Goal: Task Accomplishment & Management: Manage account settings

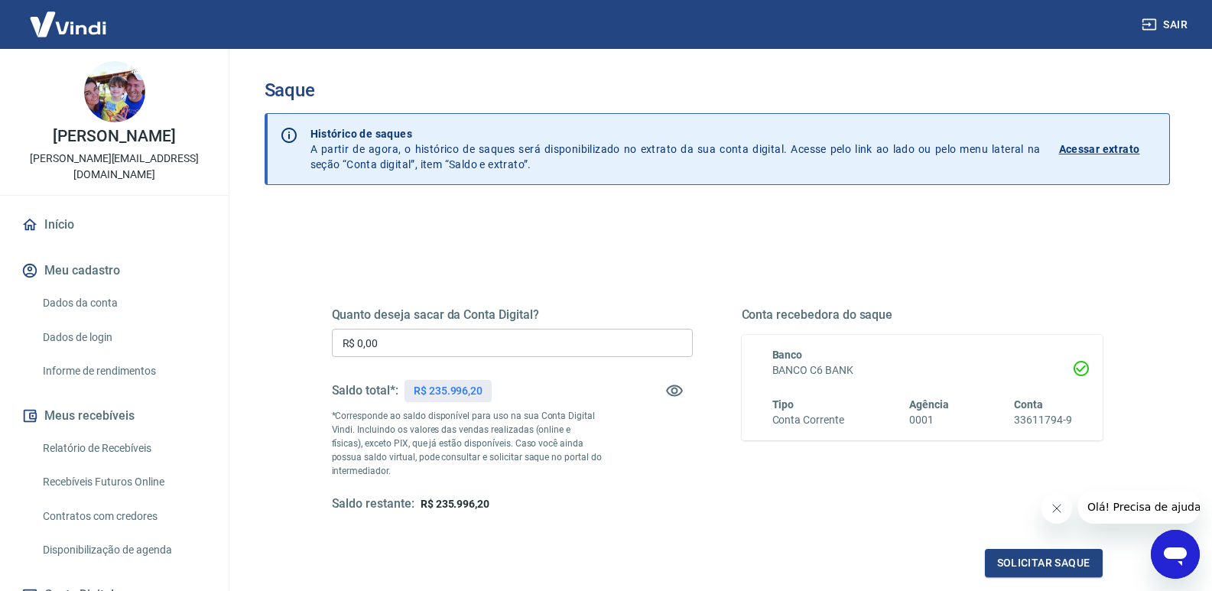
click at [433, 348] on input "R$ 0,00" at bounding box center [512, 343] width 361 height 28
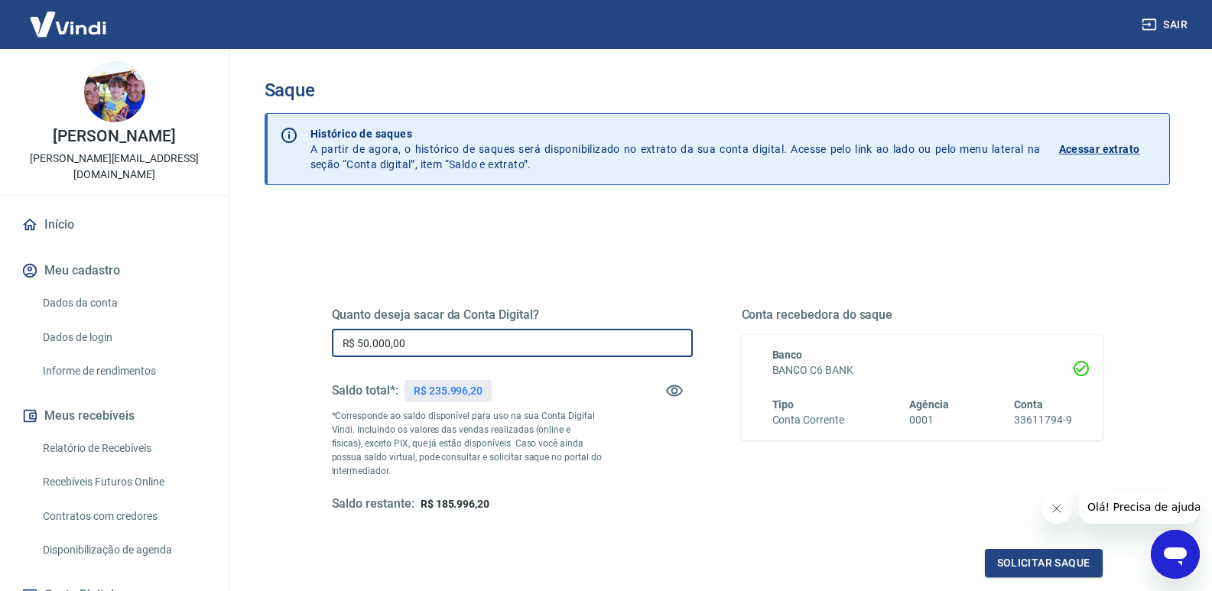
type input "R$ 50.000,00"
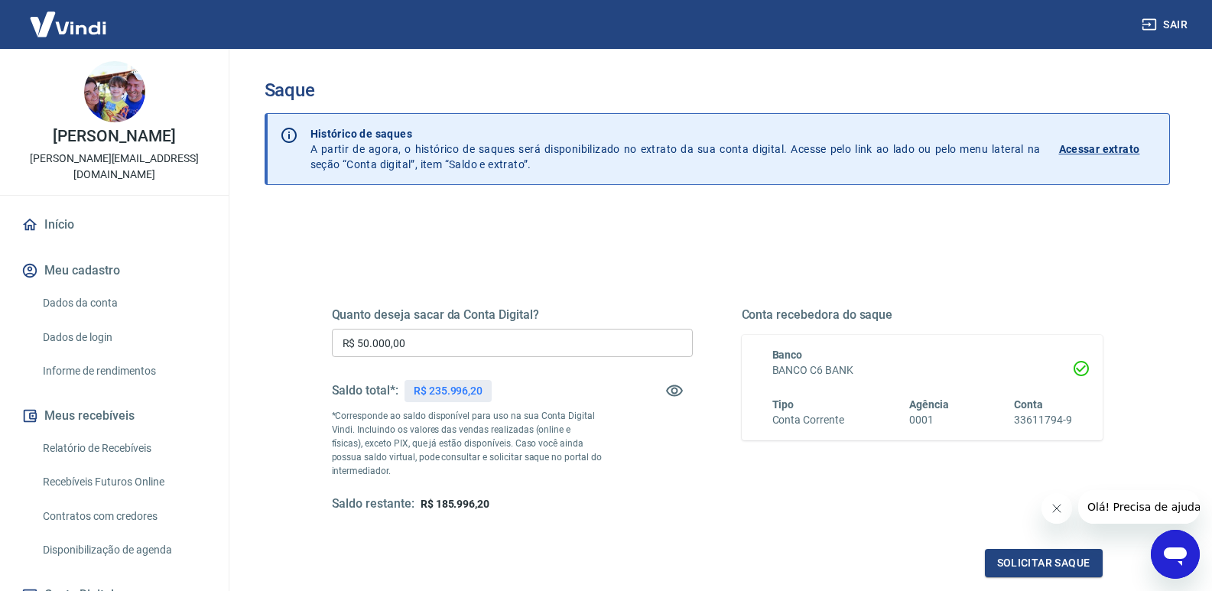
click at [660, 518] on div "Quanto deseja sacar da Conta Digital? R$ 50.000,00 ​ Saldo total*: R$ 235.996,2…" at bounding box center [717, 424] width 771 height 307
click at [1064, 567] on button "Solicitar saque" at bounding box center [1044, 563] width 118 height 28
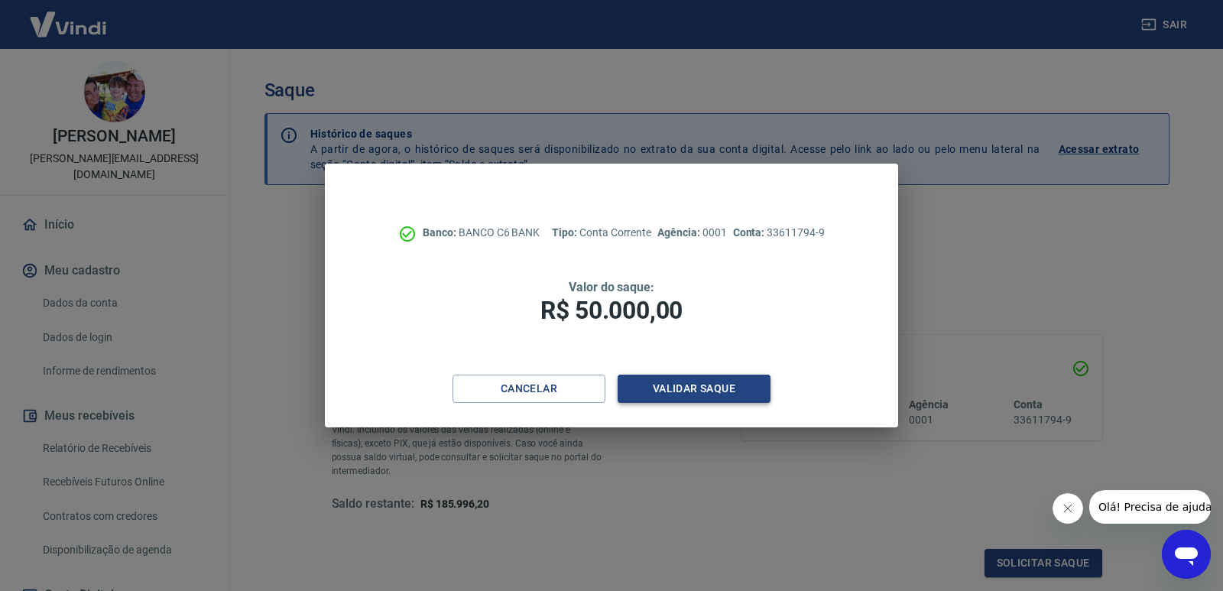
click at [715, 392] on button "Validar saque" at bounding box center [694, 389] width 153 height 28
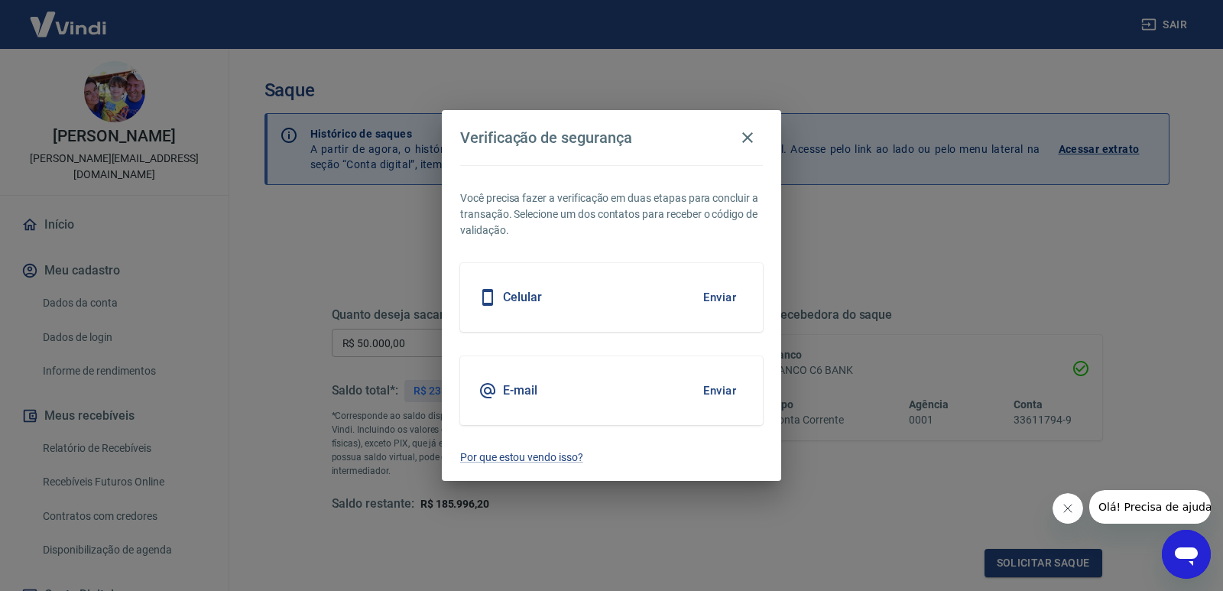
click at [723, 294] on button "Enviar" at bounding box center [720, 297] width 50 height 32
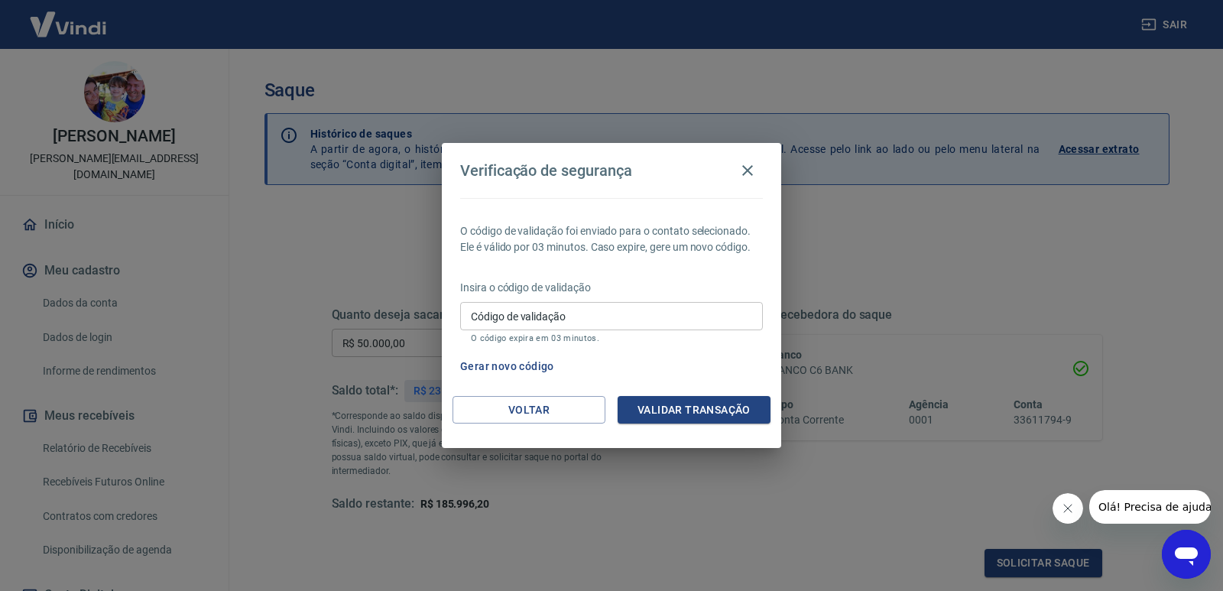
click at [634, 316] on input "Código de validação" at bounding box center [611, 316] width 303 height 28
click at [727, 367] on div "Gerar novo código" at bounding box center [608, 366] width 309 height 28
click at [512, 366] on button "Gerar novo código" at bounding box center [507, 366] width 106 height 28
click at [512, 408] on button "Voltar" at bounding box center [529, 410] width 153 height 28
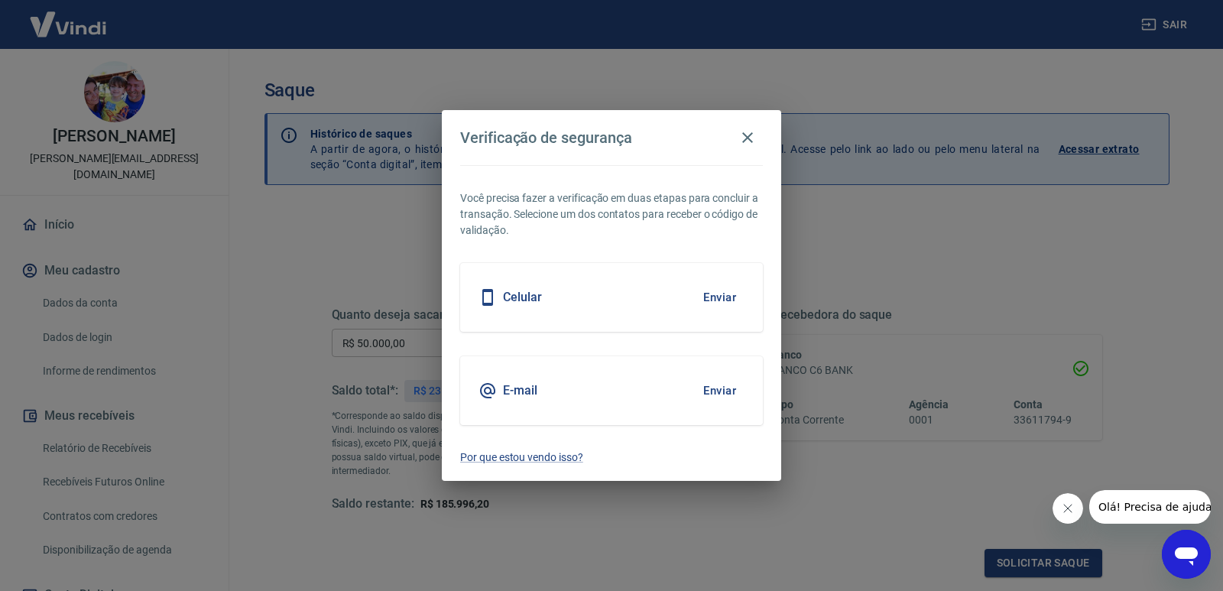
click at [731, 389] on button "Enviar" at bounding box center [720, 391] width 50 height 32
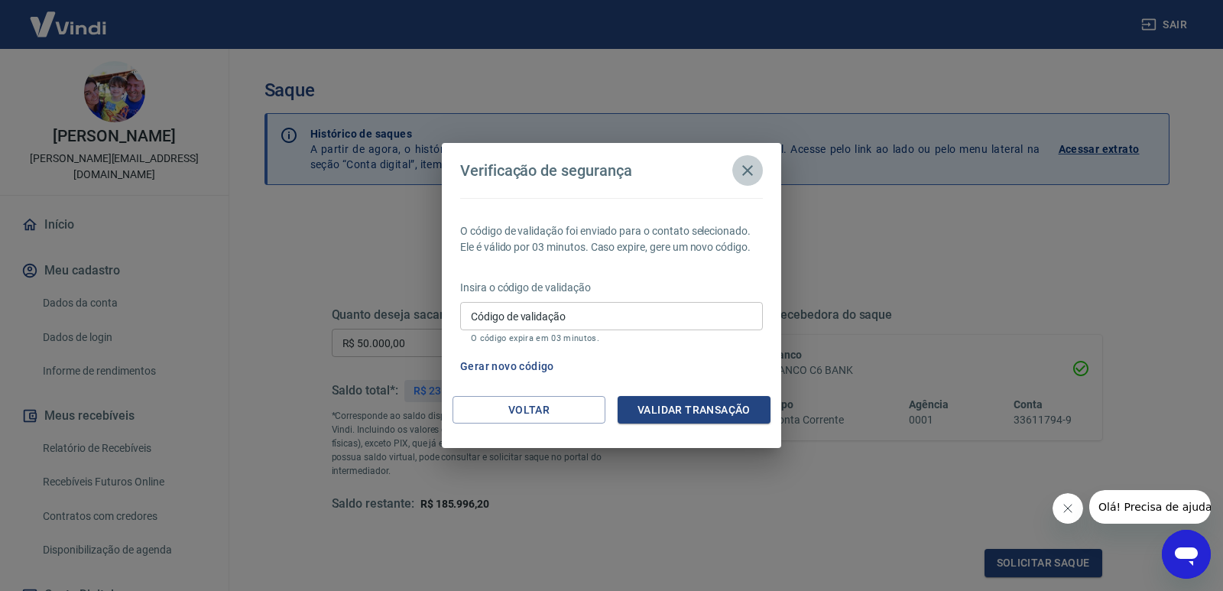
click at [749, 170] on icon "button" at bounding box center [747, 170] width 11 height 11
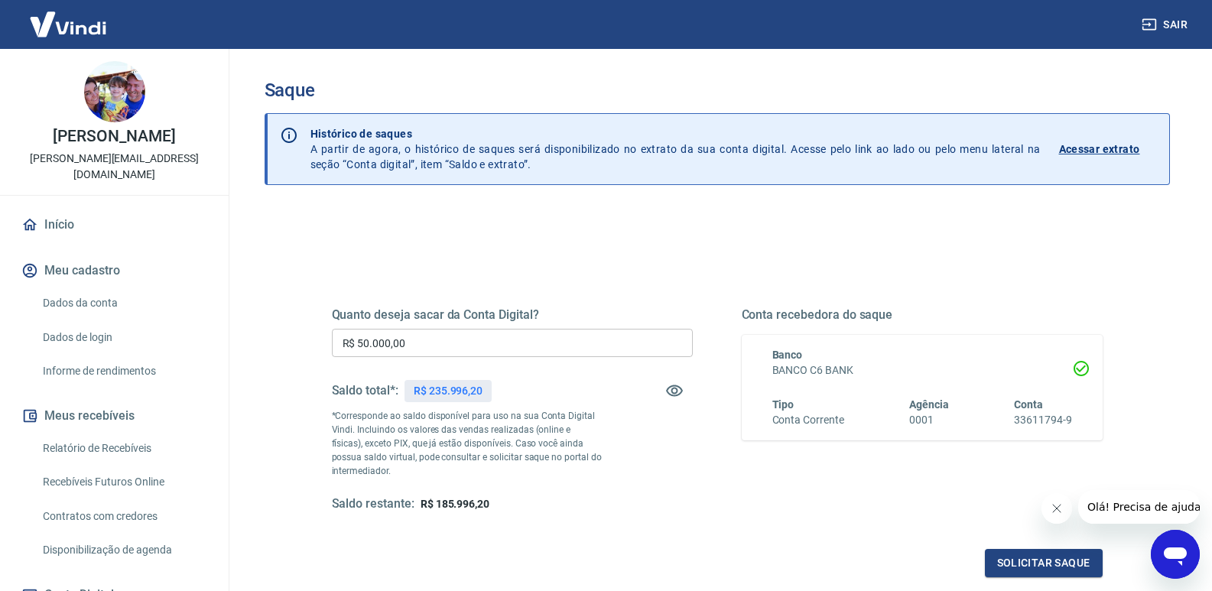
click at [97, 287] on link "Dados da conta" at bounding box center [124, 302] width 174 height 31
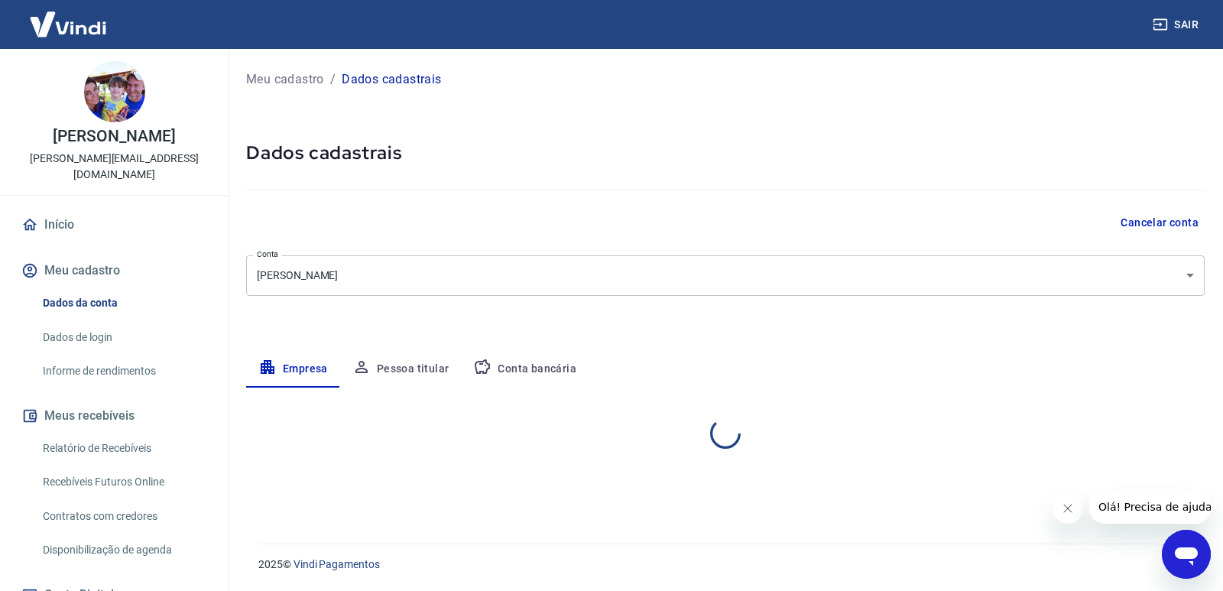
select select "SP"
select select "business"
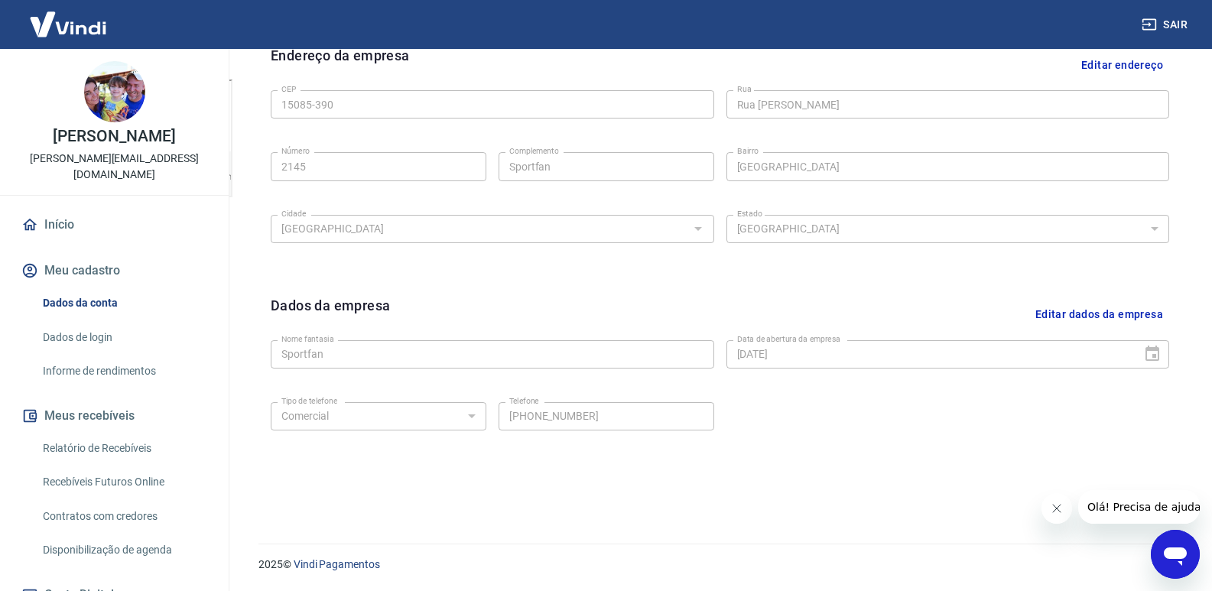
scroll to position [129, 0]
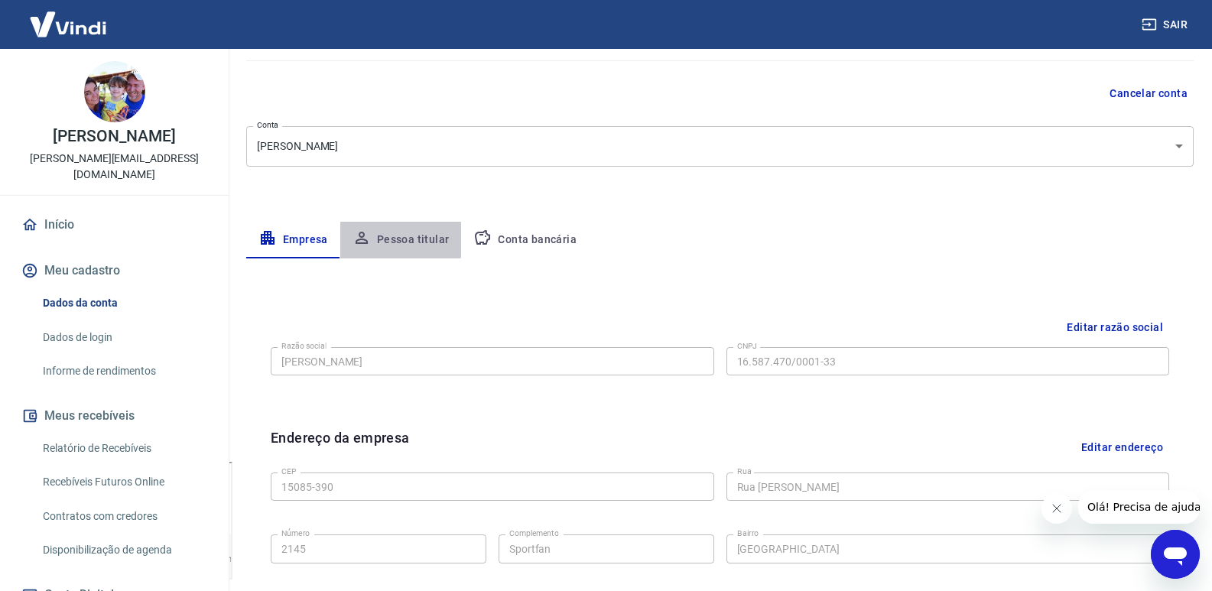
click at [398, 235] on button "Pessoa titular" at bounding box center [401, 240] width 122 height 37
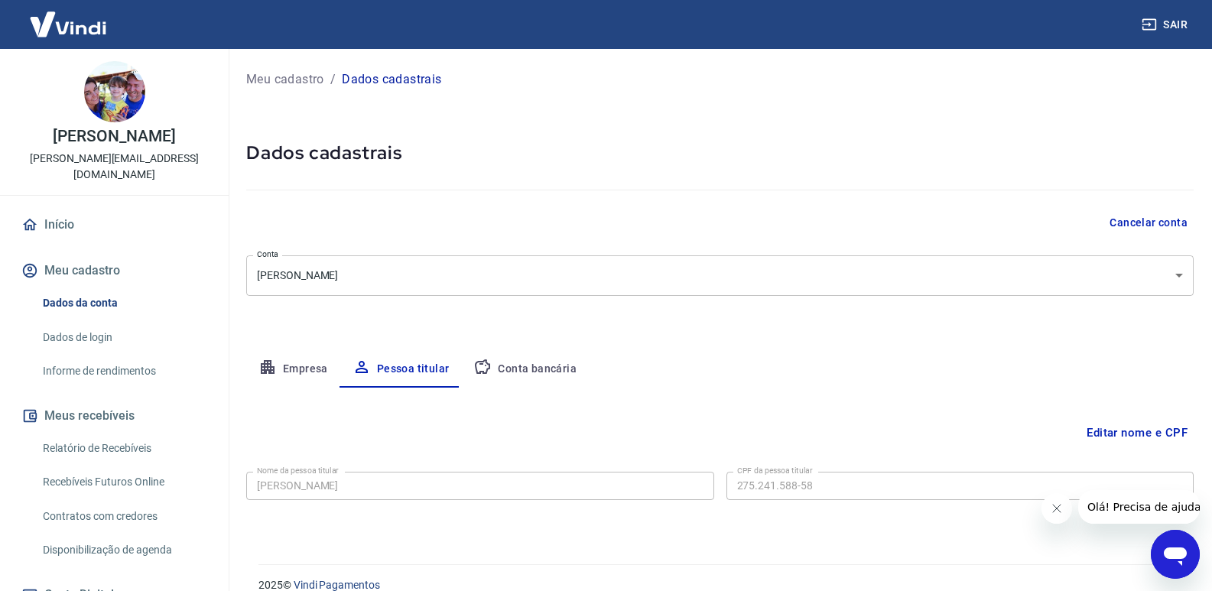
scroll to position [21, 0]
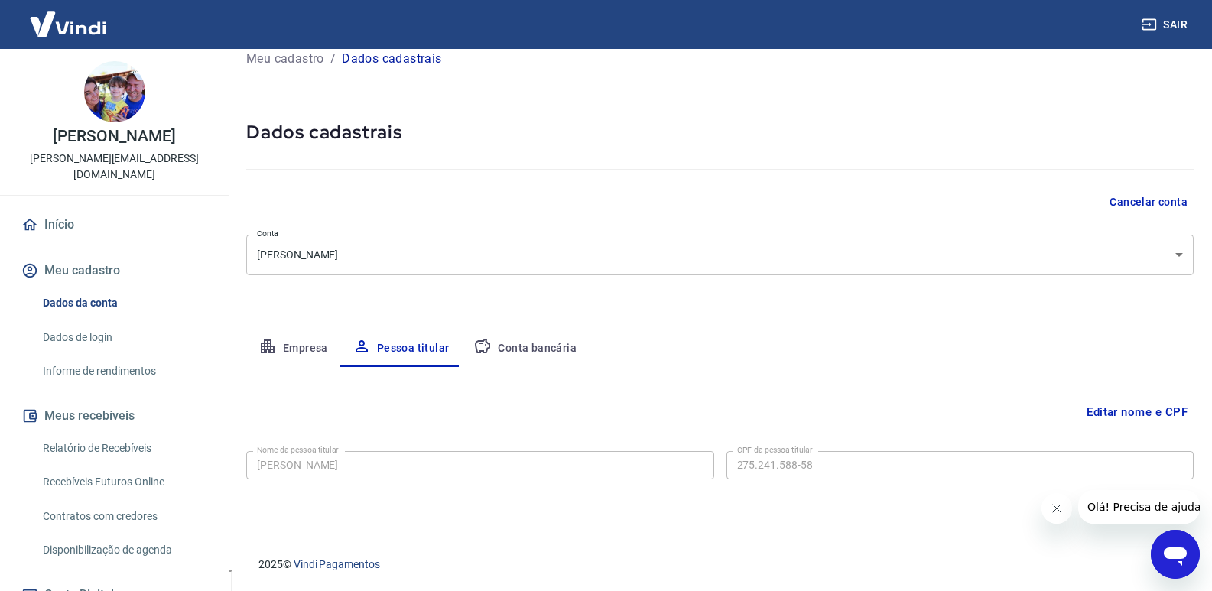
click at [554, 345] on button "Conta bancária" at bounding box center [525, 348] width 128 height 37
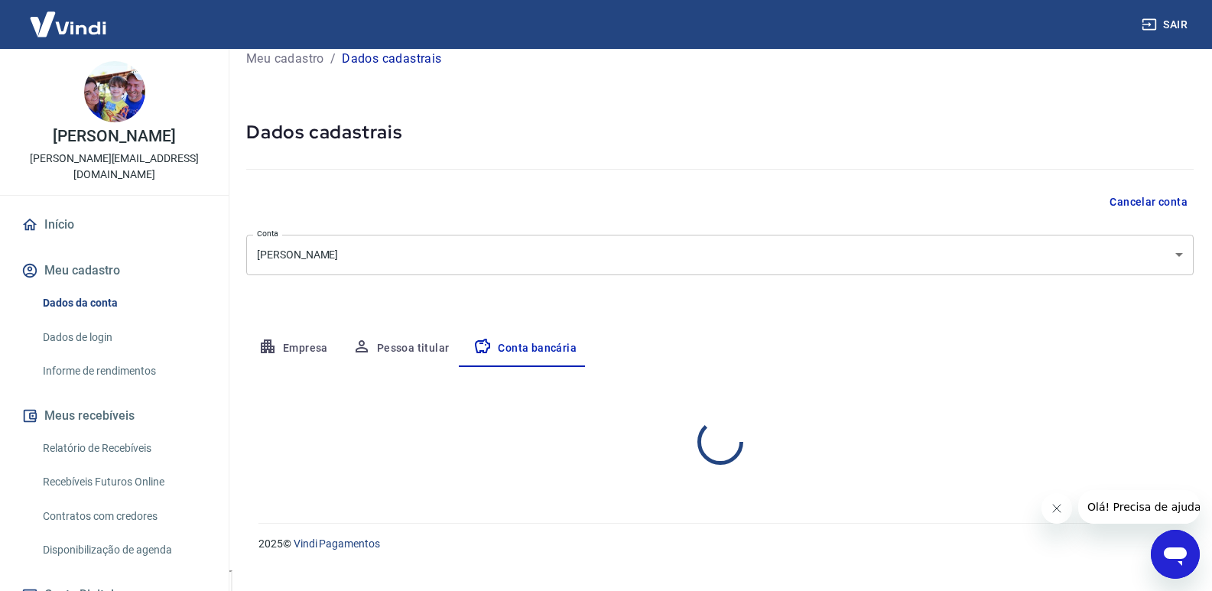
scroll to position [0, 0]
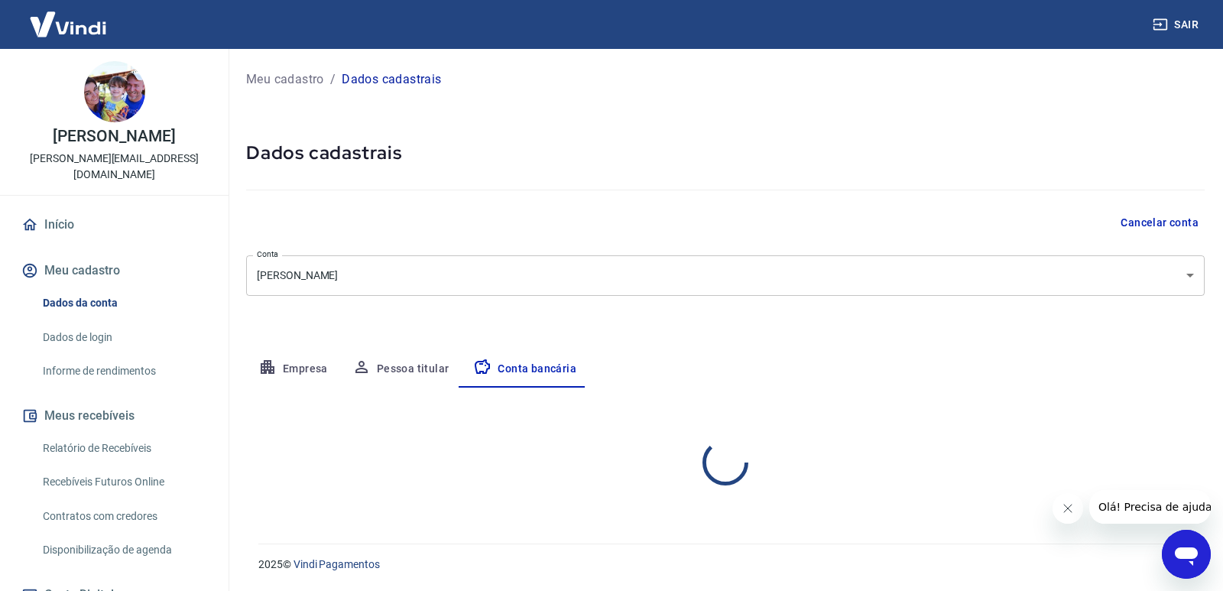
select select "1"
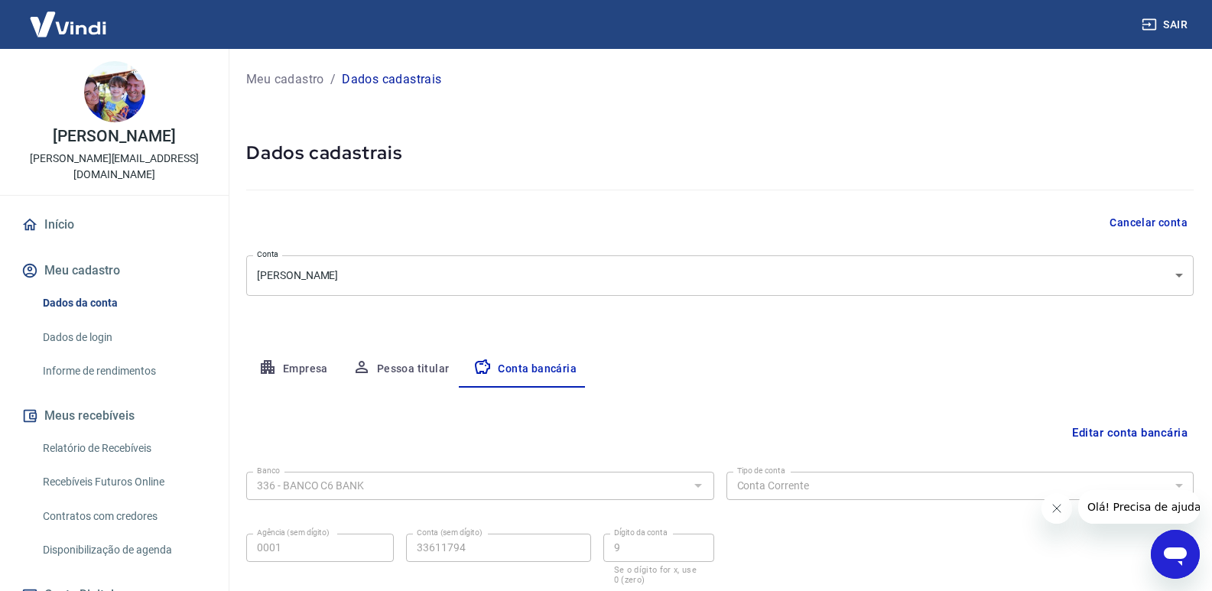
scroll to position [106, 0]
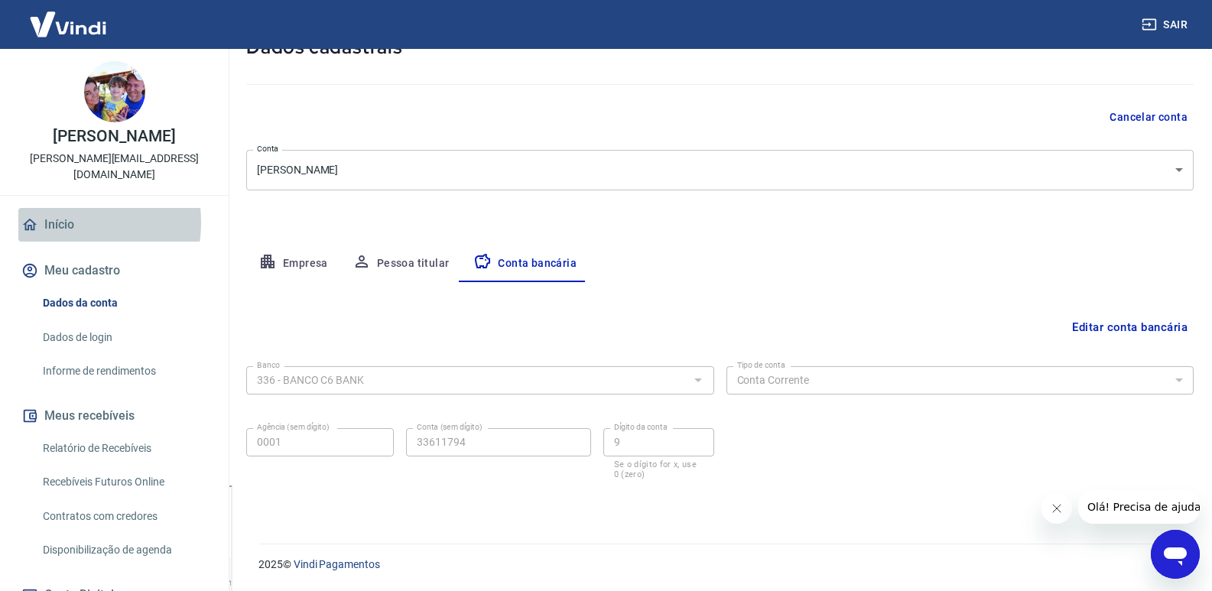
click at [61, 208] on link "Início" at bounding box center [114, 225] width 192 height 34
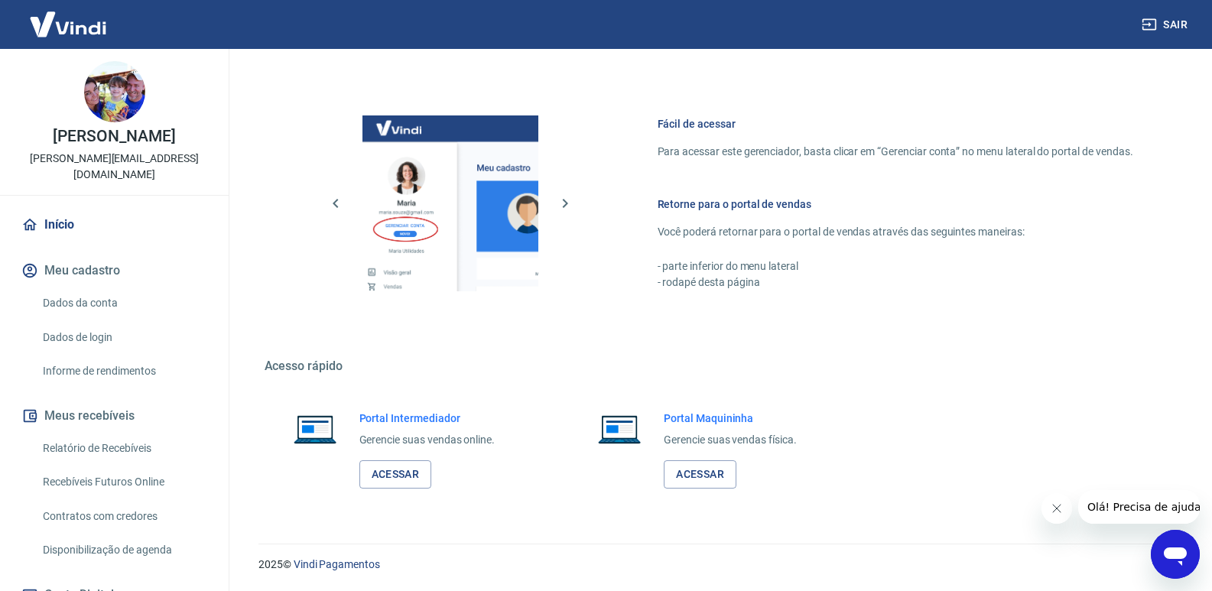
scroll to position [153, 0]
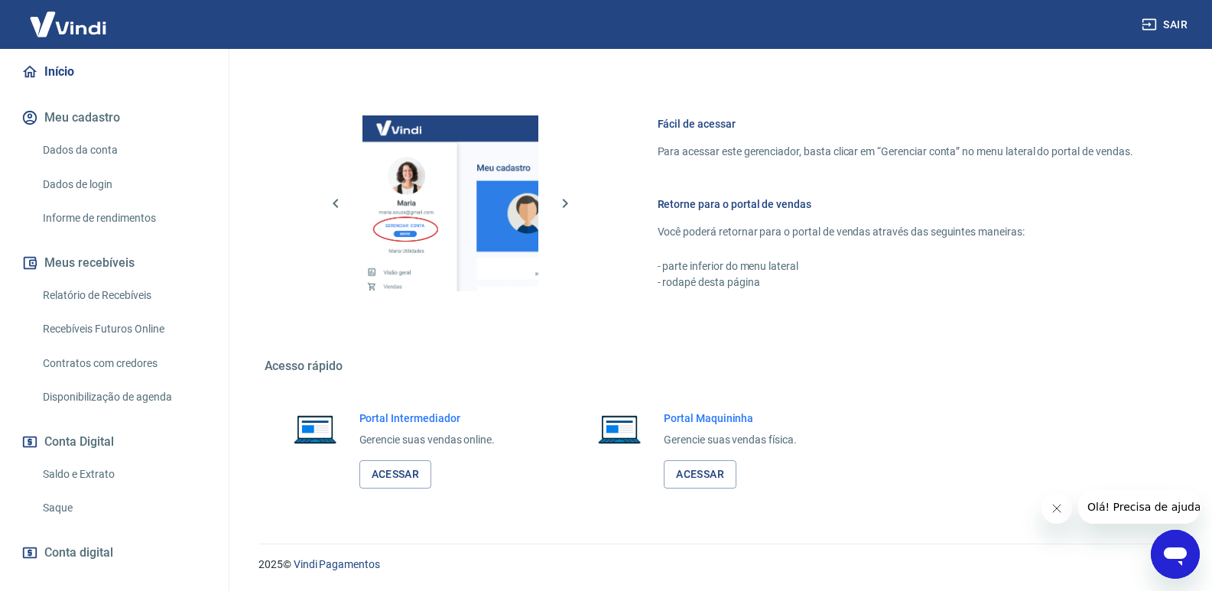
click at [74, 425] on button "Conta Digital" at bounding box center [114, 442] width 192 height 34
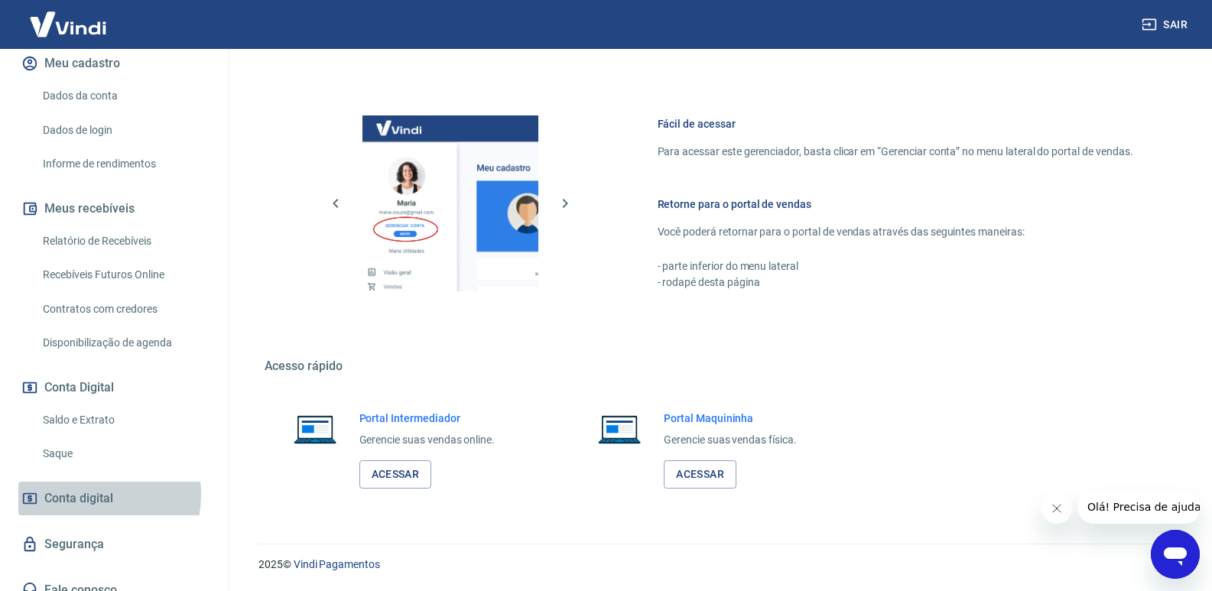
click at [79, 488] on span "Conta digital" at bounding box center [78, 498] width 69 height 21
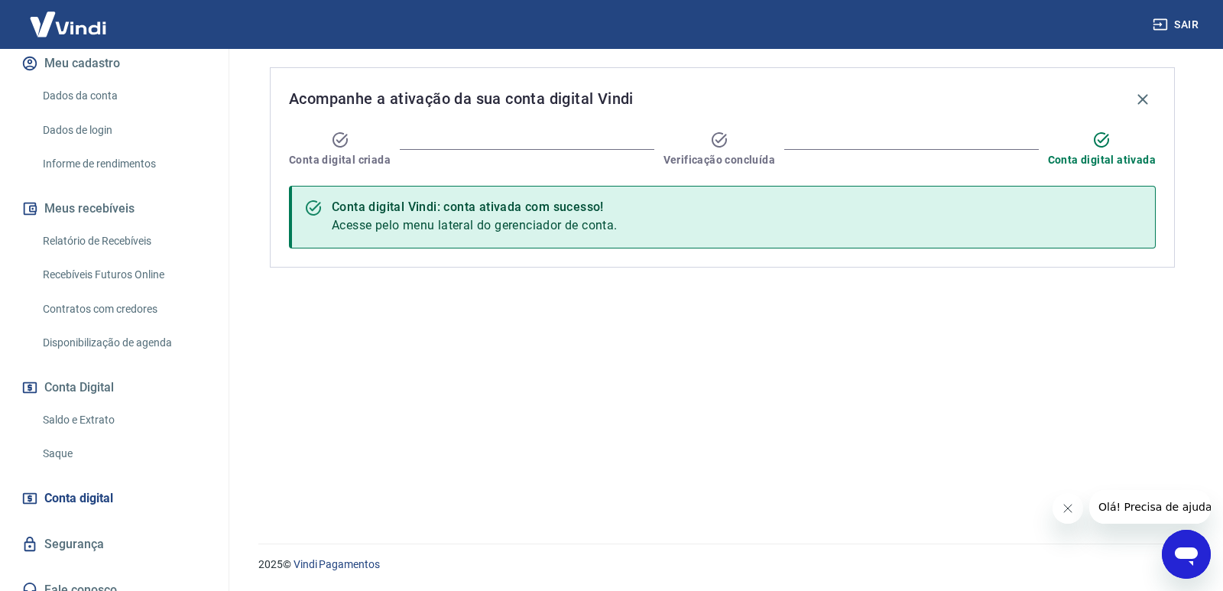
click at [146, 327] on link "Disponibilização de agenda" at bounding box center [124, 342] width 174 height 31
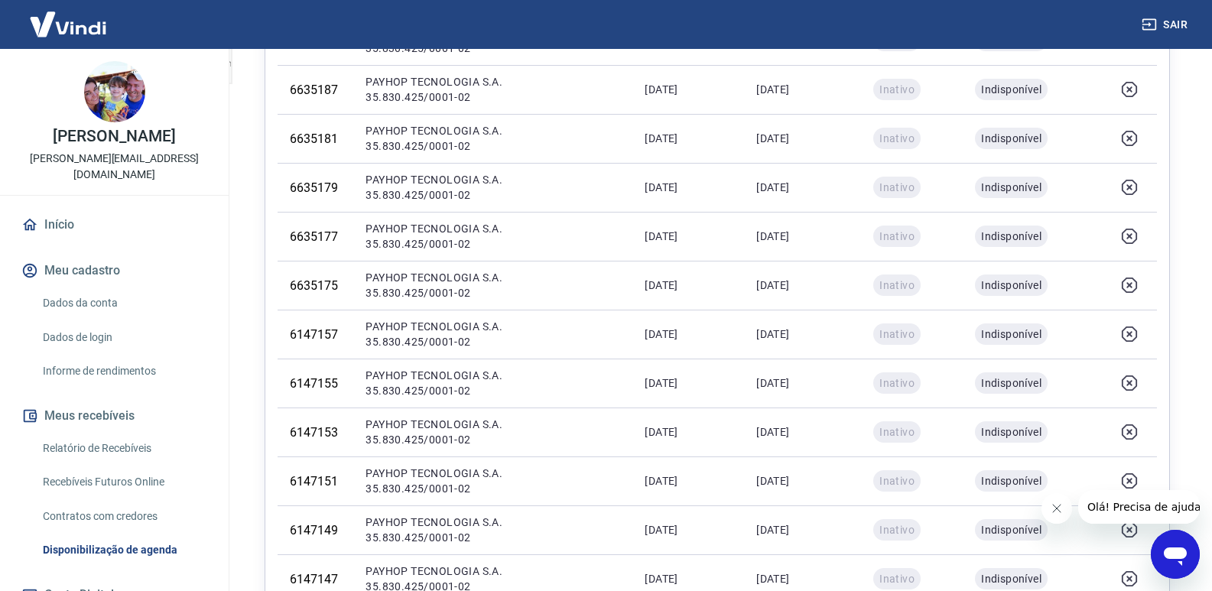
click at [85, 258] on button "Meu cadastro" at bounding box center [114, 271] width 192 height 34
click at [54, 208] on link "Início" at bounding box center [114, 225] width 192 height 34
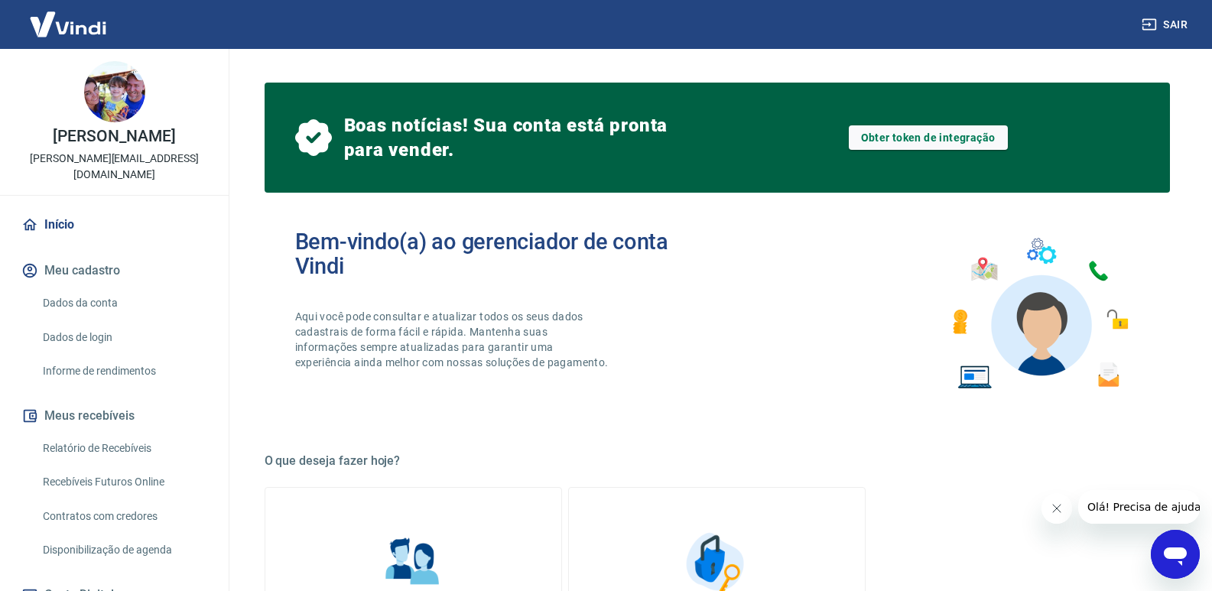
scroll to position [229, 0]
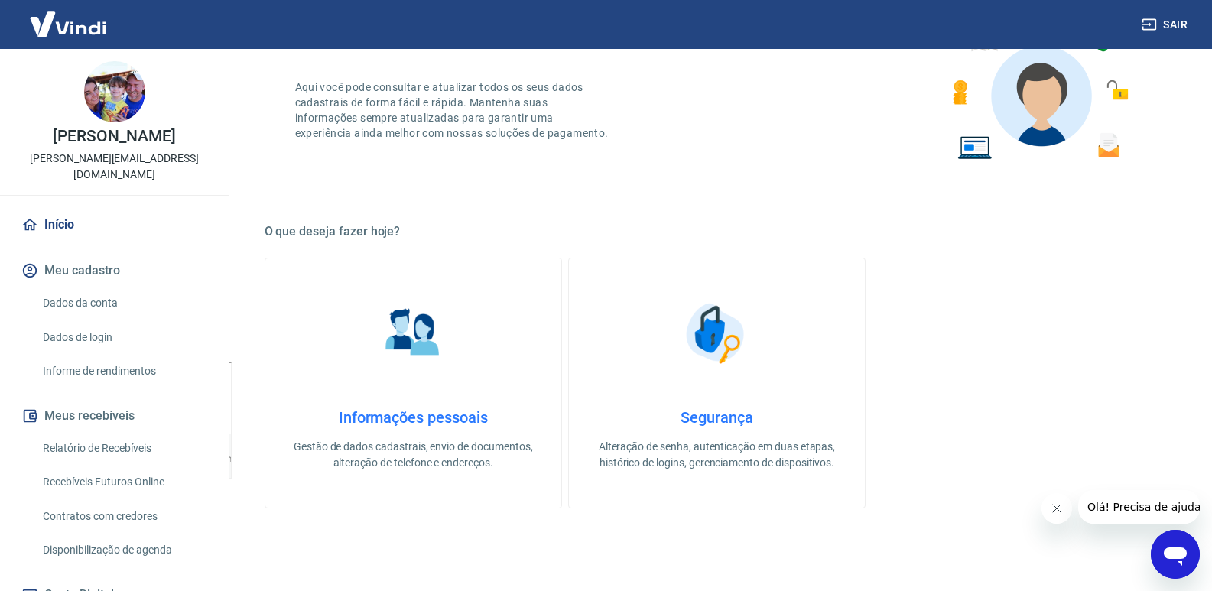
click at [397, 410] on h4 "Informações pessoais" at bounding box center [413, 417] width 247 height 18
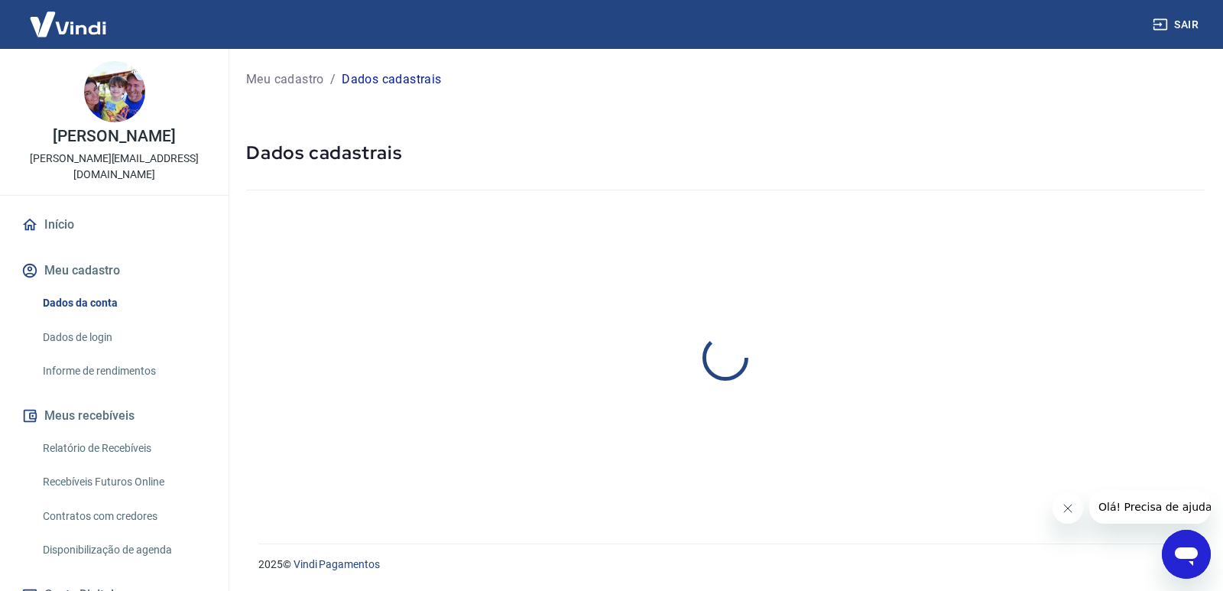
select select "SP"
select select "business"
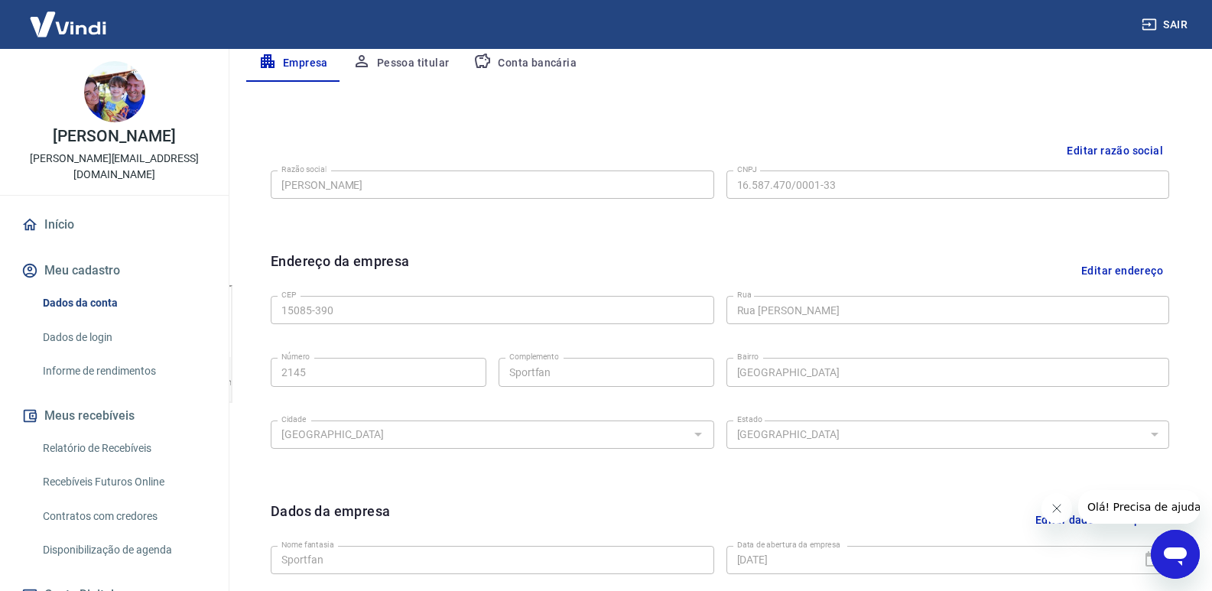
scroll to position [511, 0]
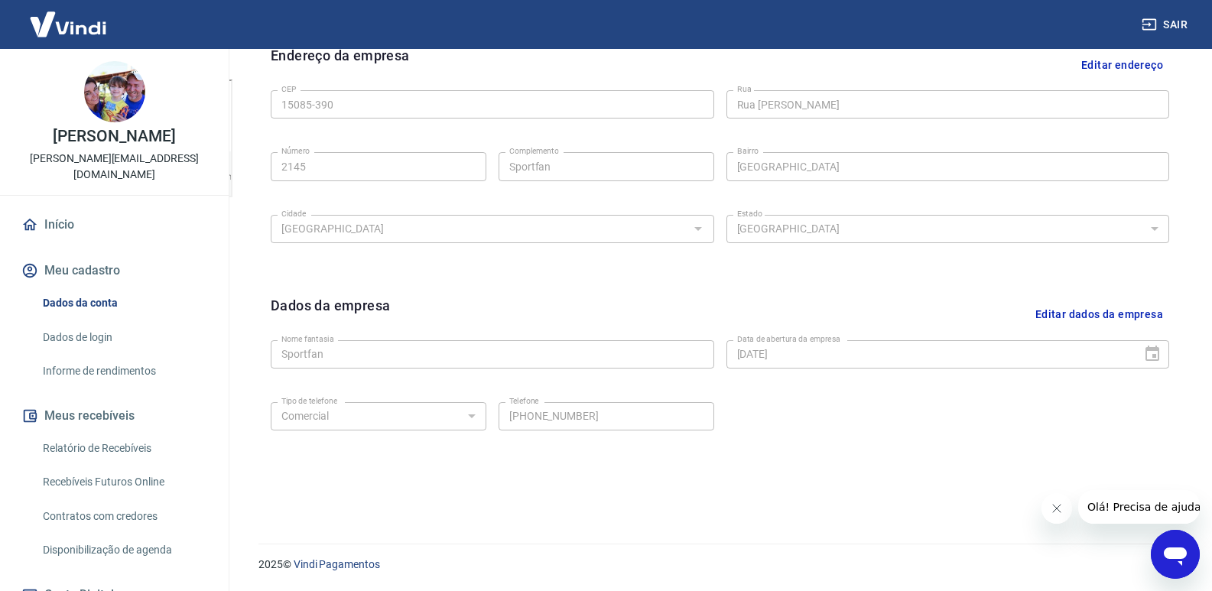
click at [60, 211] on link "Início" at bounding box center [114, 225] width 192 height 34
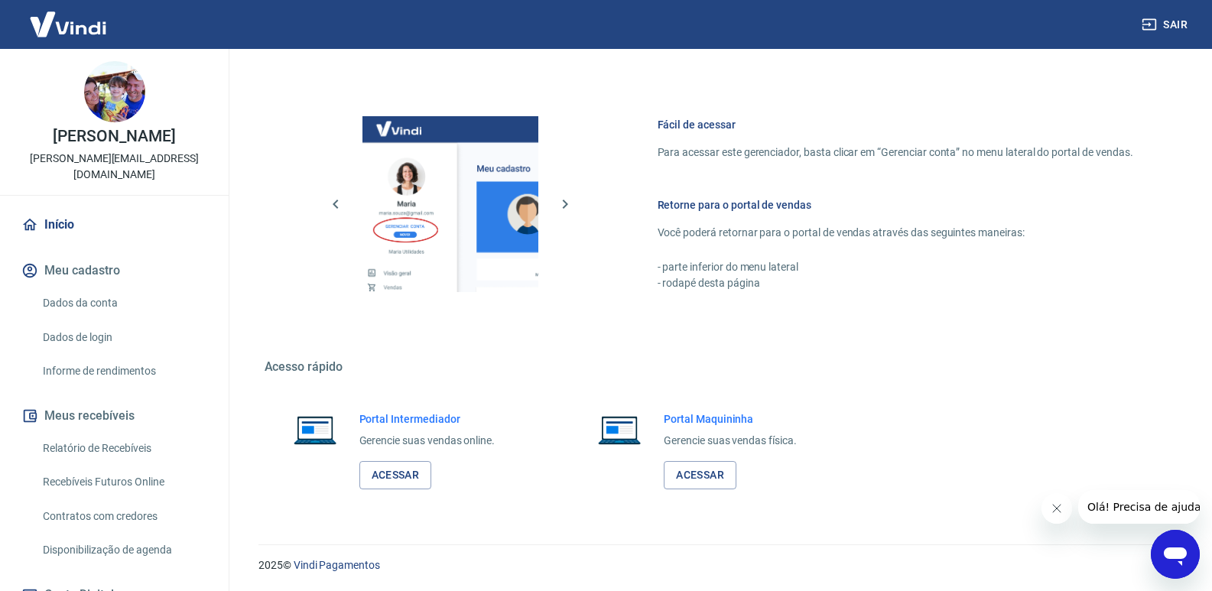
scroll to position [714, 0]
click at [89, 255] on button "Meu cadastro" at bounding box center [114, 271] width 192 height 34
click at [102, 288] on link "Dados da conta" at bounding box center [124, 302] width 174 height 31
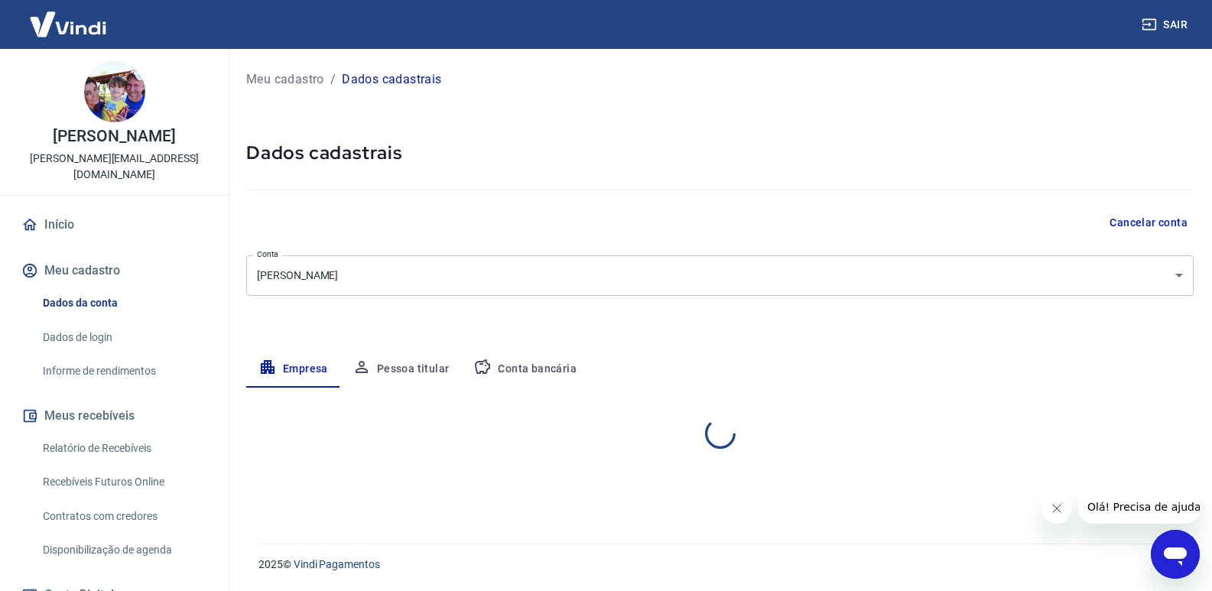
select select "SP"
select select "business"
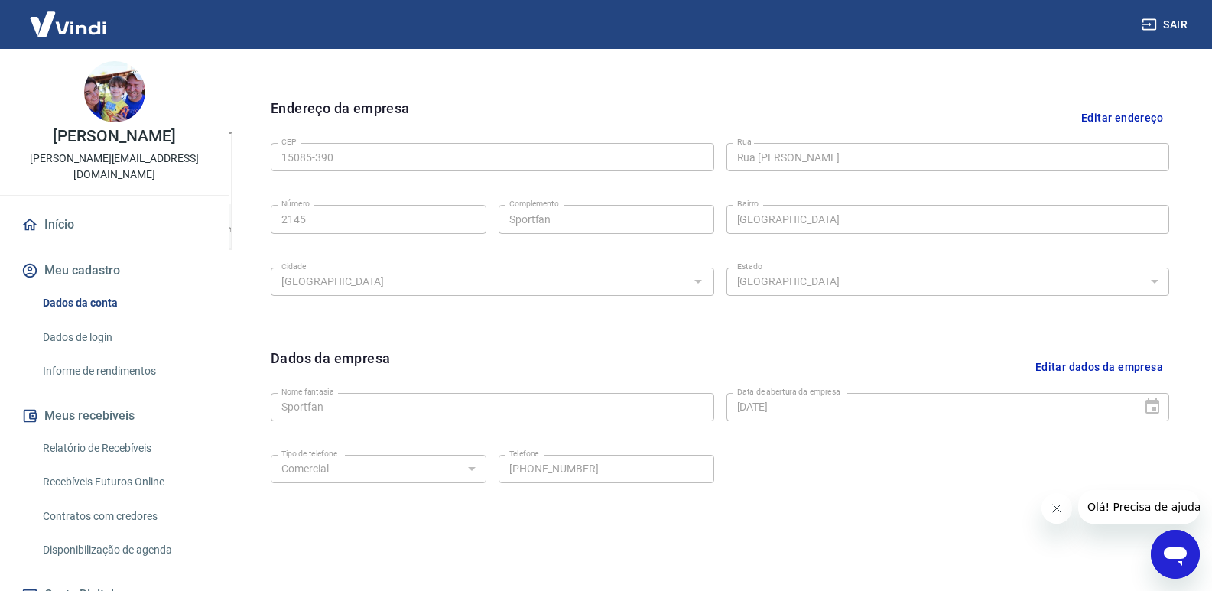
scroll to position [511, 0]
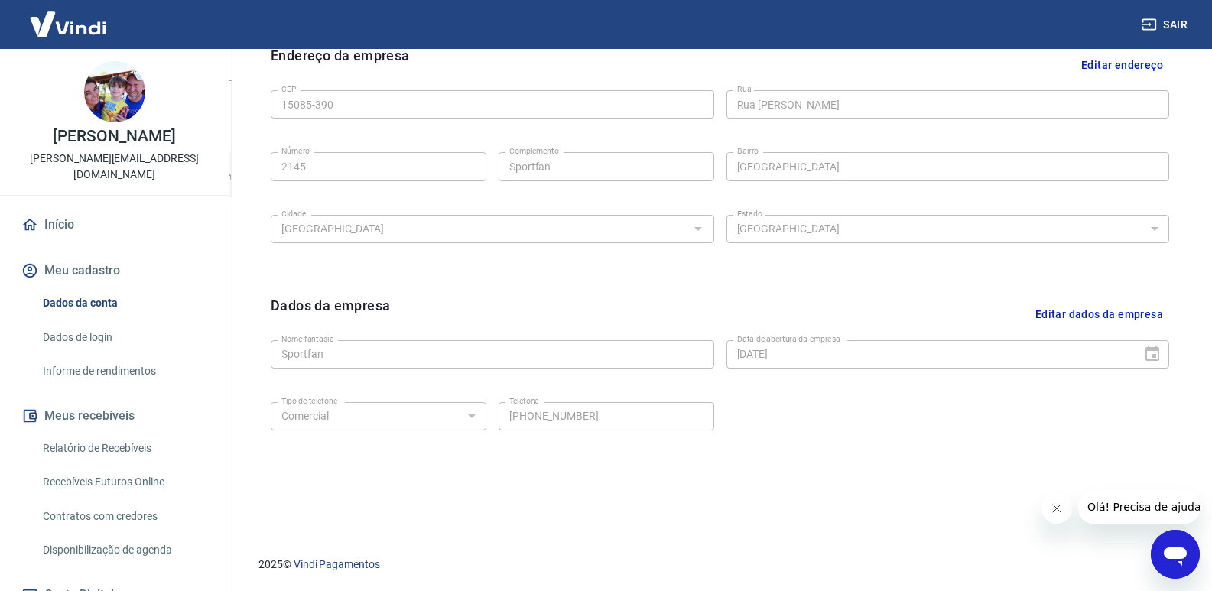
click at [496, 417] on div "Tipo de telefone Residencial Comercial Tipo de telefone Telefone [PHONE_NUMBER]…" at bounding box center [492, 414] width 443 height 37
click at [831, 464] on div "Dados da empresa Editar dados da empresa Nome fantasia Sportfan Nome fantasia D…" at bounding box center [719, 389] width 923 height 212
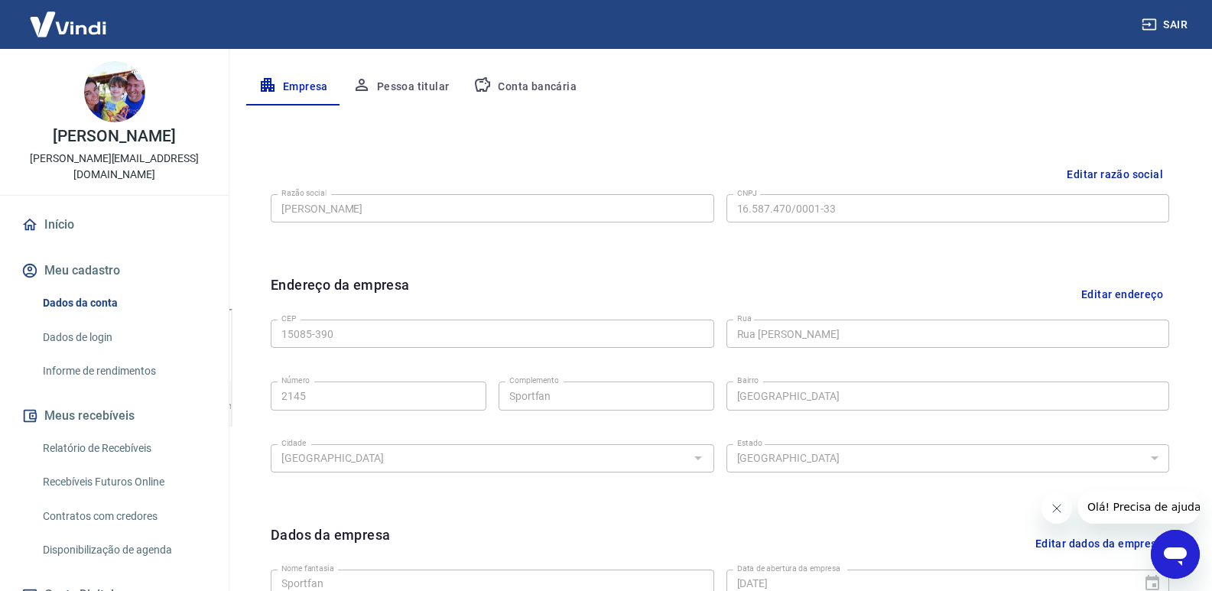
click at [421, 89] on button "Pessoa titular" at bounding box center [401, 87] width 122 height 37
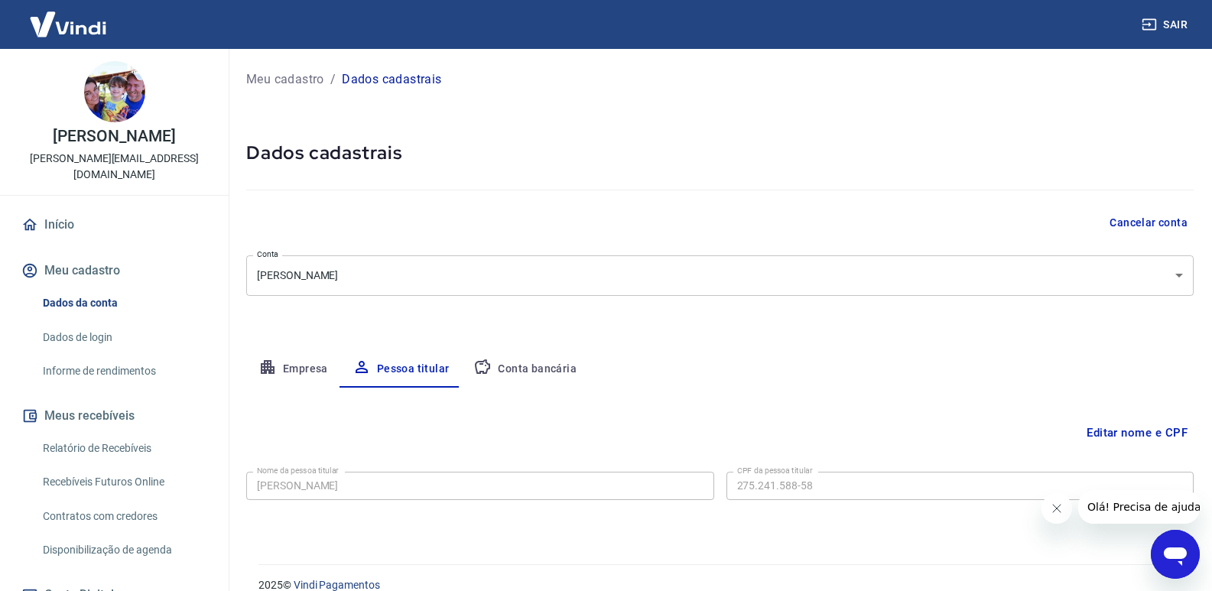
scroll to position [21, 0]
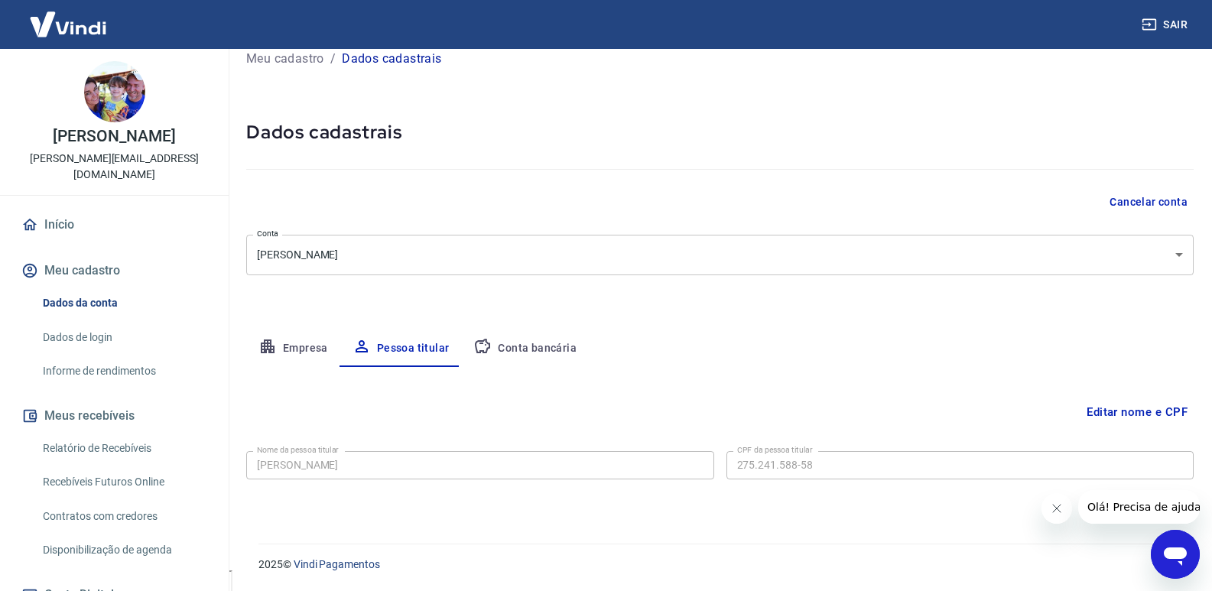
click at [558, 346] on button "Conta bancária" at bounding box center [525, 348] width 128 height 37
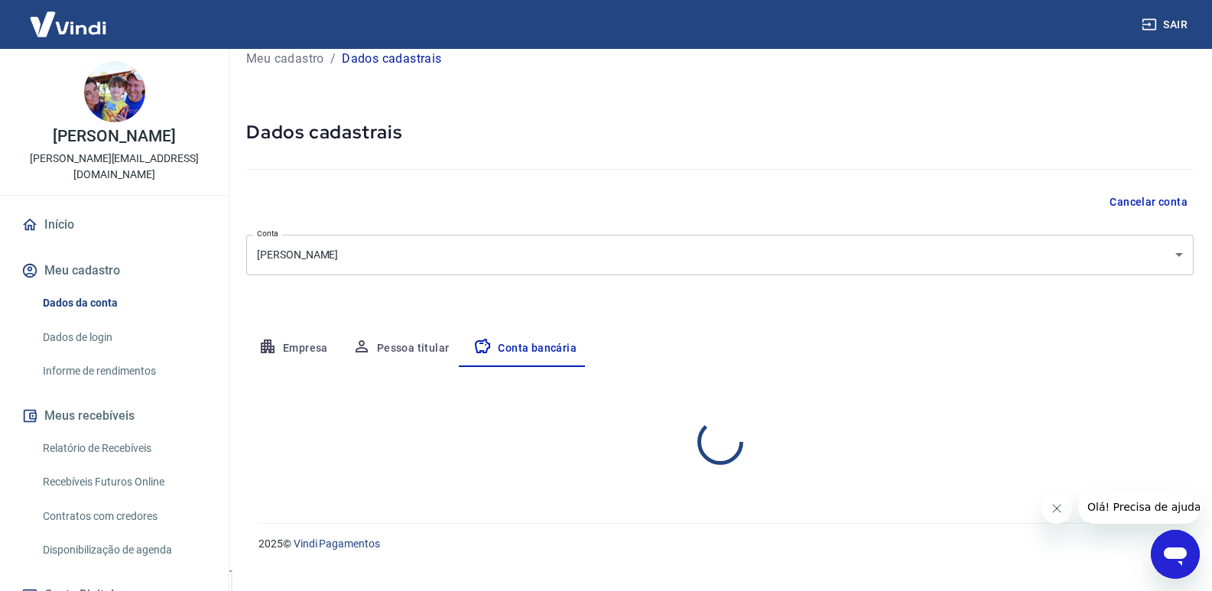
scroll to position [0, 0]
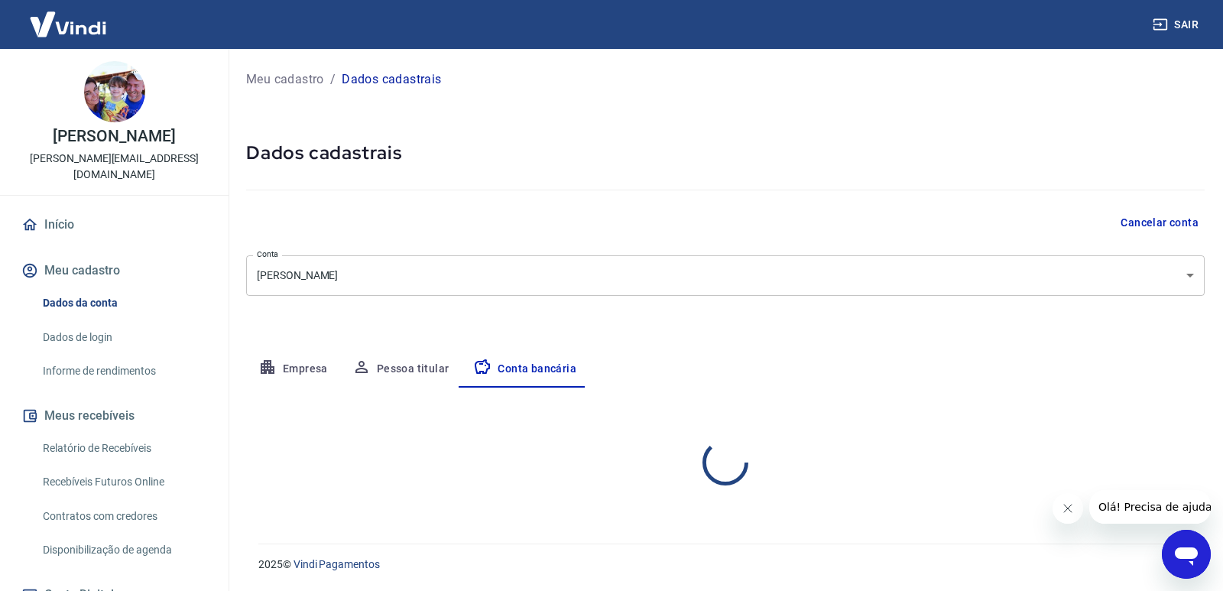
select select "1"
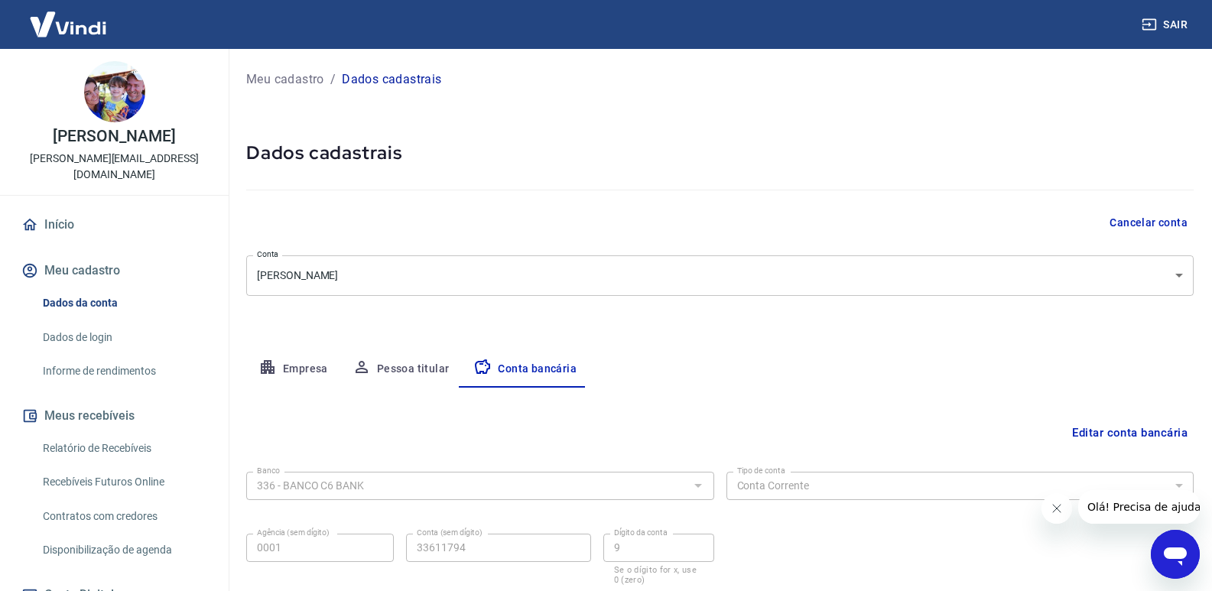
scroll to position [106, 0]
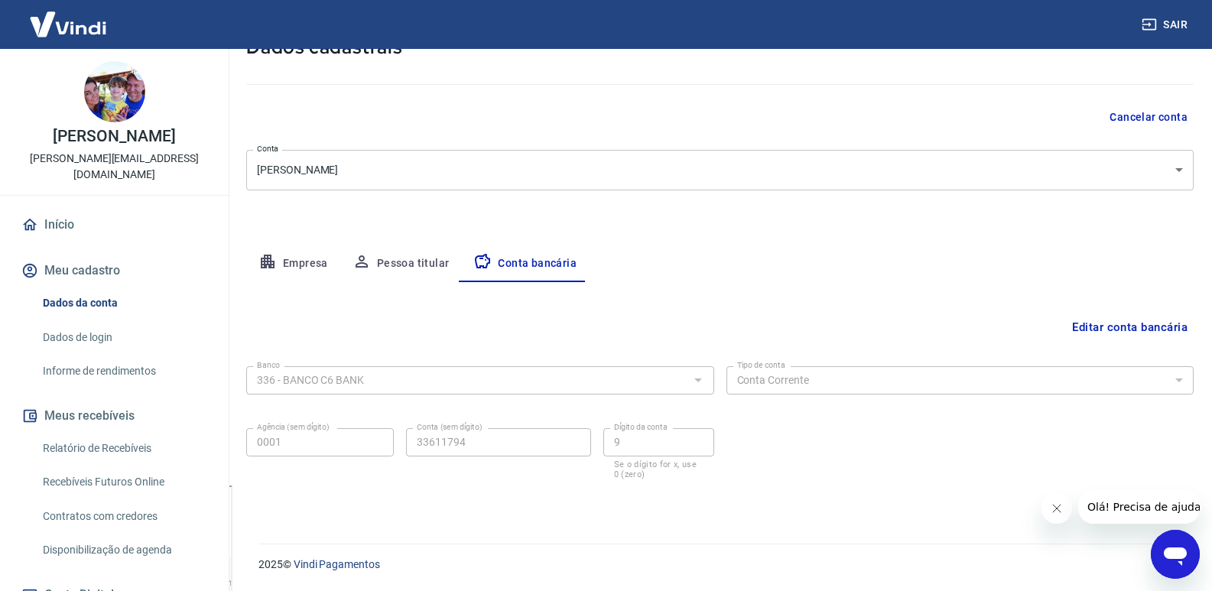
click at [76, 322] on link "Dados de login" at bounding box center [124, 337] width 174 height 31
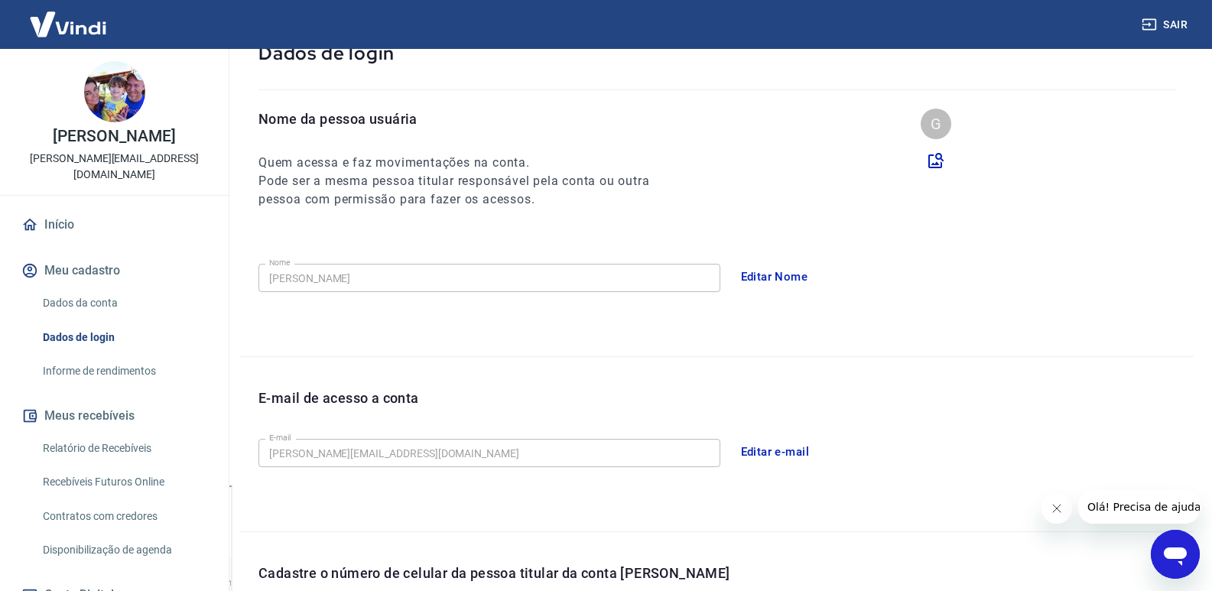
scroll to position [388, 0]
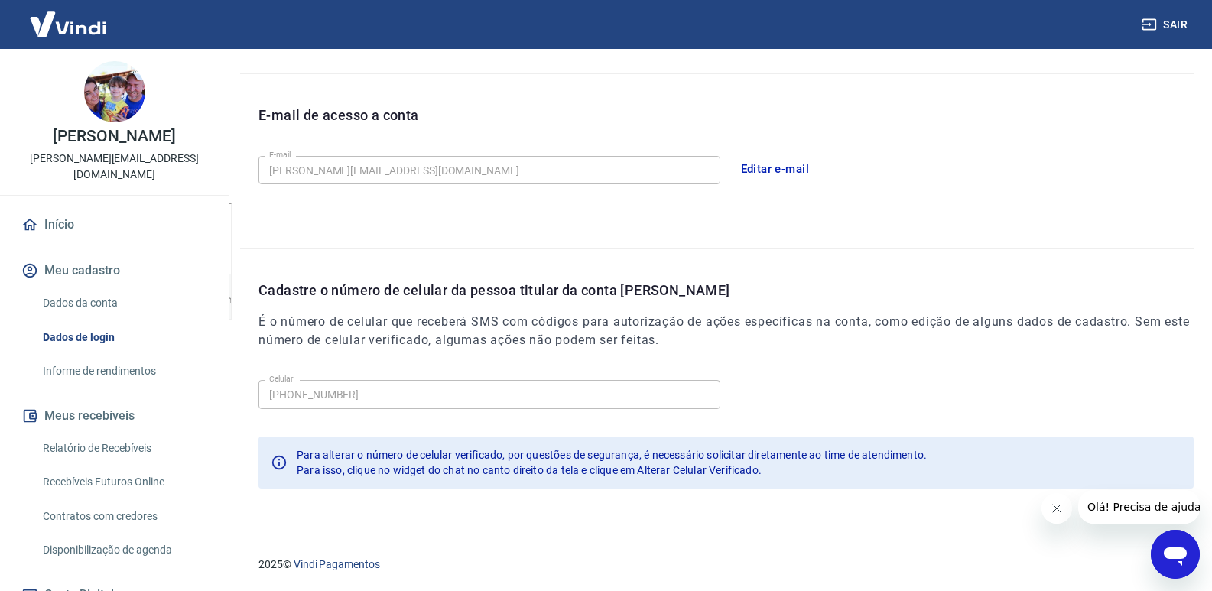
click at [776, 250] on div "Cadastre o número de celular da pessoa titular da conta [PERSON_NAME] É o númer…" at bounding box center [716, 377] width 953 height 257
click at [248, 391] on div "Cadastre o número de celular da pessoa titular da conta [PERSON_NAME] É o númer…" at bounding box center [716, 377] width 953 height 257
click at [985, 258] on div "Cadastre o número de celular da pessoa titular da conta [PERSON_NAME] É o númer…" at bounding box center [716, 377] width 953 height 257
click at [282, 385] on div "Celular [PHONE_NUMBER] Celular" at bounding box center [489, 394] width 462 height 28
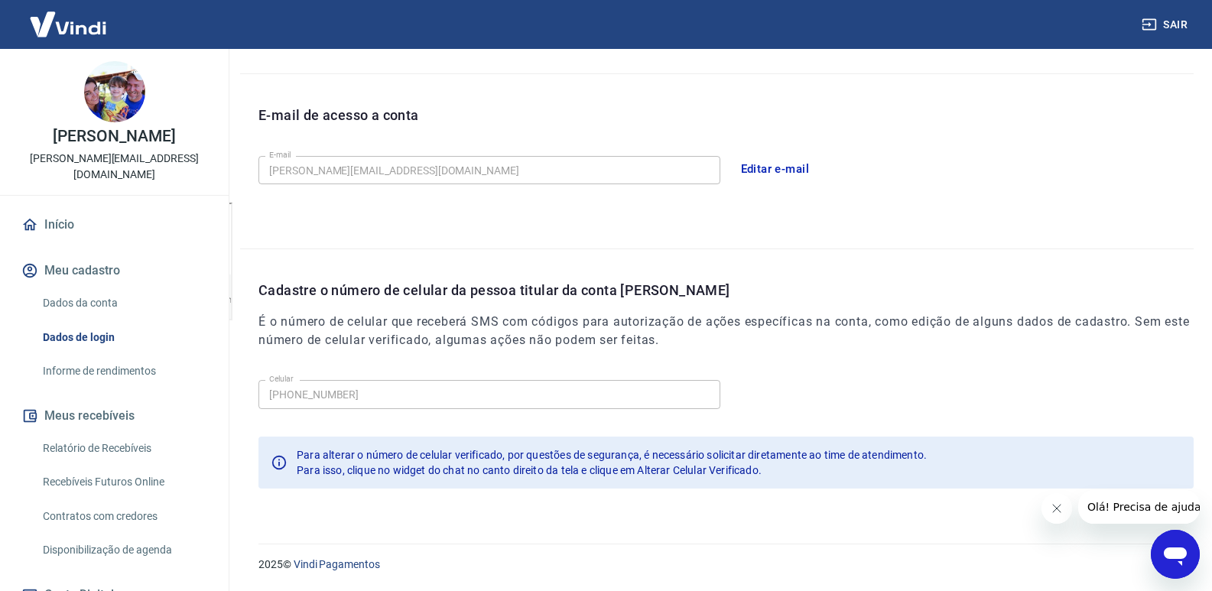
click at [513, 245] on div "E-mail de acesso a conta E-mail [PERSON_NAME][EMAIL_ADDRESS][DOMAIN_NAME] E-mai…" at bounding box center [716, 161] width 953 height 174
click at [59, 208] on link "Início" at bounding box center [114, 225] width 192 height 34
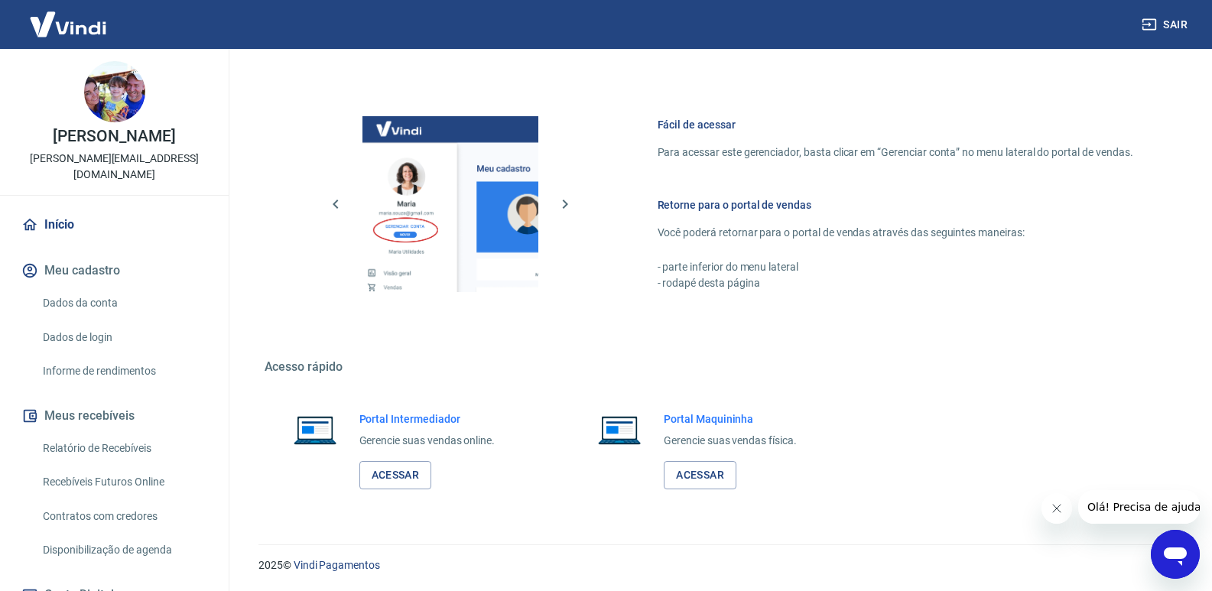
scroll to position [714, 0]
click at [86, 433] on link "Relatório de Recebíveis" at bounding box center [124, 448] width 174 height 31
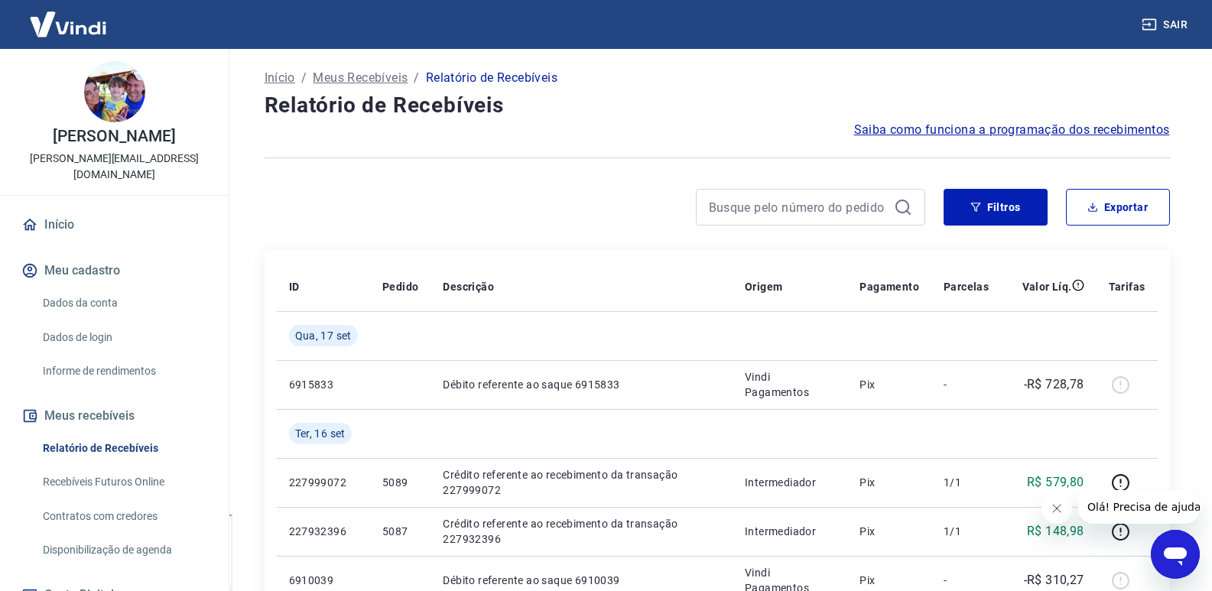
scroll to position [153, 0]
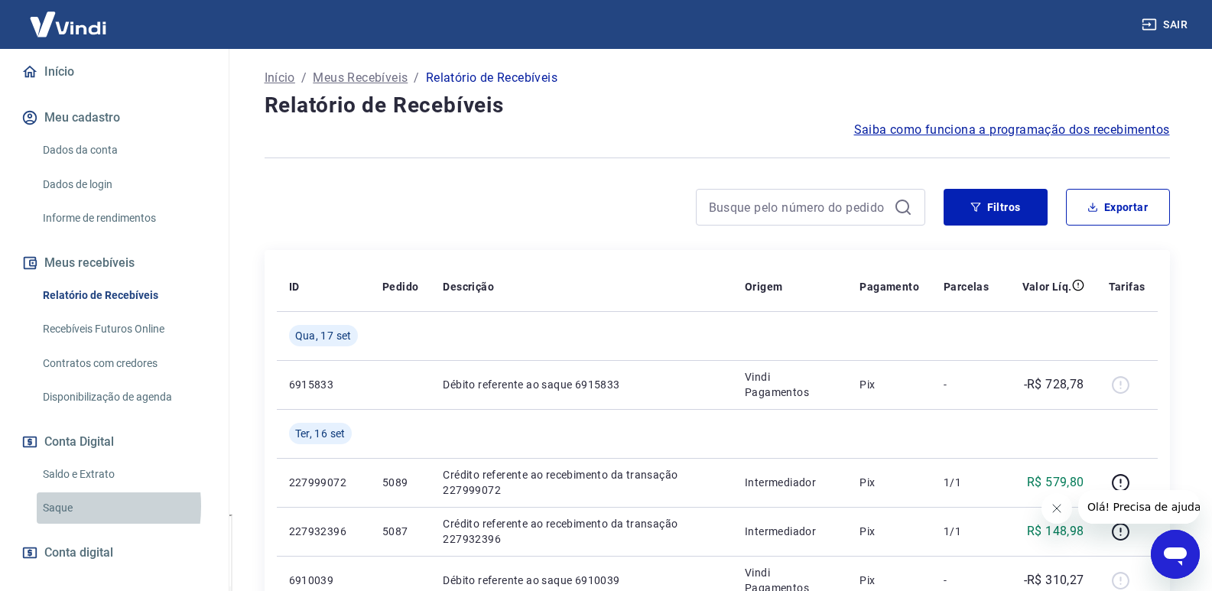
click at [55, 492] on link "Saque" at bounding box center [124, 507] width 174 height 31
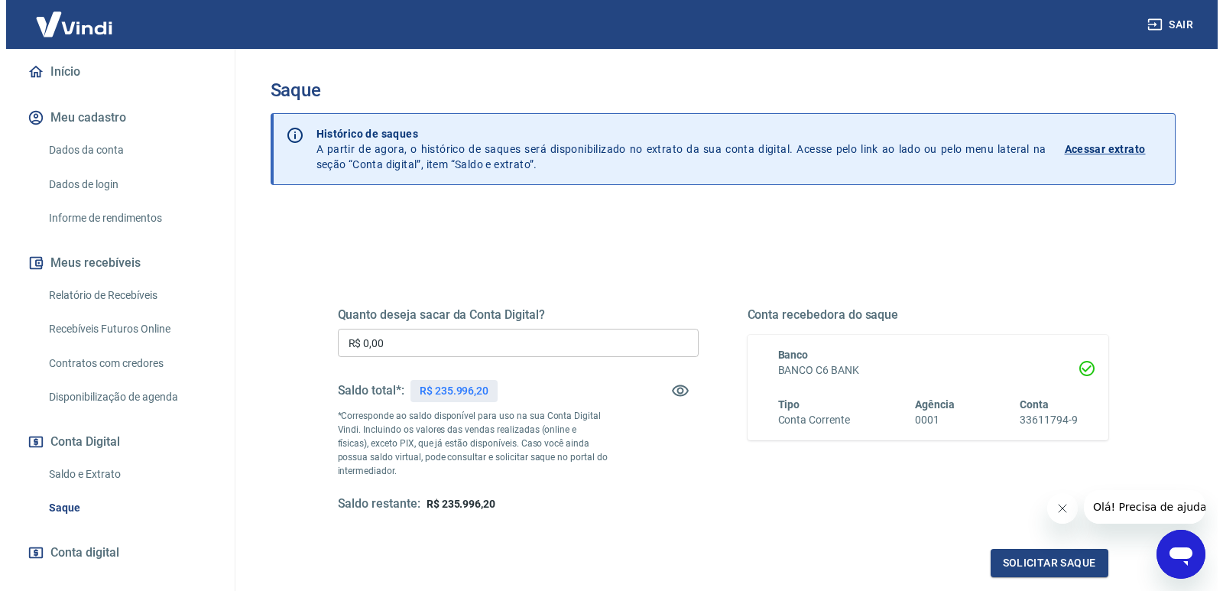
scroll to position [165, 0]
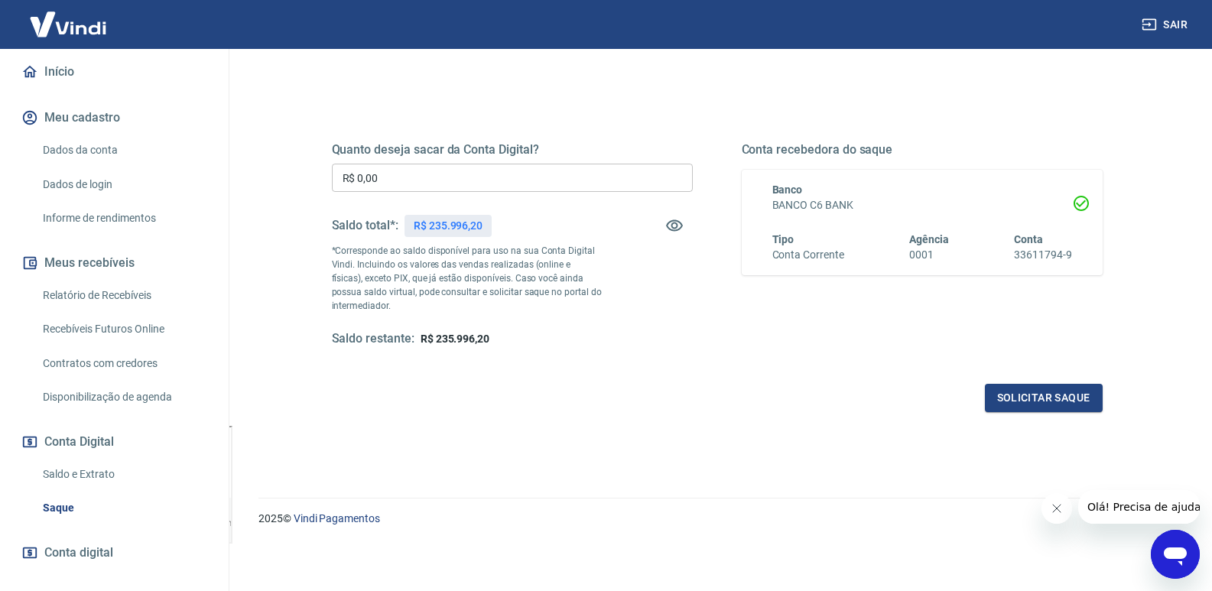
click at [404, 179] on input "R$ 0,00" at bounding box center [512, 178] width 361 height 28
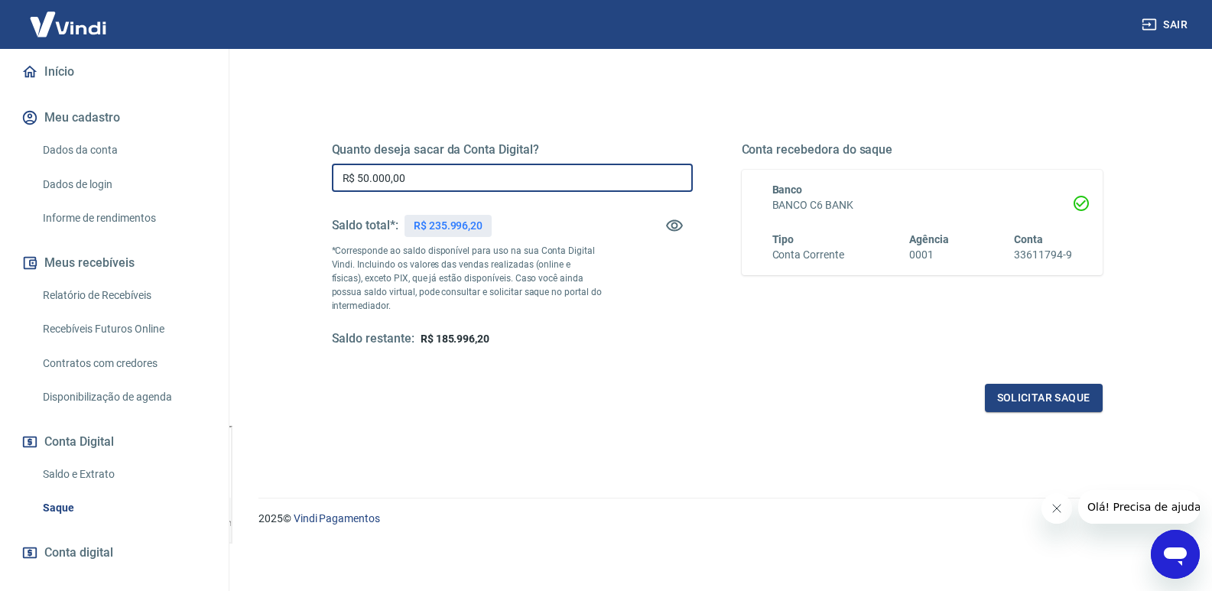
click at [559, 318] on div "Quanto deseja sacar da Conta Digital? R$ 50.000,00 ​ Saldo total*: R$ 235.996,2…" at bounding box center [512, 244] width 361 height 205
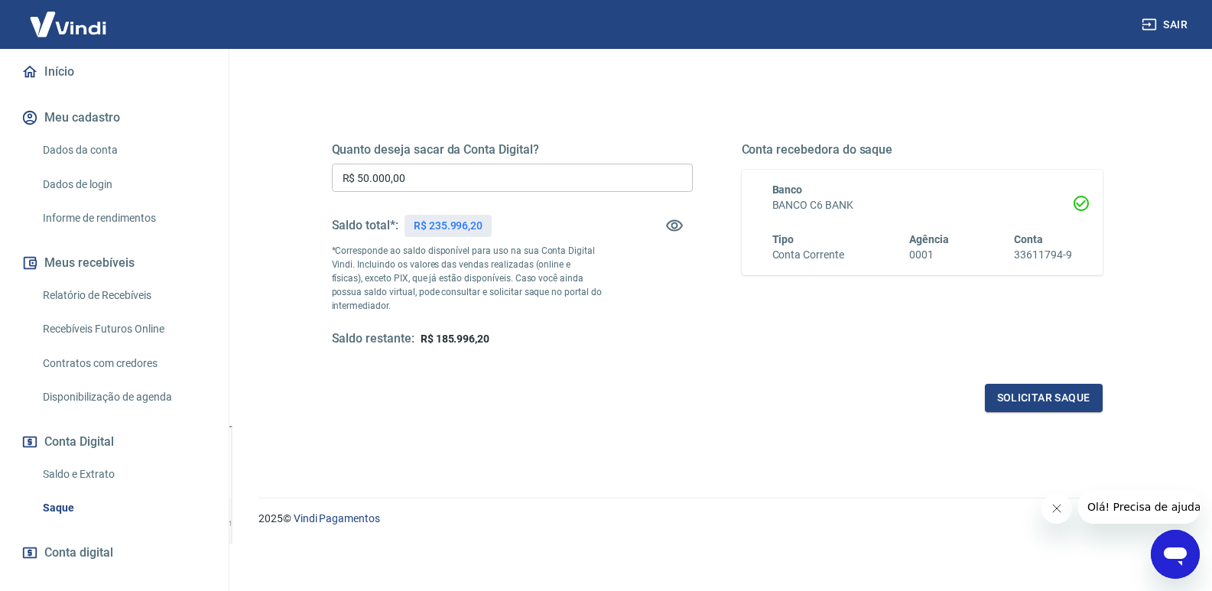
drag, startPoint x: 411, startPoint y: 172, endPoint x: 281, endPoint y: 156, distance: 131.0
click at [304, 159] on div "Quanto deseja sacar da Conta Digital? R$ 50.000,00 ​ Saldo total*: R$ 235.996,2…" at bounding box center [717, 253] width 844 height 356
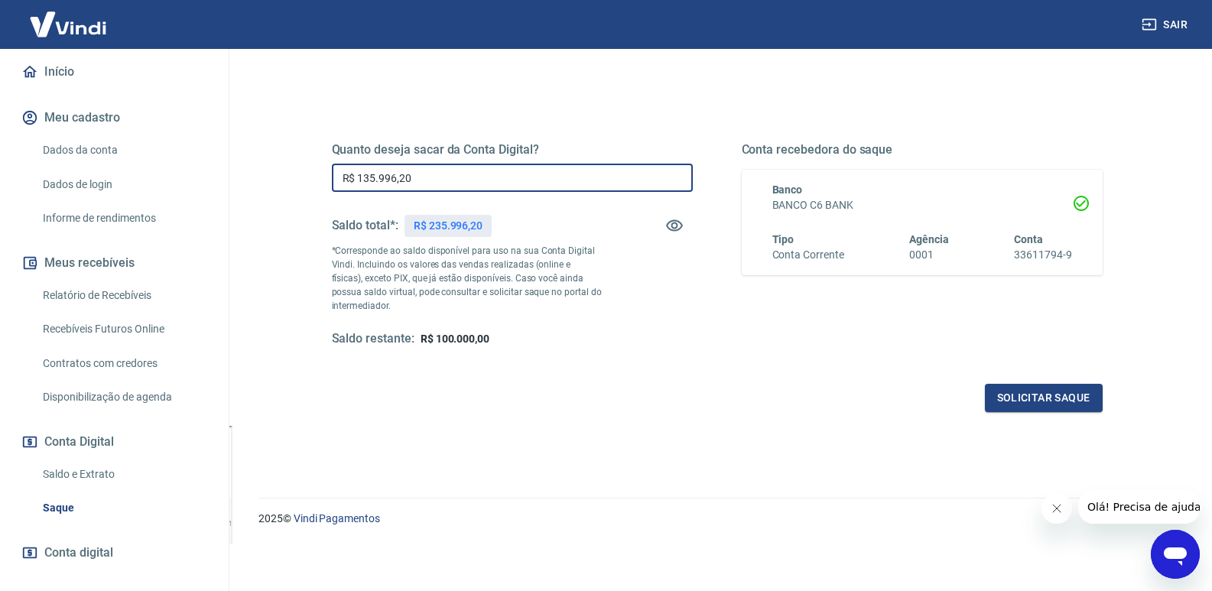
type input "R$ 135.996,20"
drag, startPoint x: 657, startPoint y: 333, endPoint x: 654, endPoint y: 323, distance: 10.2
click at [658, 330] on div "Quanto deseja sacar da Conta Digital? R$ 135.996,20 ​ Saldo total*: R$ 235.996,…" at bounding box center [512, 244] width 361 height 205
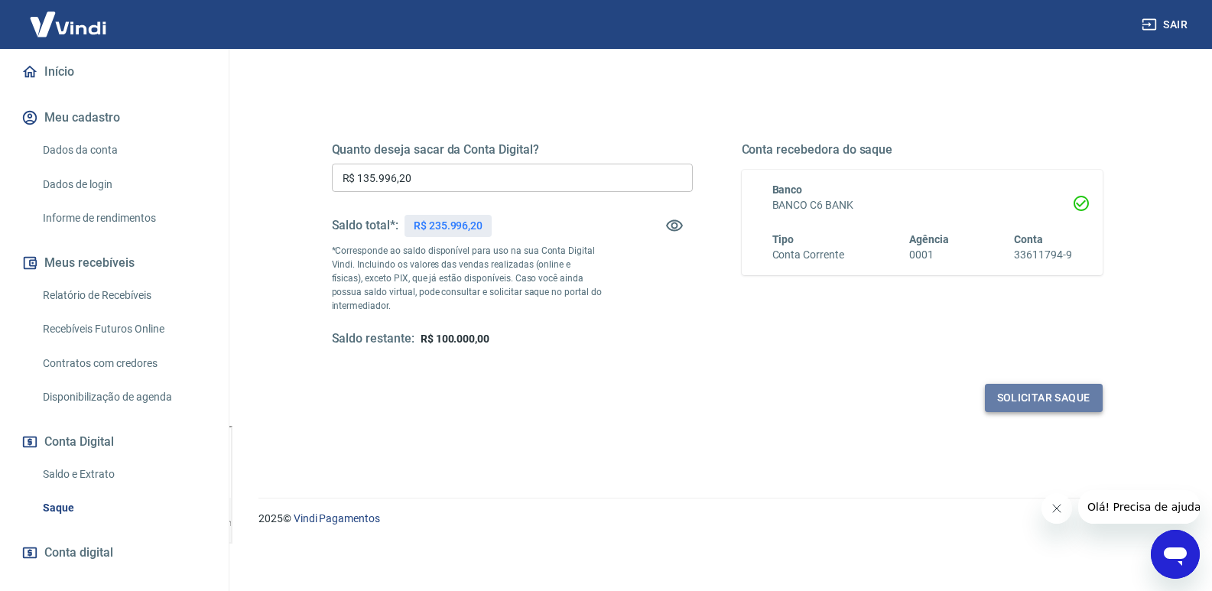
click at [1040, 400] on button "Solicitar saque" at bounding box center [1044, 398] width 118 height 28
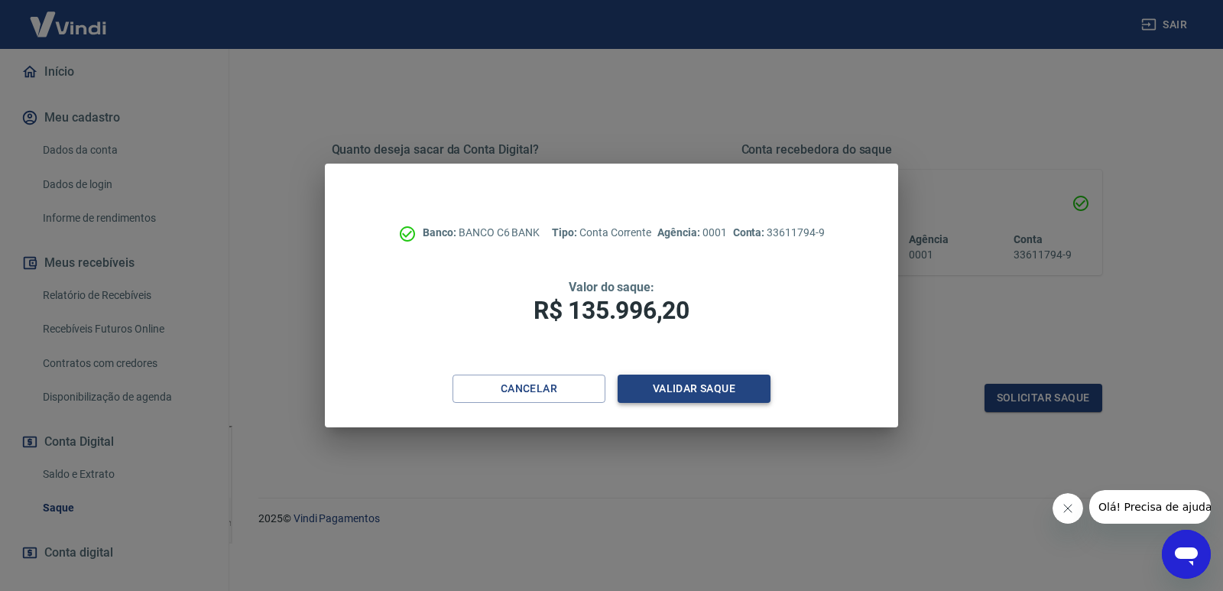
click at [701, 392] on button "Validar saque" at bounding box center [694, 389] width 153 height 28
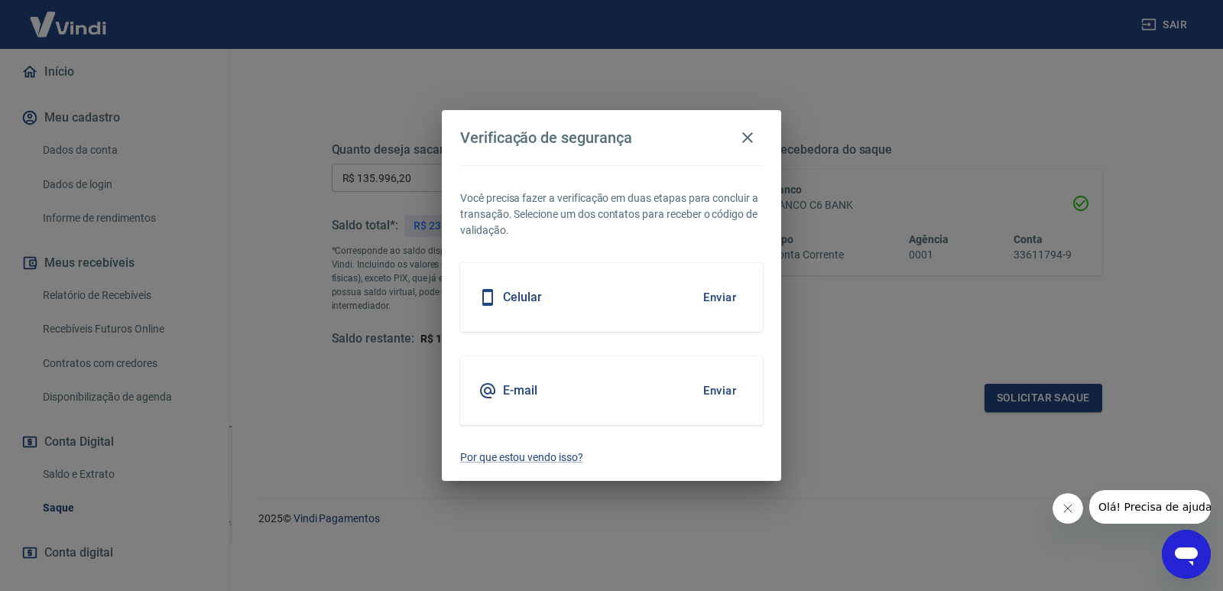
click at [726, 294] on button "Enviar" at bounding box center [720, 297] width 50 height 32
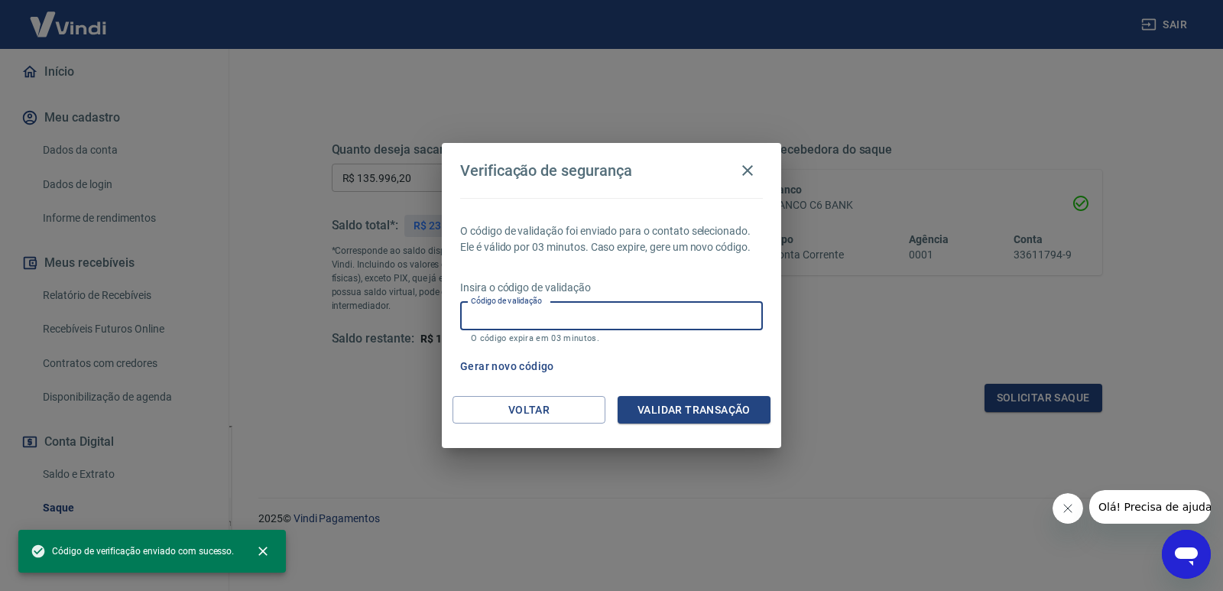
click at [595, 320] on input "Código de validação" at bounding box center [611, 316] width 303 height 28
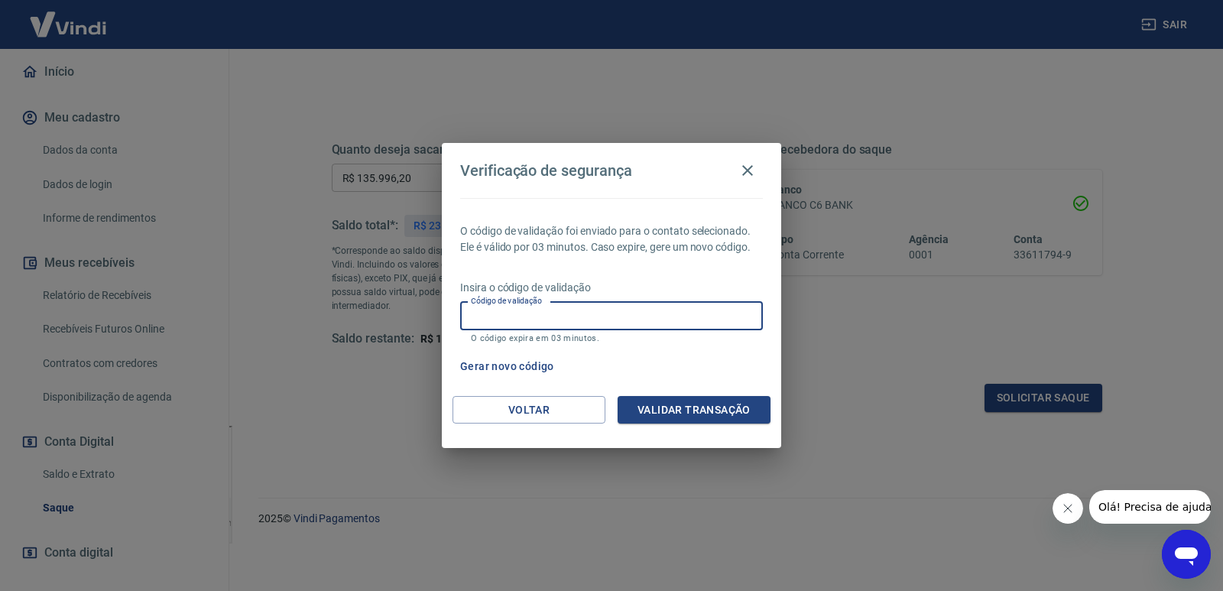
click at [506, 364] on button "Gerar novo código" at bounding box center [507, 366] width 106 height 28
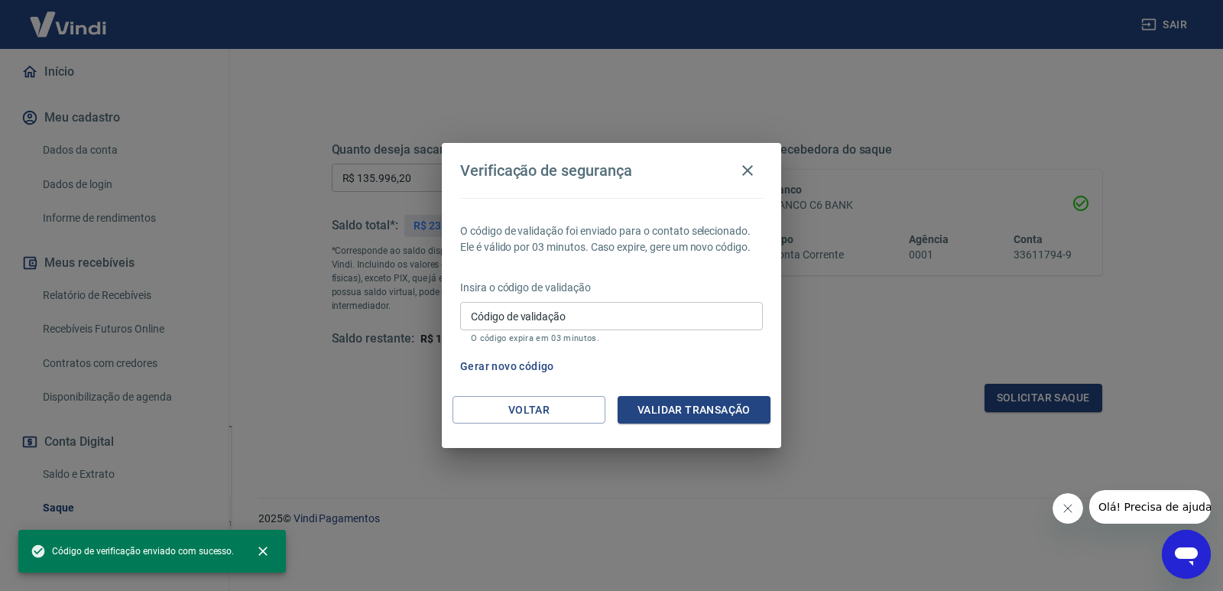
click at [134, 552] on span "Código de verificação enviado com sucesso." at bounding box center [132, 551] width 203 height 15
click at [265, 551] on icon "close" at bounding box center [262, 551] width 15 height 15
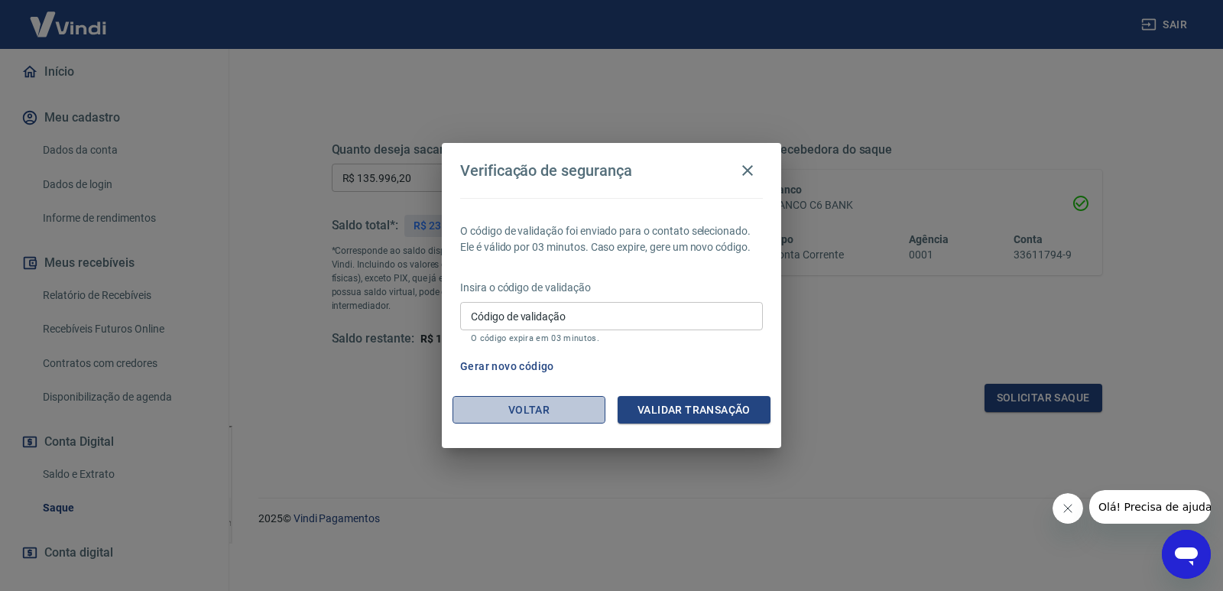
click at [536, 411] on button "Voltar" at bounding box center [529, 410] width 153 height 28
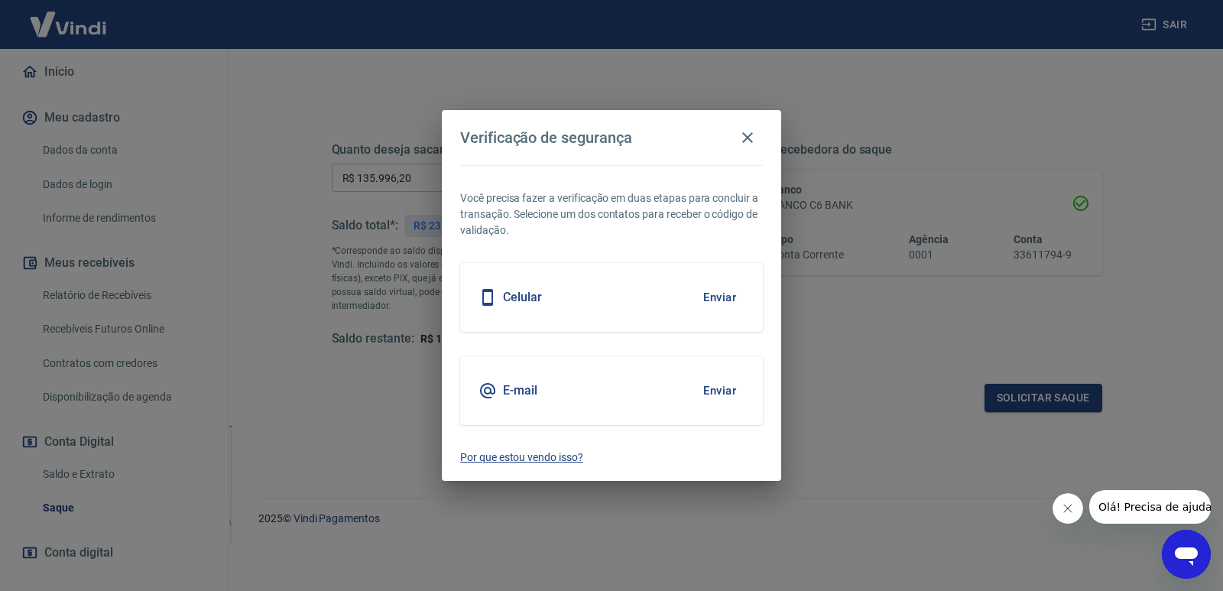
click at [505, 462] on p "Por que estou vendo isso?" at bounding box center [611, 458] width 303 height 16
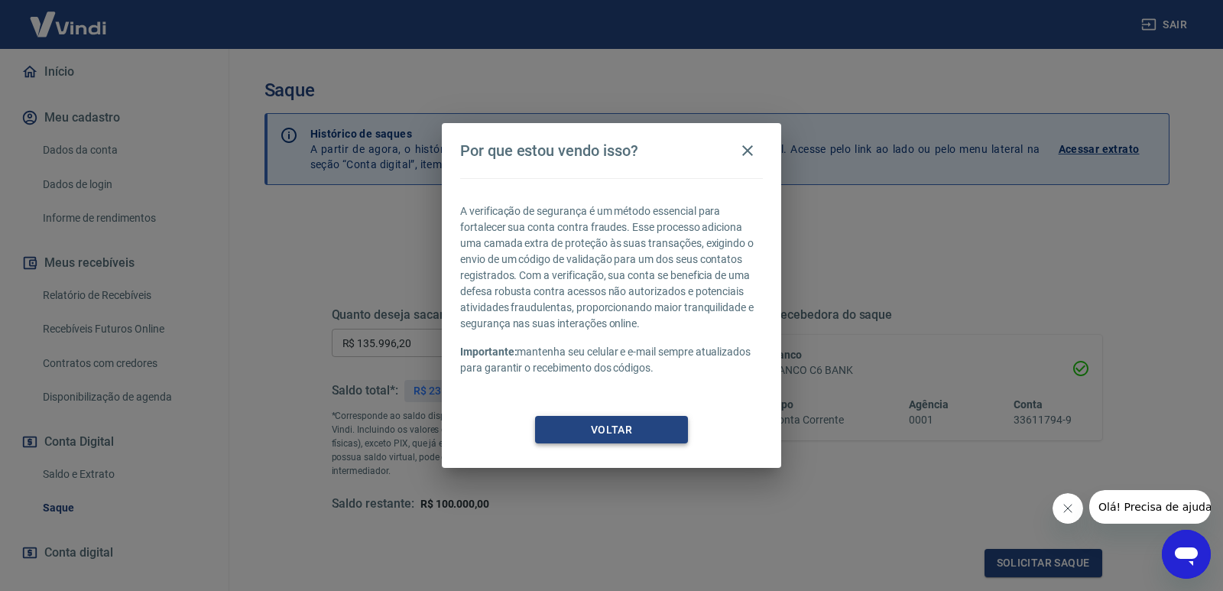
click at [644, 430] on button "Voltar" at bounding box center [611, 430] width 153 height 28
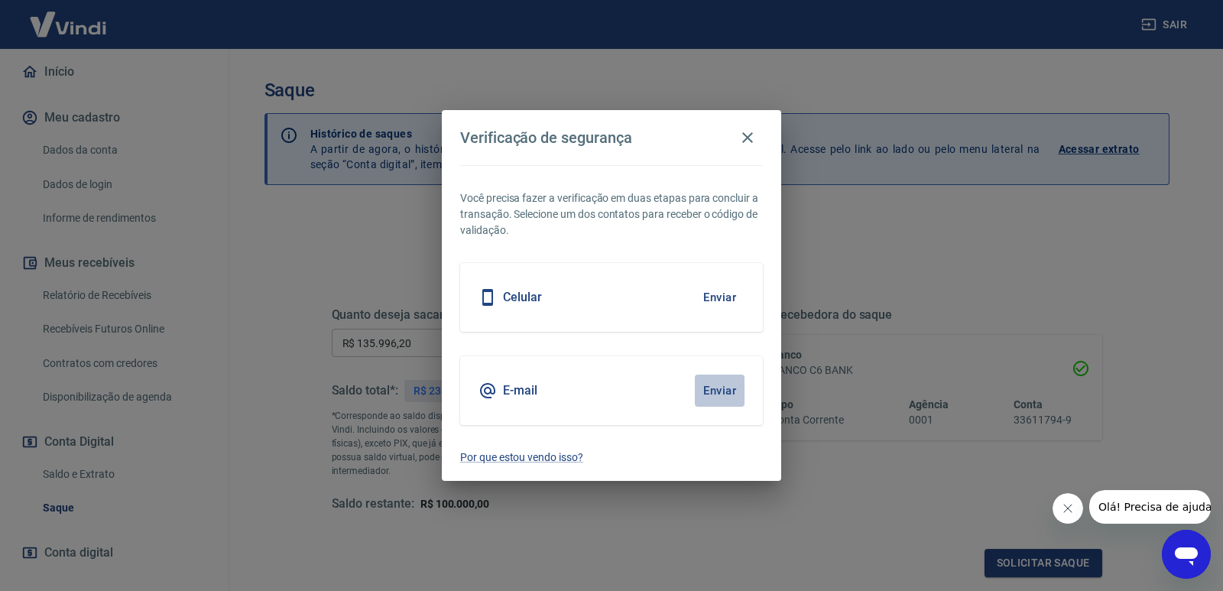
click at [718, 389] on button "Enviar" at bounding box center [720, 391] width 50 height 32
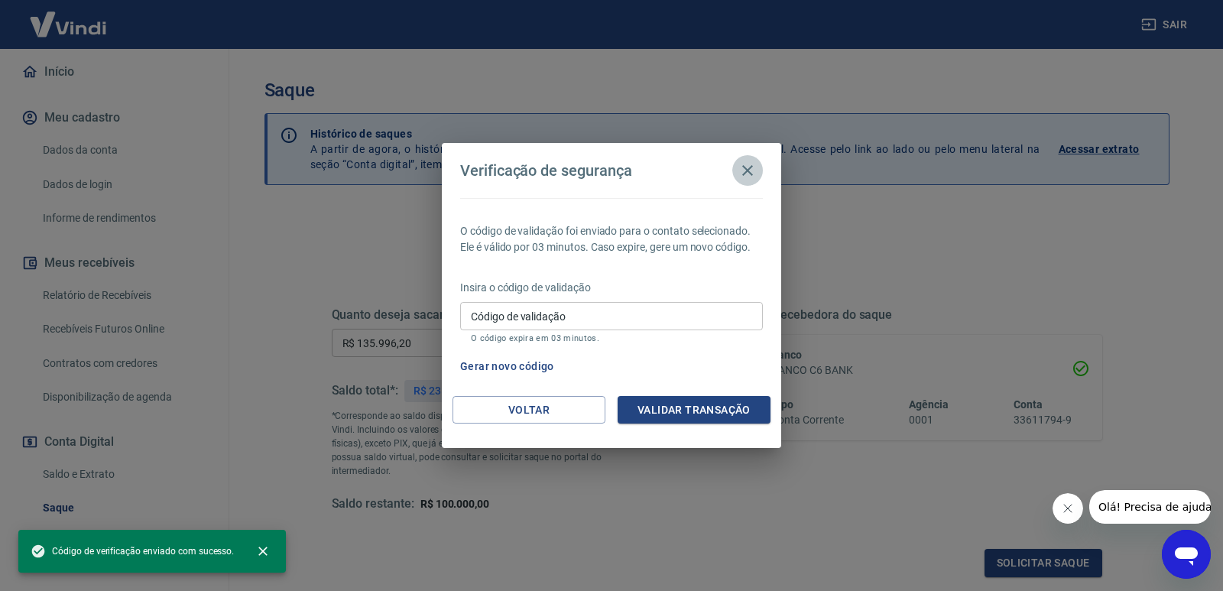
click at [746, 168] on icon "button" at bounding box center [747, 170] width 11 height 11
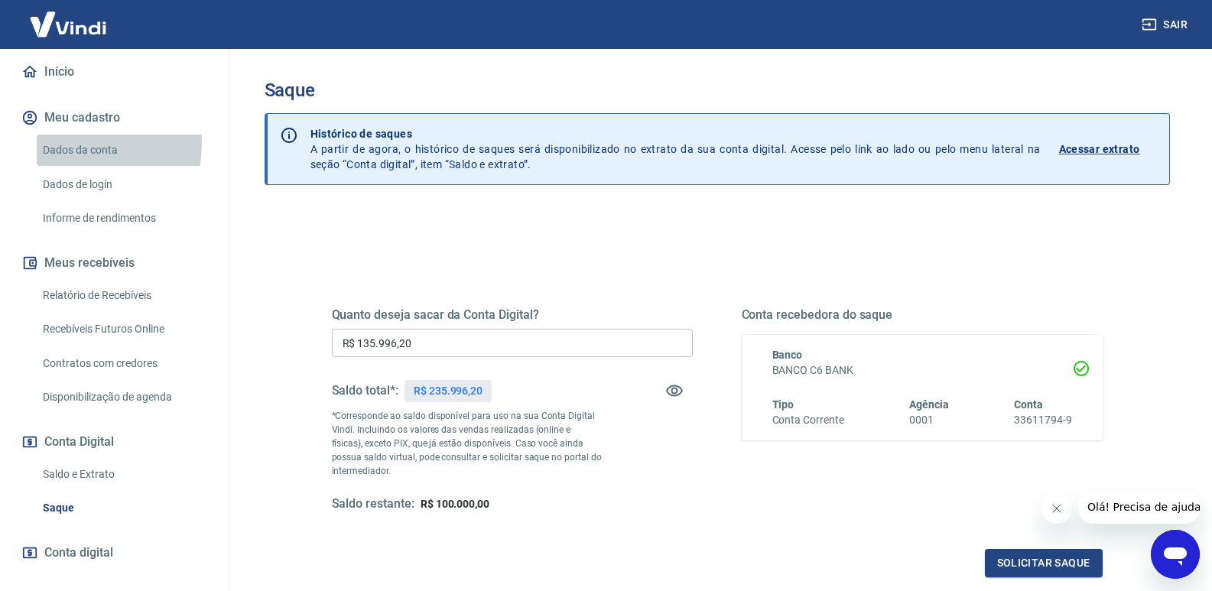
click at [76, 135] on link "Dados da conta" at bounding box center [124, 150] width 174 height 31
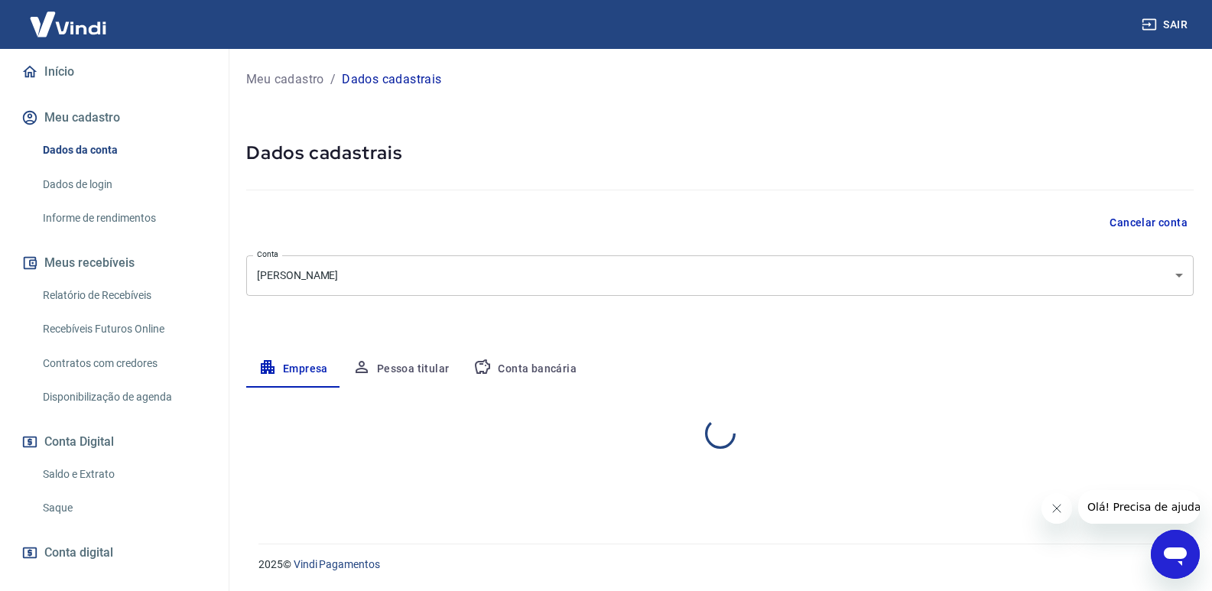
select select "SP"
select select "business"
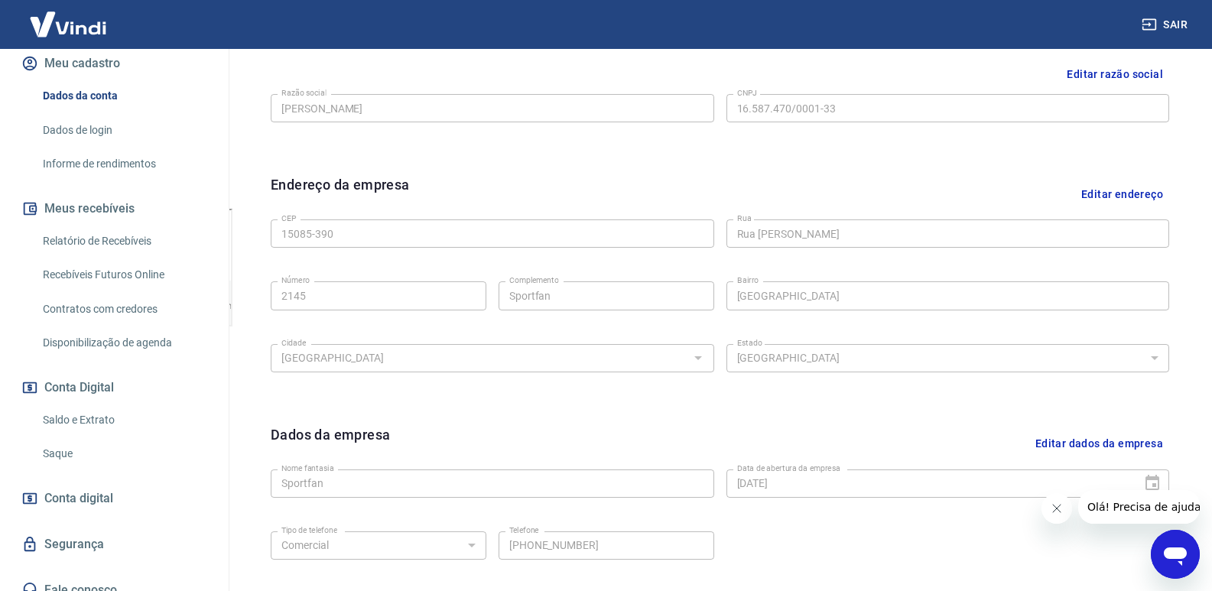
scroll to position [459, 0]
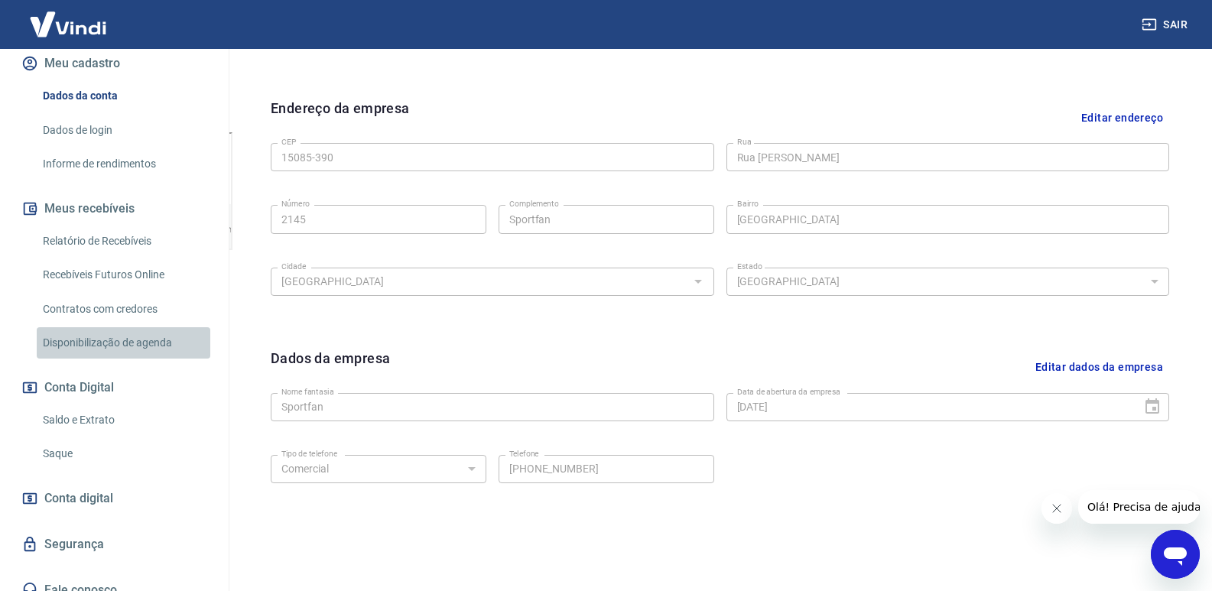
click at [148, 327] on link "Disponibilização de agenda" at bounding box center [124, 342] width 174 height 31
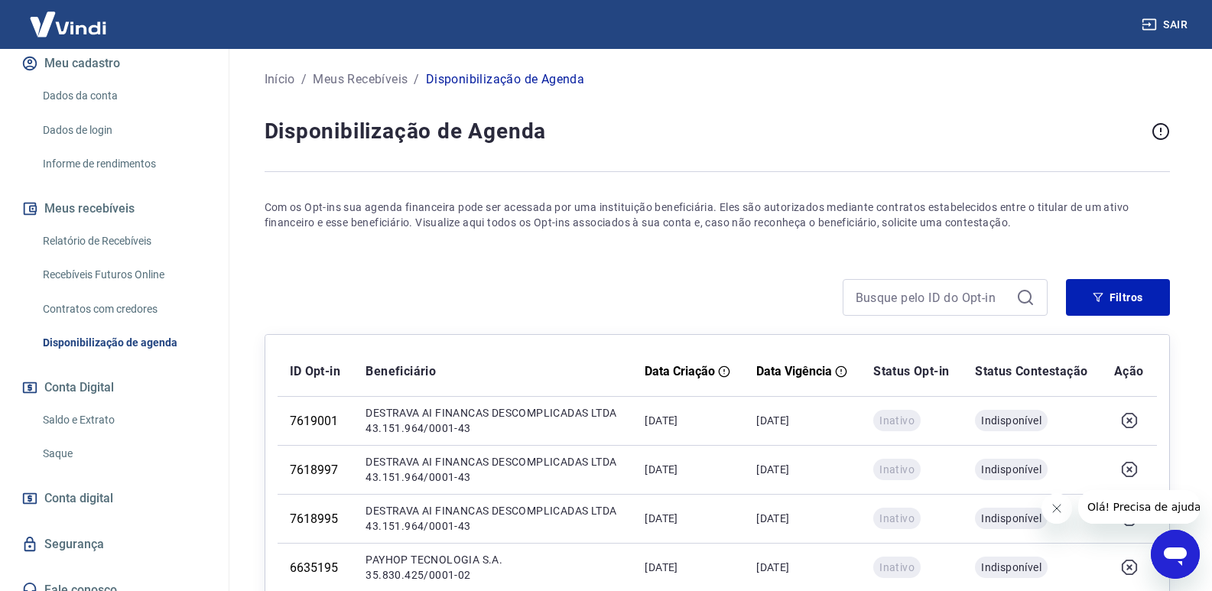
click at [77, 226] on link "Relatório de Recebíveis" at bounding box center [124, 241] width 174 height 31
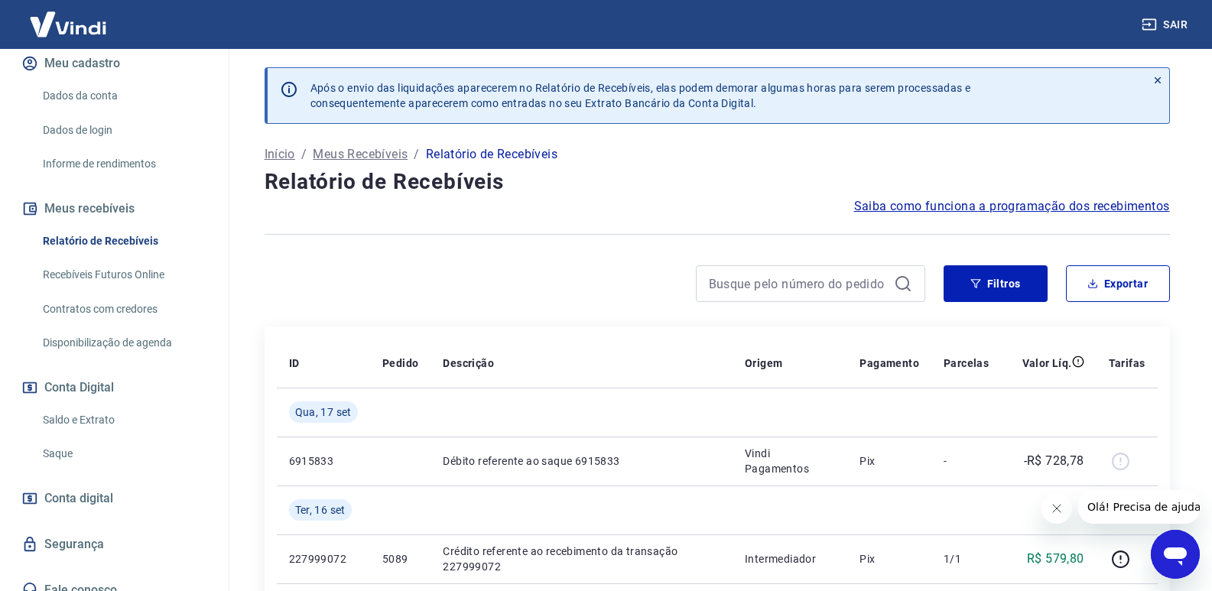
scroll to position [54, 0]
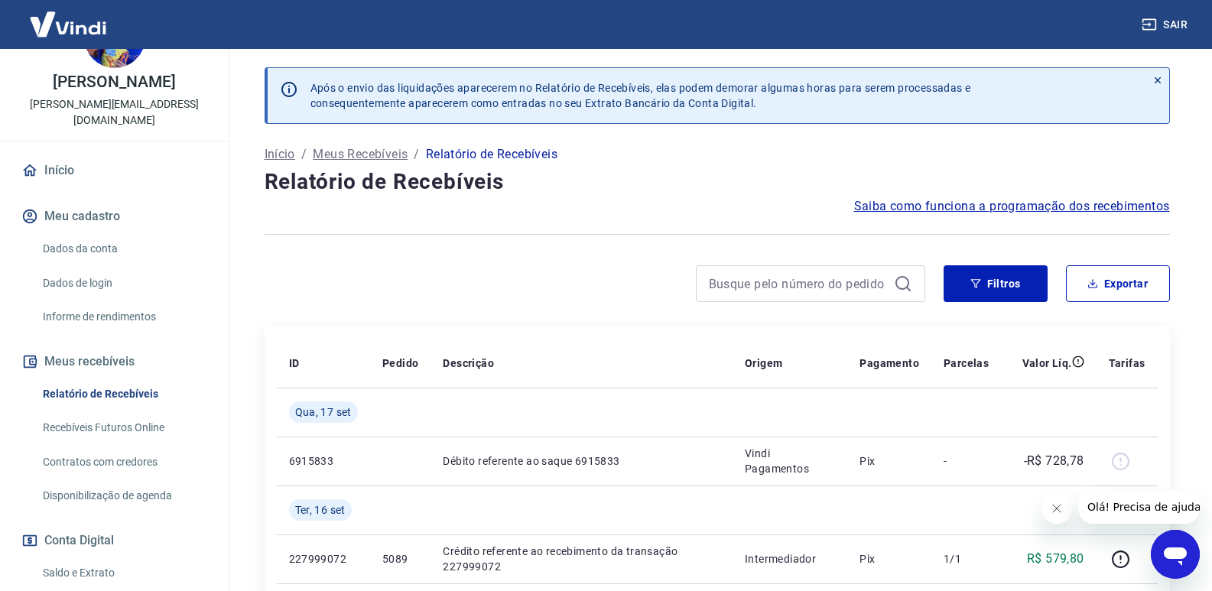
click at [56, 154] on link "Início" at bounding box center [114, 171] width 192 height 34
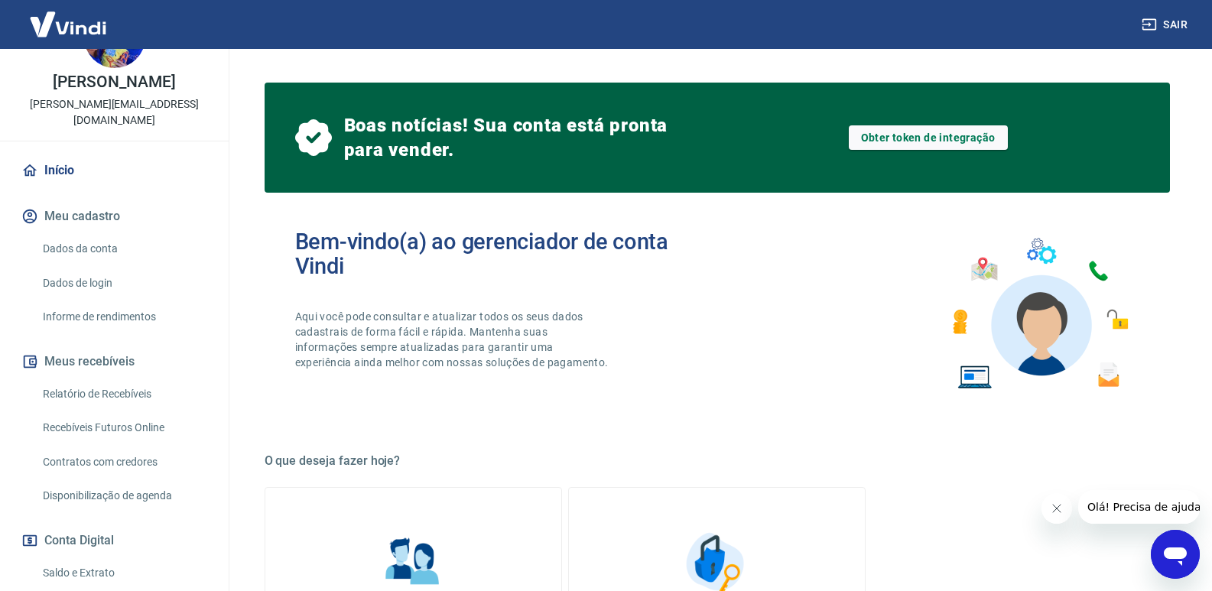
scroll to position [207, 0]
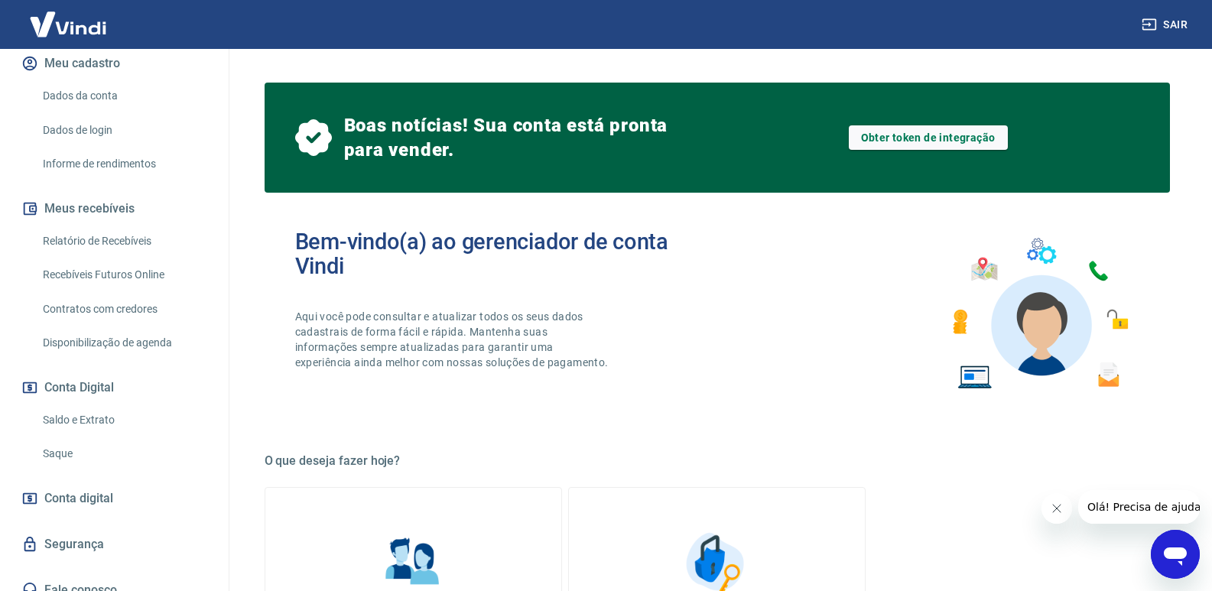
click at [93, 404] on link "Saldo e Extrato" at bounding box center [124, 419] width 174 height 31
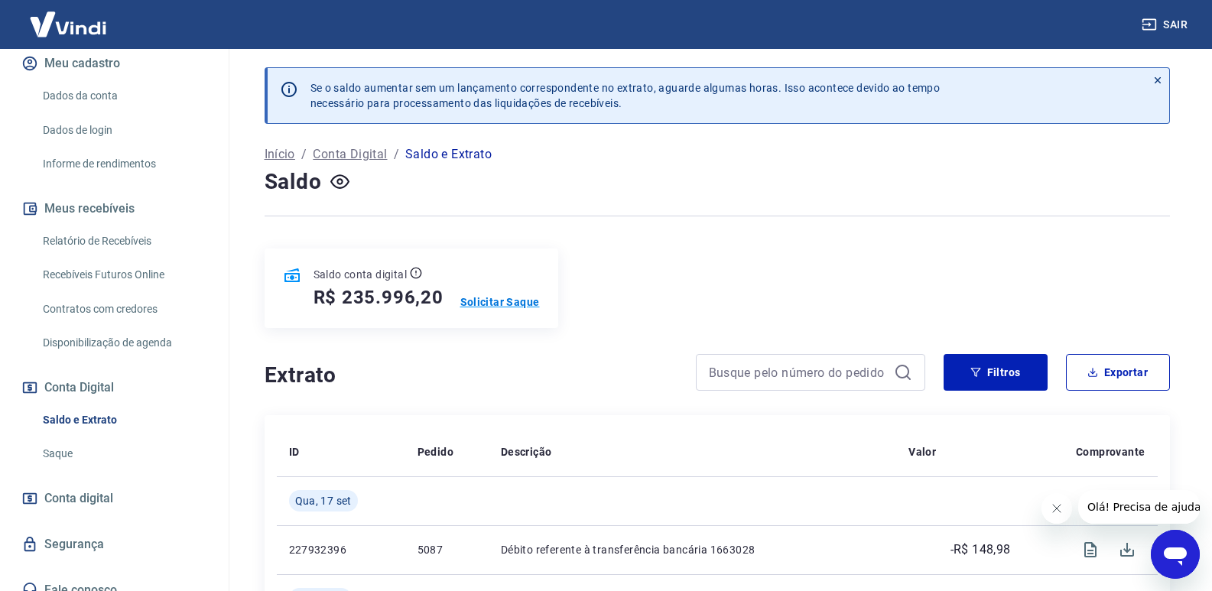
click at [512, 302] on p "Solicitar Saque" at bounding box center [500, 301] width 80 height 15
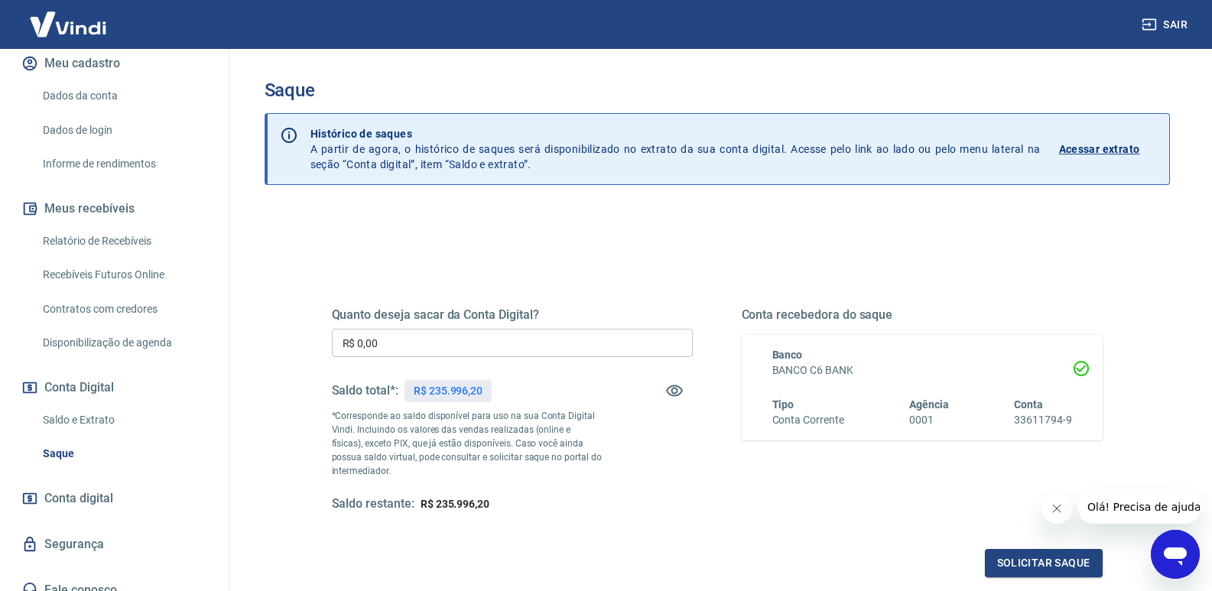
scroll to position [165, 0]
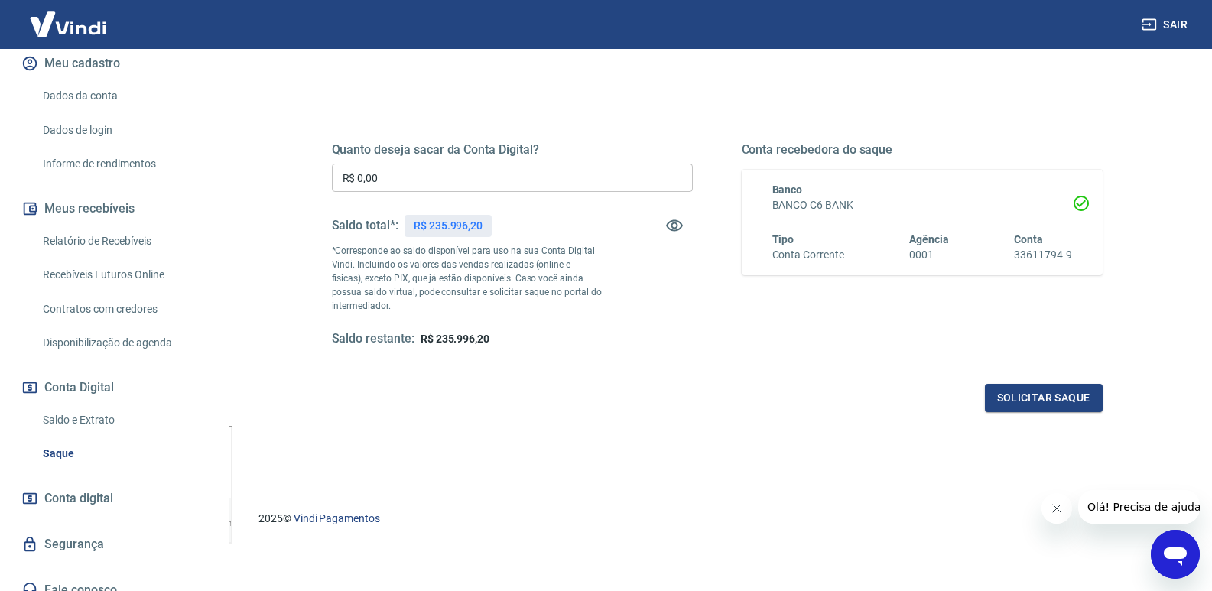
click at [1134, 507] on span "Olá! Precisa de ajuda?" at bounding box center [1145, 507] width 119 height 12
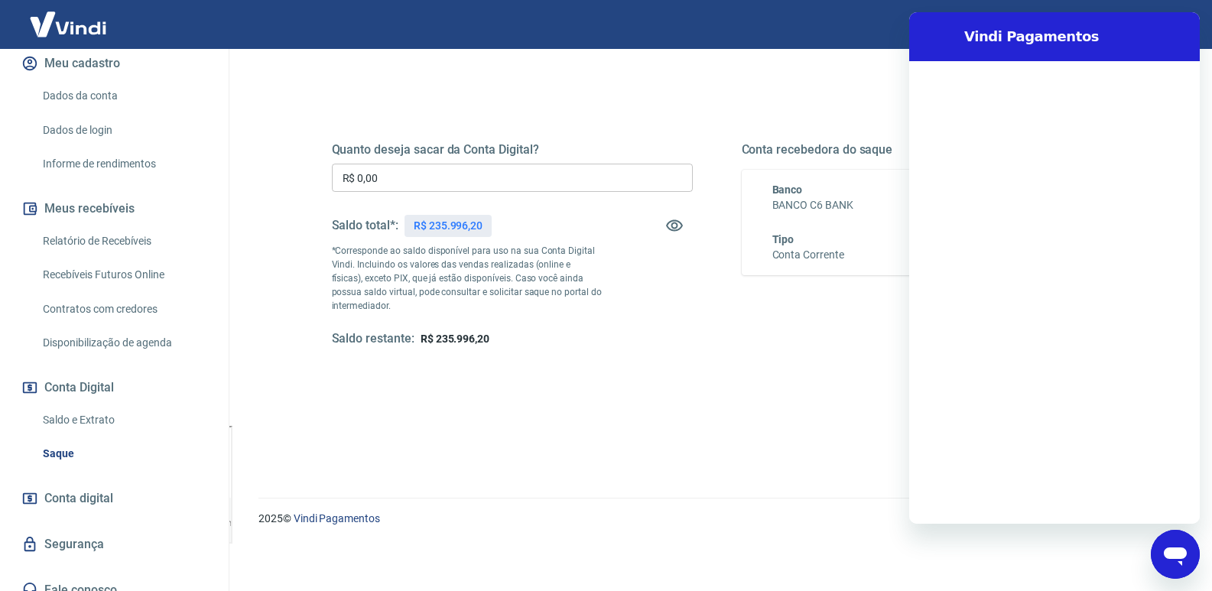
scroll to position [0, 0]
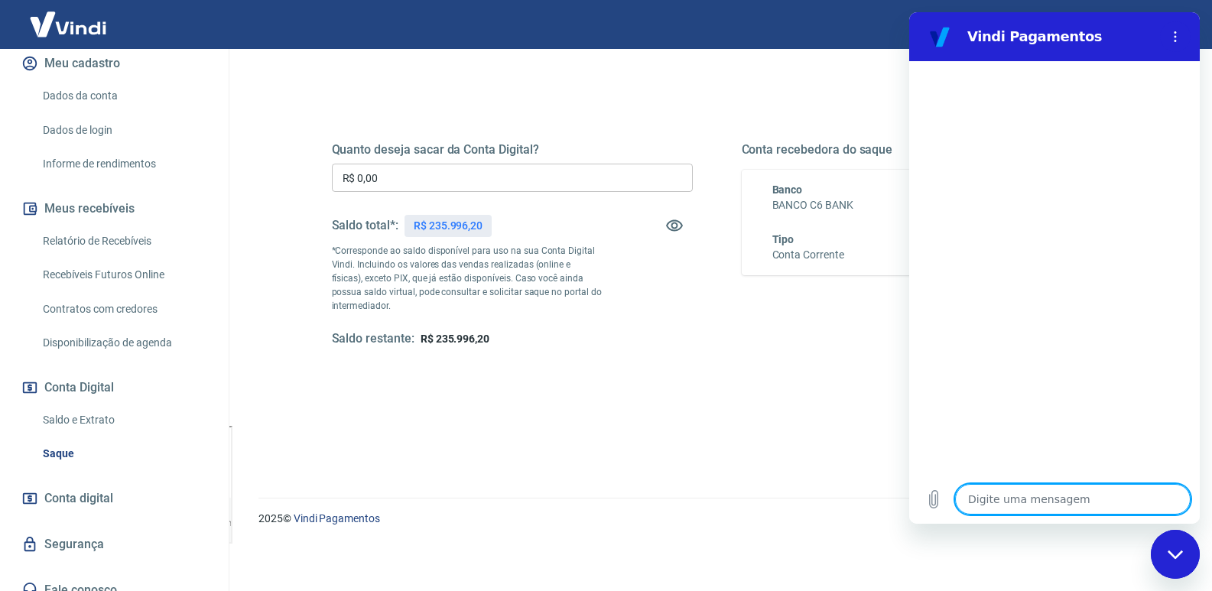
type textarea "n"
type textarea "x"
type textarea "na"
type textarea "x"
type textarea "nao"
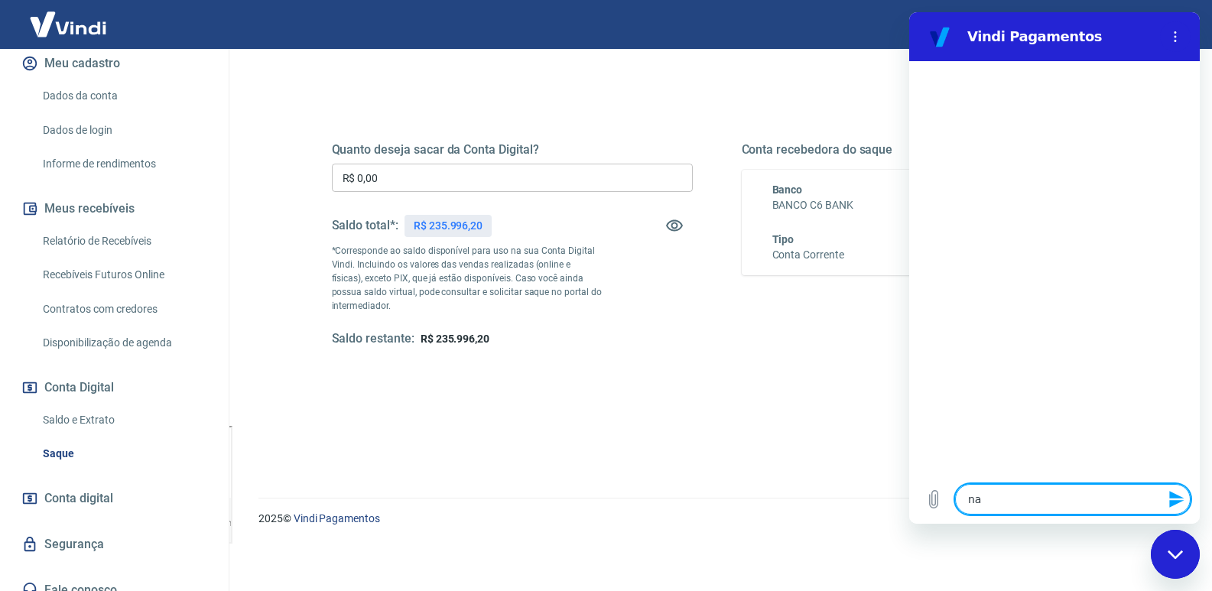
type textarea "x"
type textarea "nao"
type textarea "x"
type textarea "nao"
type textarea "x"
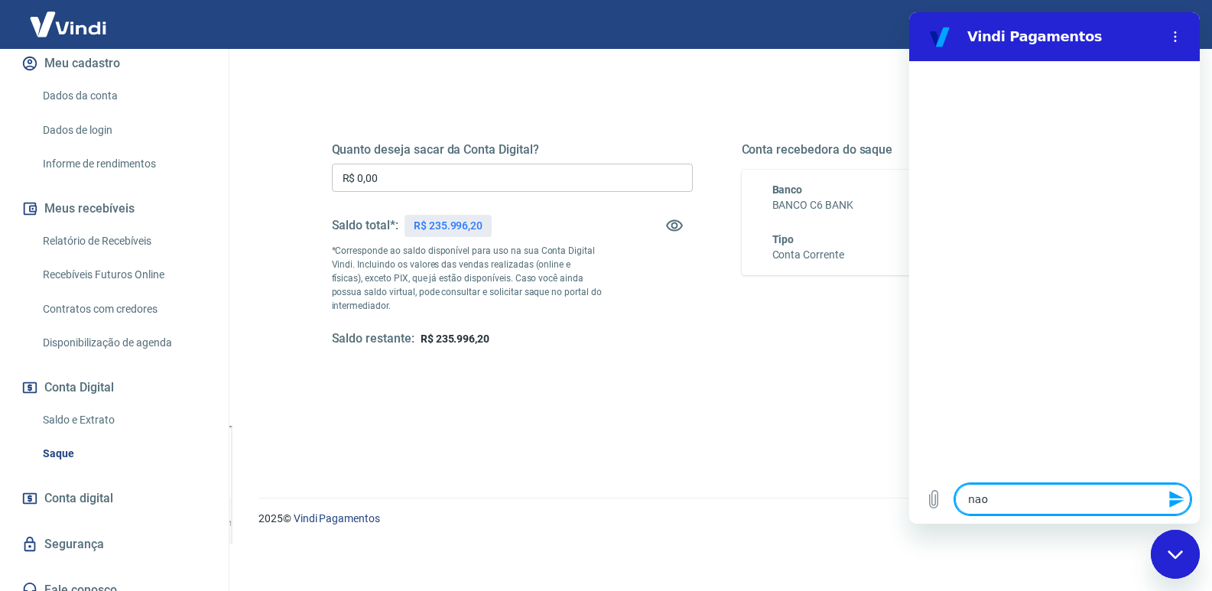
type textarea "na"
type textarea "x"
type textarea "n"
type textarea "x"
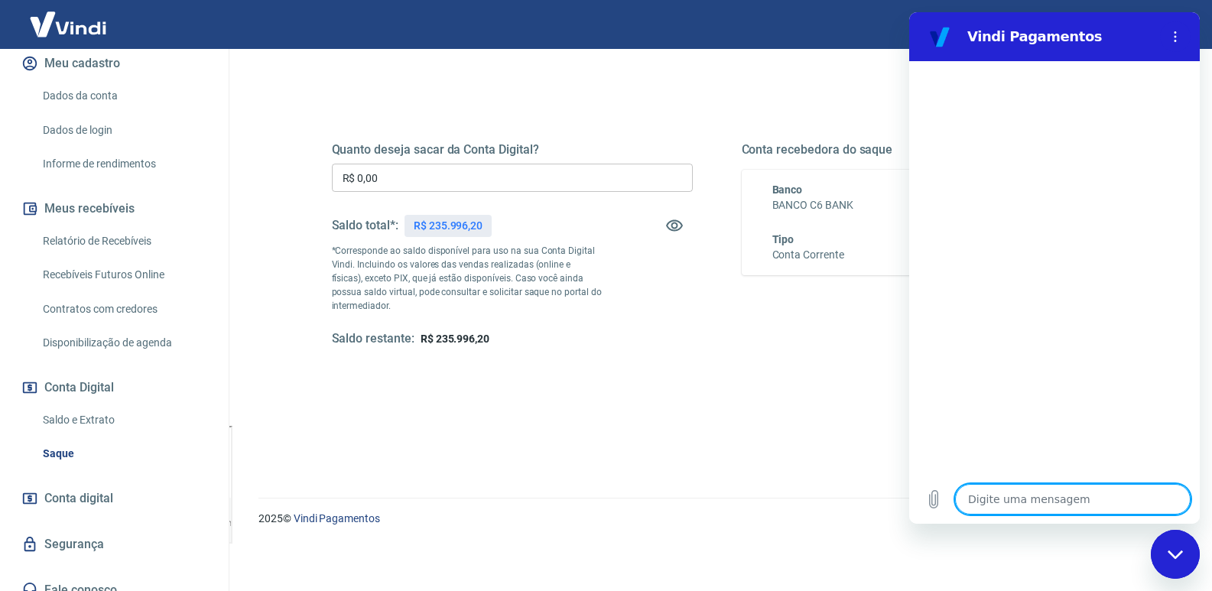
type textarea "o"
type textarea "x"
type textarea "ol"
type textarea "x"
type textarea "ola"
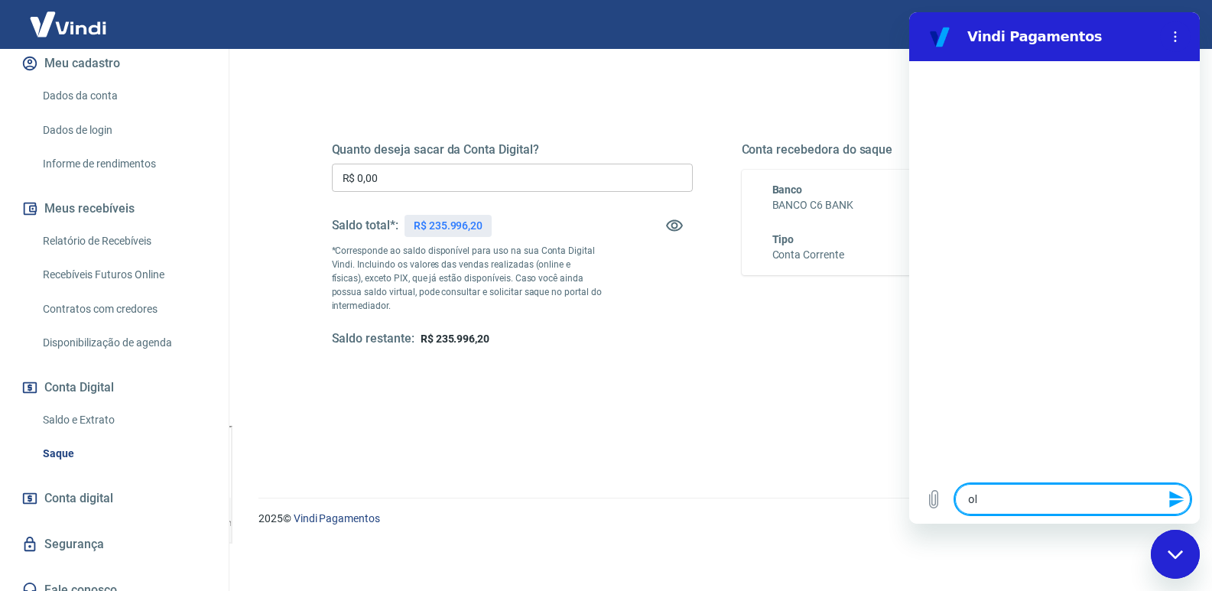
type textarea "x"
type textarea "p"
type textarea "x"
type textarea "pr"
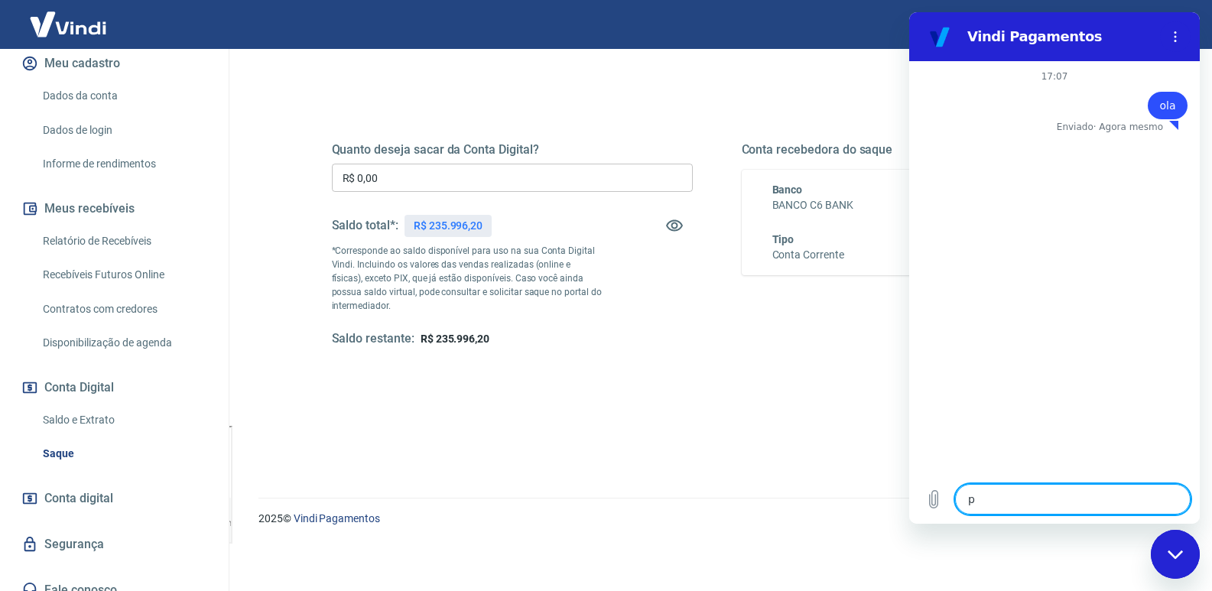
type textarea "x"
type textarea "pre"
type textarea "x"
type textarea "prec"
type textarea "x"
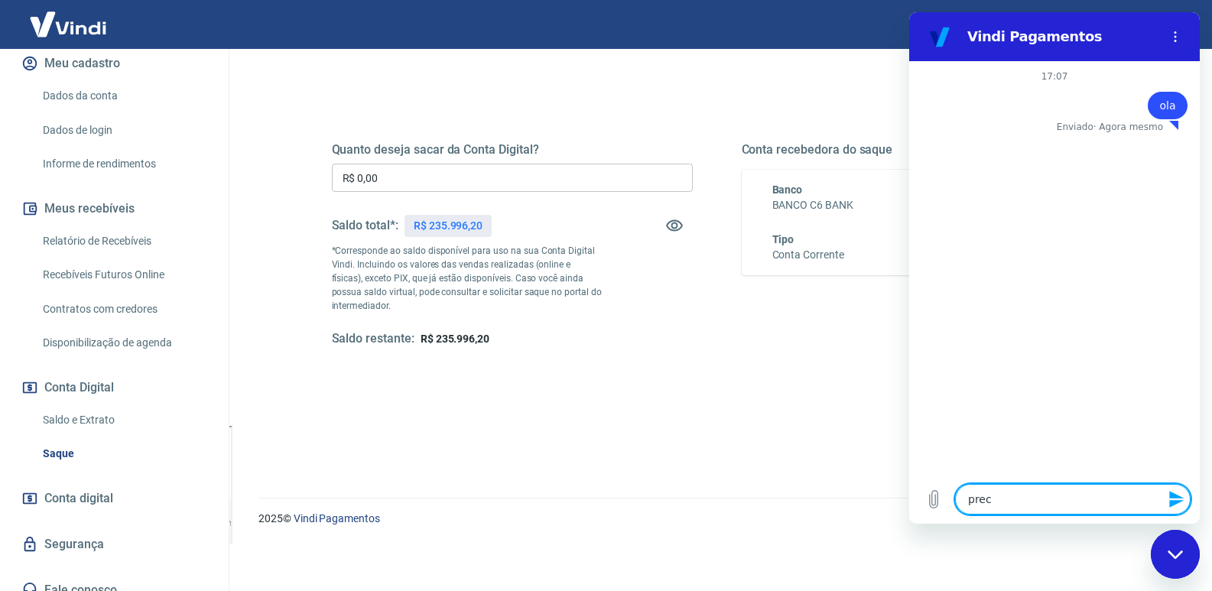
type textarea "preci"
type textarea "x"
type textarea "precis"
type textarea "x"
type textarea "preciso"
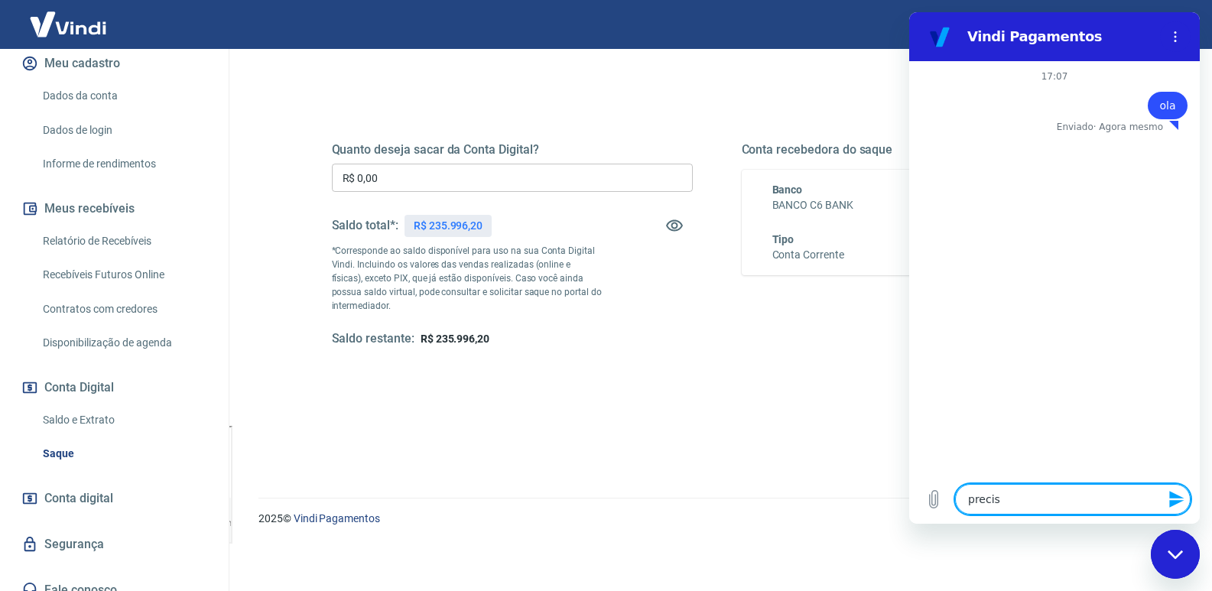
type textarea "x"
type textarea "preciso"
type textarea "x"
type textarea "preciso f"
type textarea "x"
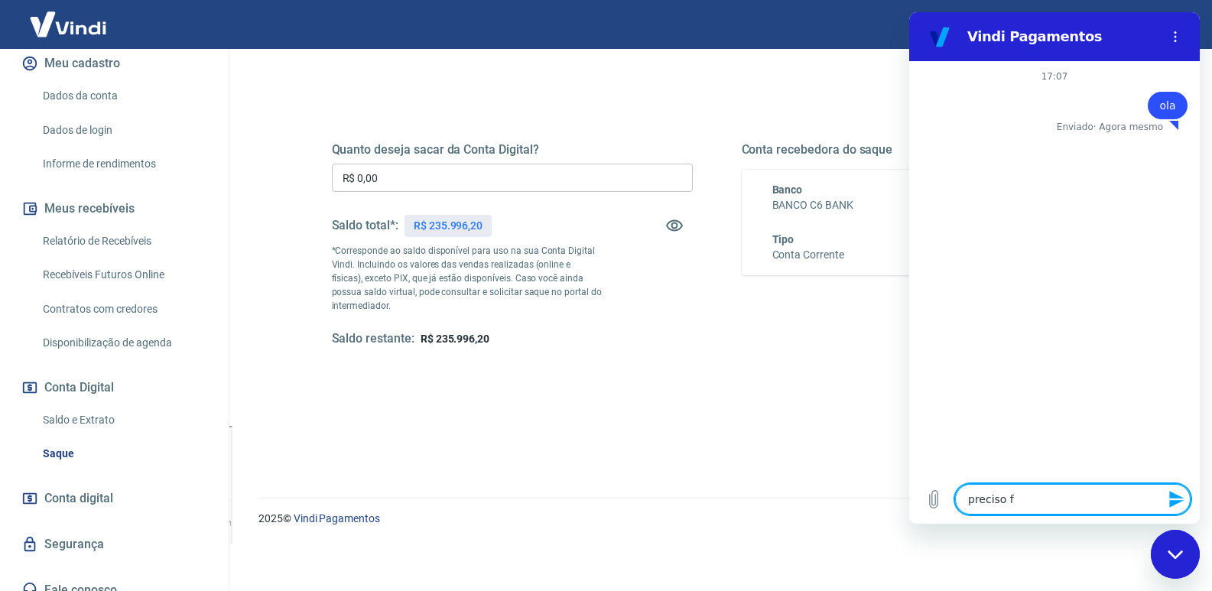
type textarea "preciso fa"
type textarea "x"
type textarea "preciso faz"
type textarea "x"
type textarea "preciso faze"
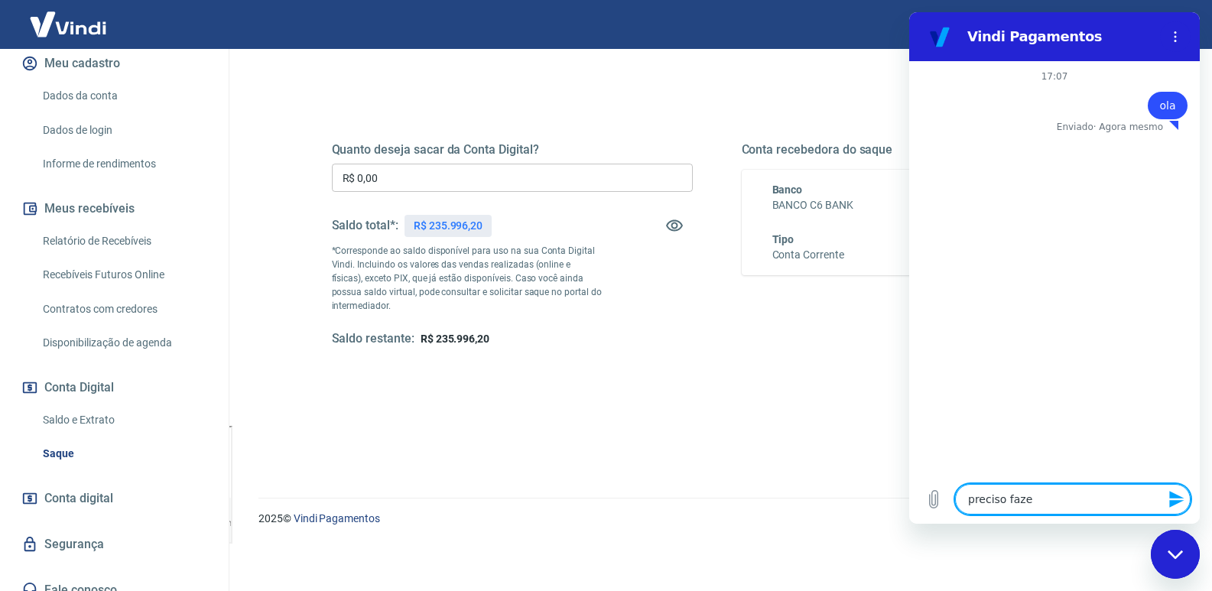
type textarea "x"
type textarea "preciso fazer"
type textarea "x"
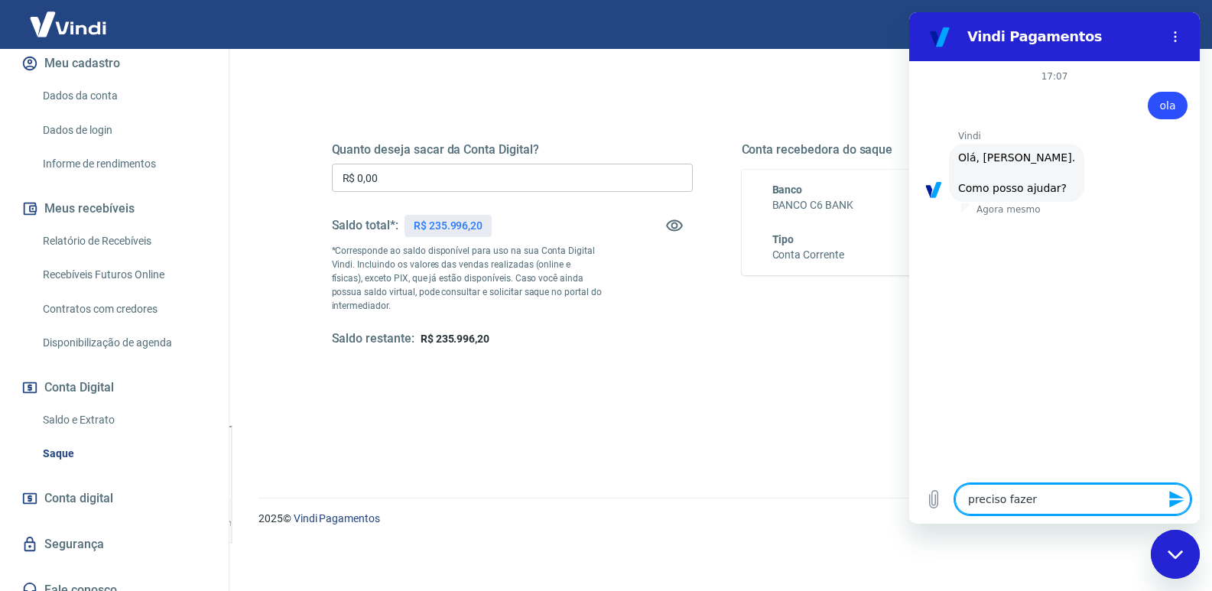
type textarea "preciso fazer u"
type textarea "x"
type textarea "preciso fazer u"
type textarea "x"
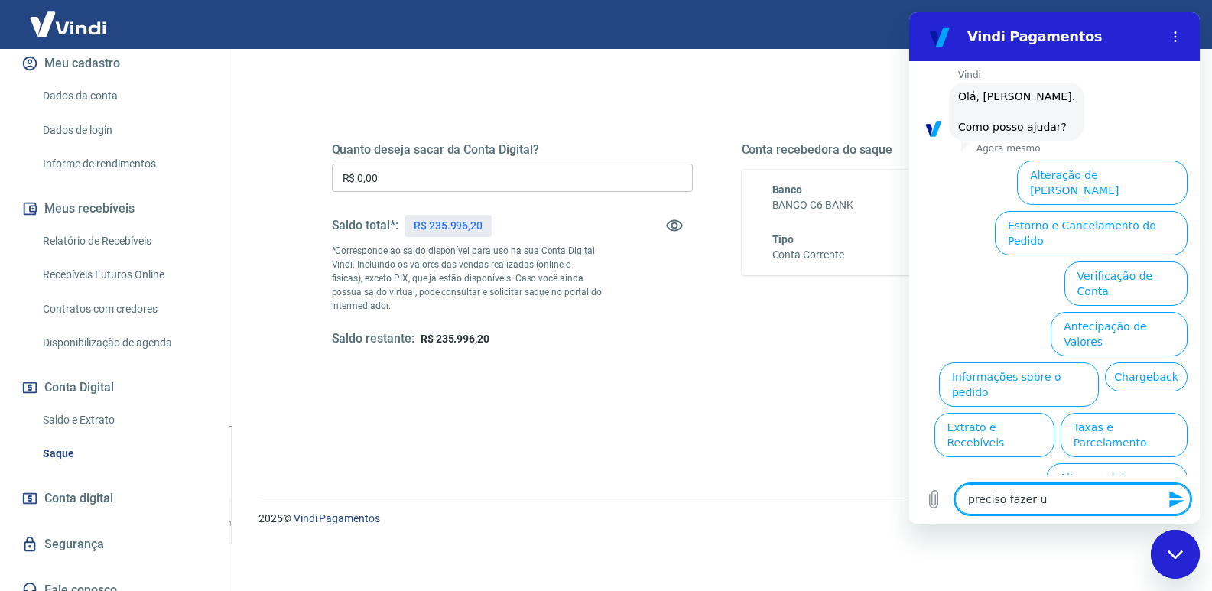
type textarea "preciso fazer u s"
type textarea "x"
type textarea "preciso fazer u sq"
type textarea "x"
type textarea "preciso fazer u squ"
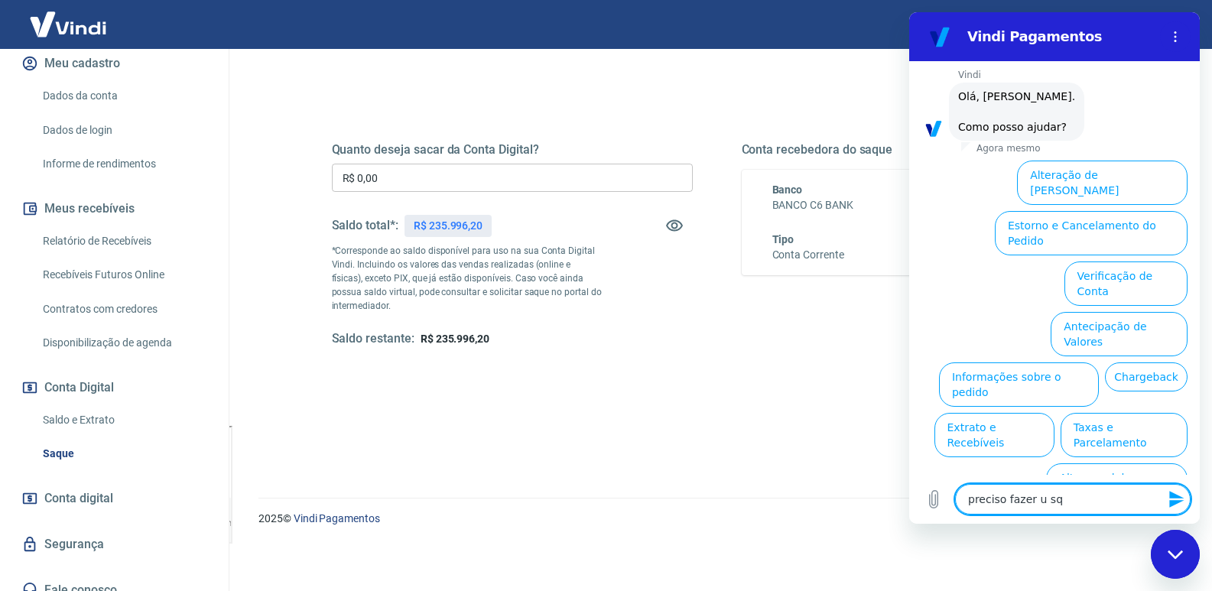
type textarea "x"
type textarea "preciso fazer u sque"
type textarea "x"
type textarea "preciso fazer u sque"
type textarea "x"
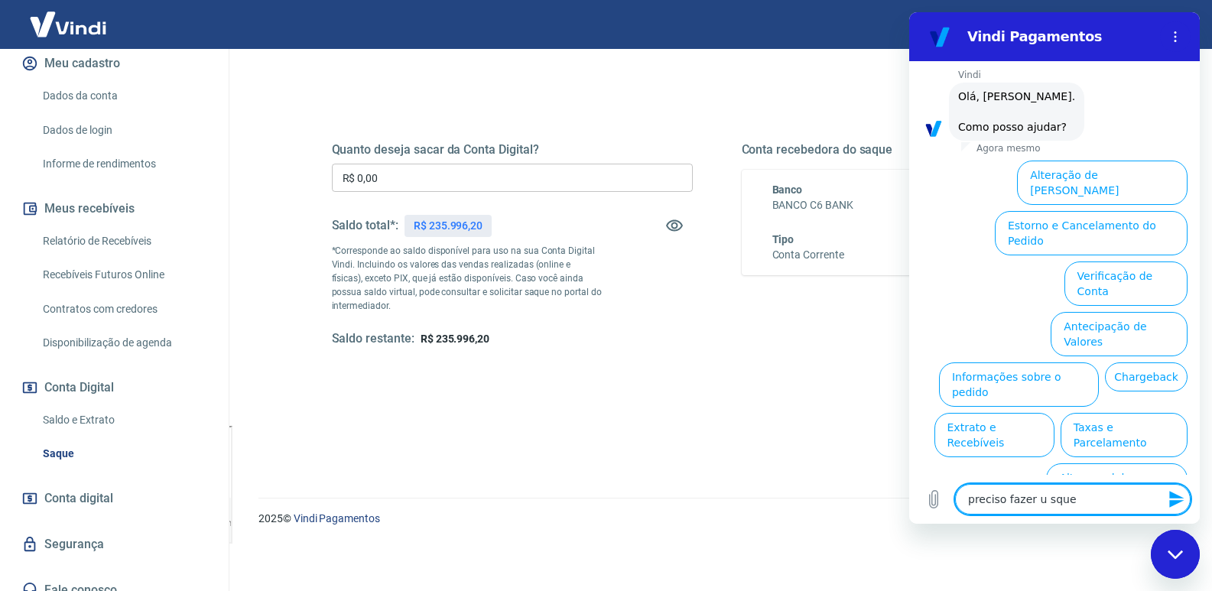
type textarea "preciso fazer u sque"
type textarea "x"
type textarea "preciso fazer u squ"
type textarea "x"
type textarea "preciso fazer u sq"
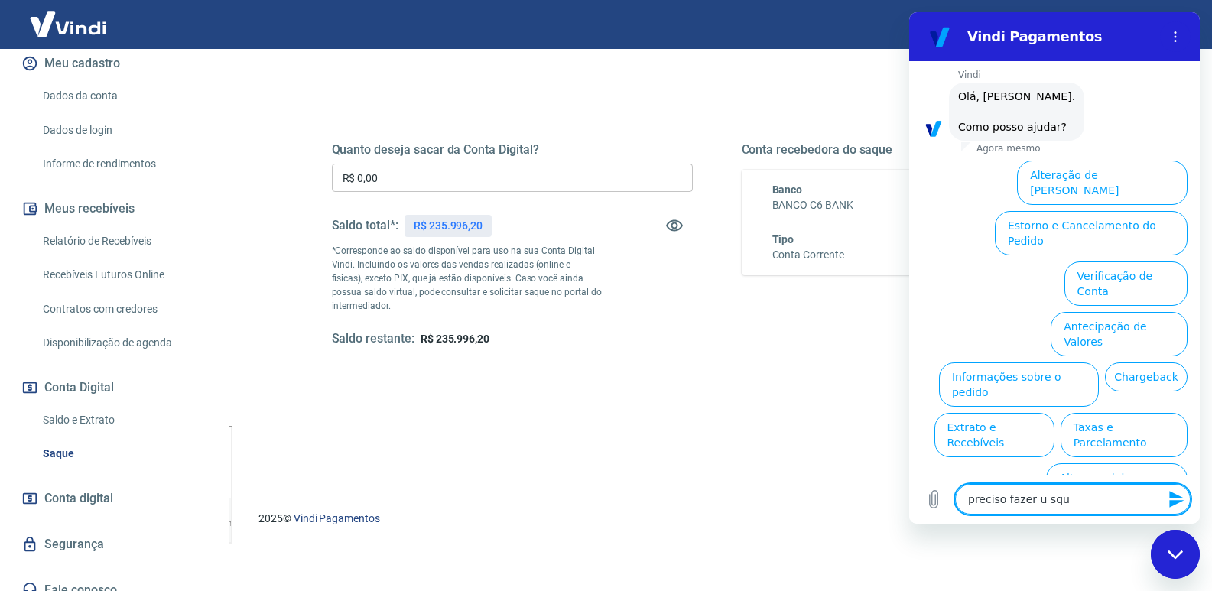
type textarea "x"
type textarea "preciso fazer u s"
type textarea "x"
type textarea "preciso fazer u"
type textarea "x"
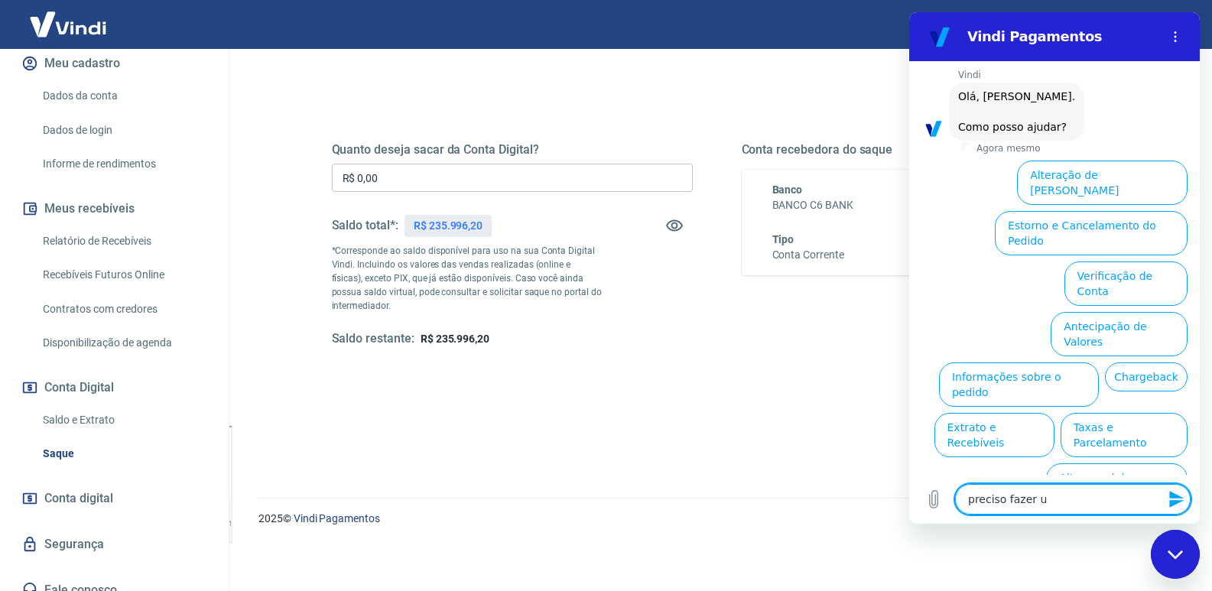
type textarea "preciso fazer u"
type textarea "x"
type textarea "preciso fazer"
type textarea "x"
type textarea "preciso fazer"
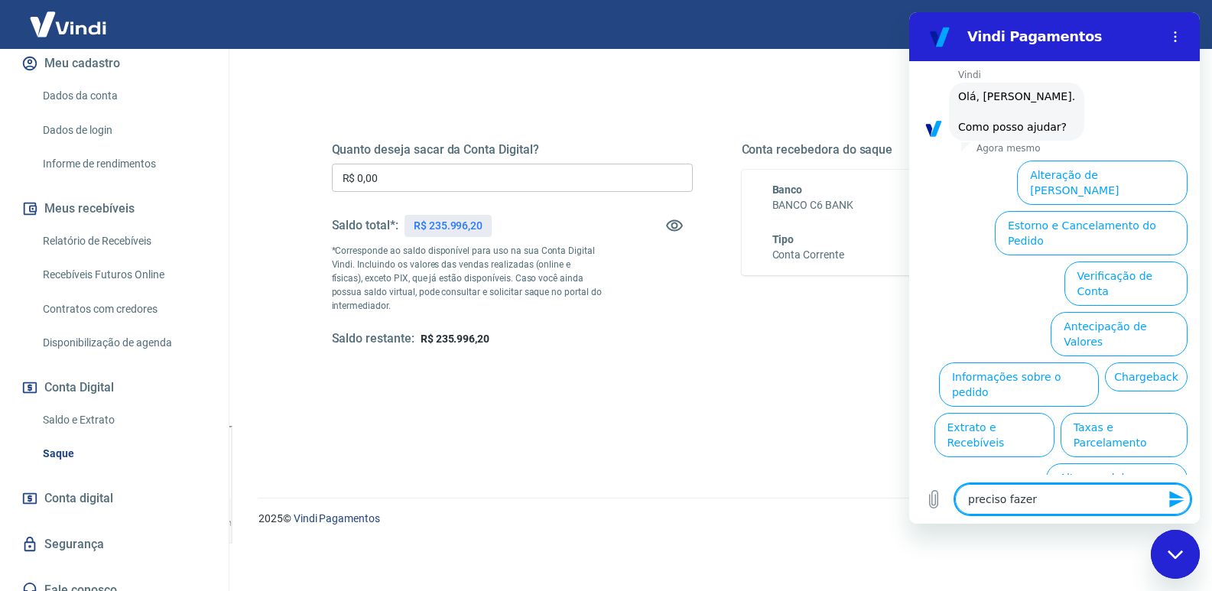
type textarea "x"
type textarea "preciso faze"
type textarea "x"
type textarea "preciso faz"
type textarea "x"
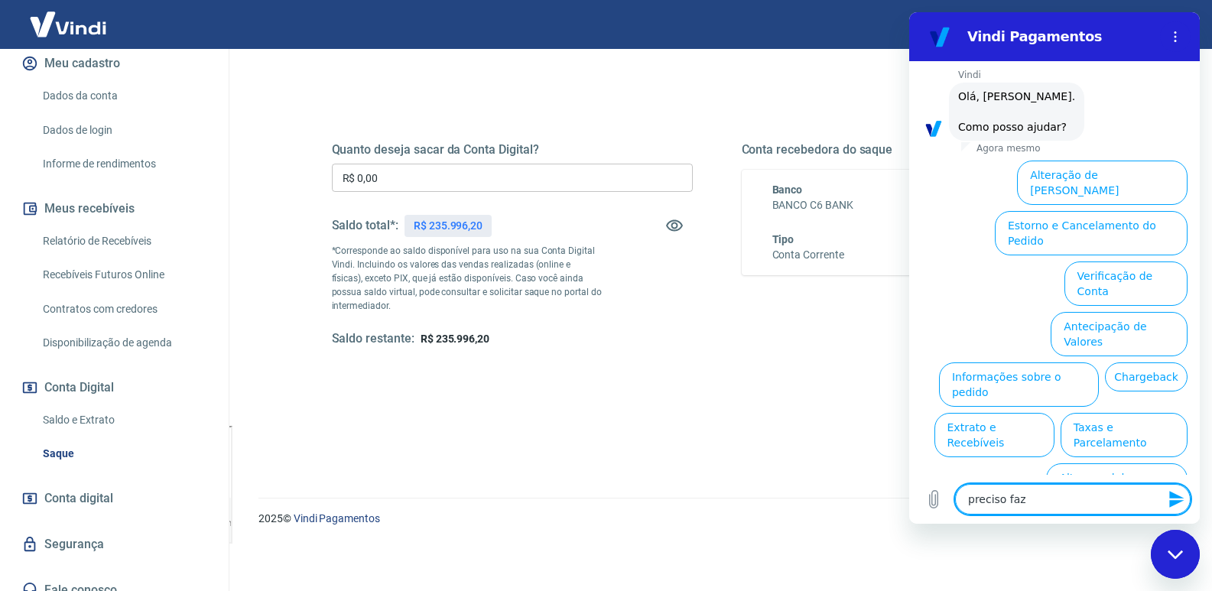
type textarea "preciso fa"
type textarea "x"
type textarea "preciso f"
type textarea "x"
type textarea "preciso"
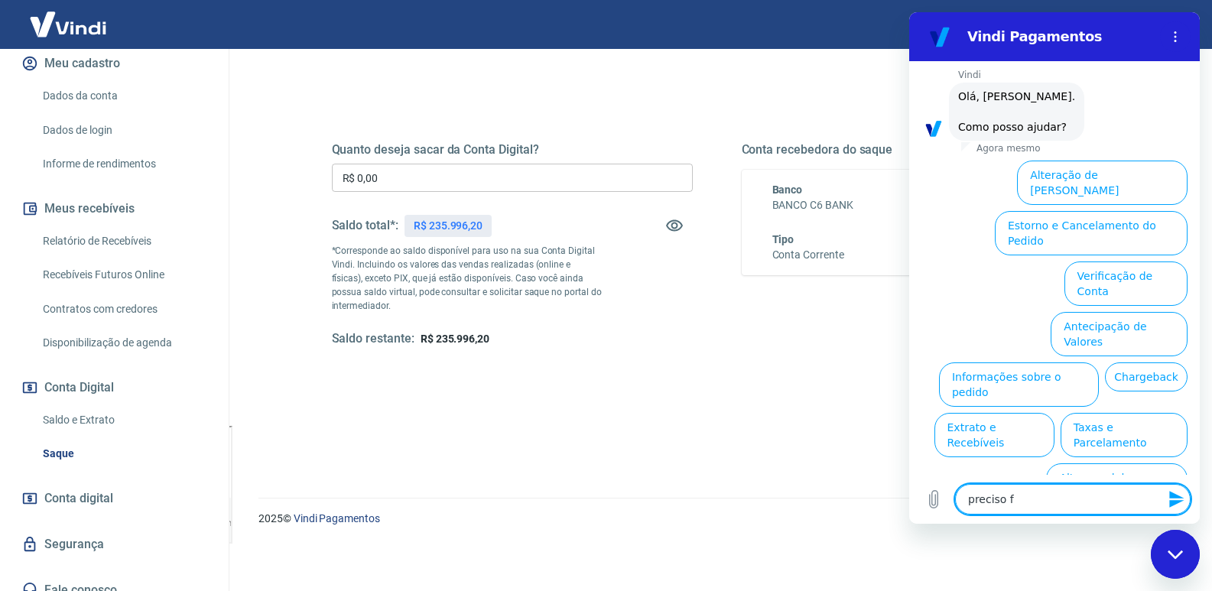
type textarea "x"
type textarea "preciso"
type textarea "x"
type textarea "precis"
type textarea "x"
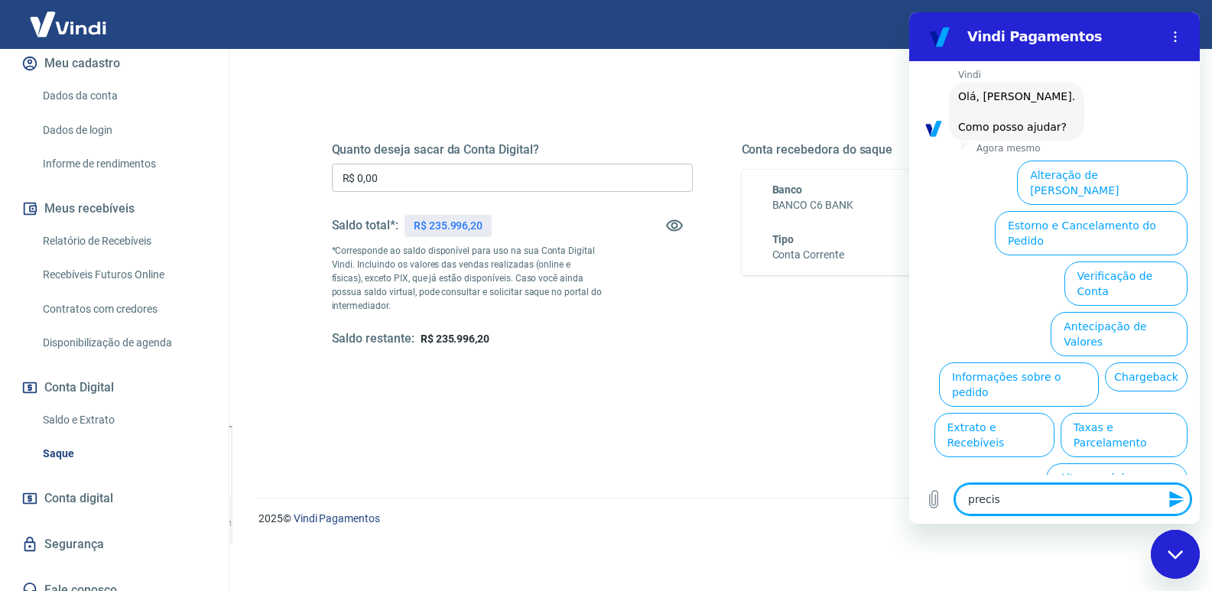
type textarea "preci"
type textarea "x"
type textarea "prec"
type textarea "x"
type textarea "pre"
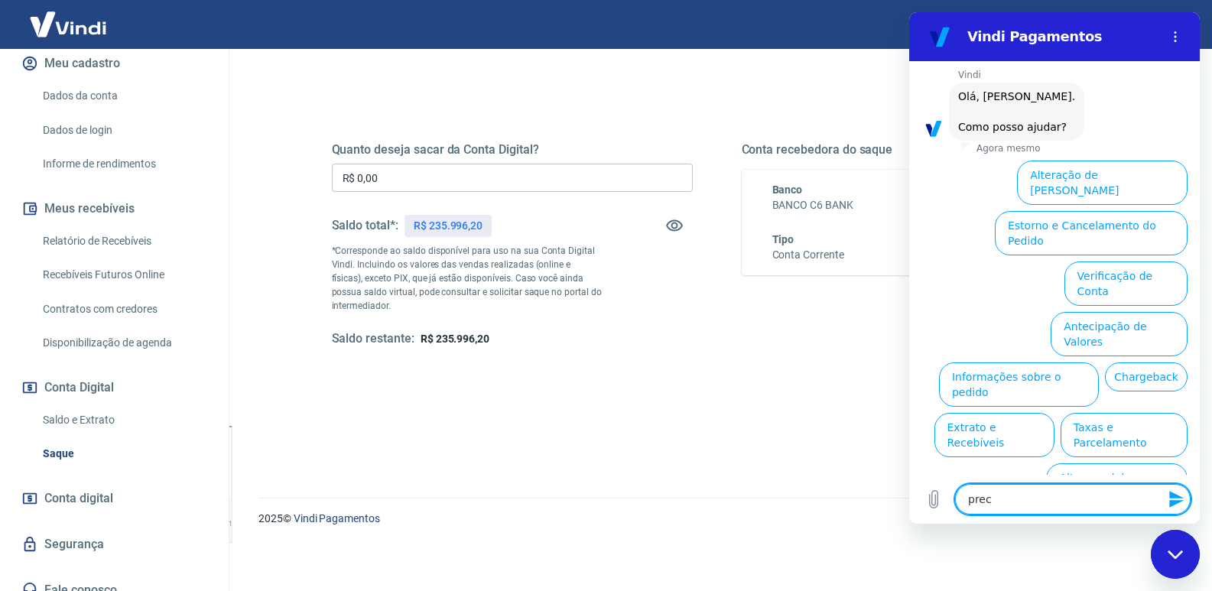
type textarea "x"
type textarea "pr"
type textarea "x"
type textarea "p"
type textarea "x"
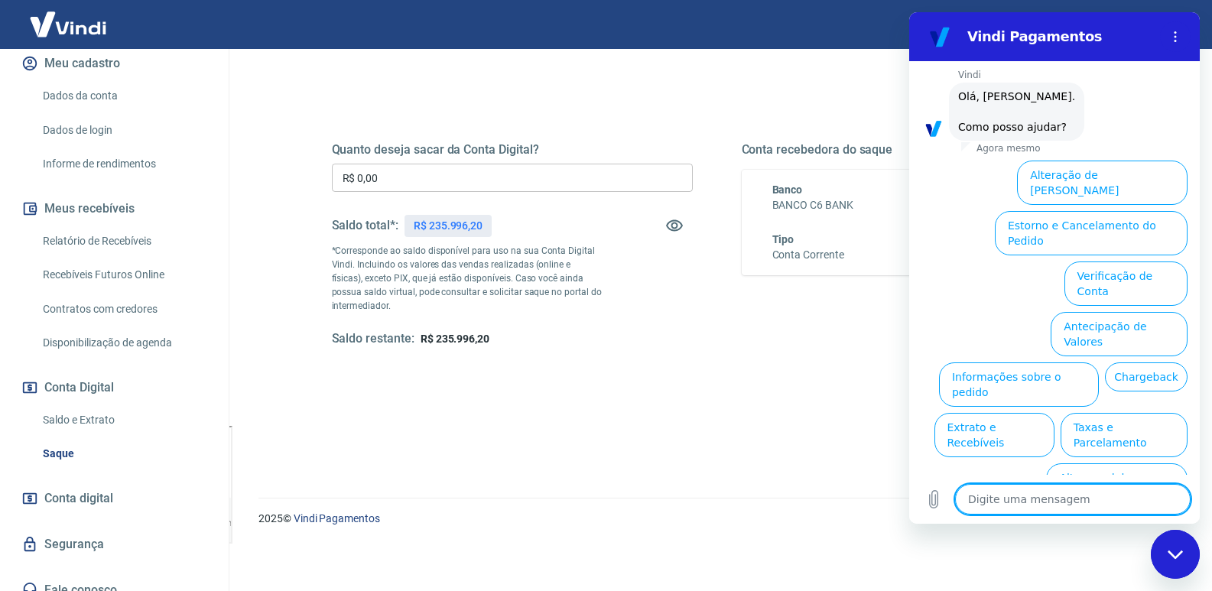
click at [1054, 413] on button "Extrato e Recebíveis" at bounding box center [994, 435] width 120 height 44
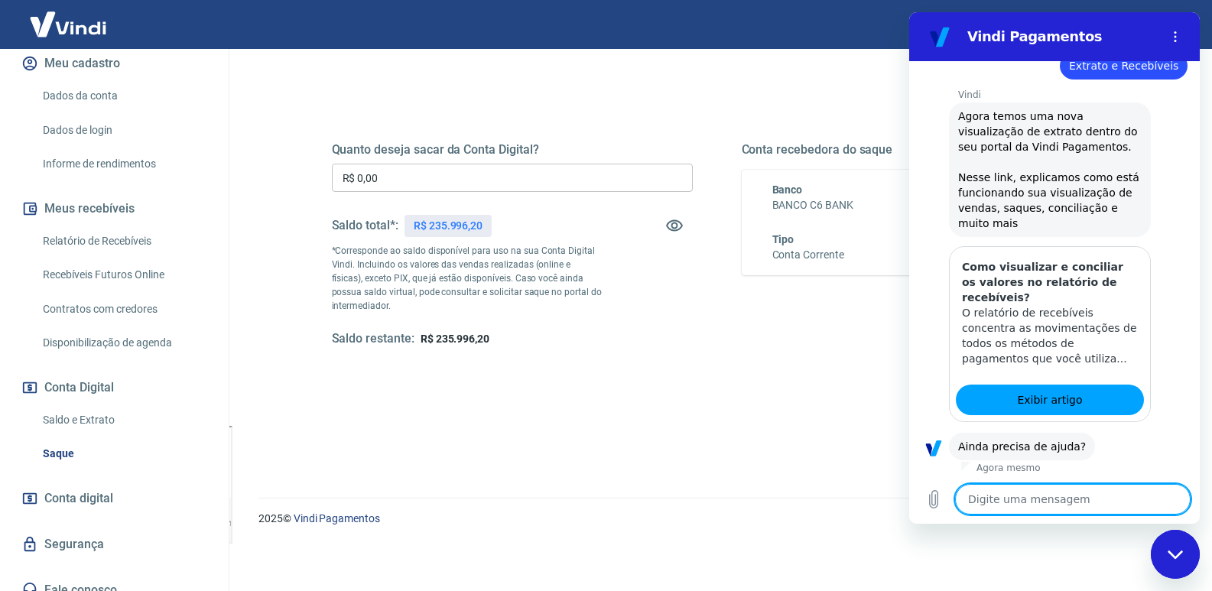
scroll to position [196, 0]
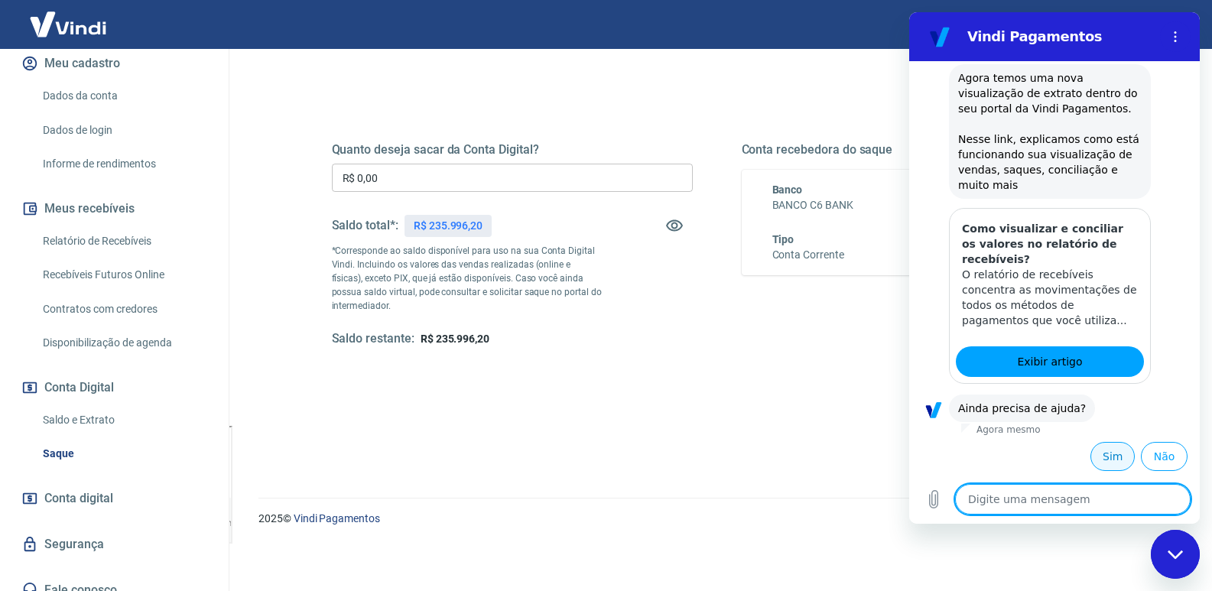
click at [1096, 458] on button "Sim" at bounding box center [1112, 456] width 44 height 29
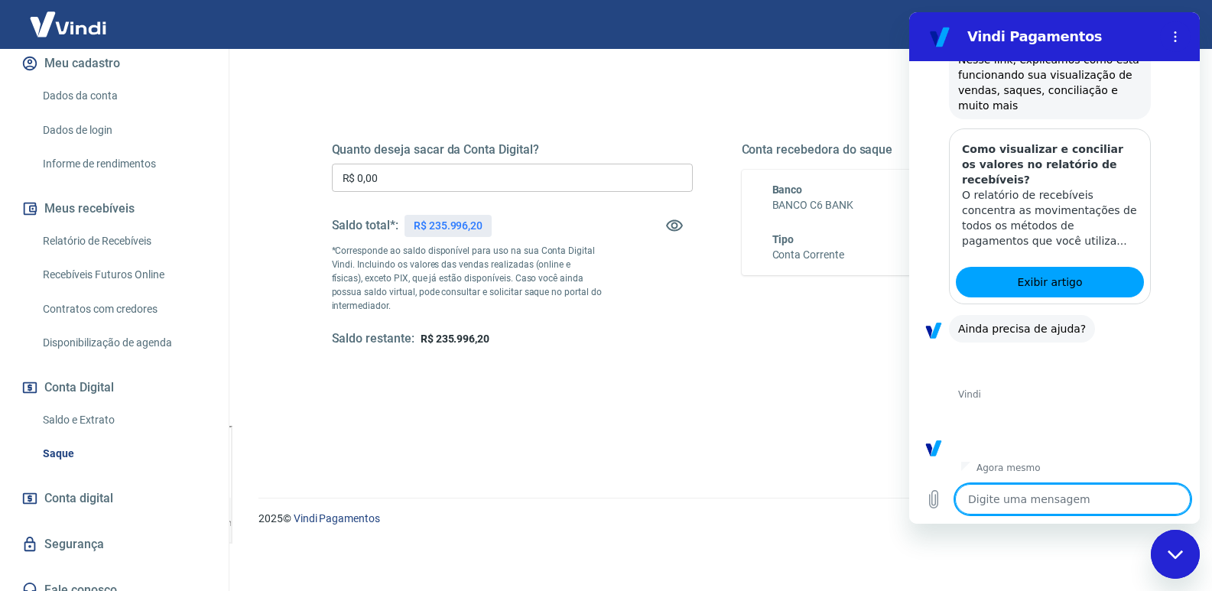
scroll to position [595, 0]
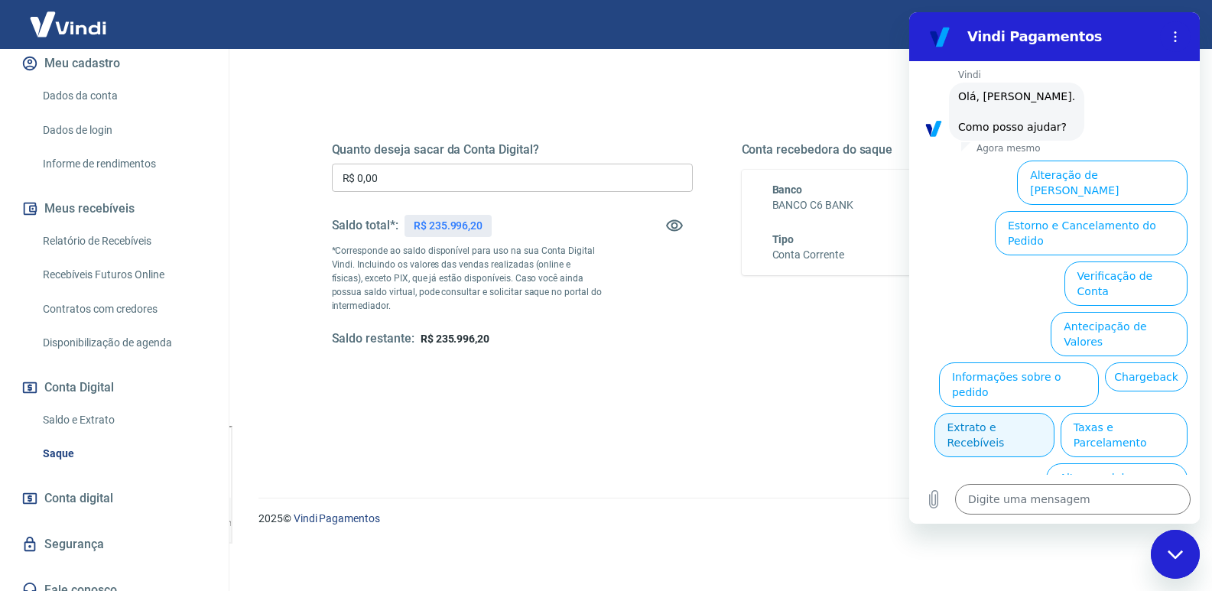
click at [1054, 413] on button "Extrato e Recebíveis" at bounding box center [994, 435] width 120 height 44
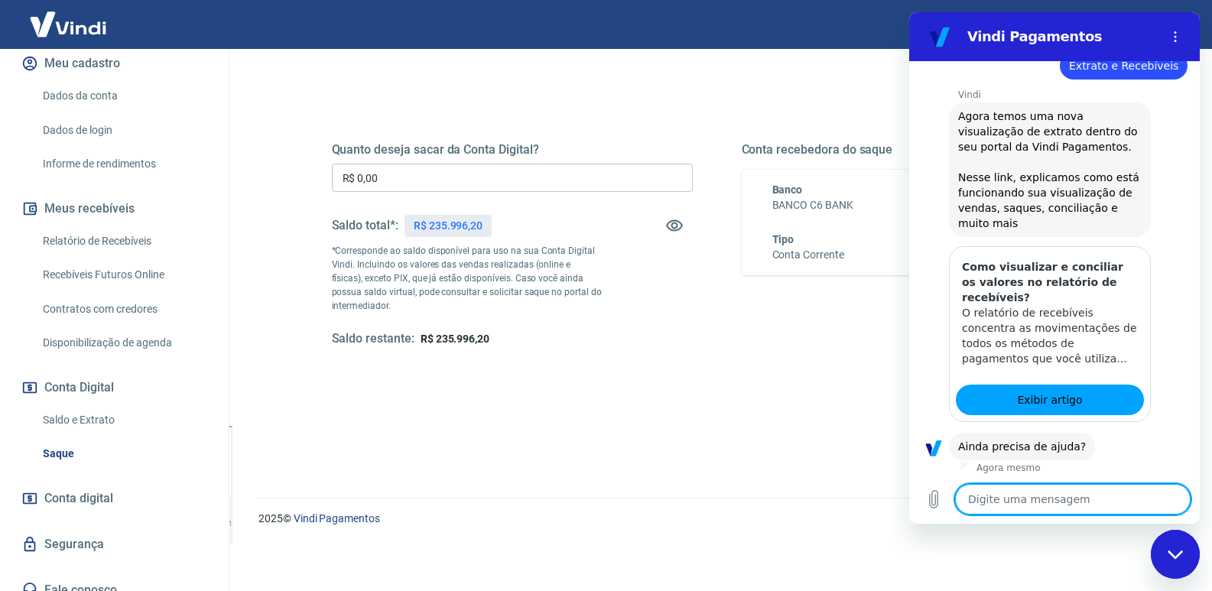
scroll to position [731, 0]
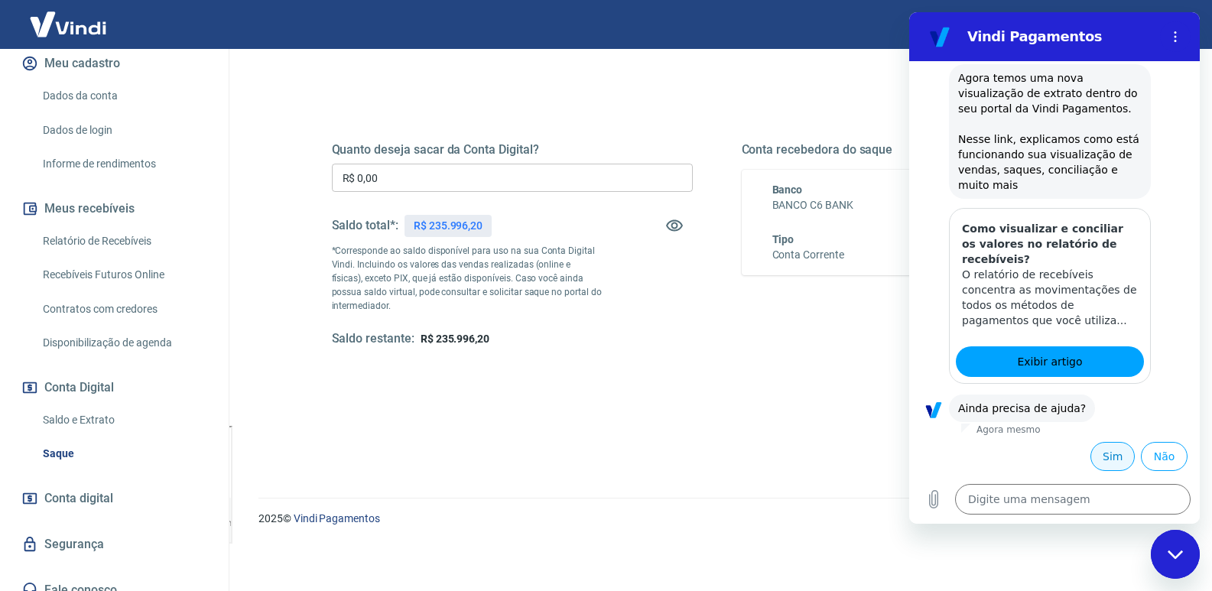
click at [1100, 457] on button "Sim" at bounding box center [1112, 456] width 44 height 29
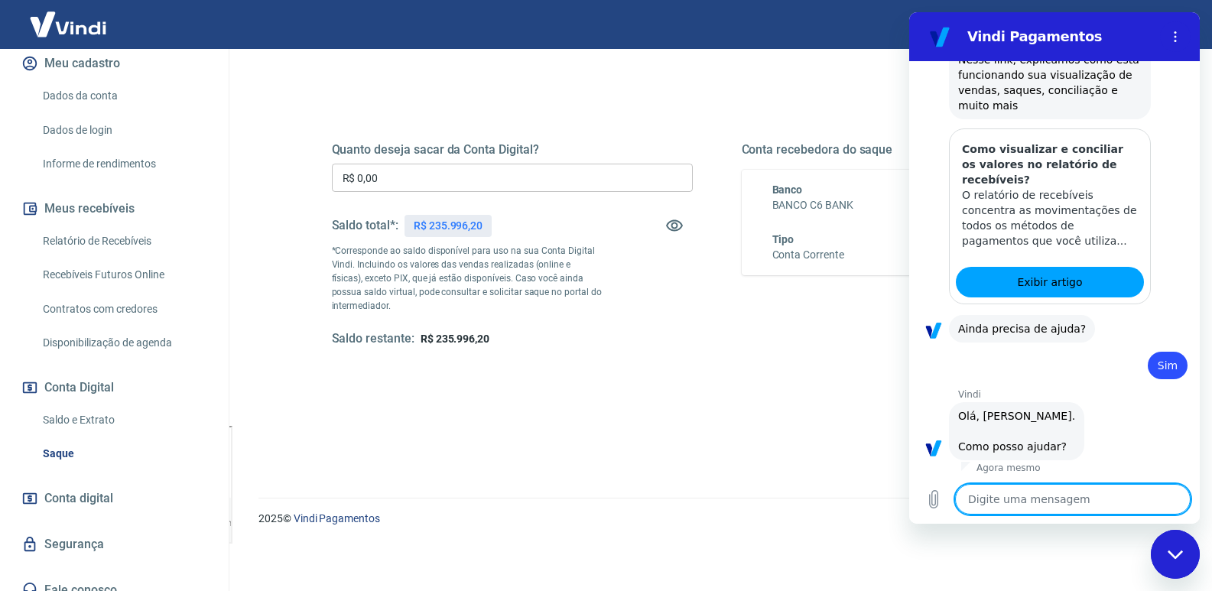
scroll to position [1130, 0]
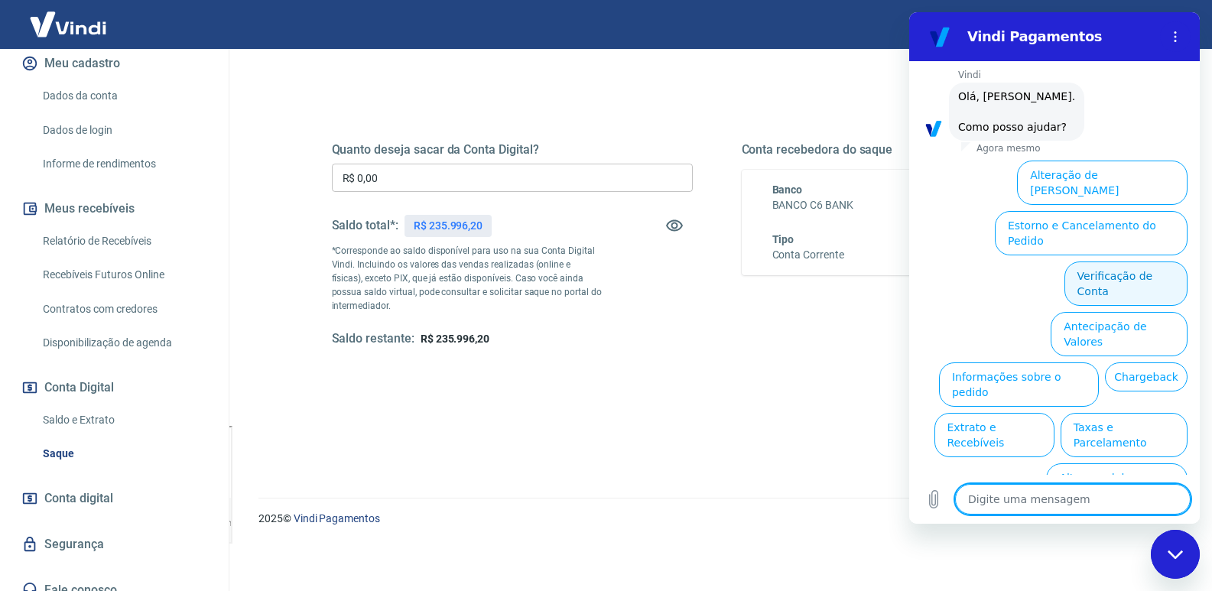
click at [1152, 261] on button "Verificação de Conta" at bounding box center [1125, 283] width 123 height 44
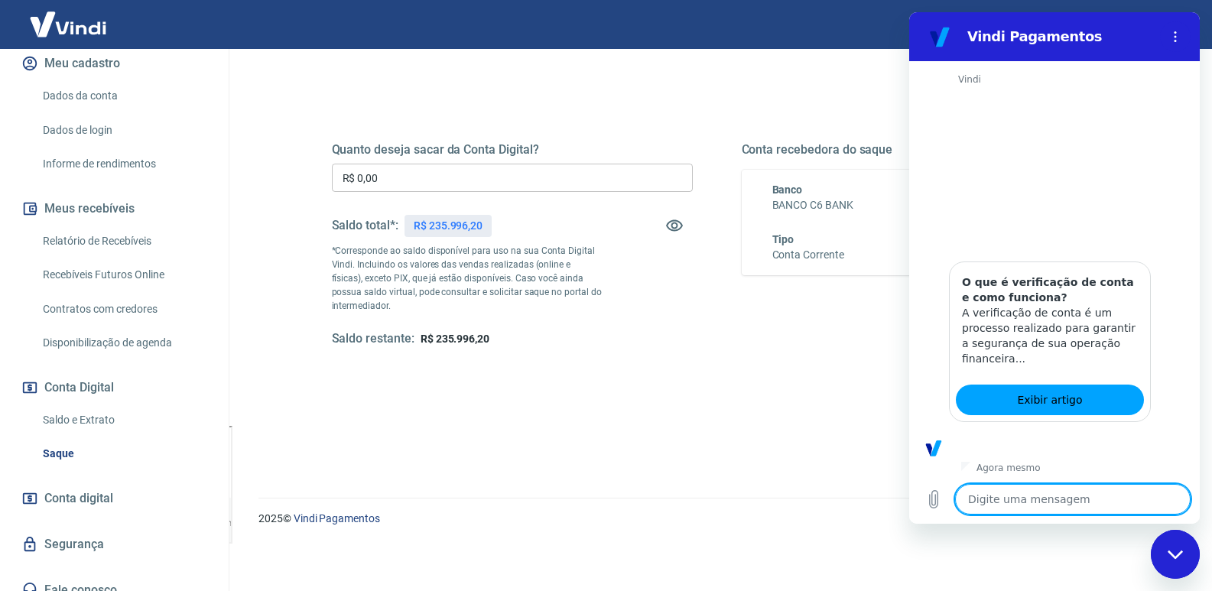
scroll to position [1281, 0]
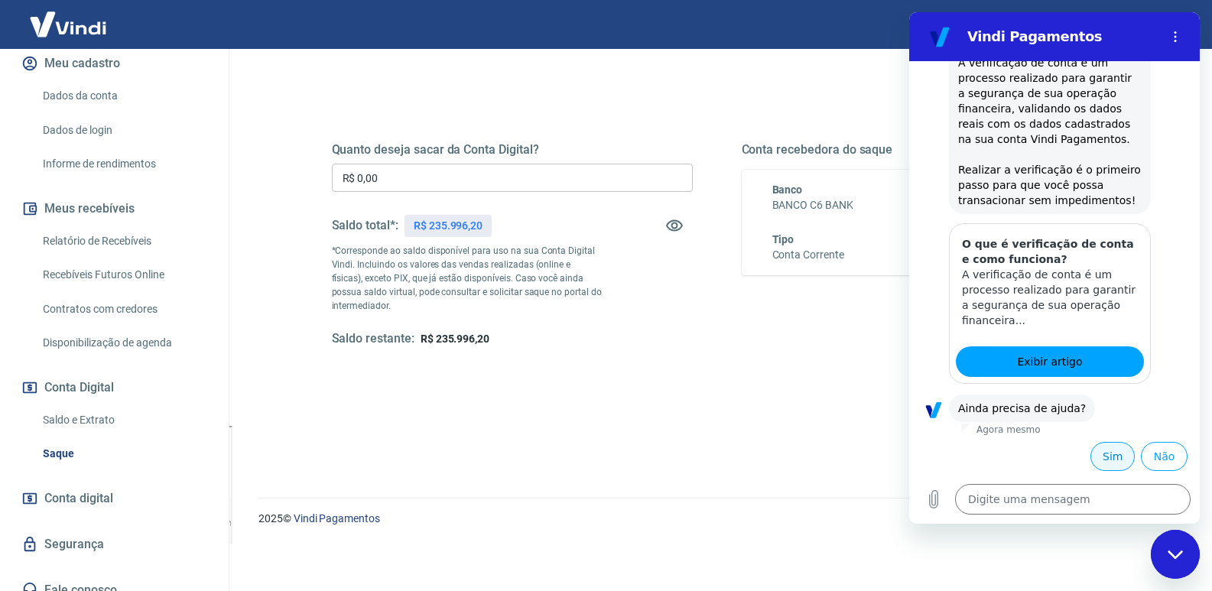
click at [1102, 460] on button "Sim" at bounding box center [1112, 456] width 44 height 29
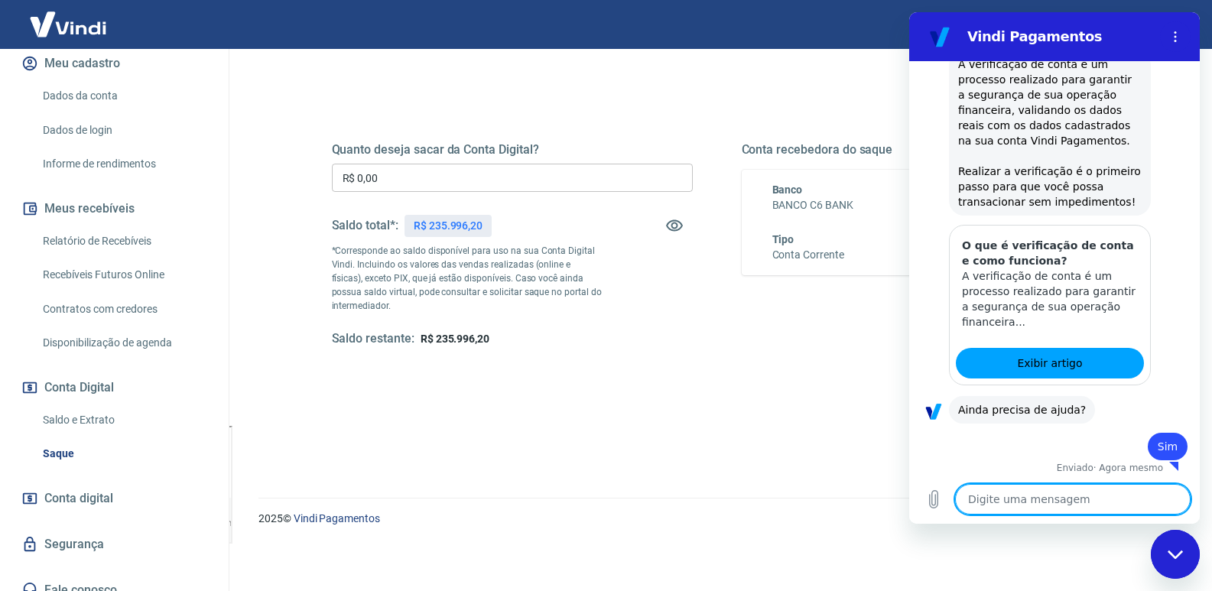
scroll to position [1283, 0]
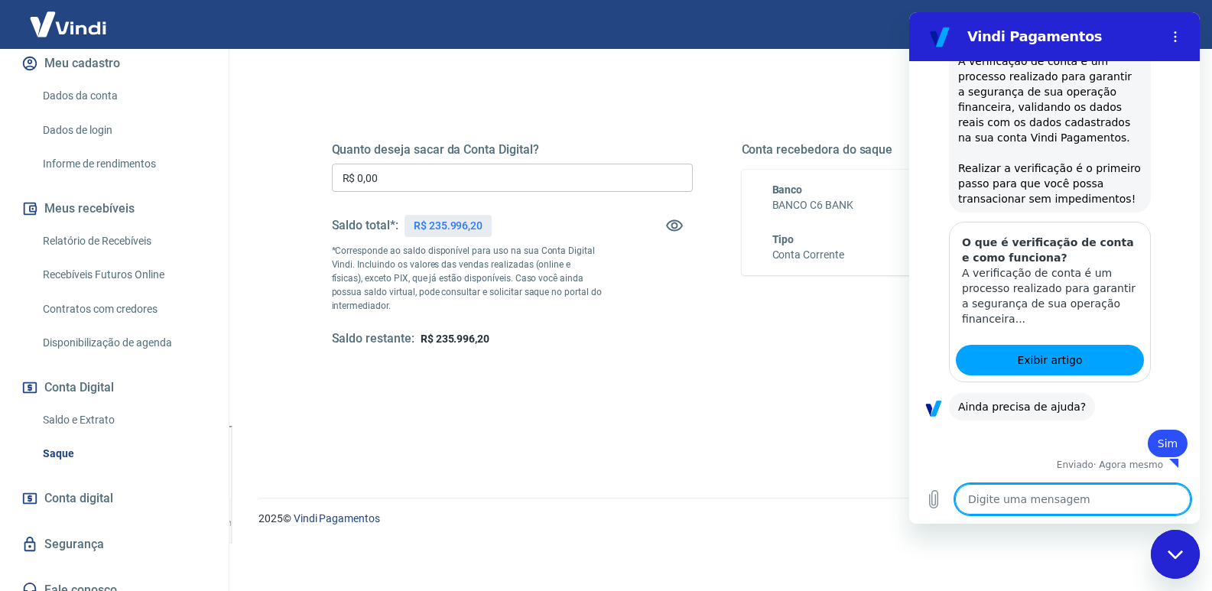
type textarea "x"
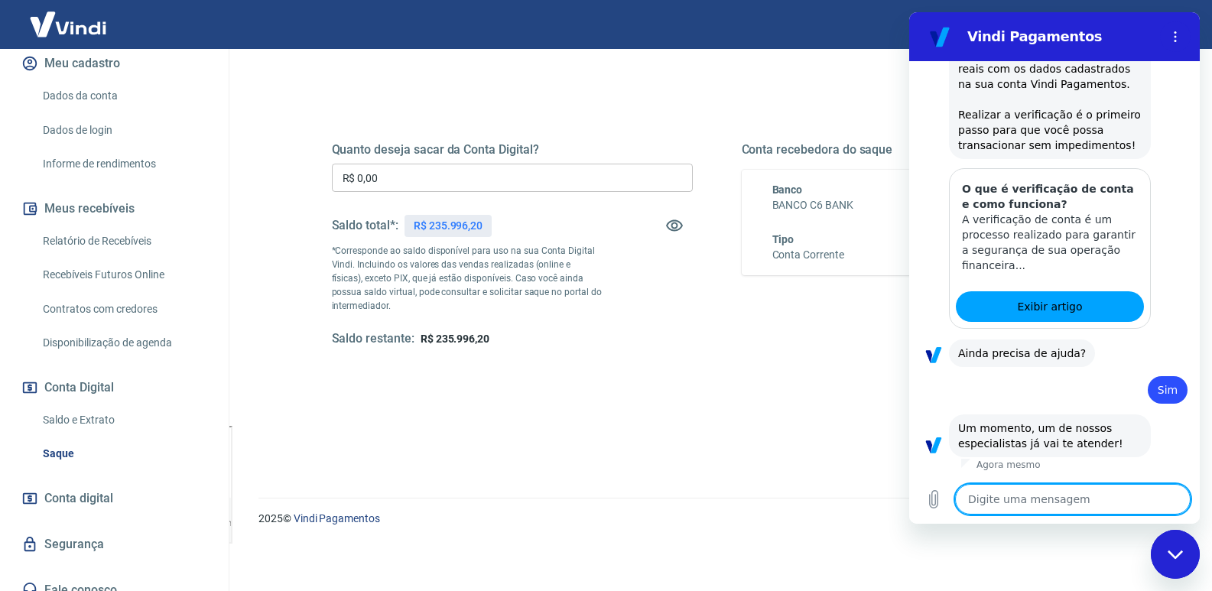
scroll to position [1405, 0]
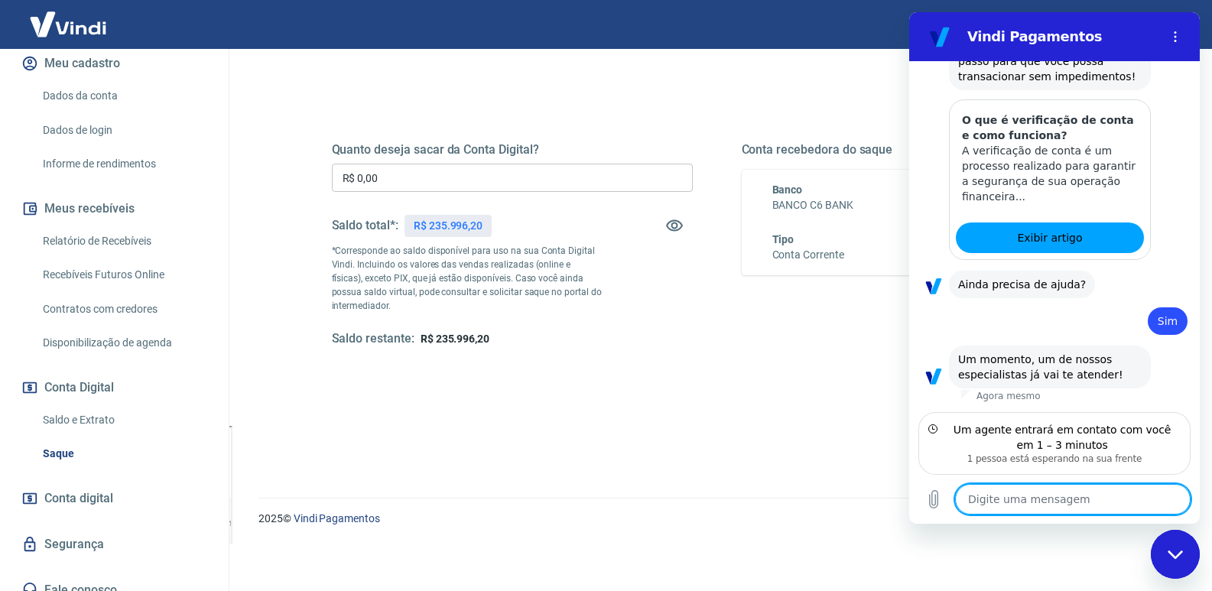
click at [1056, 498] on textarea at bounding box center [1072, 499] width 235 height 31
type textarea "n"
type textarea "x"
type textarea "na"
type textarea "x"
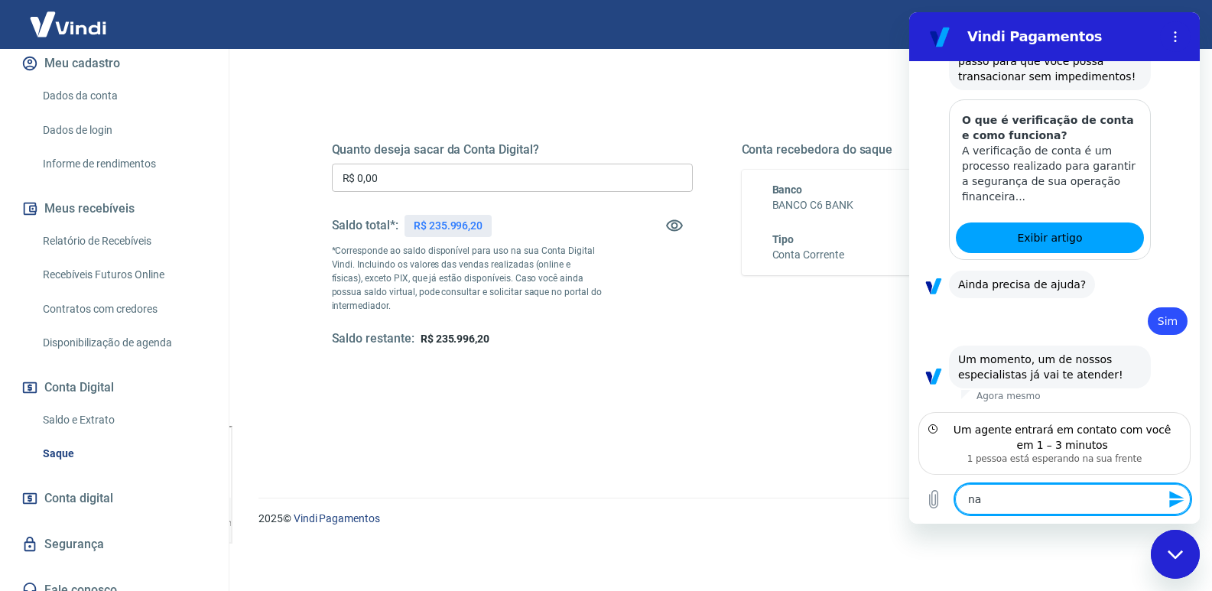
type textarea "nao"
type textarea "x"
type textarea "nao"
type textarea "x"
type textarea "nao"
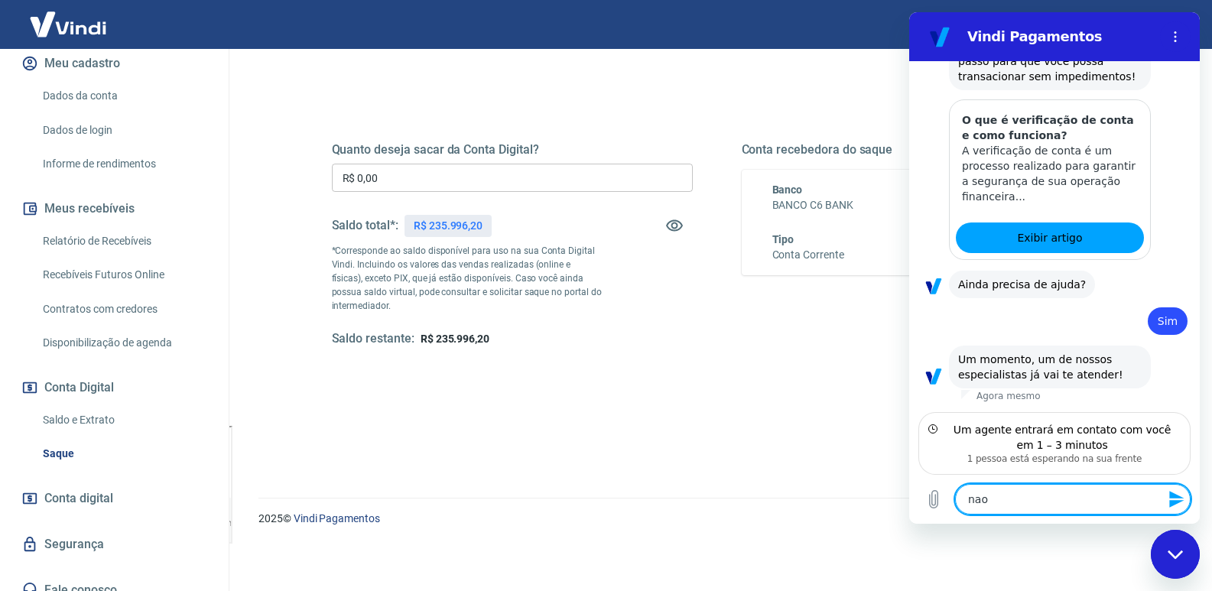
type textarea "x"
type textarea "na"
type textarea "x"
type textarea "n"
type textarea "x"
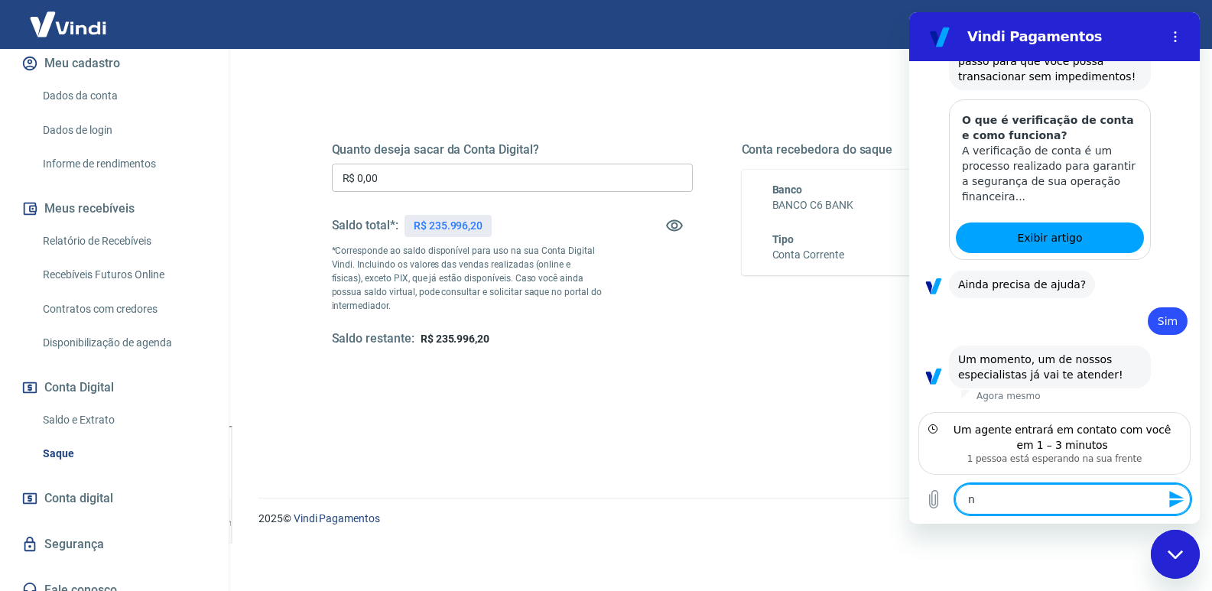
type textarea "x"
type textarea "r"
type textarea "x"
type textarea "p"
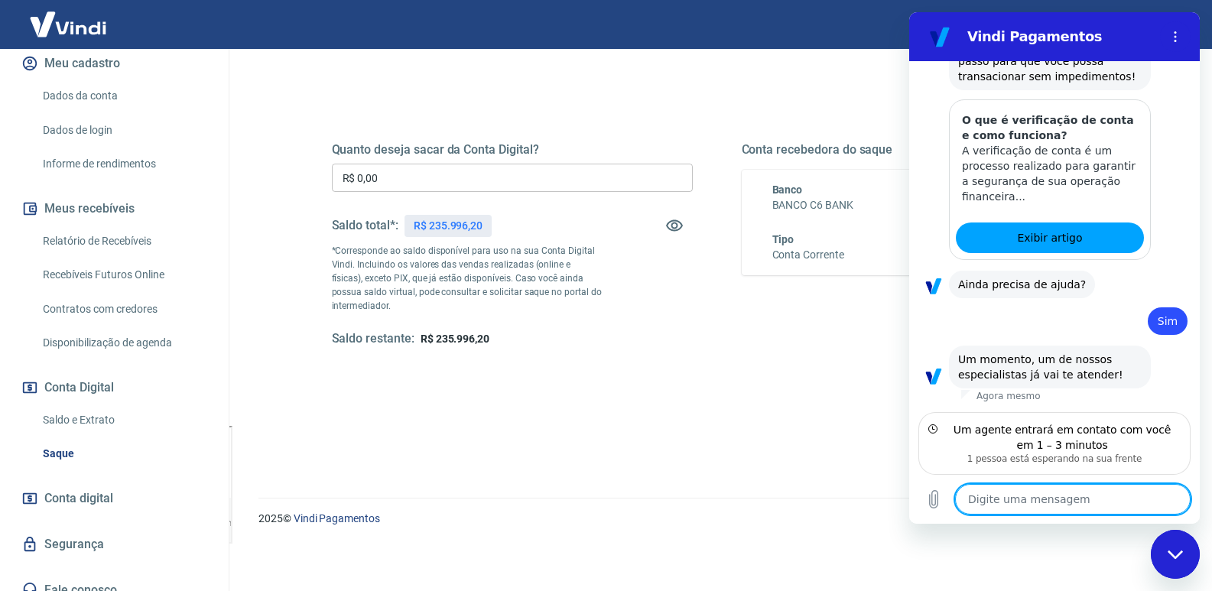
type textarea "x"
type textarea "pr"
type textarea "x"
type textarea "pre"
type textarea "x"
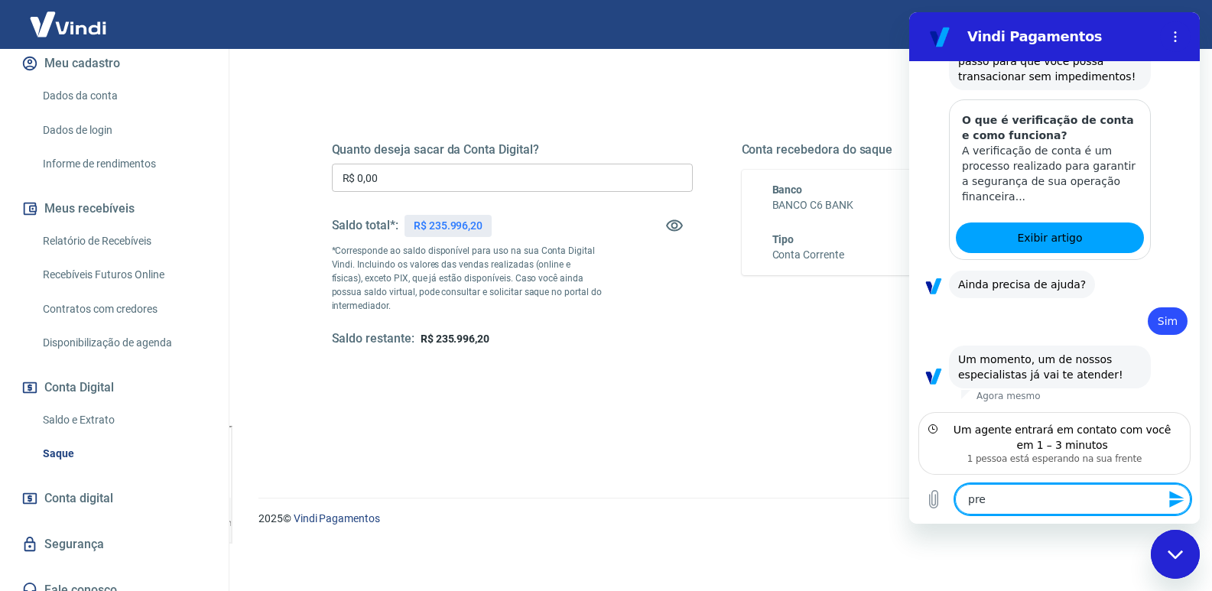
type textarea "prec"
type textarea "x"
type textarea "preci"
type textarea "x"
type textarea "precis"
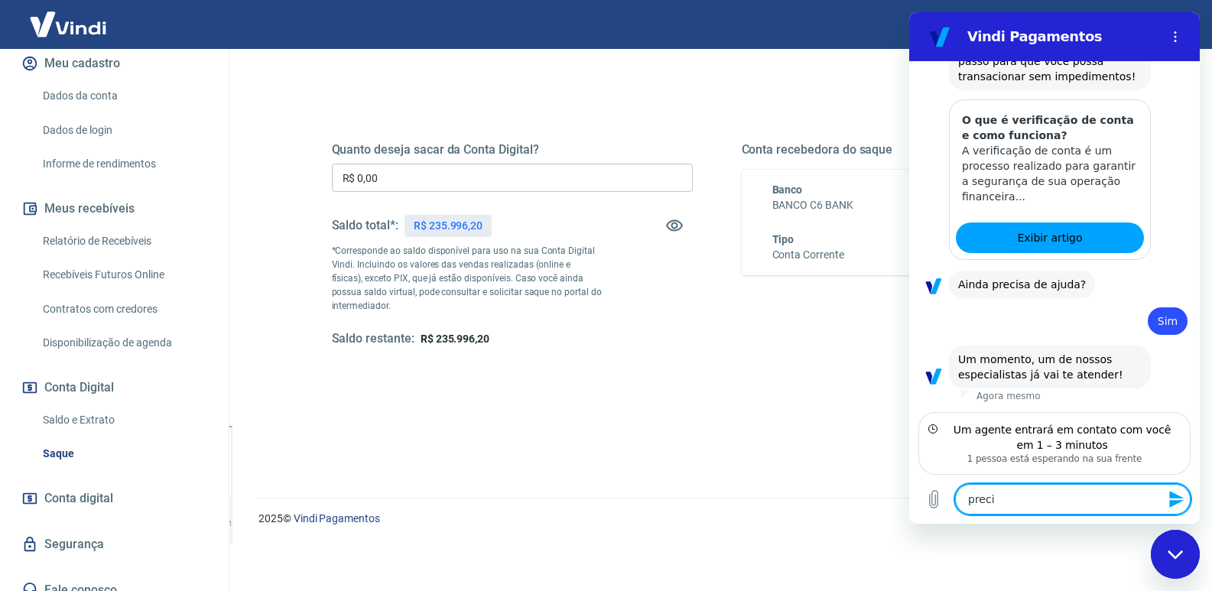
type textarea "x"
type textarea "preciso"
type textarea "x"
type textarea "preciso"
type textarea "x"
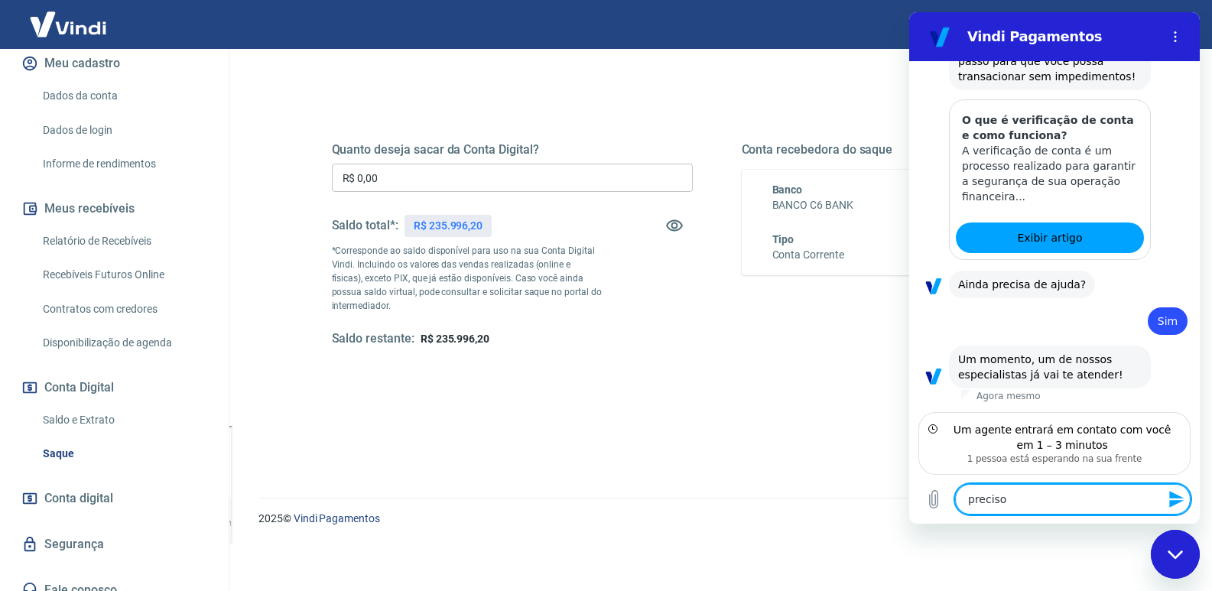
type textarea "preciso f"
type textarea "x"
type textarea "preciso fa"
type textarea "x"
type textarea "preciso faz"
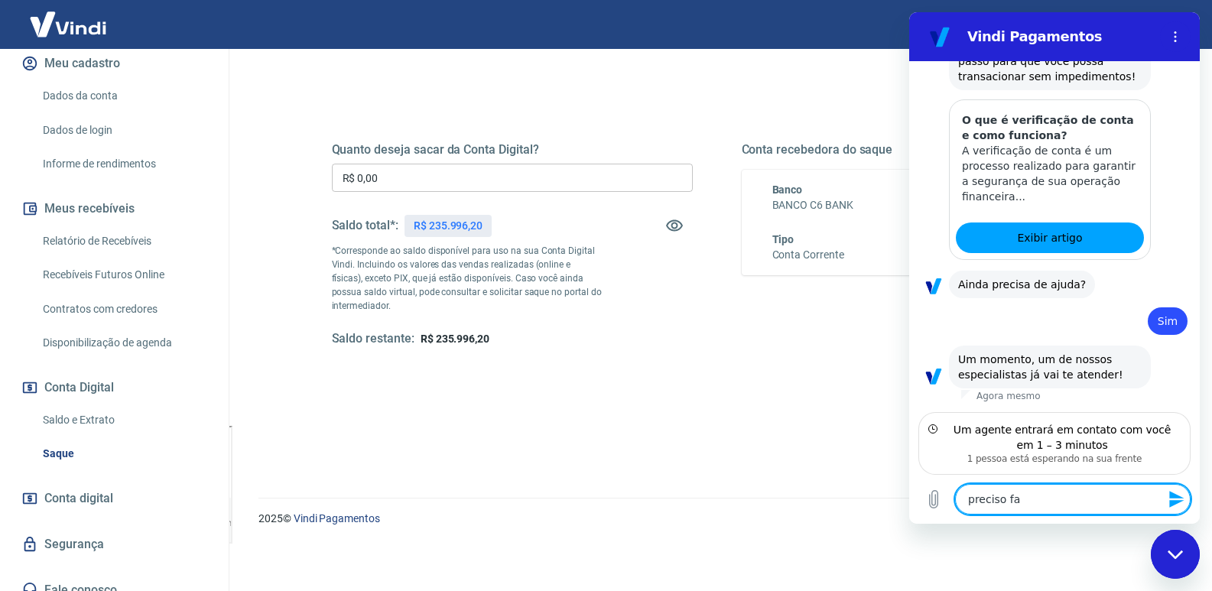
type textarea "x"
type textarea "preciso faze"
type textarea "x"
type textarea "preciso faze"
type textarea "x"
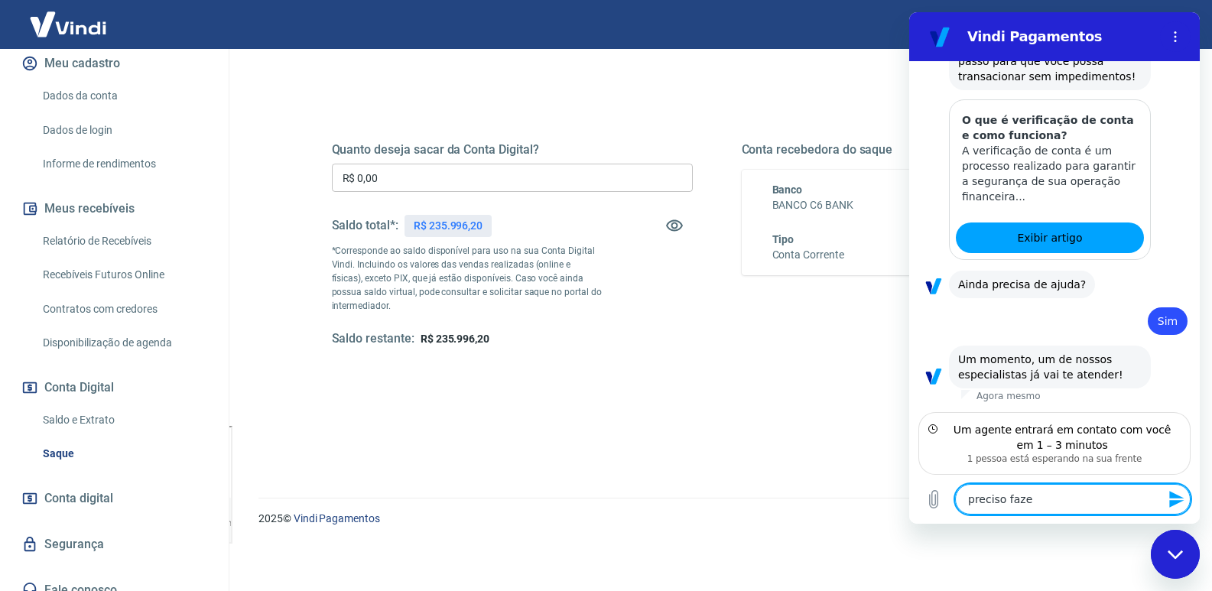
type textarea "preciso faze r"
type textarea "x"
type textarea "preciso faze ru"
type textarea "x"
type textarea "preciso faze rum"
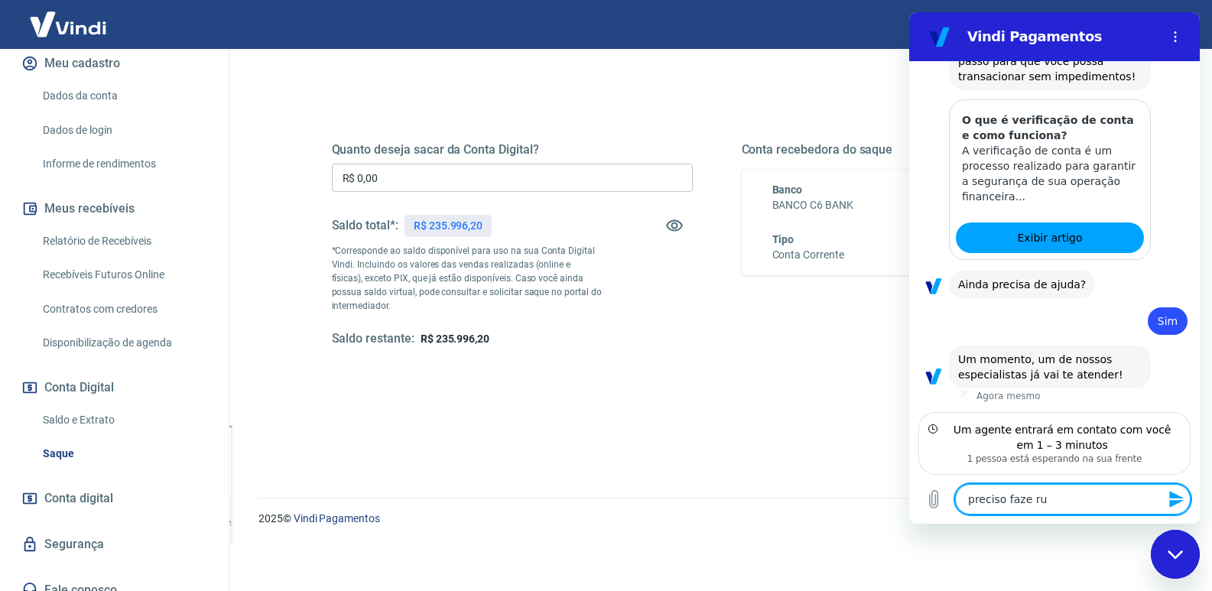
type textarea "x"
type textarea "preciso faze ru"
type textarea "x"
type textarea "preciso faze r"
type textarea "x"
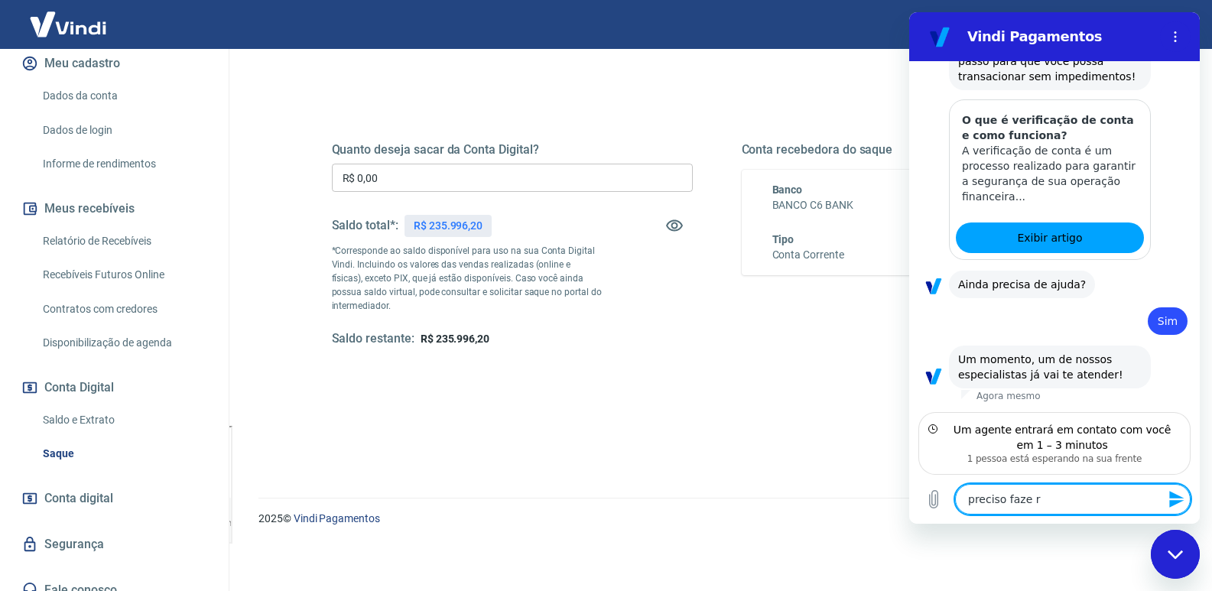
type textarea "preciso faze"
type textarea "x"
type textarea "preciso faze"
type textarea "x"
type textarea "preciso fazer"
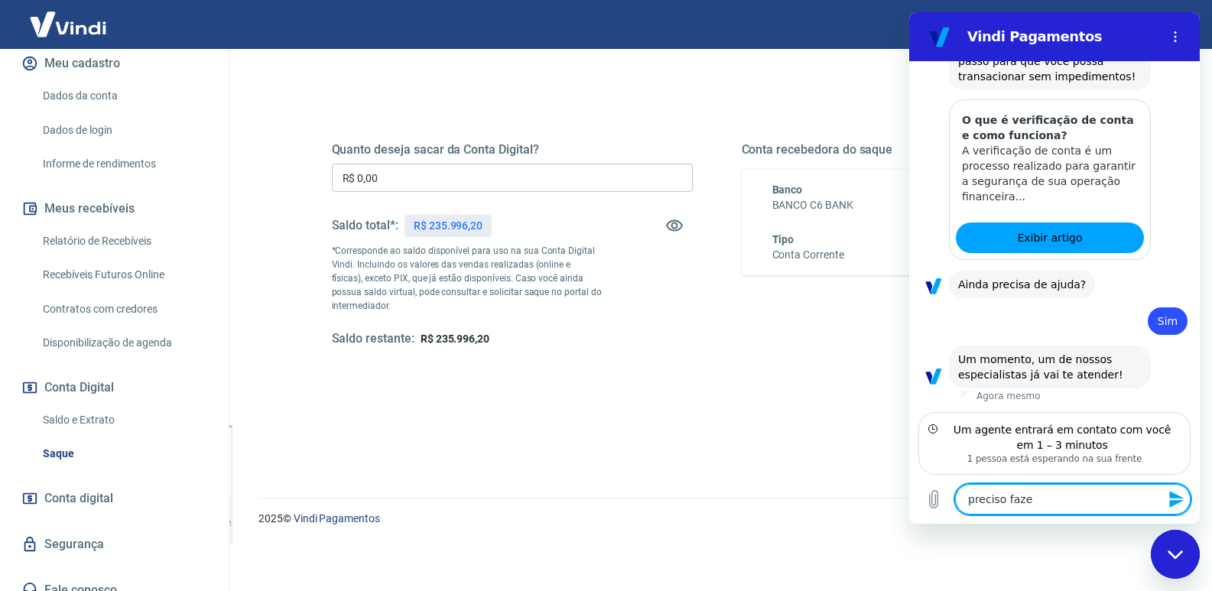
type textarea "x"
type textarea "preciso fazer"
type textarea "x"
type textarea "preciso fazer u"
type textarea "x"
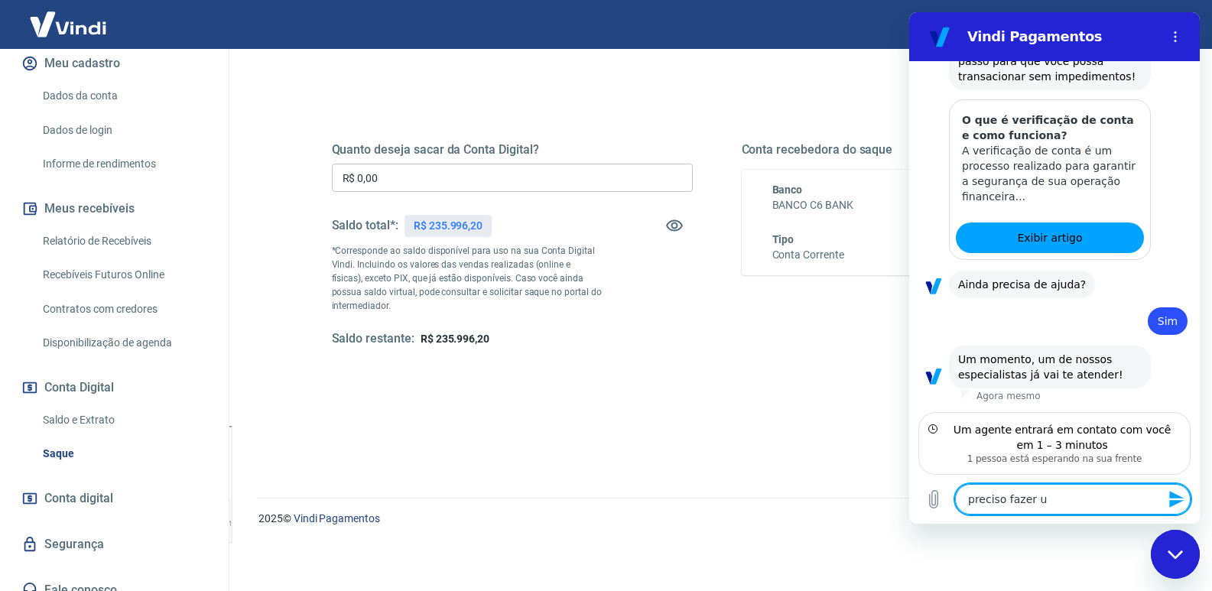
type textarea "preciso fazer um"
type textarea "x"
type textarea "preciso fazer um"
type textarea "x"
type textarea "preciso fazer um s"
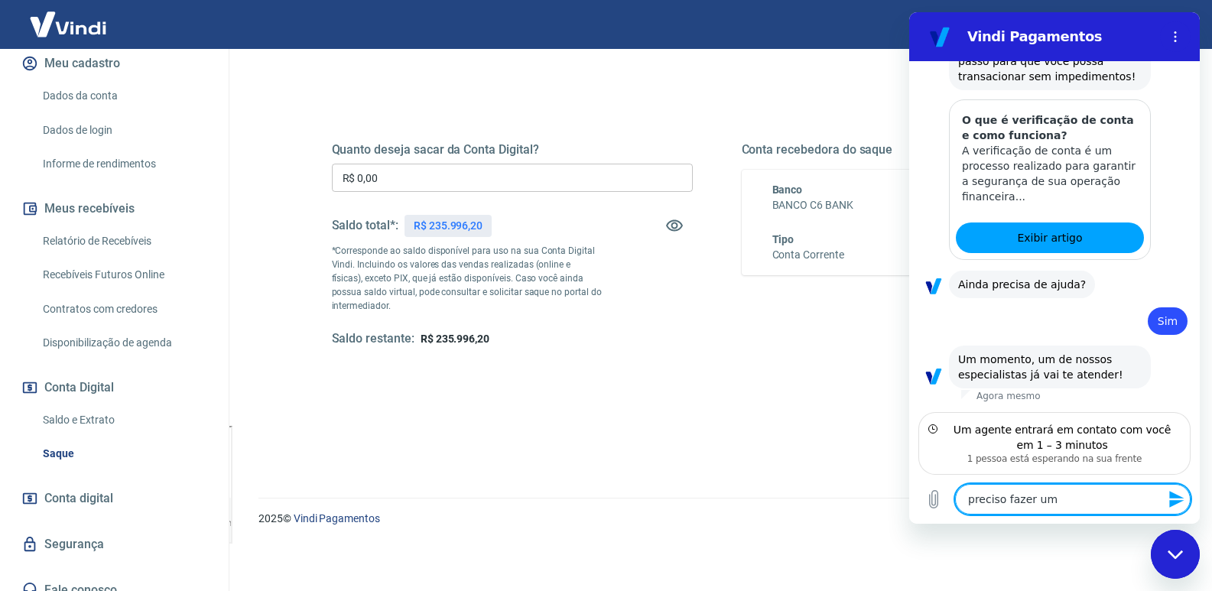
type textarea "x"
type textarea "preciso fazer um sa"
type textarea "x"
type textarea "preciso fazer um saq"
type textarea "x"
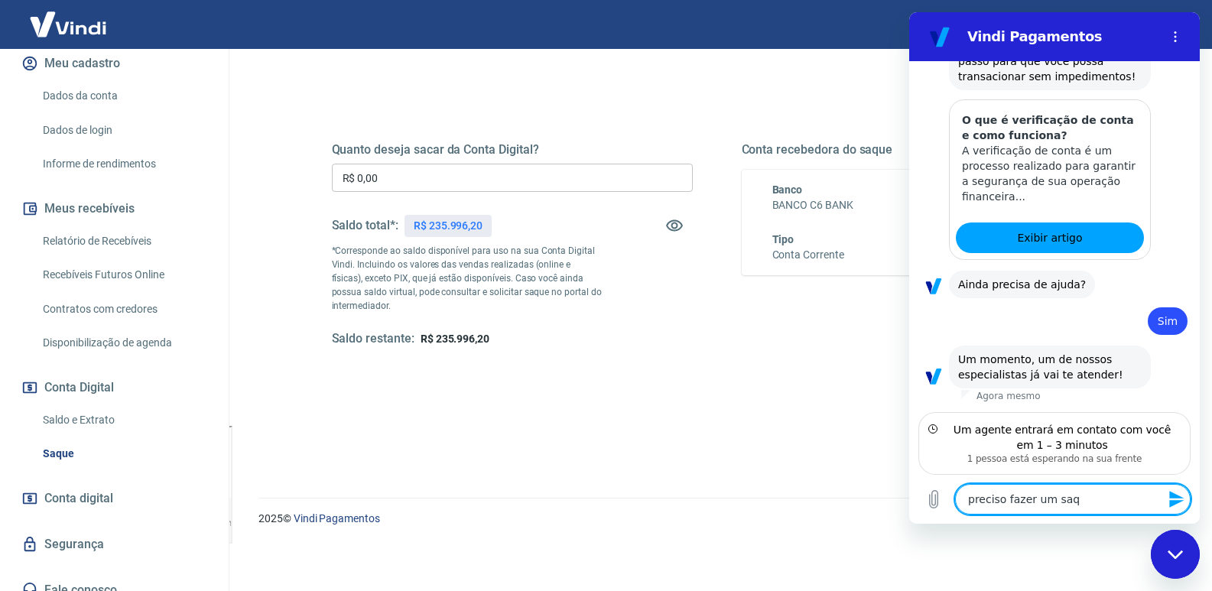
type textarea "preciso fazer um saqu"
type textarea "x"
type textarea "preciso fazer um saque"
type textarea "x"
type textarea "preciso fazer um saque"
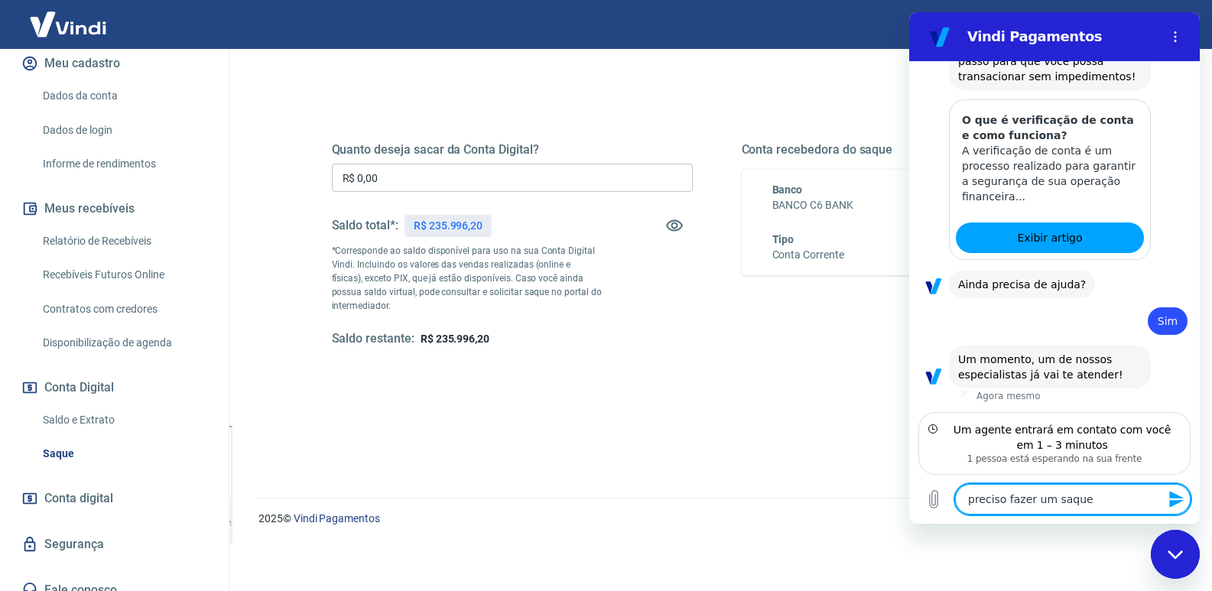
type textarea "x"
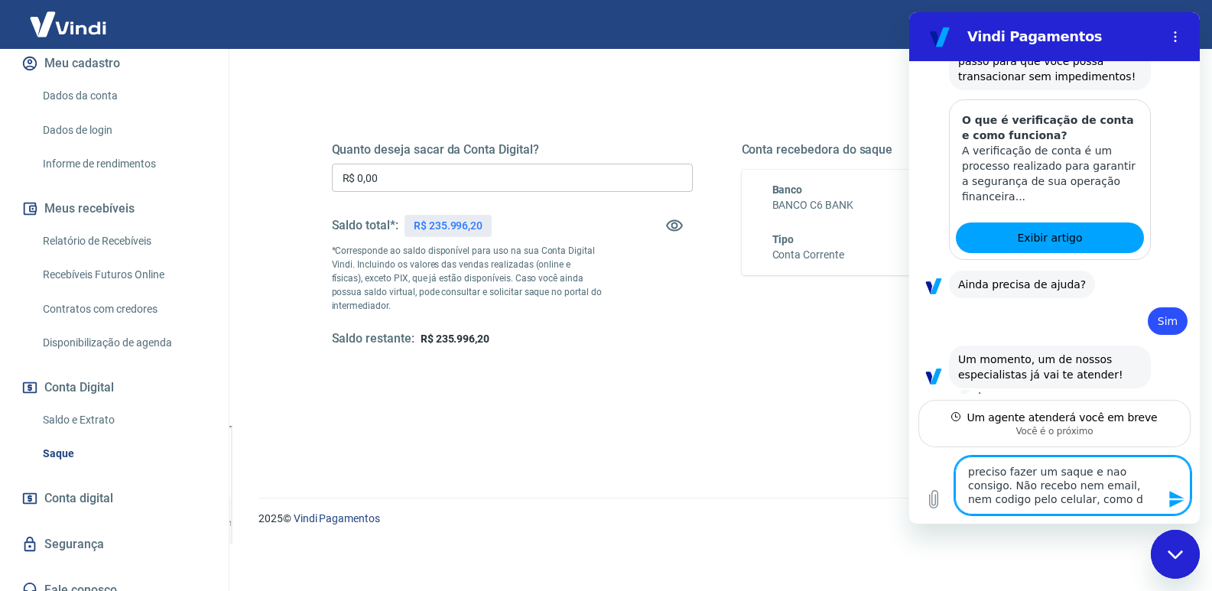
scroll to position [1418, 0]
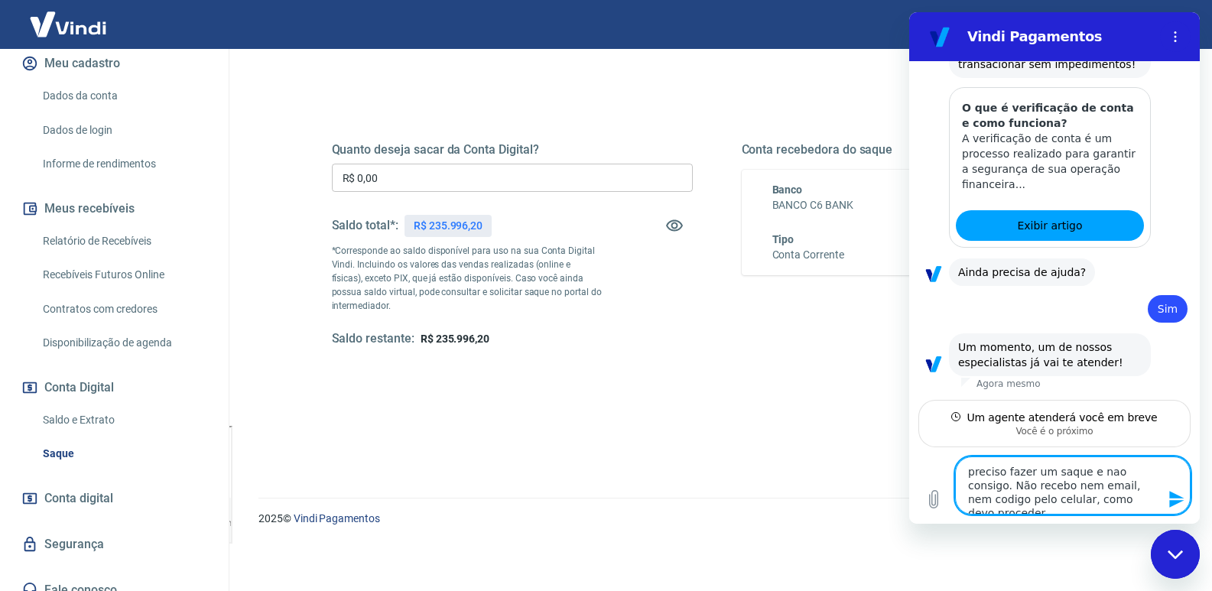
drag, startPoint x: 964, startPoint y: 467, endPoint x: 1152, endPoint y: 513, distance: 193.6
click at [1153, 513] on textarea "preciso fazer um saque e nao consigo. Não recebo nem email, nem codigo pelo cel…" at bounding box center [1072, 485] width 235 height 58
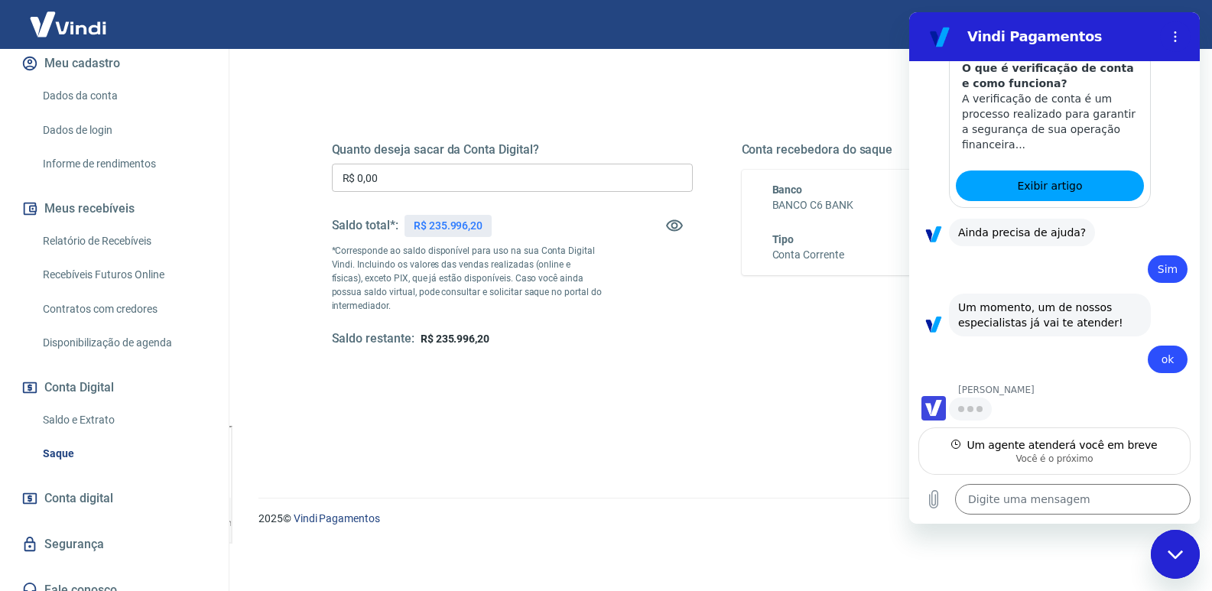
scroll to position [1456, 0]
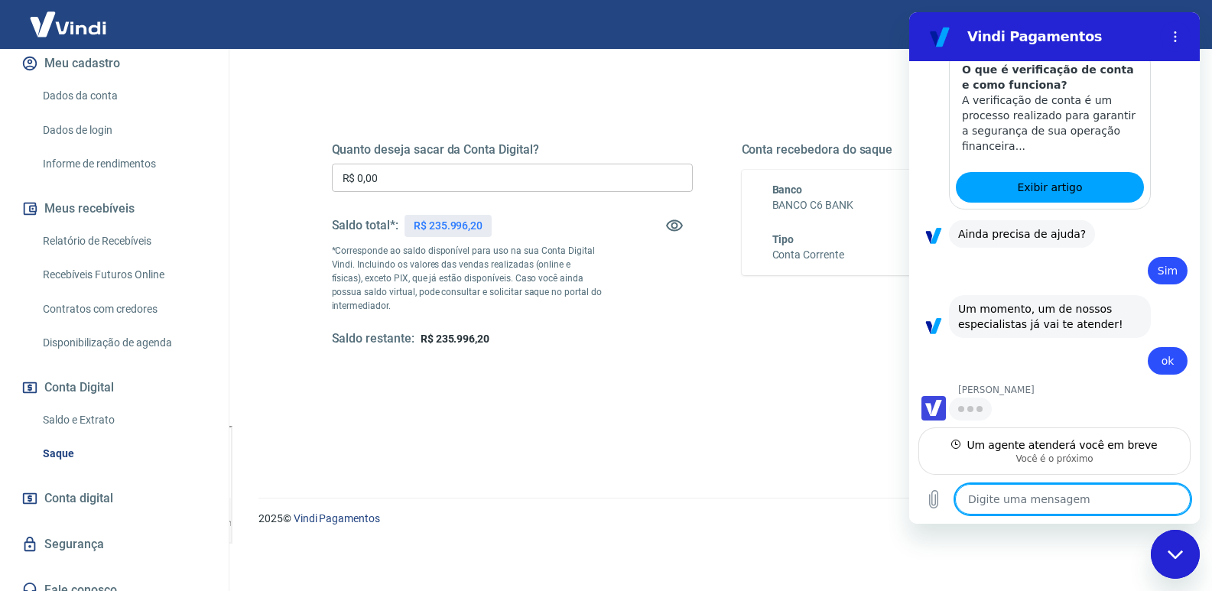
click at [993, 498] on textarea at bounding box center [1072, 499] width 235 height 31
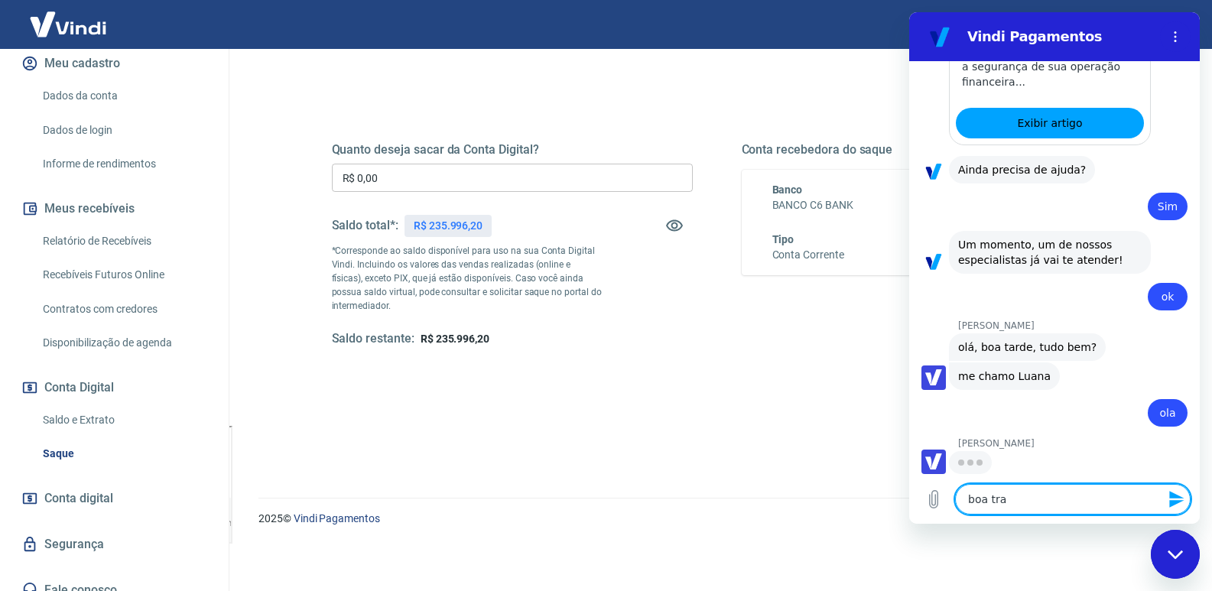
scroll to position [1518, 0]
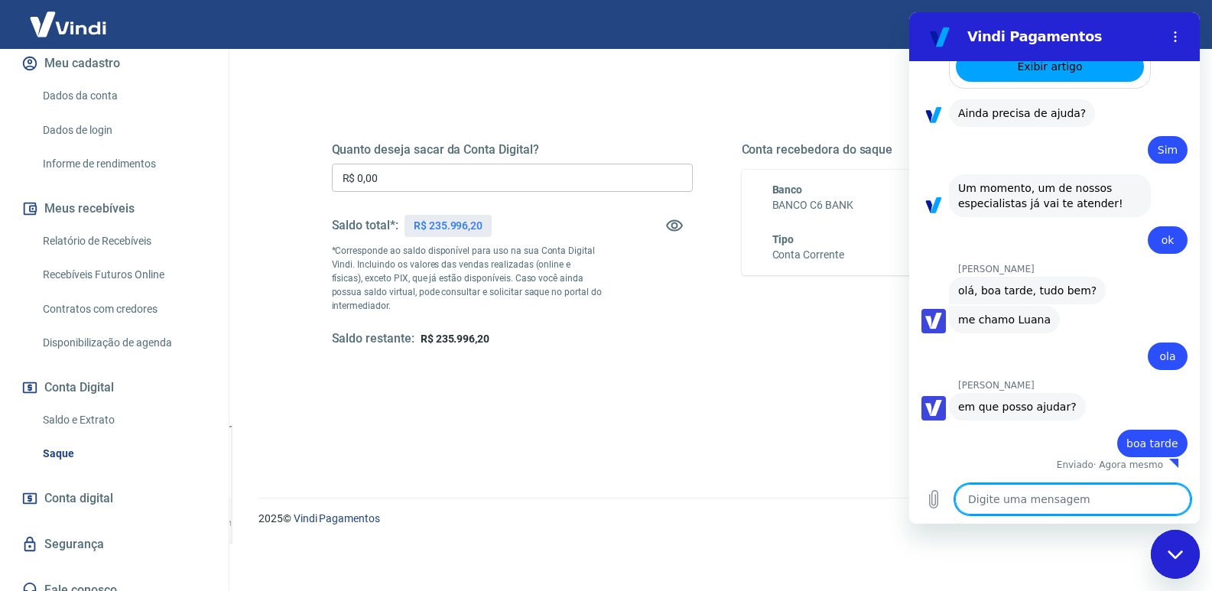
paste textarea "preciso fazer um saque e nao consigo. Não recebo nem email, nem codigo pelo cel…"
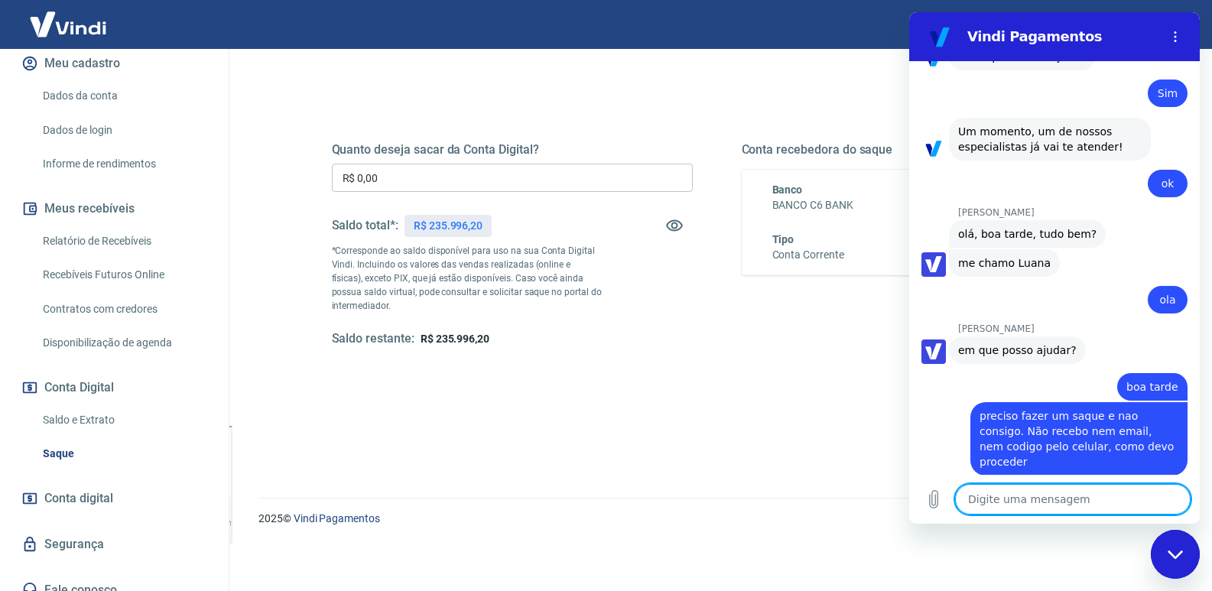
scroll to position [1636, 0]
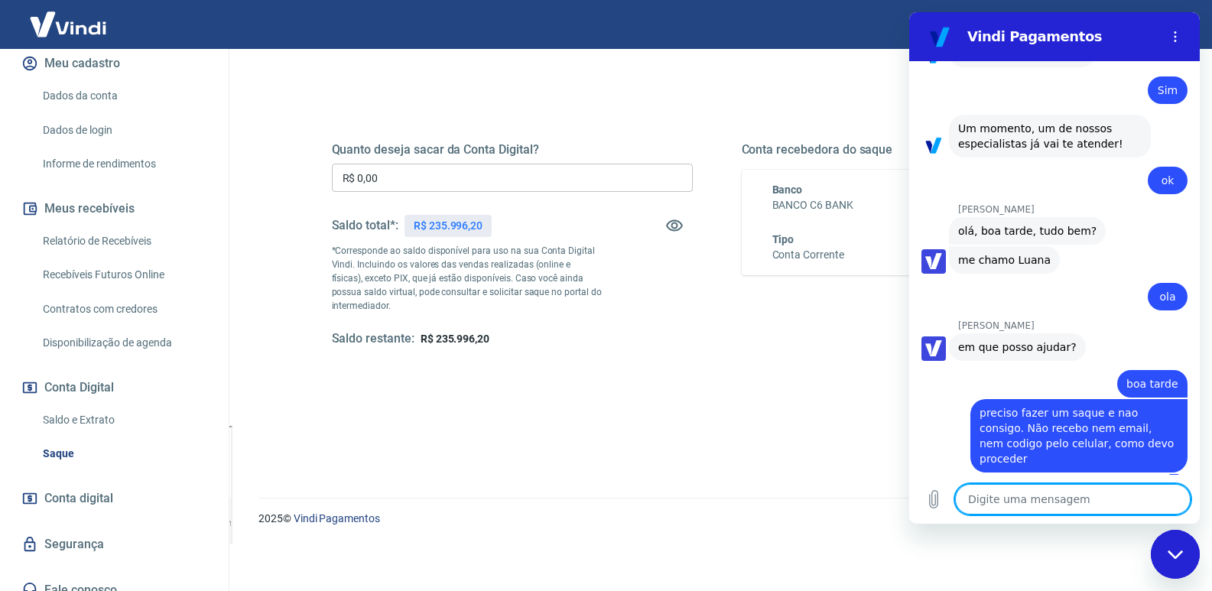
click at [1029, 497] on textarea at bounding box center [1072, 499] width 235 height 31
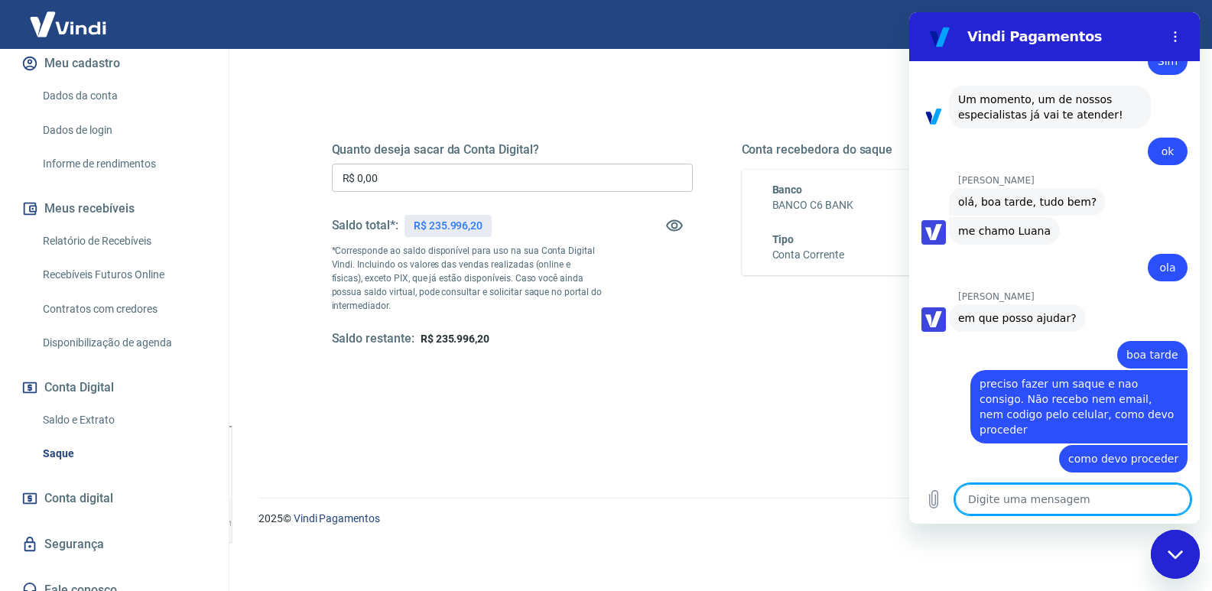
scroll to position [1694, 0]
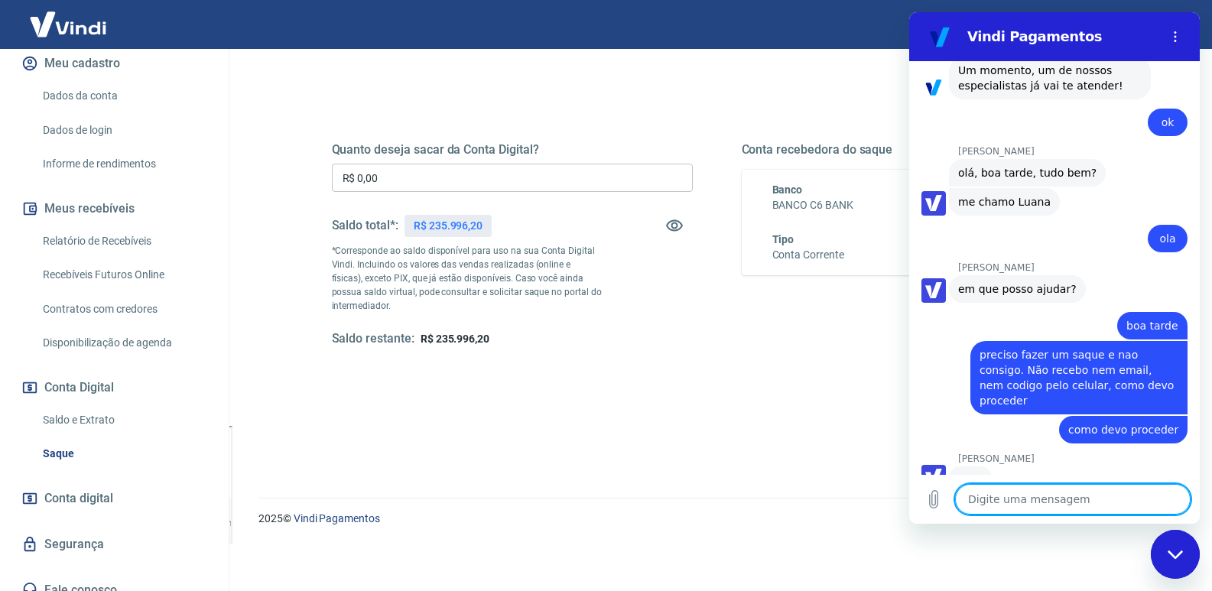
click at [1072, 497] on textarea at bounding box center [1072, 499] width 235 height 31
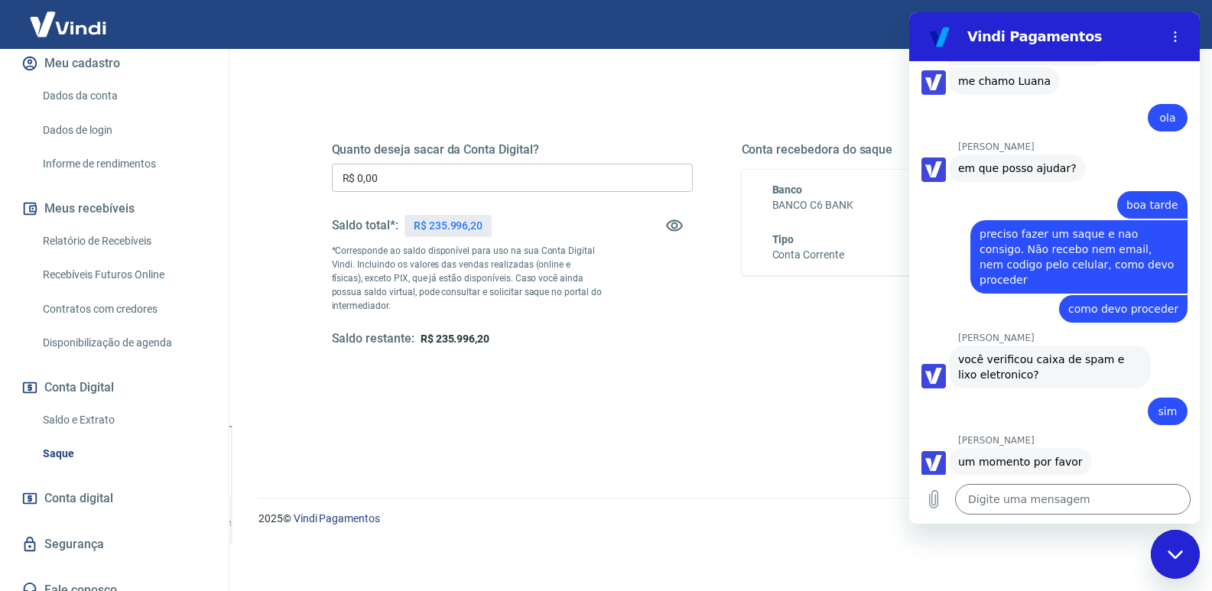
scroll to position [1818, 0]
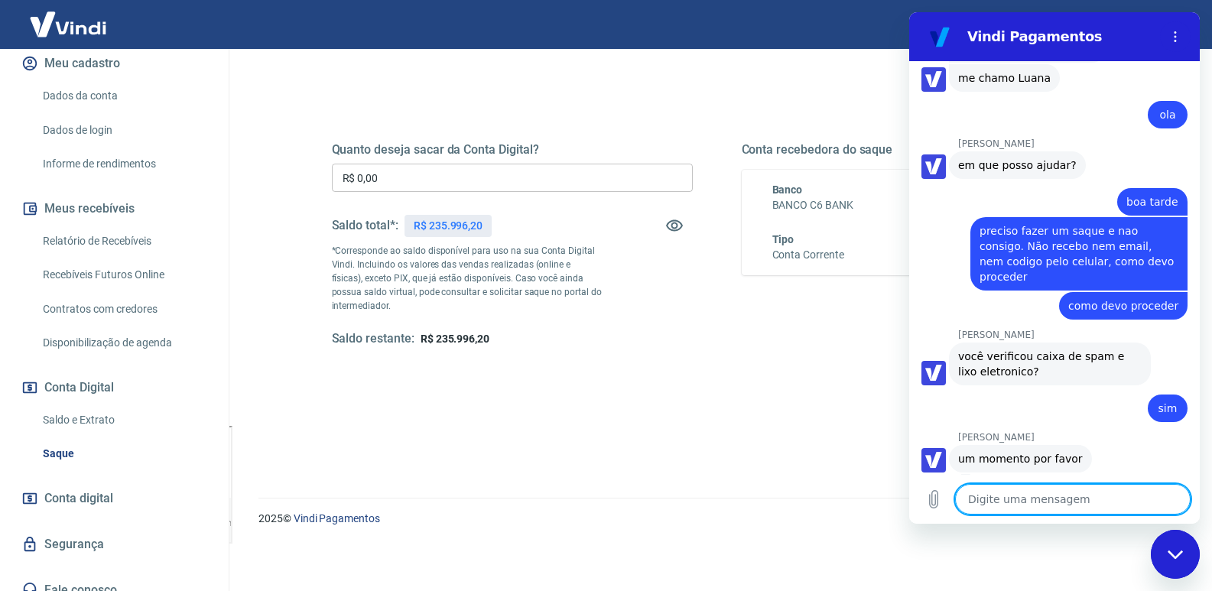
drag, startPoint x: 1010, startPoint y: 503, endPoint x: 1002, endPoint y: 507, distance: 9.2
click at [1003, 507] on textarea at bounding box center [1072, 499] width 235 height 31
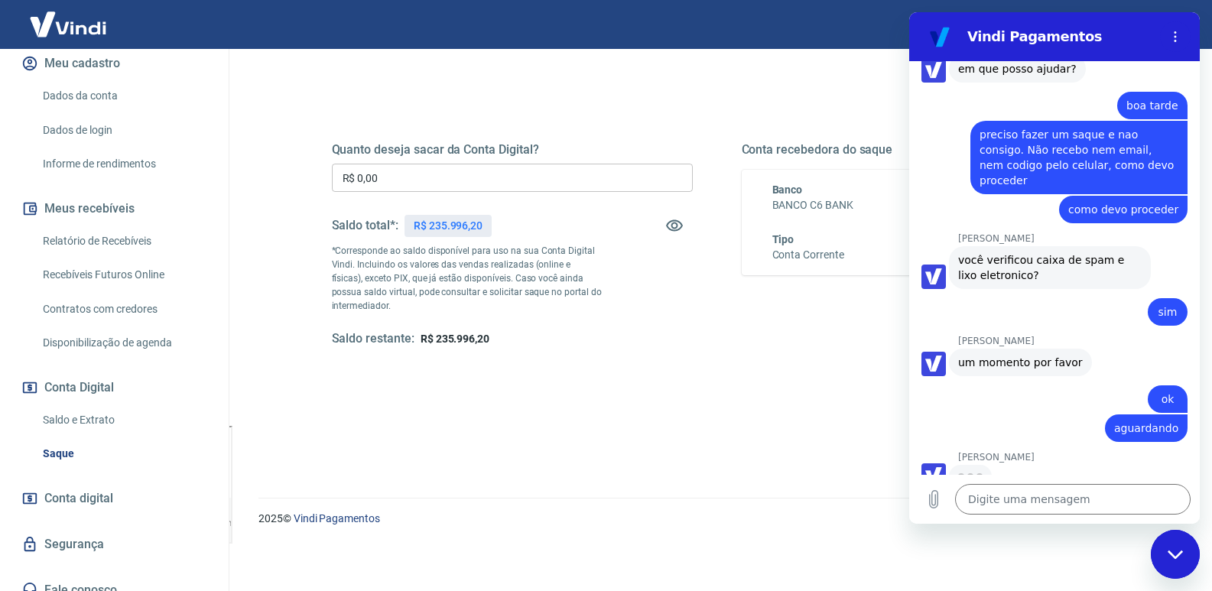
scroll to position [1913, 0]
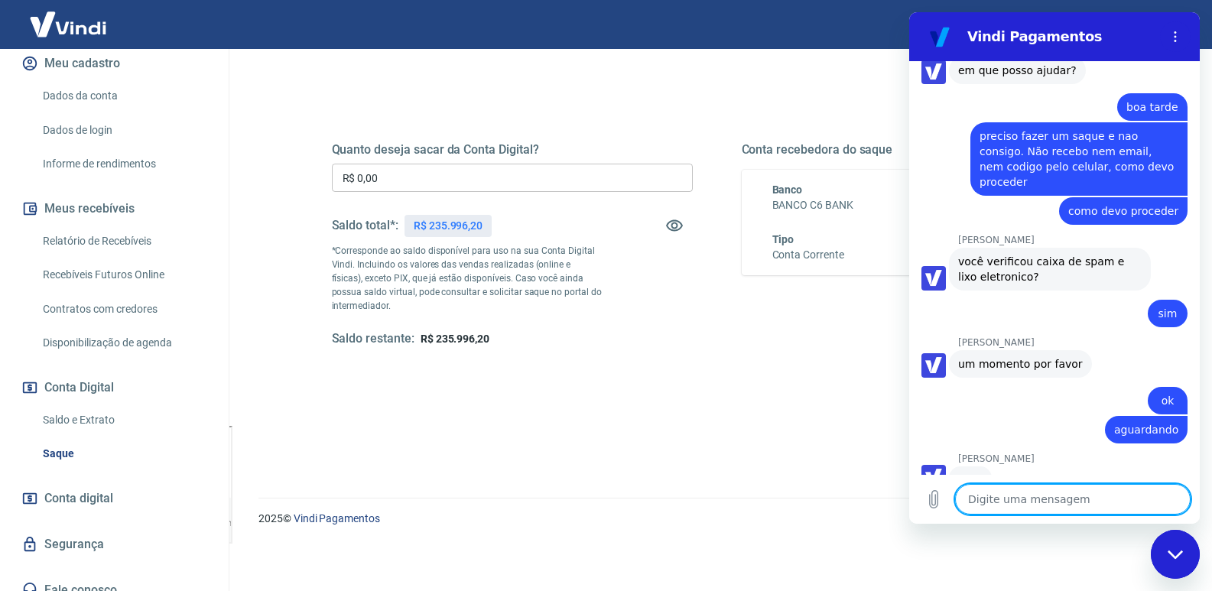
click at [1059, 502] on textarea at bounding box center [1072, 499] width 235 height 31
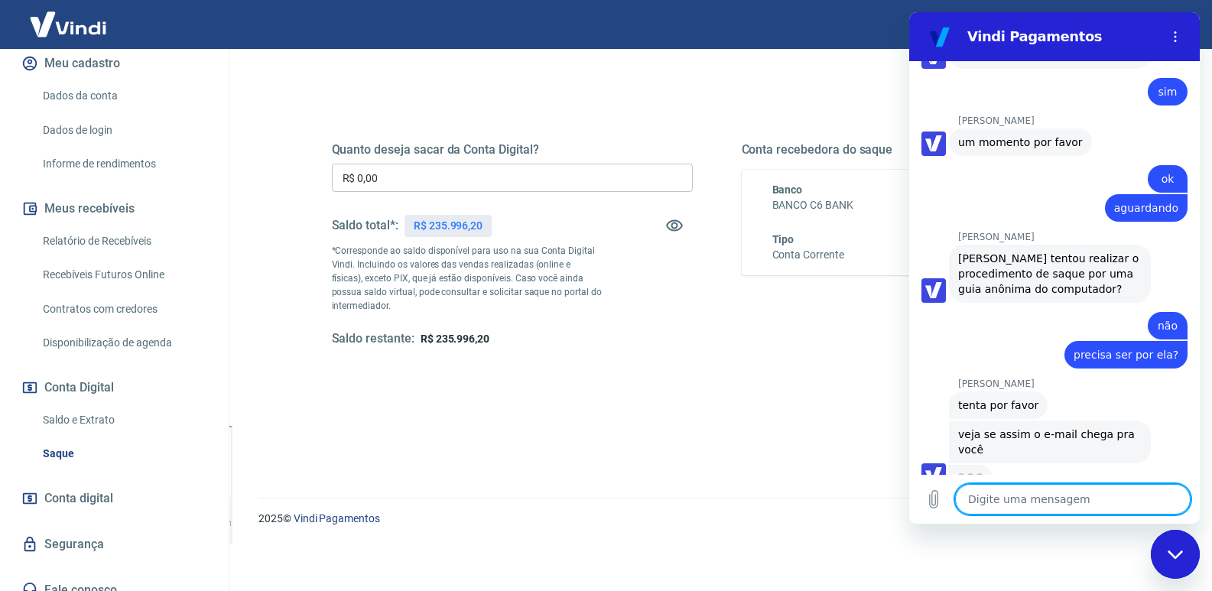
scroll to position [2133, 0]
click at [1077, 496] on textarea at bounding box center [1072, 499] width 235 height 31
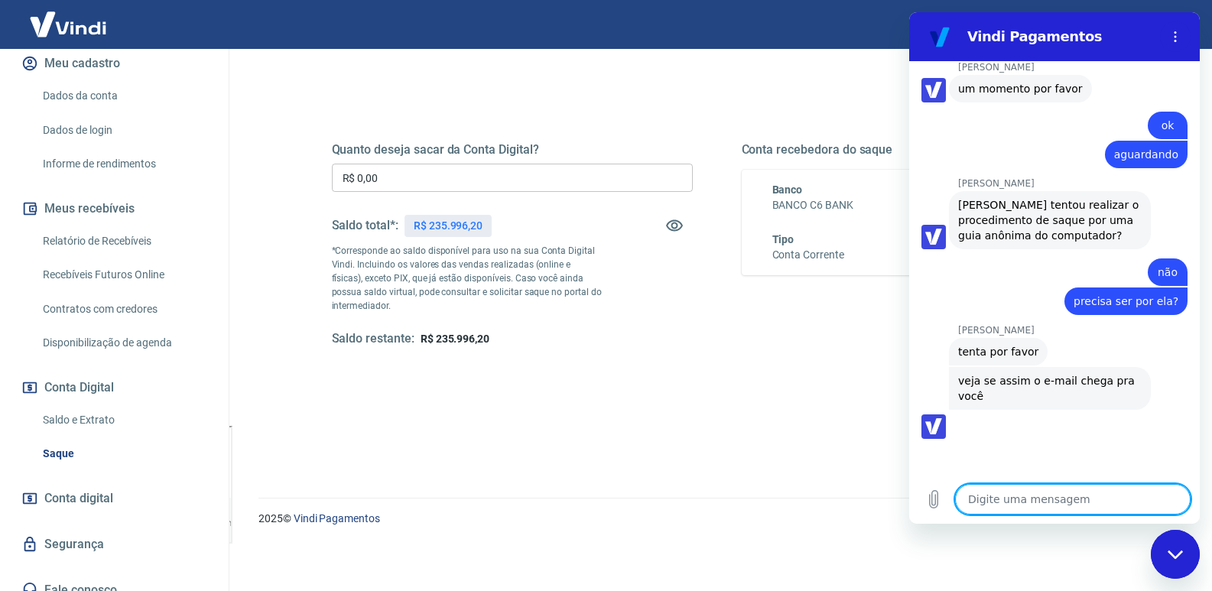
scroll to position [2191, 0]
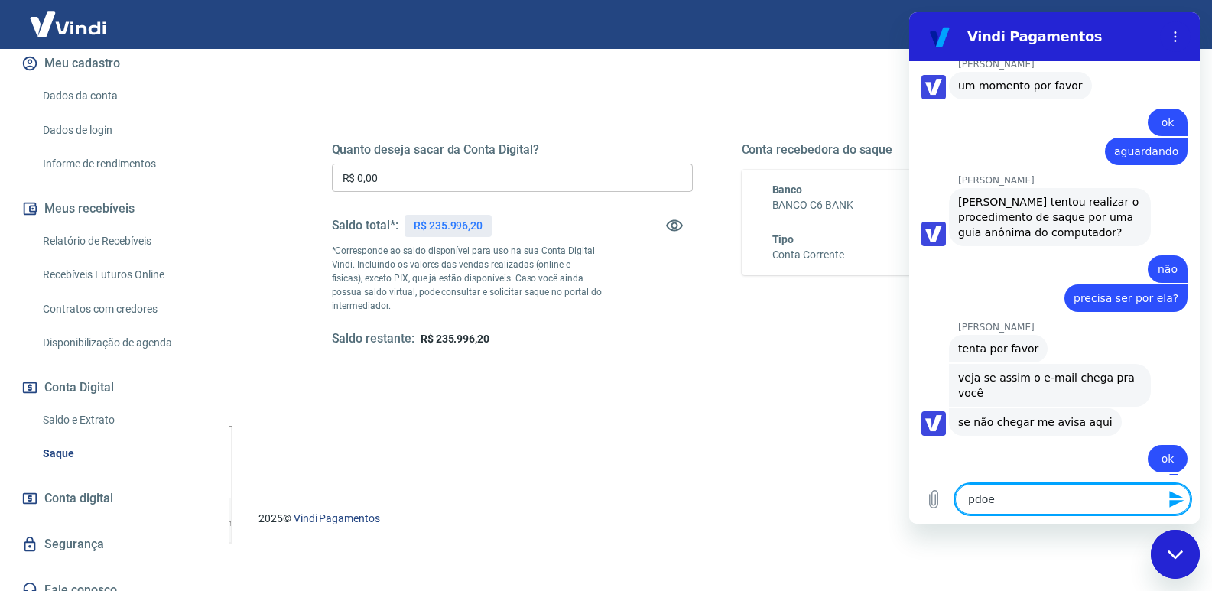
drag, startPoint x: 1025, startPoint y: 506, endPoint x: 864, endPoint y: 499, distance: 161.5
click at [909, 499] on html "Vindi Pagamentos 17:07 diz: [PERSON_NAME] · 17:07 [PERSON_NAME] diz: [PERSON_NA…" at bounding box center [1054, 267] width 291 height 511
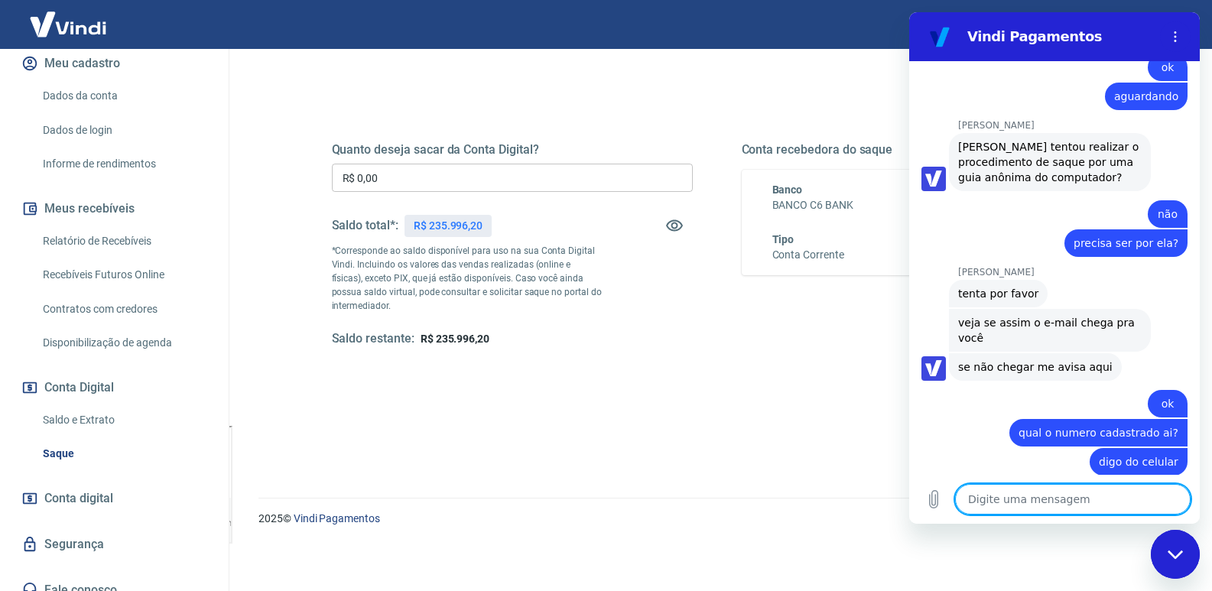
scroll to position [2249, 0]
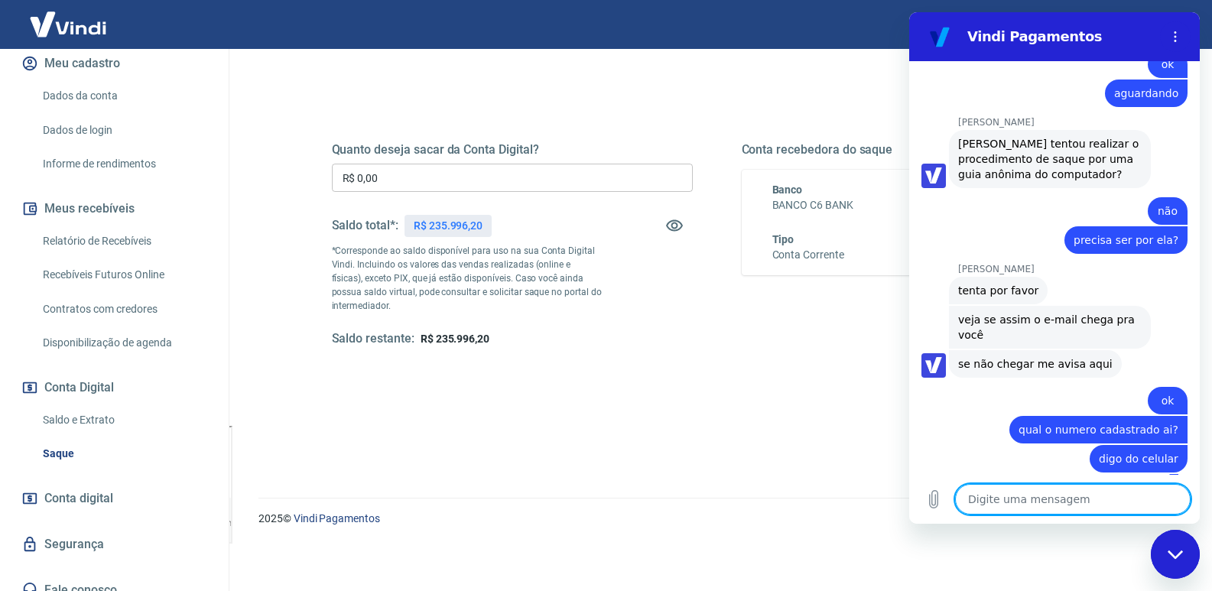
click at [1005, 503] on textarea at bounding box center [1072, 499] width 235 height 31
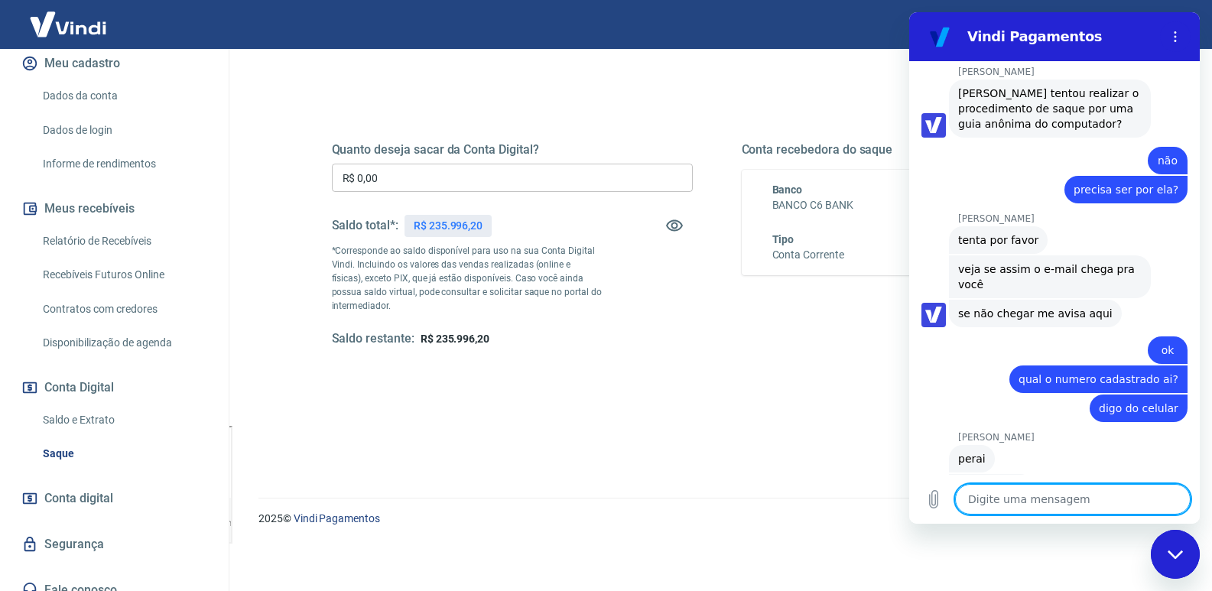
scroll to position [2329, 0]
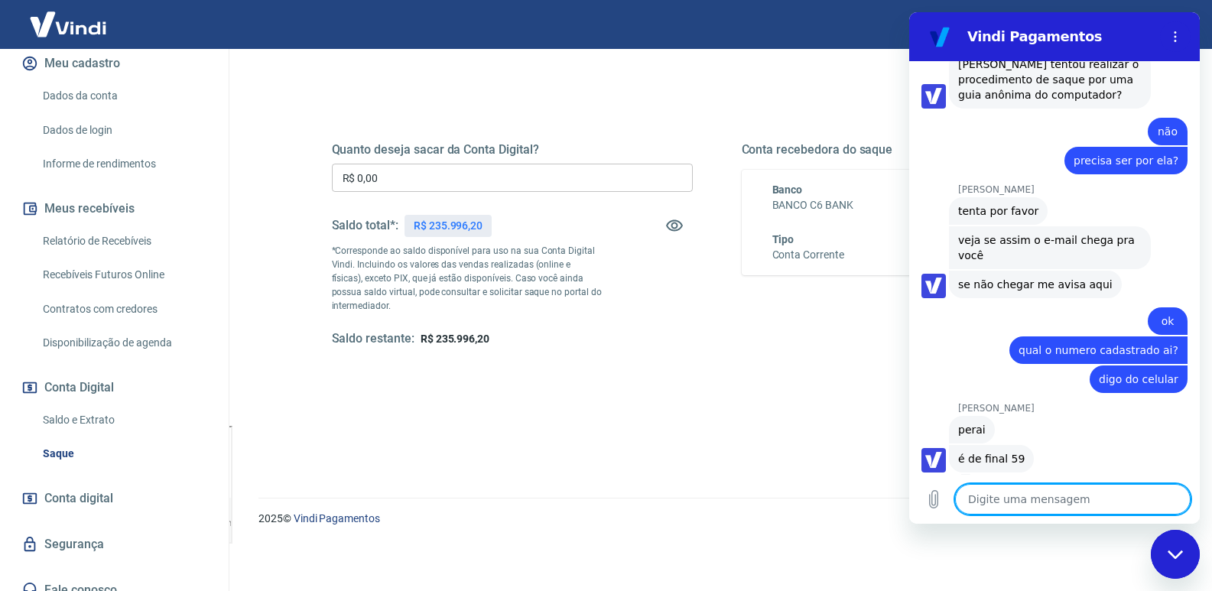
click at [1065, 499] on textarea at bounding box center [1072, 499] width 235 height 31
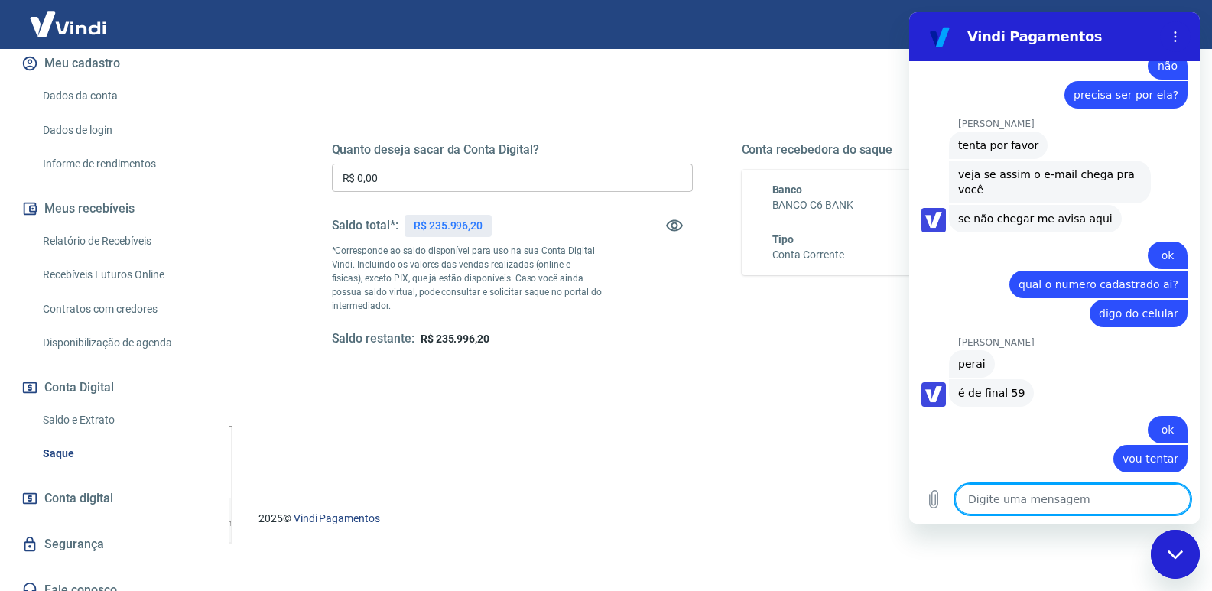
scroll to position [2445, 0]
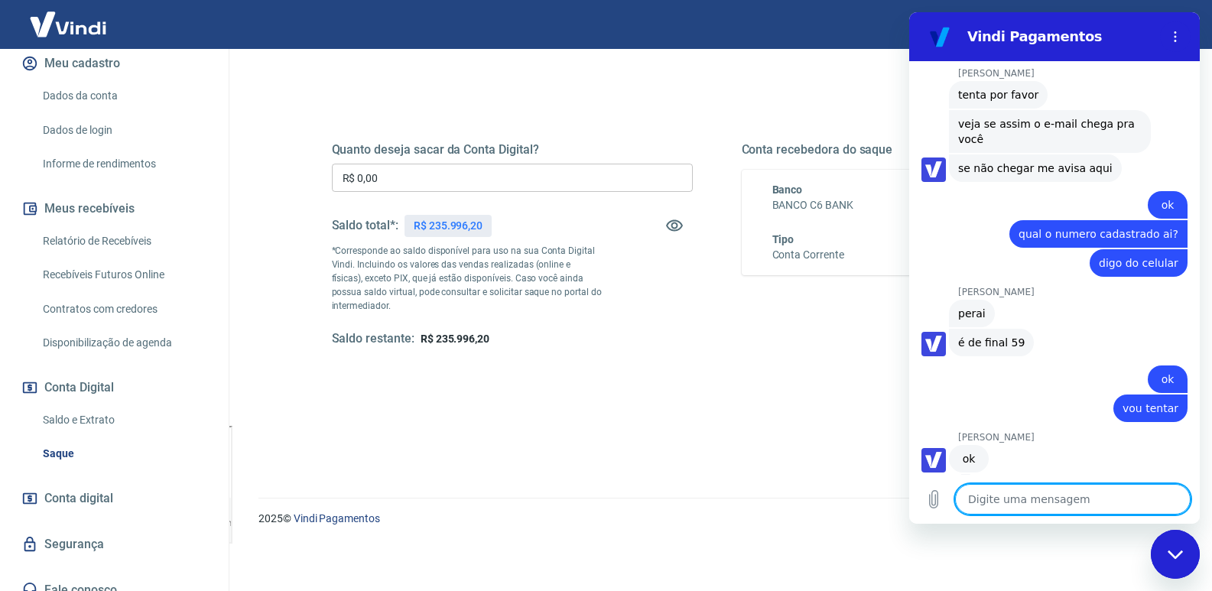
click at [1005, 502] on textarea at bounding box center [1072, 499] width 235 height 31
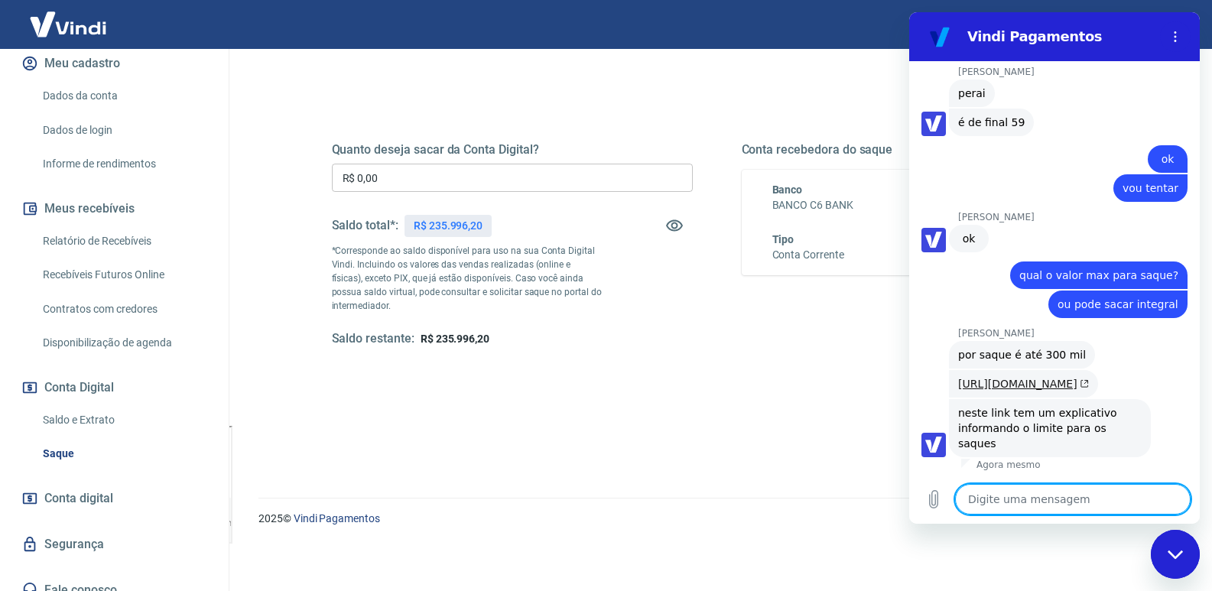
scroll to position [2696, 0]
click at [1078, 488] on textarea at bounding box center [1072, 499] width 235 height 31
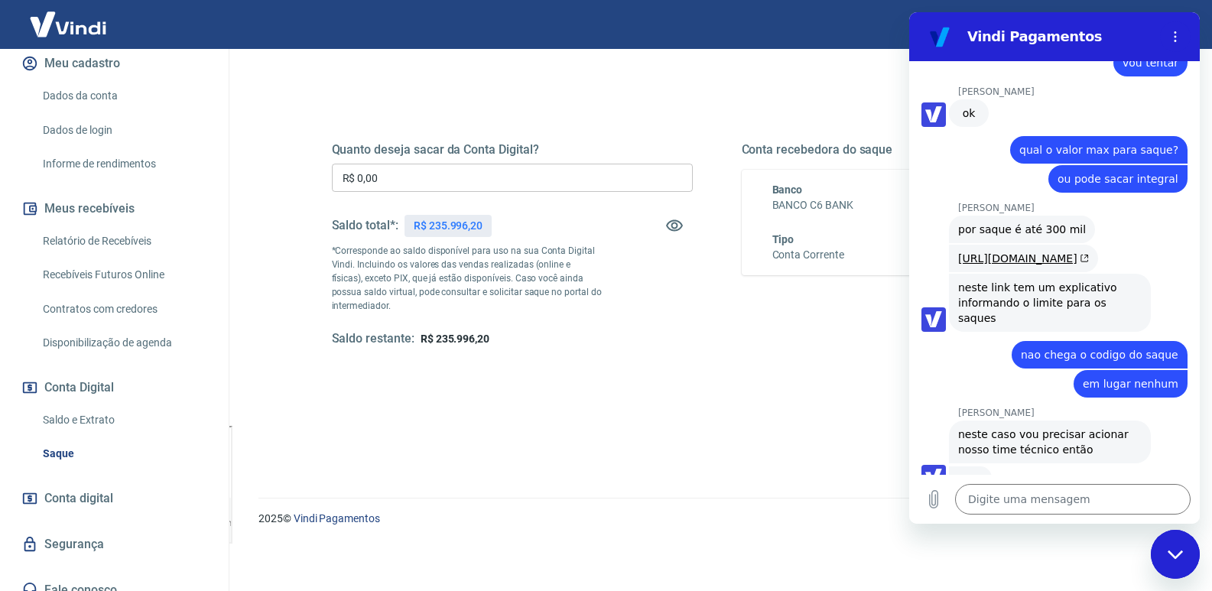
scroll to position [2835, 0]
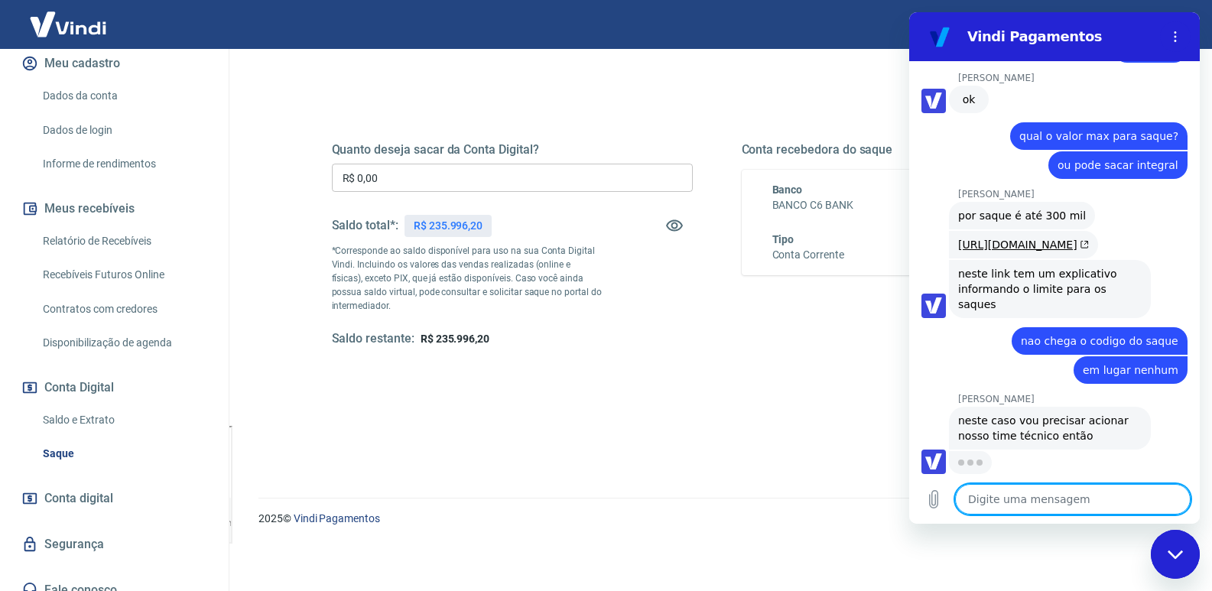
drag, startPoint x: 1031, startPoint y: 505, endPoint x: 1015, endPoint y: 503, distance: 16.1
click at [1028, 504] on textarea at bounding box center [1072, 499] width 235 height 31
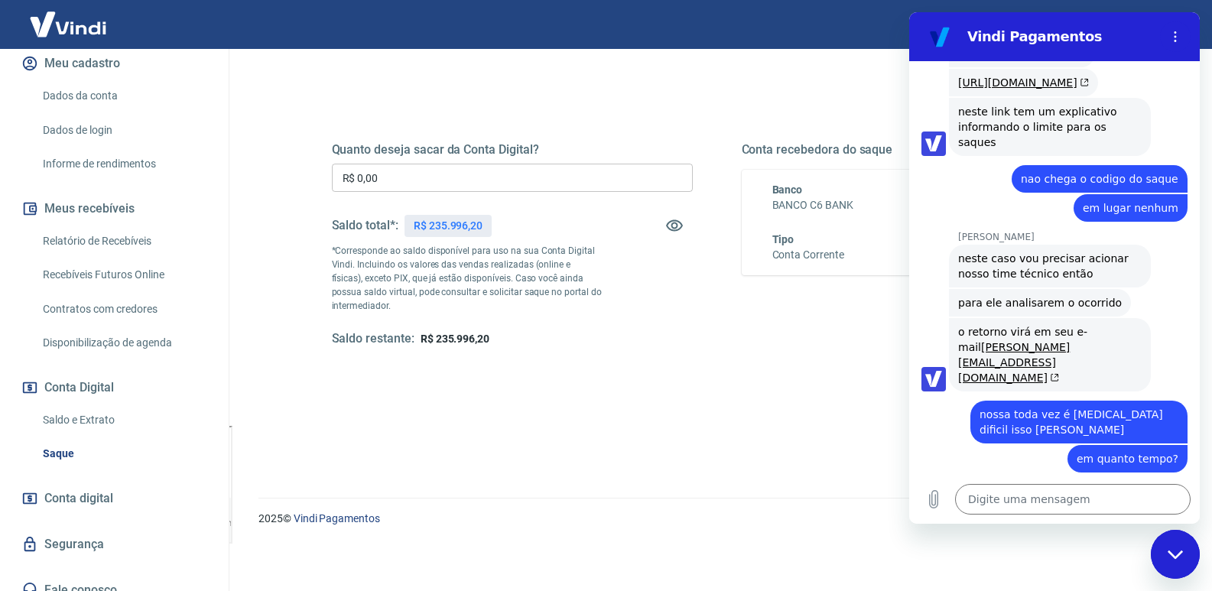
scroll to position [3048, 0]
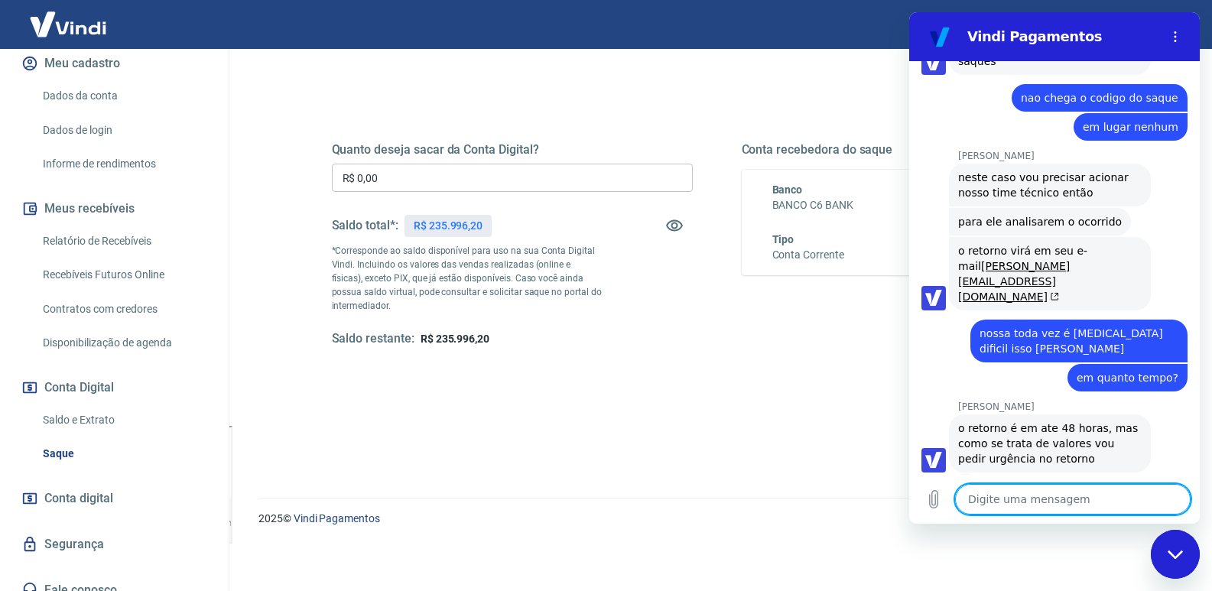
drag, startPoint x: 1043, startPoint y: 496, endPoint x: 1032, endPoint y: 495, distance: 10.7
click at [1034, 495] on textarea at bounding box center [1072, 499] width 235 height 31
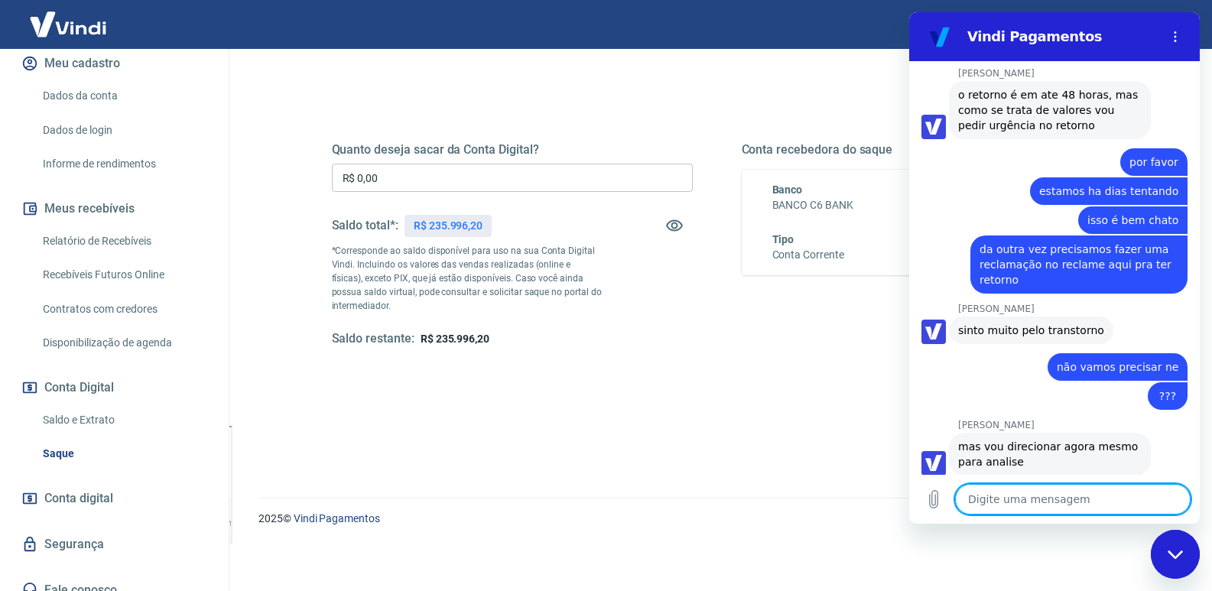
scroll to position [3384, 0]
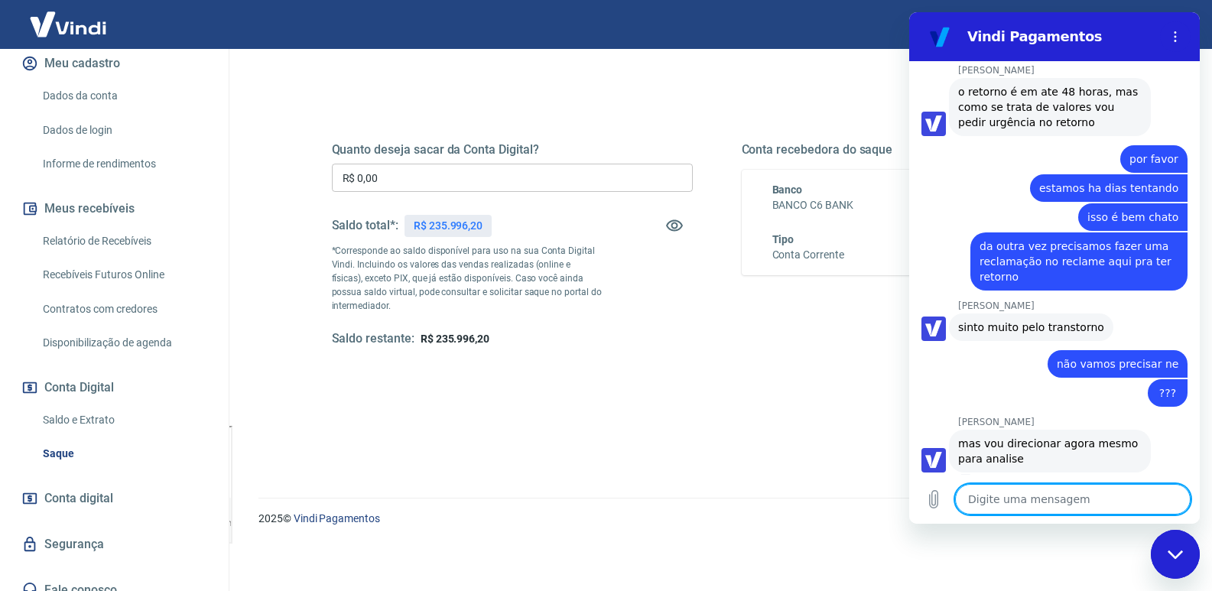
click at [63, 439] on link "Saque" at bounding box center [124, 453] width 174 height 31
click at [1045, 496] on textarea at bounding box center [1072, 499] width 235 height 31
click at [987, 502] on textarea at bounding box center [1072, 499] width 235 height 31
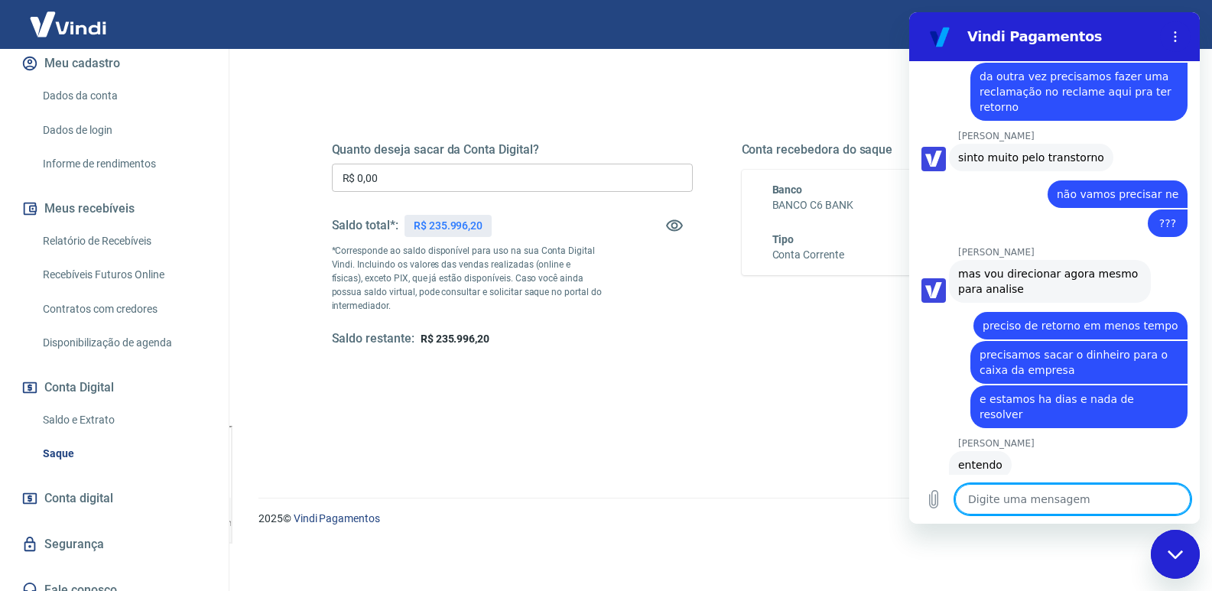
scroll to position [3552, 0]
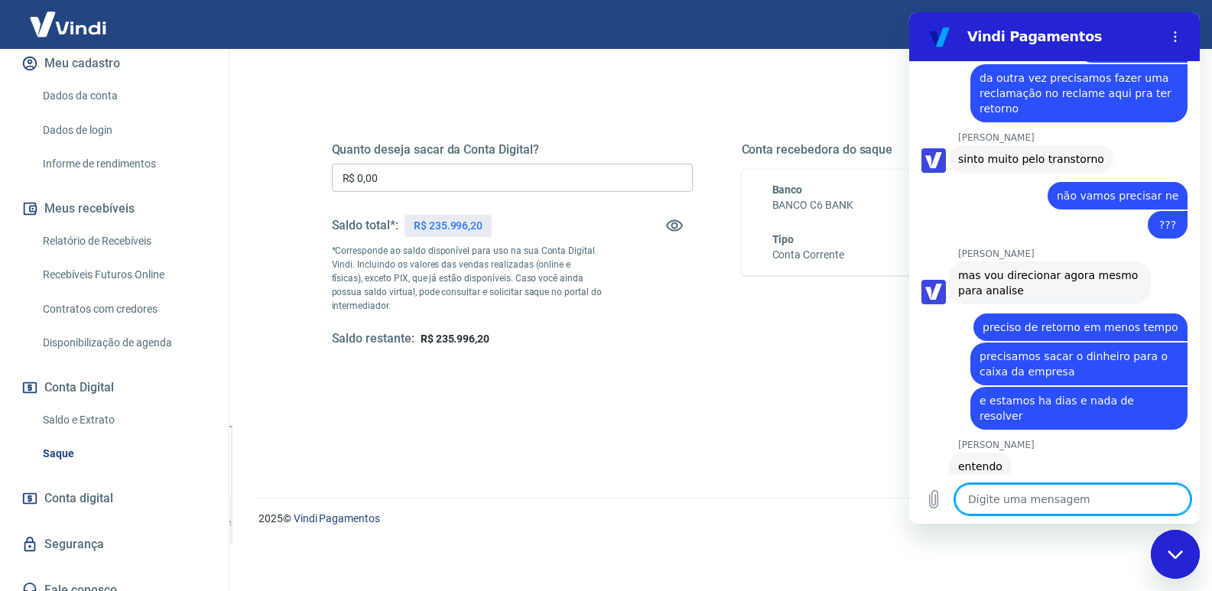
click at [1002, 501] on textarea at bounding box center [1072, 499] width 235 height 31
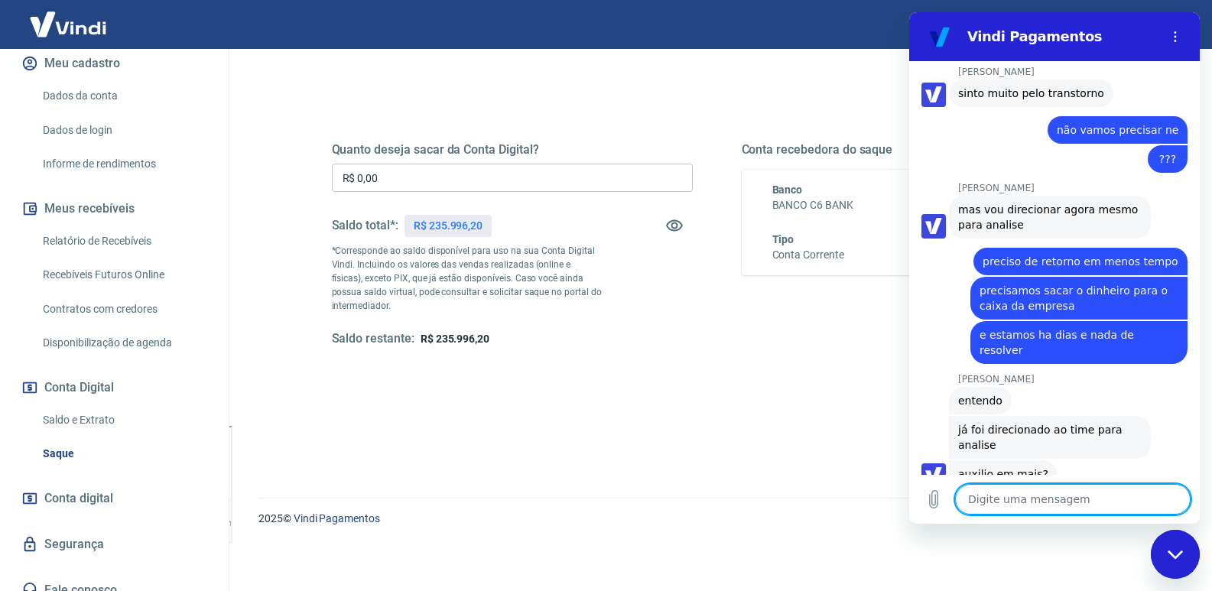
drag, startPoint x: 1031, startPoint y: 487, endPoint x: 1012, endPoint y: 496, distance: 21.2
click at [1030, 487] on textarea at bounding box center [1072, 499] width 235 height 31
click at [1028, 498] on textarea at bounding box center [1072, 499] width 235 height 31
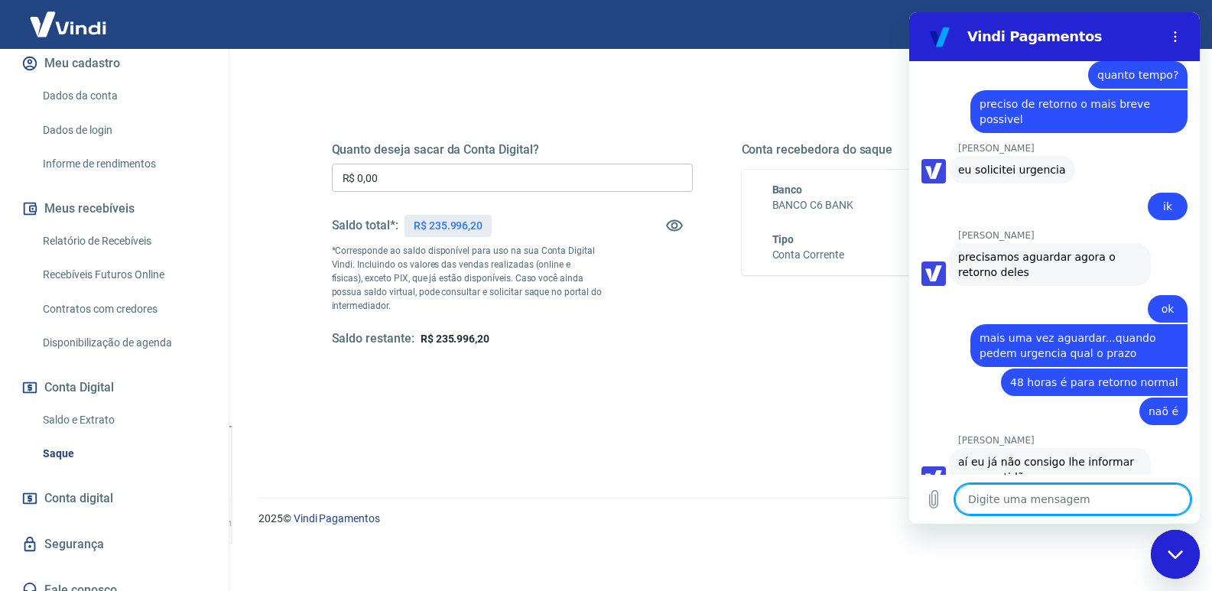
scroll to position [4057, 0]
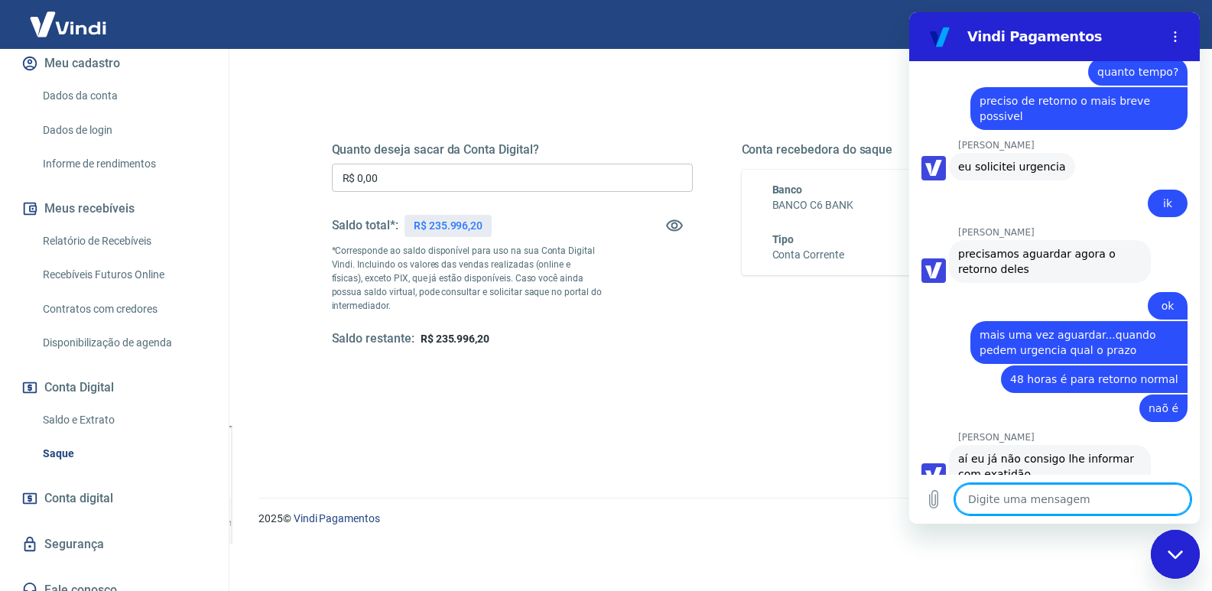
drag, startPoint x: 1016, startPoint y: 499, endPoint x: 1002, endPoint y: 499, distance: 14.5
click at [1002, 499] on textarea at bounding box center [1072, 499] width 235 height 31
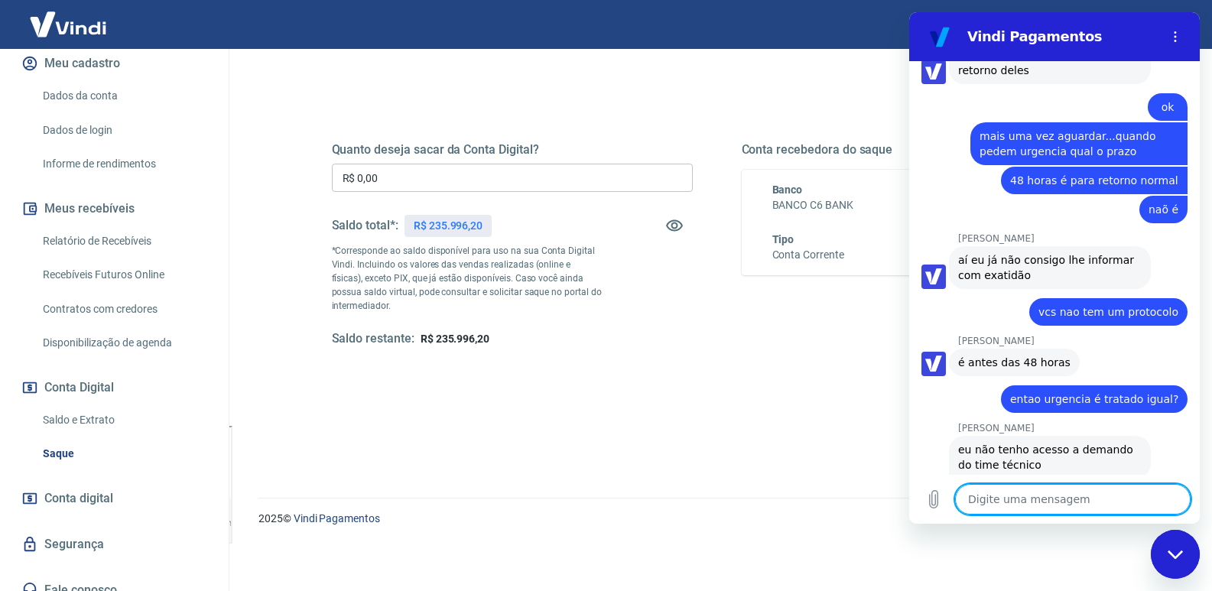
scroll to position [4254, 0]
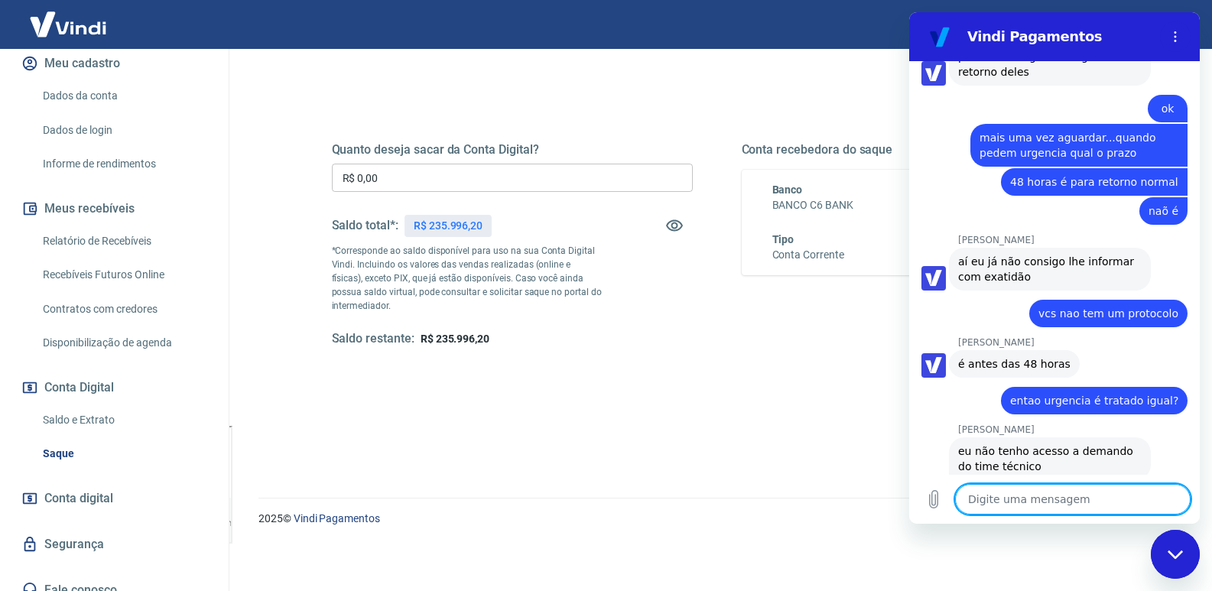
click at [1038, 504] on textarea at bounding box center [1072, 499] width 235 height 31
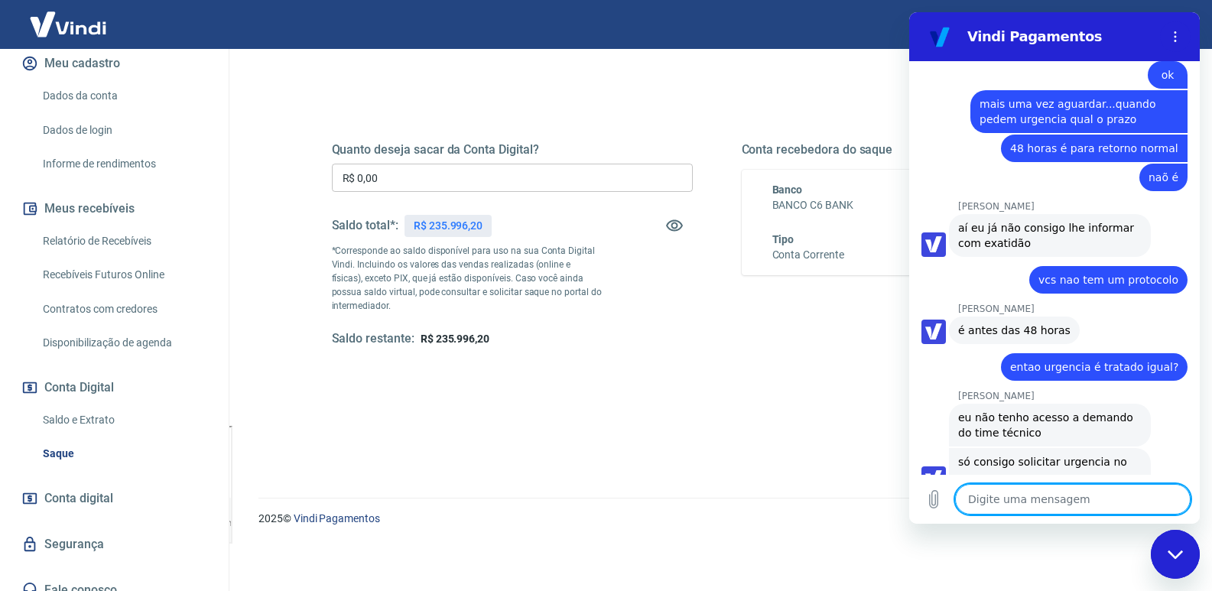
scroll to position [4291, 0]
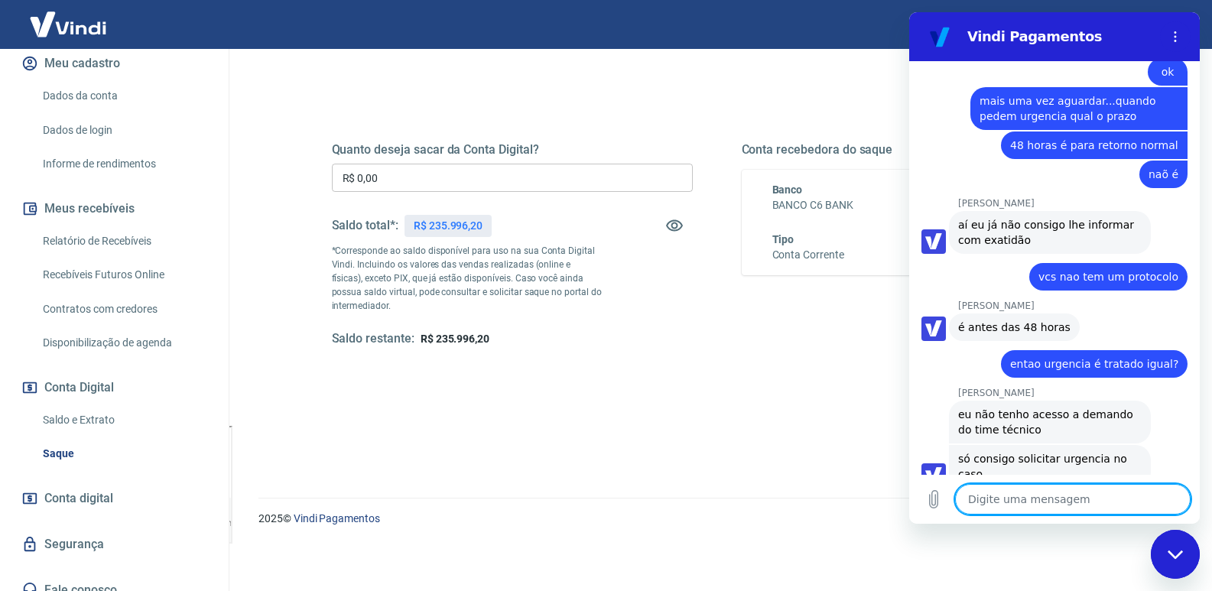
click at [1033, 505] on textarea at bounding box center [1072, 499] width 235 height 31
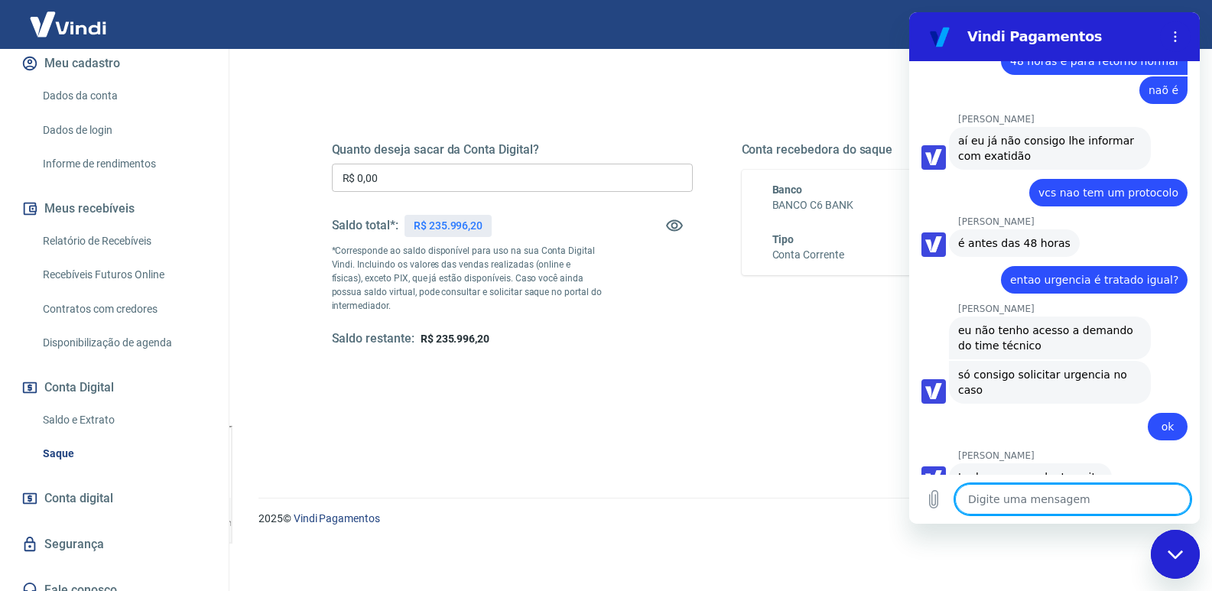
scroll to position [4378, 0]
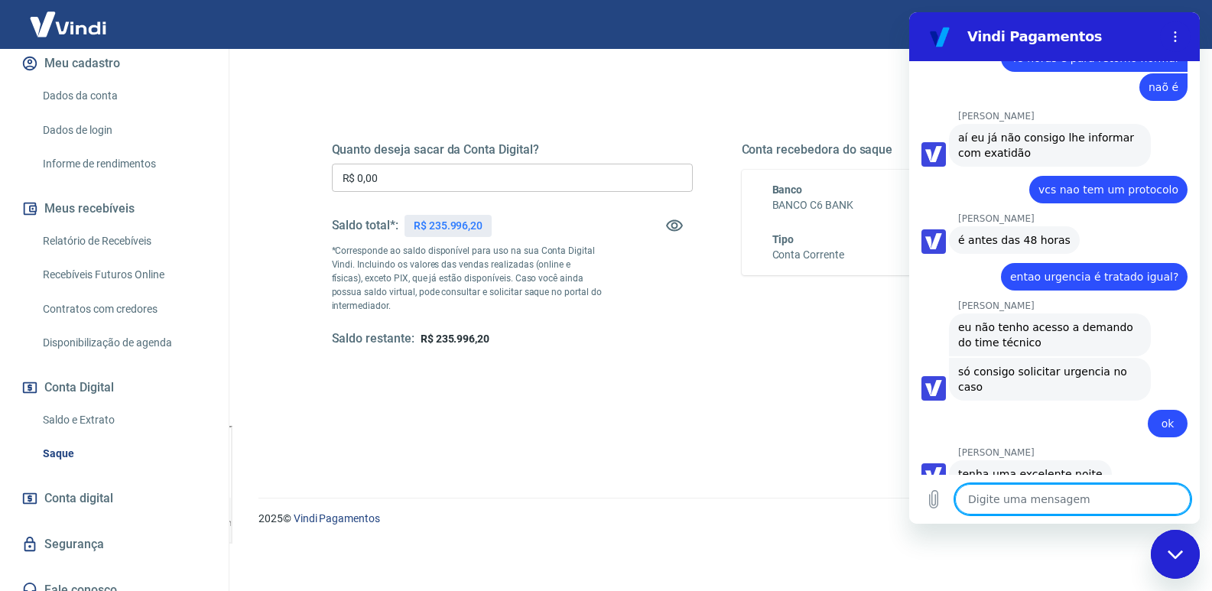
click at [1077, 496] on textarea at bounding box center [1072, 499] width 235 height 31
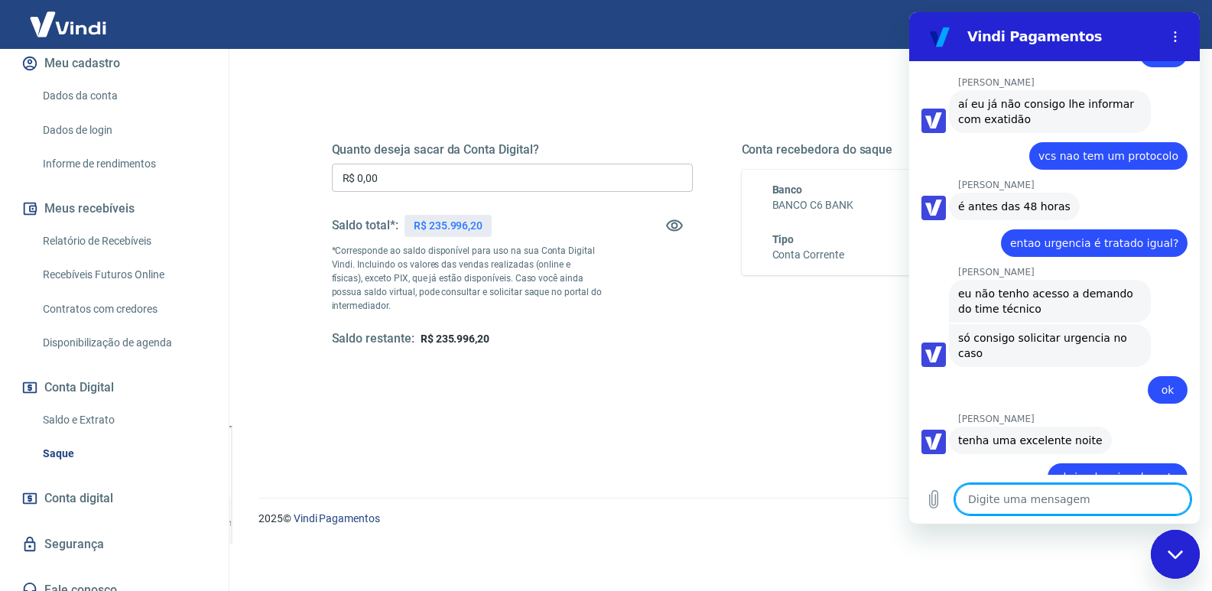
scroll to position [4415, 0]
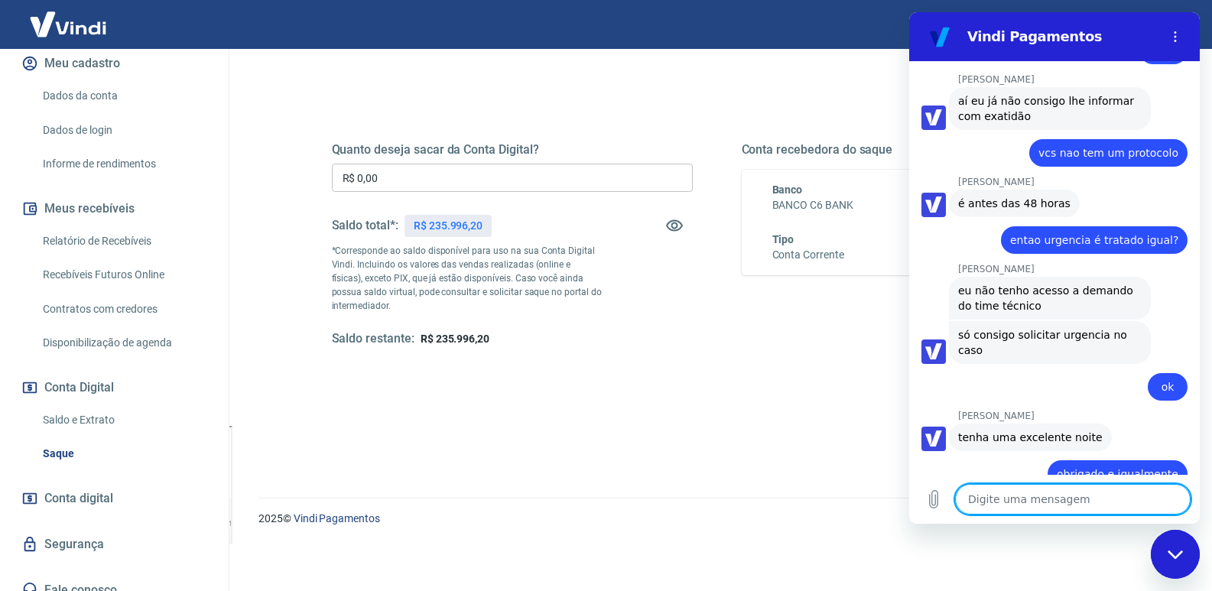
click at [638, 524] on p "2025 © Vindi Pagamentos" at bounding box center [716, 519] width 917 height 16
click at [482, 425] on div "Quanto deseja sacar da Conta Digital? R$ 0,00 ​ Saldo total*: R$ 235.996,20 *Co…" at bounding box center [716, 253] width 807 height 356
click at [777, 119] on div "Quanto deseja sacar da Conta Digital? R$ 0,00 ​ Saldo total*: R$ 235.996,20 *Co…" at bounding box center [717, 259] width 771 height 307
click at [1174, 35] on icon "Menu de opções" at bounding box center [1175, 37] width 12 height 12
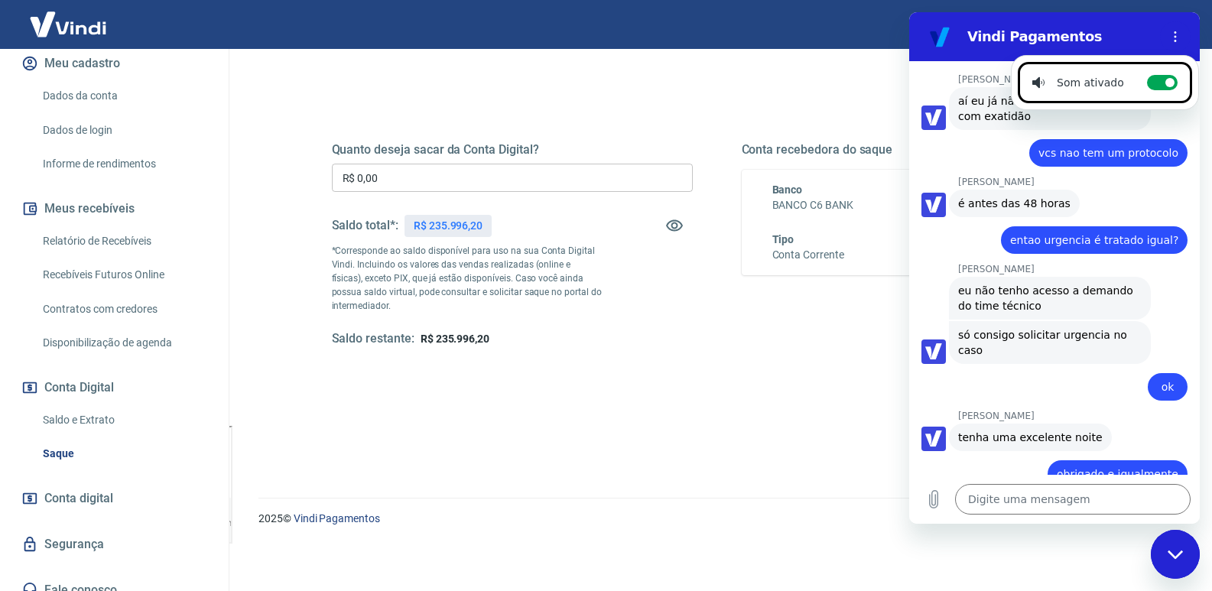
click at [651, 77] on div "Quanto deseja sacar da Conta Digital? R$ 0,00 ​ Saldo total*: R$ 235.996,20 *Co…" at bounding box center [716, 253] width 807 height 356
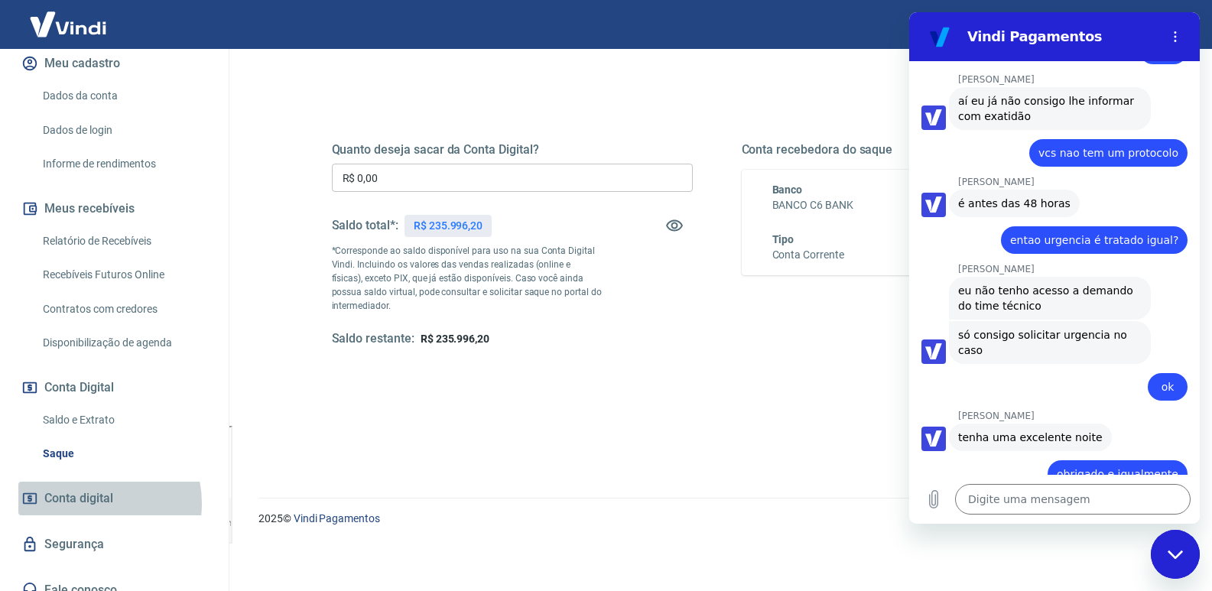
click at [90, 488] on span "Conta digital" at bounding box center [78, 498] width 69 height 21
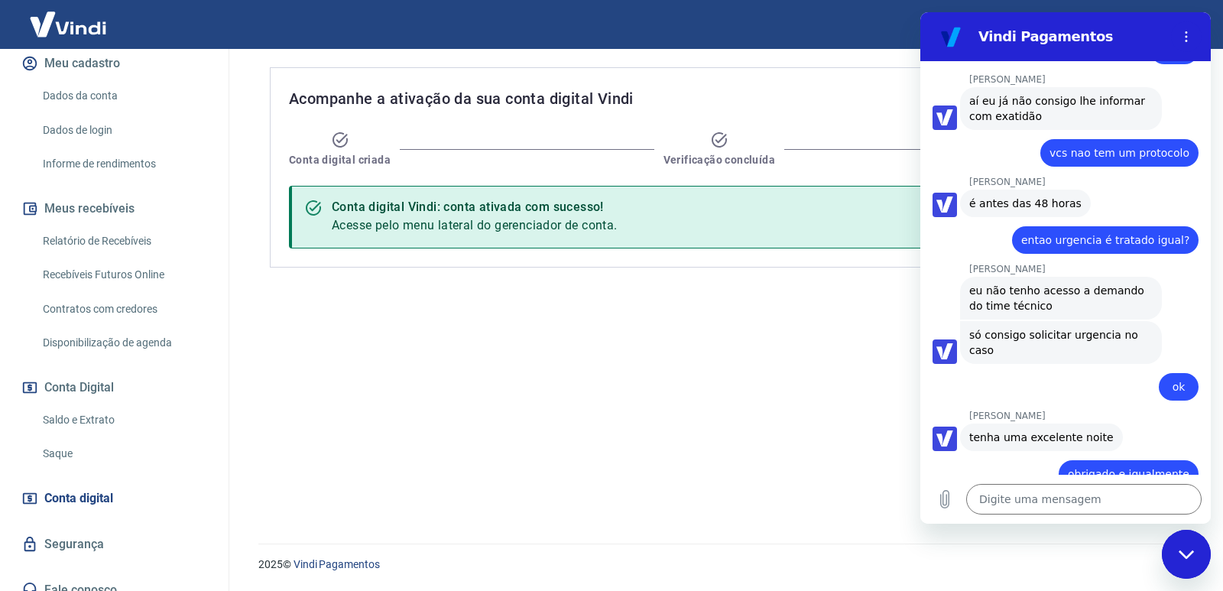
drag, startPoint x: 652, startPoint y: 483, endPoint x: 574, endPoint y: 460, distance: 81.3
click at [635, 476] on div "Acompanhe a ativação da sua conta digital Vindi Conta digital criada Verificaçã…" at bounding box center [723, 287] width 942 height 476
click at [127, 226] on link "Relatório de Recebíveis" at bounding box center [124, 241] width 174 height 31
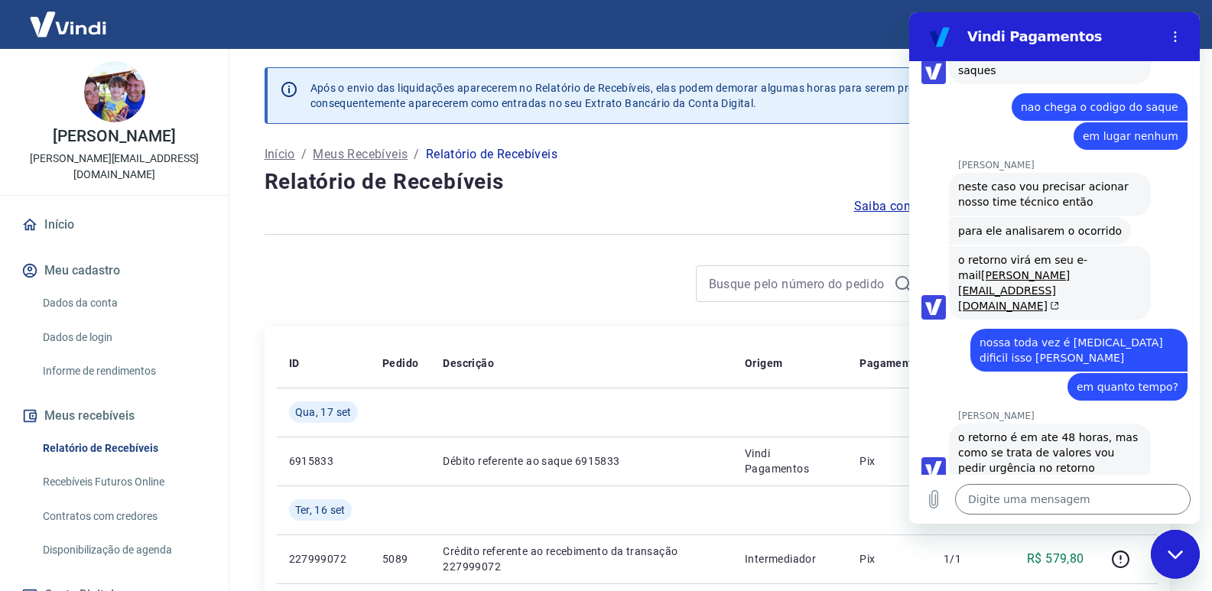
scroll to position [2809, 0]
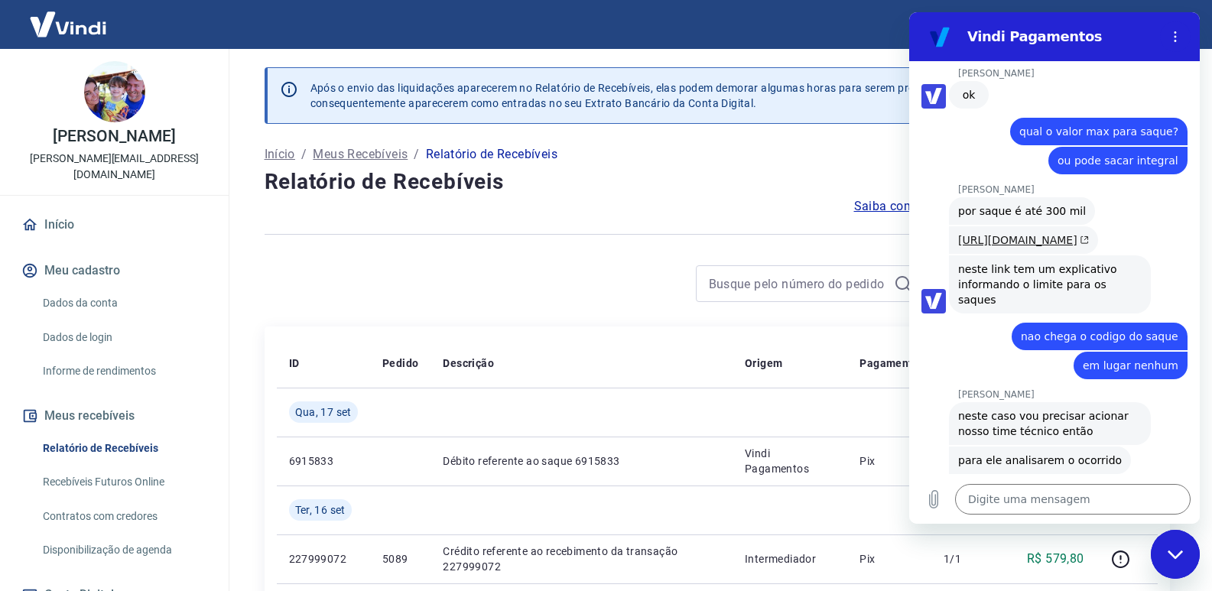
click at [989, 242] on link "[URL][DOMAIN_NAME]" at bounding box center [1023, 240] width 131 height 12
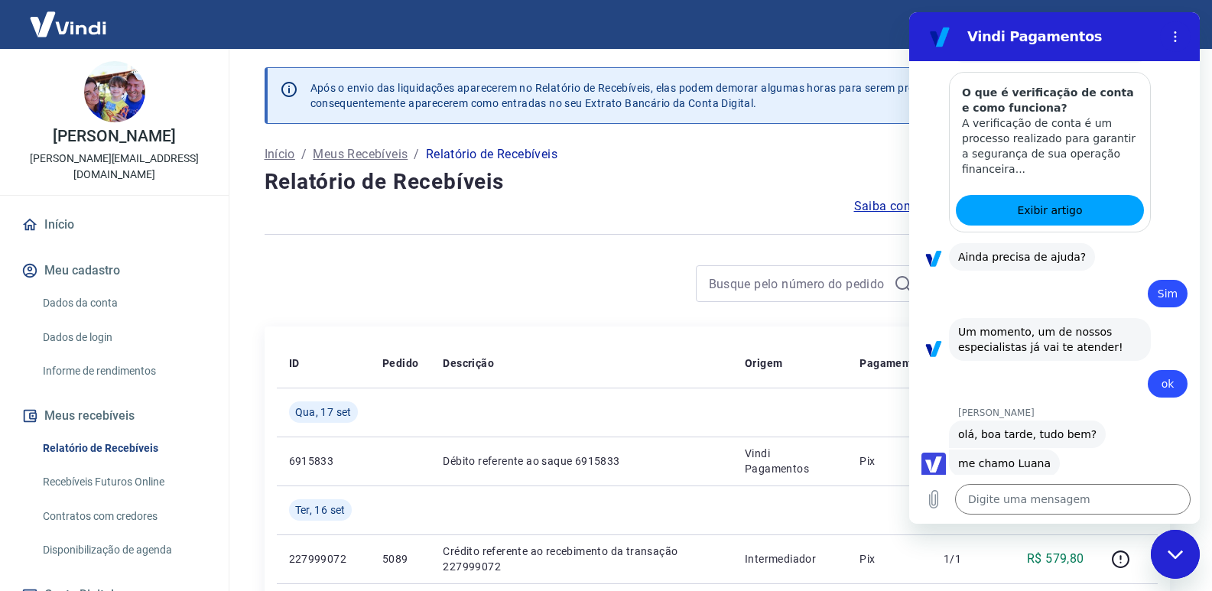
scroll to position [1203, 0]
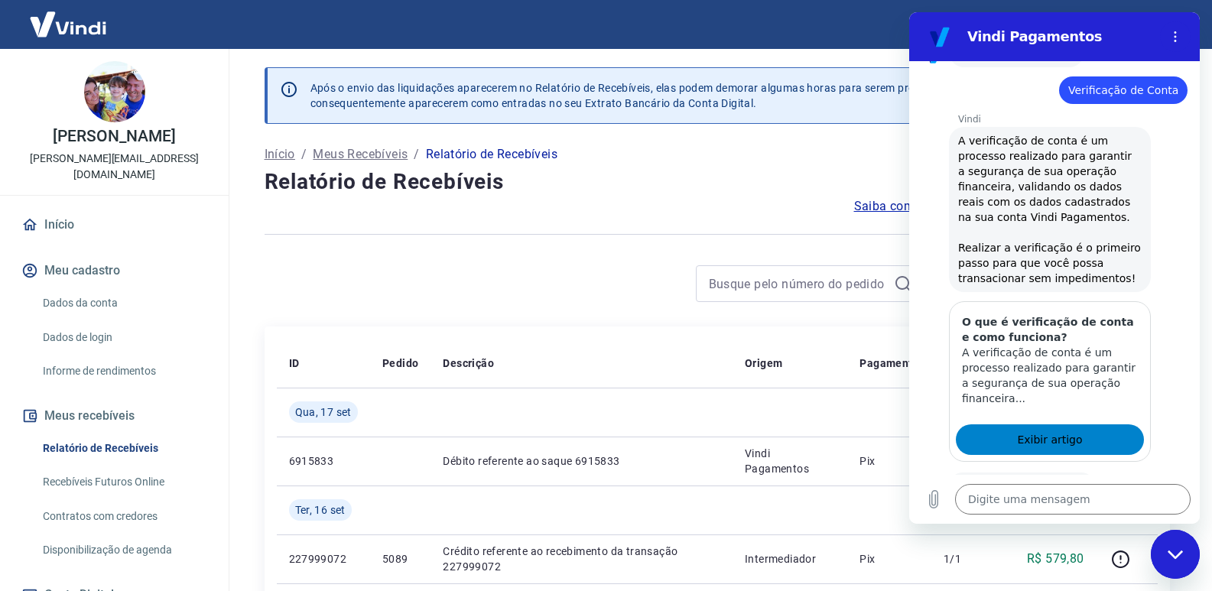
click at [1074, 433] on link "Exibir artigo" at bounding box center [1050, 439] width 188 height 31
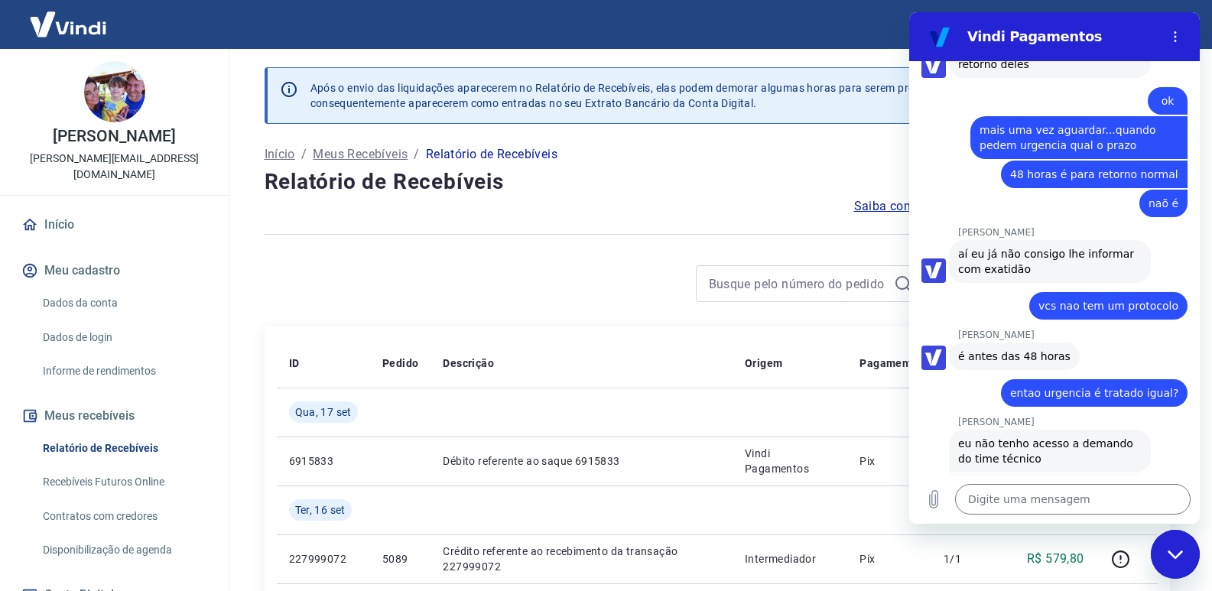
scroll to position [4415, 0]
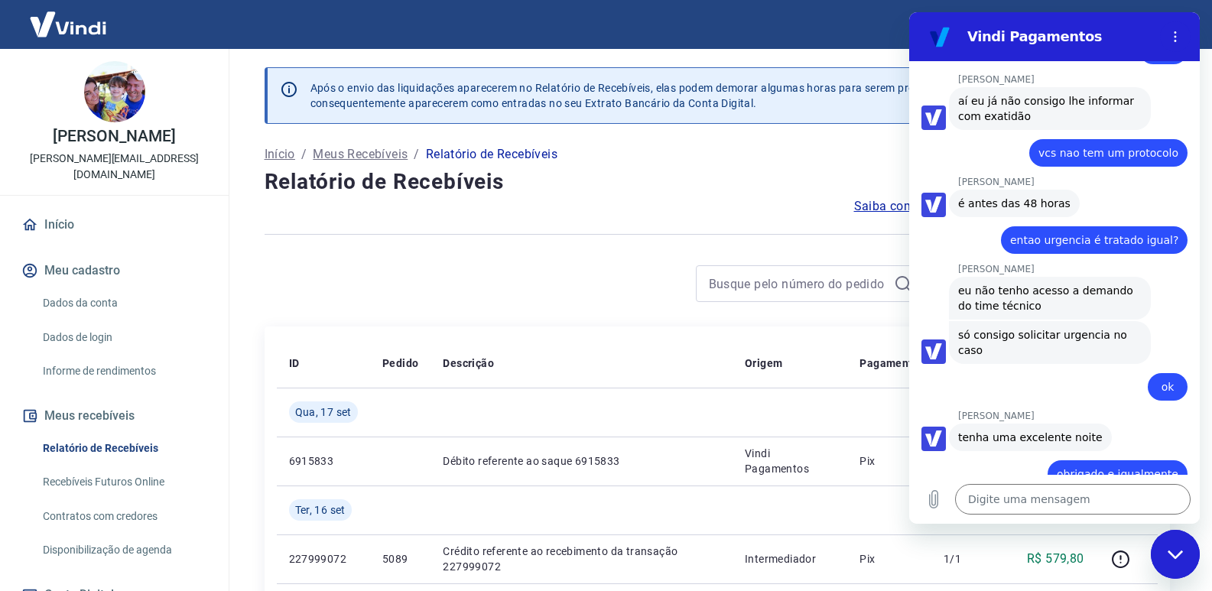
click at [613, 244] on div at bounding box center [717, 234] width 905 height 37
click at [70, 24] on img at bounding box center [67, 24] width 99 height 47
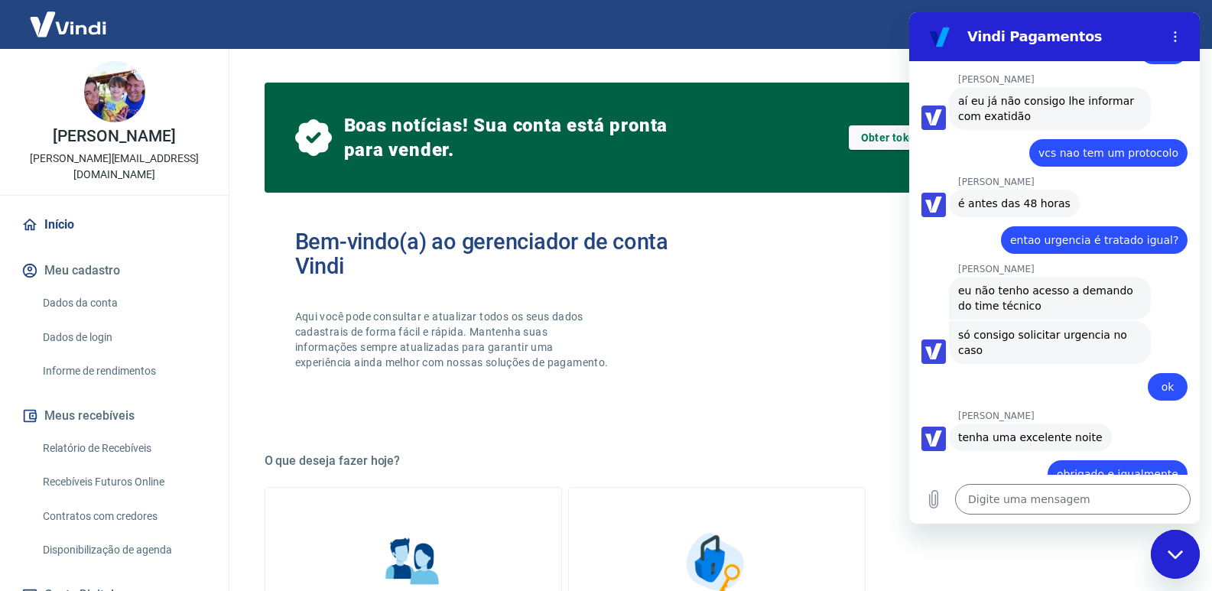
click at [758, 343] on div "Bem-vindo(a) ao gerenciador de conta Vindi Aqui você pode consultar e atualizar…" at bounding box center [717, 314] width 905 height 218
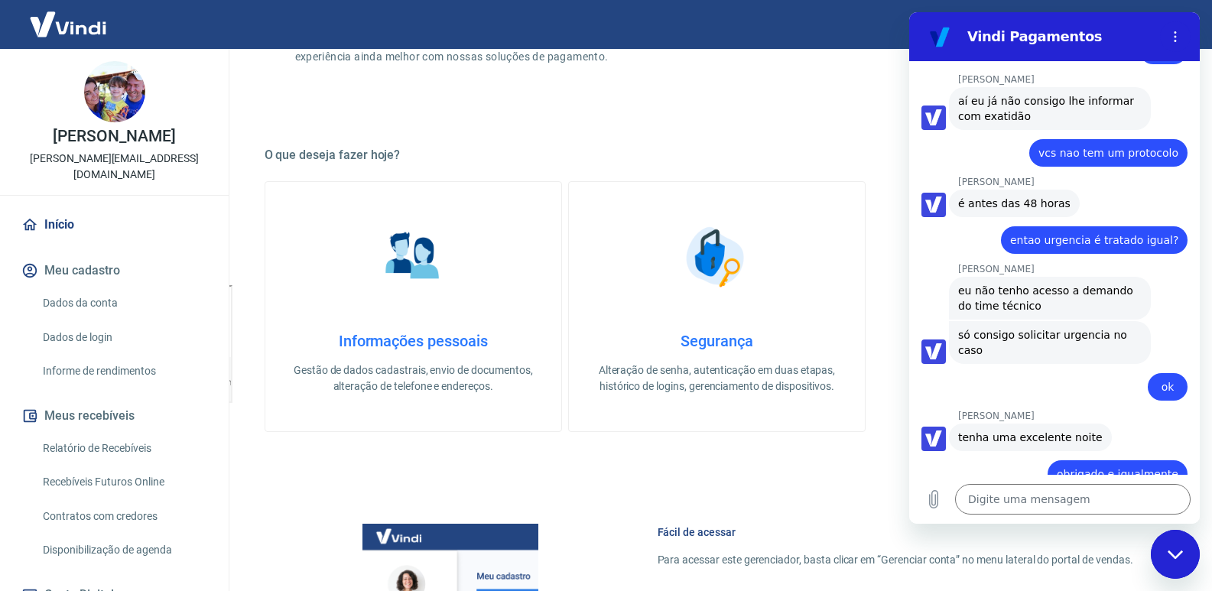
click at [440, 338] on h4 "Informações pessoais" at bounding box center [413, 341] width 247 height 18
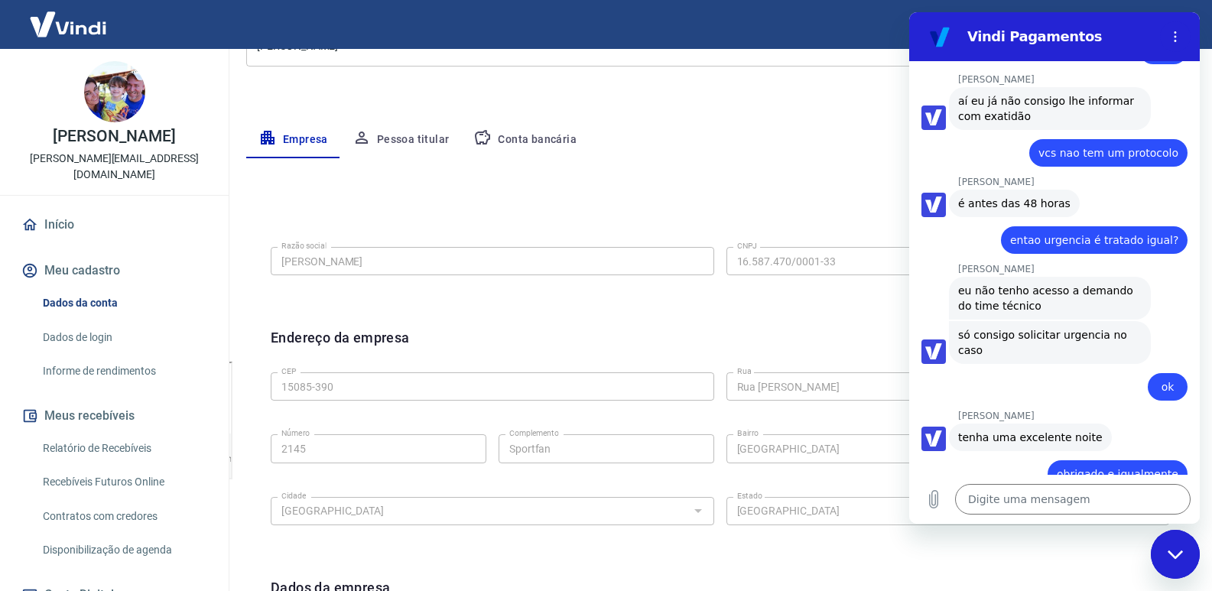
scroll to position [459, 0]
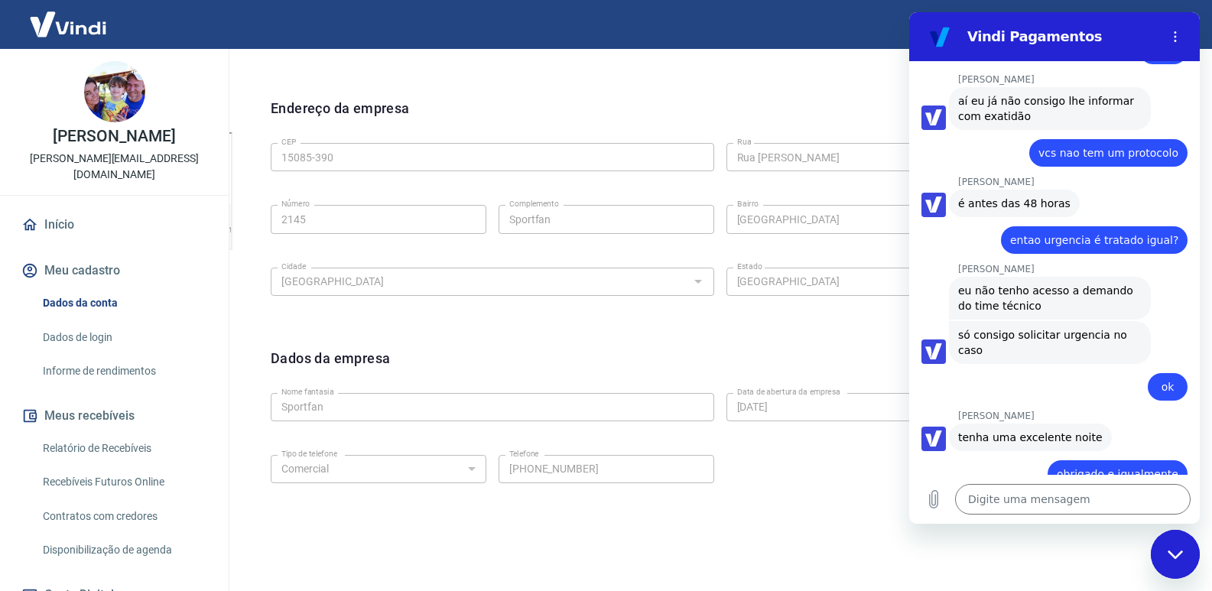
click at [750, 506] on div "Tipo de telefone Residencial Comercial Tipo de telefone Telefone [PHONE_NUMBER]…" at bounding box center [720, 480] width 898 height 62
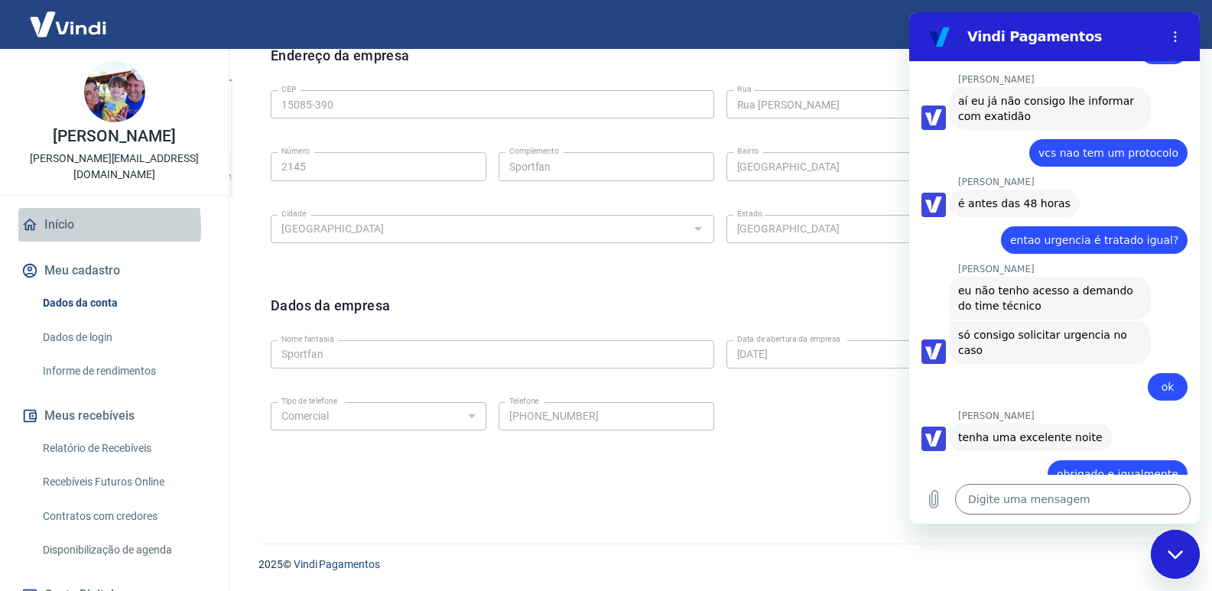
click at [57, 211] on link "Início" at bounding box center [114, 225] width 192 height 34
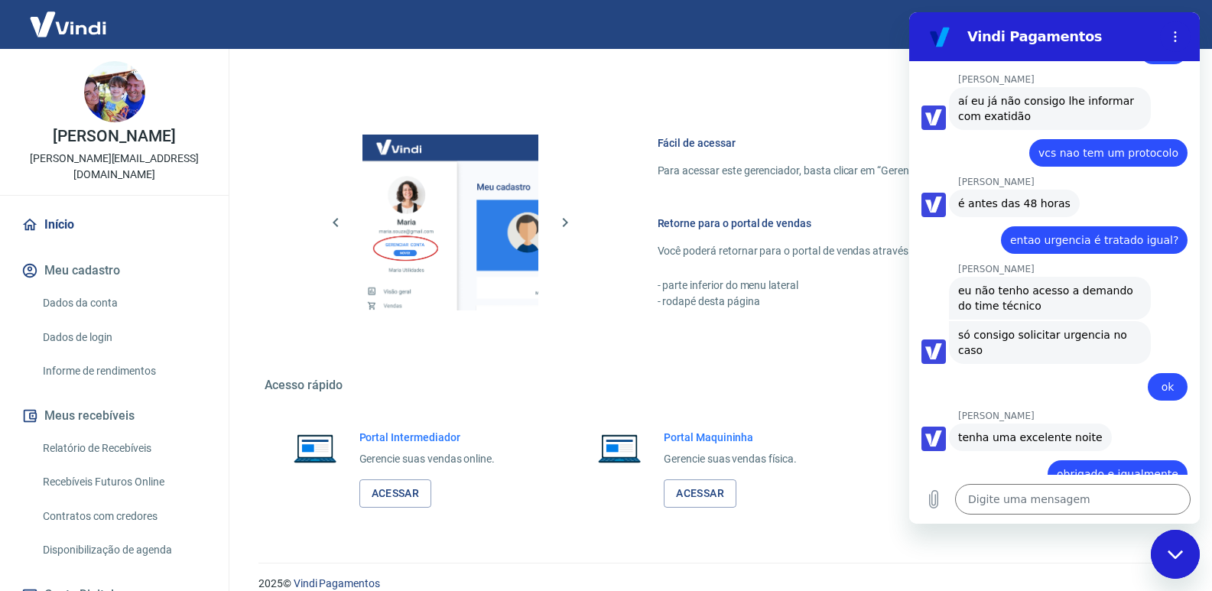
scroll to position [714, 0]
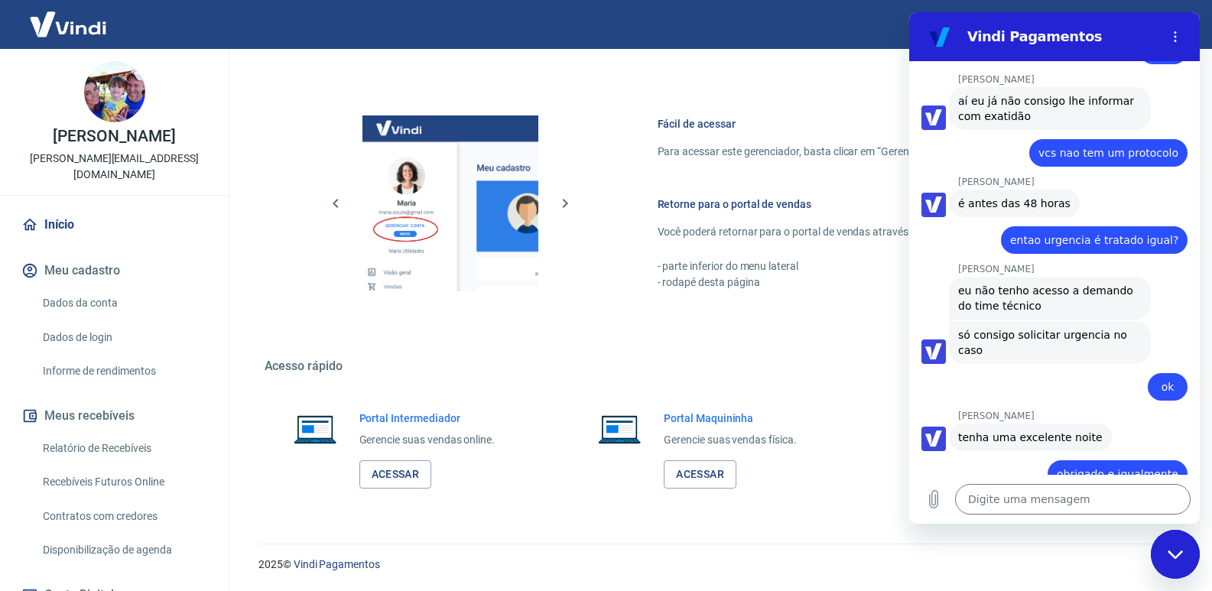
click at [86, 399] on button "Meus recebíveis" at bounding box center [114, 416] width 192 height 34
click at [48, 287] on link "Dados da conta" at bounding box center [124, 302] width 174 height 31
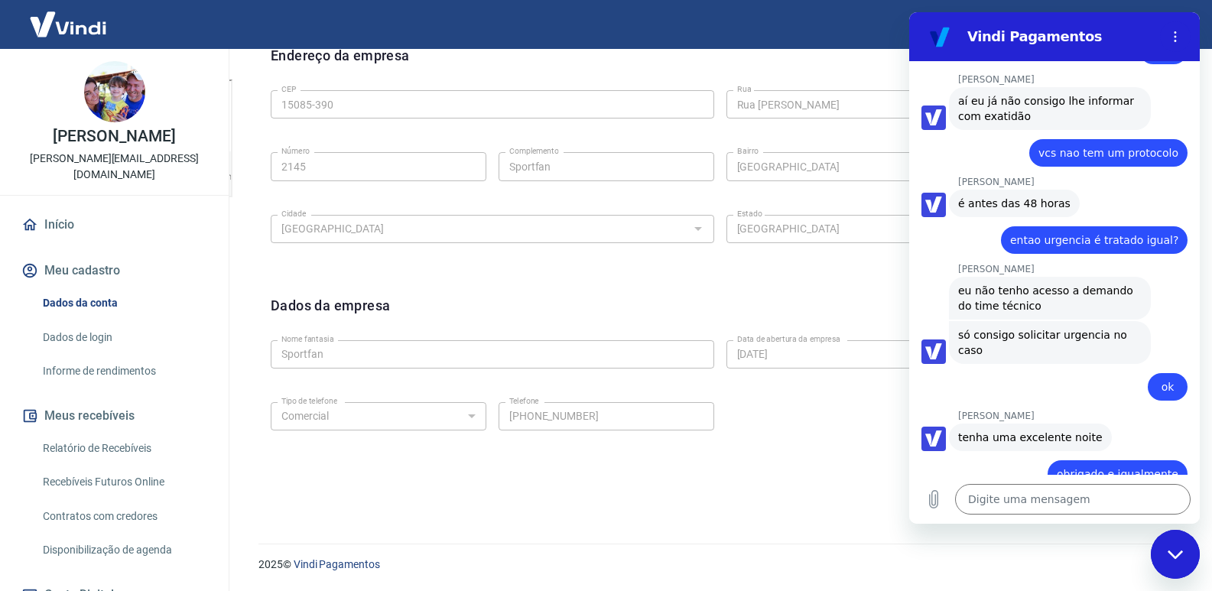
scroll to position [207, 0]
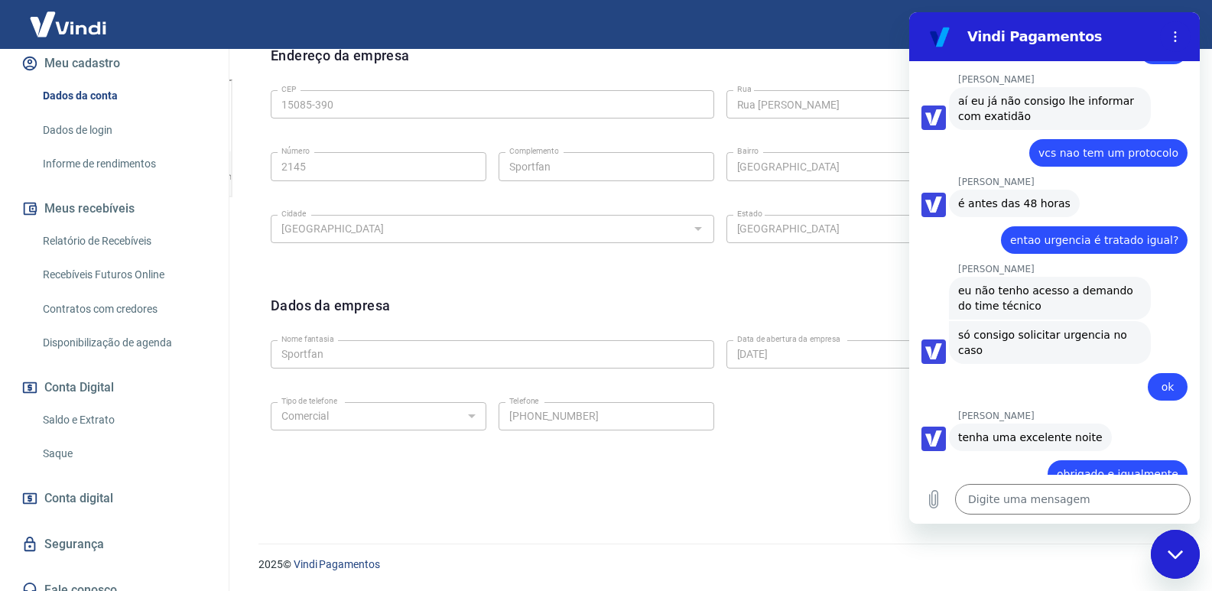
click at [109, 488] on span "Conta digital" at bounding box center [78, 498] width 69 height 21
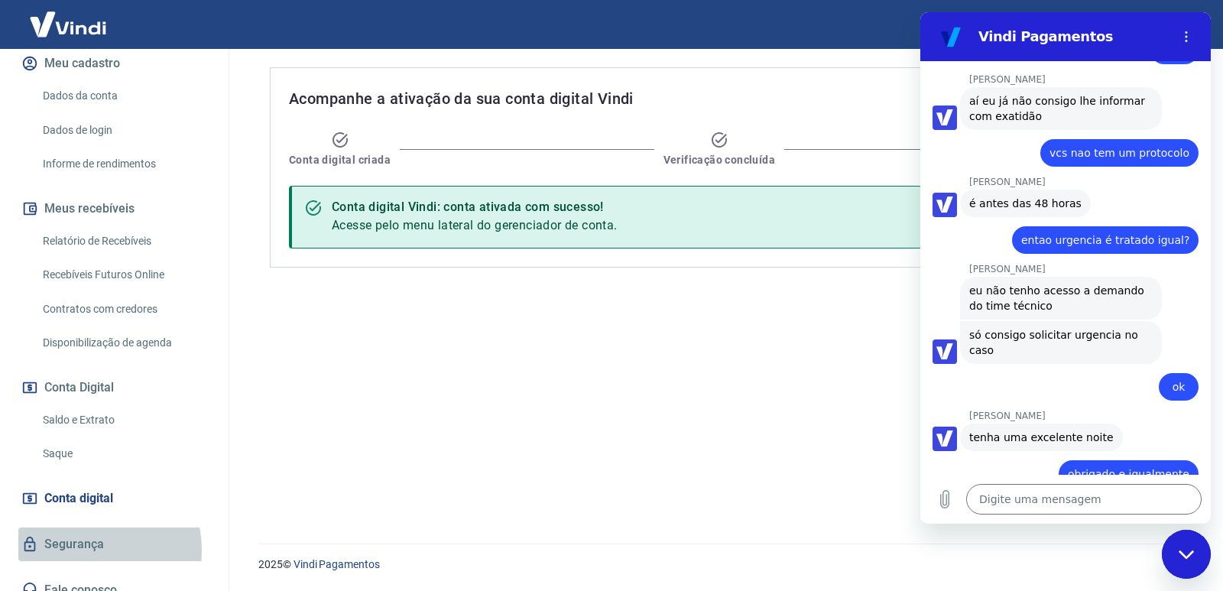
click at [86, 534] on link "Segurança" at bounding box center [114, 545] width 192 height 34
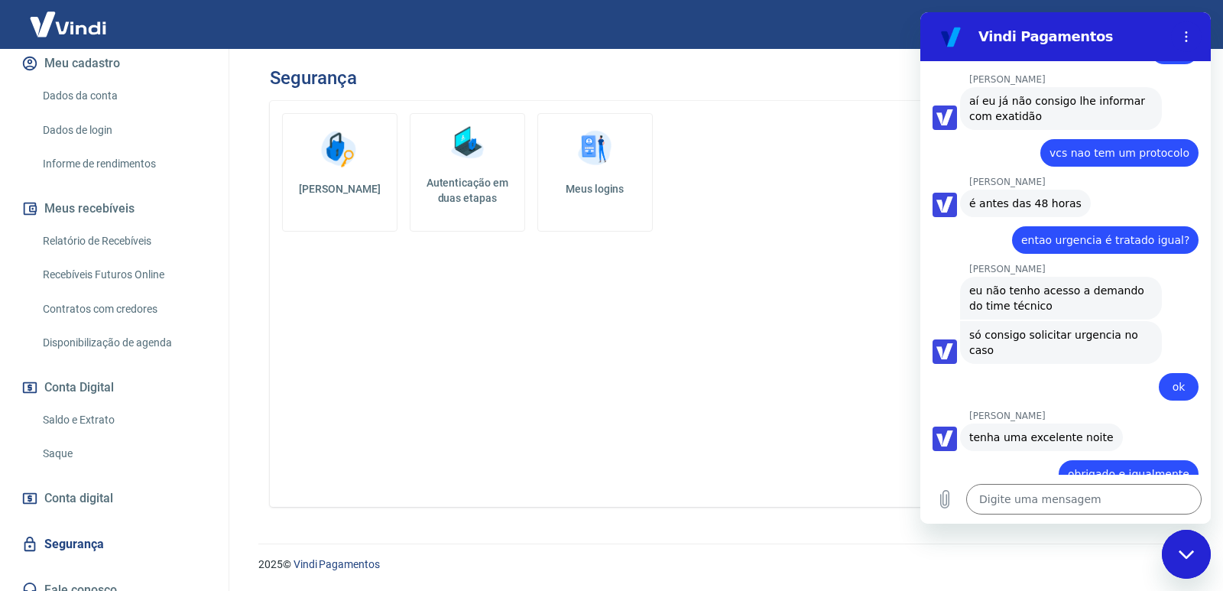
click at [461, 159] on img at bounding box center [467, 143] width 46 height 46
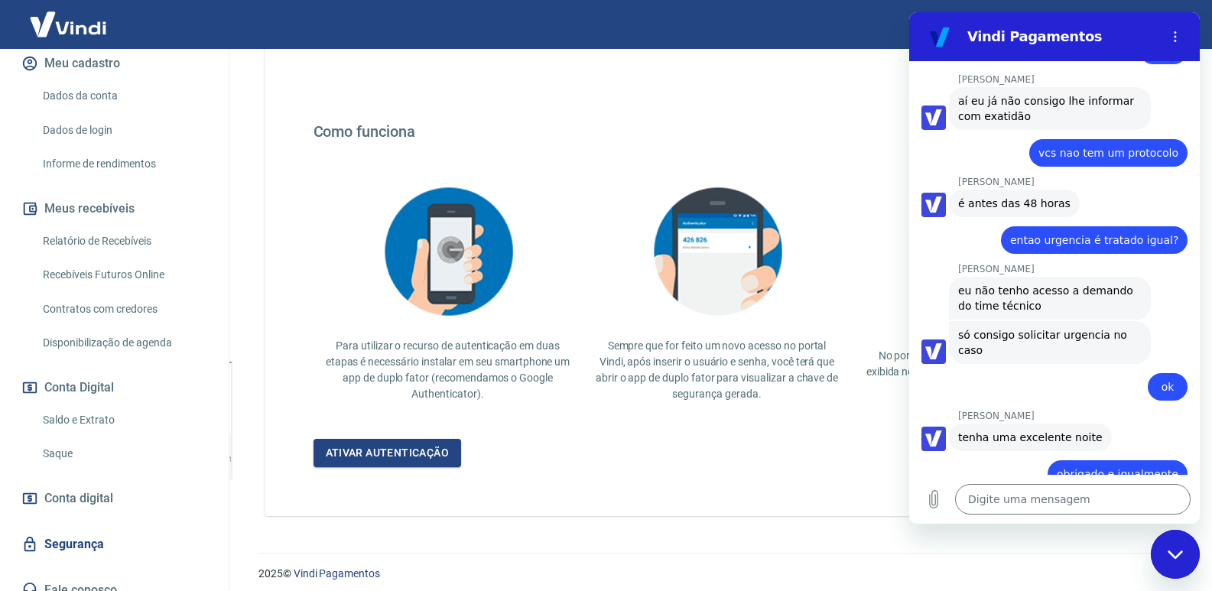
scroll to position [239, 0]
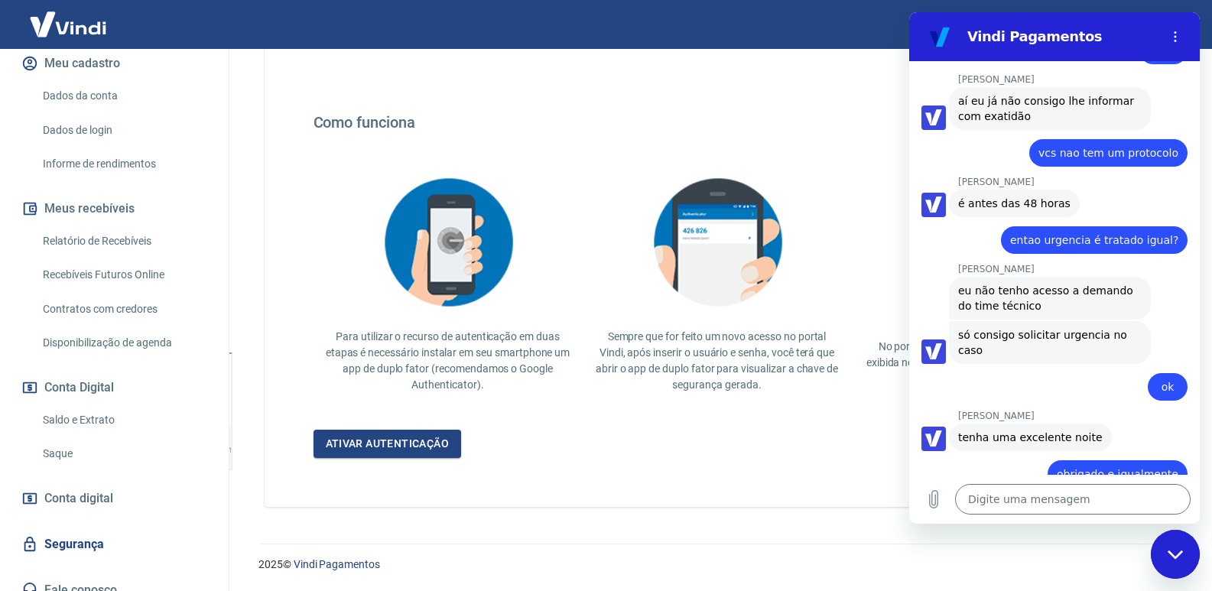
click at [818, 100] on div "Para a Vindi, a segurança dos seus dados vem sempre em primeiro lugar. Por isso…" at bounding box center [717, 184] width 905 height 645
click at [1184, 32] on button "Menu de opções" at bounding box center [1175, 36] width 31 height 31
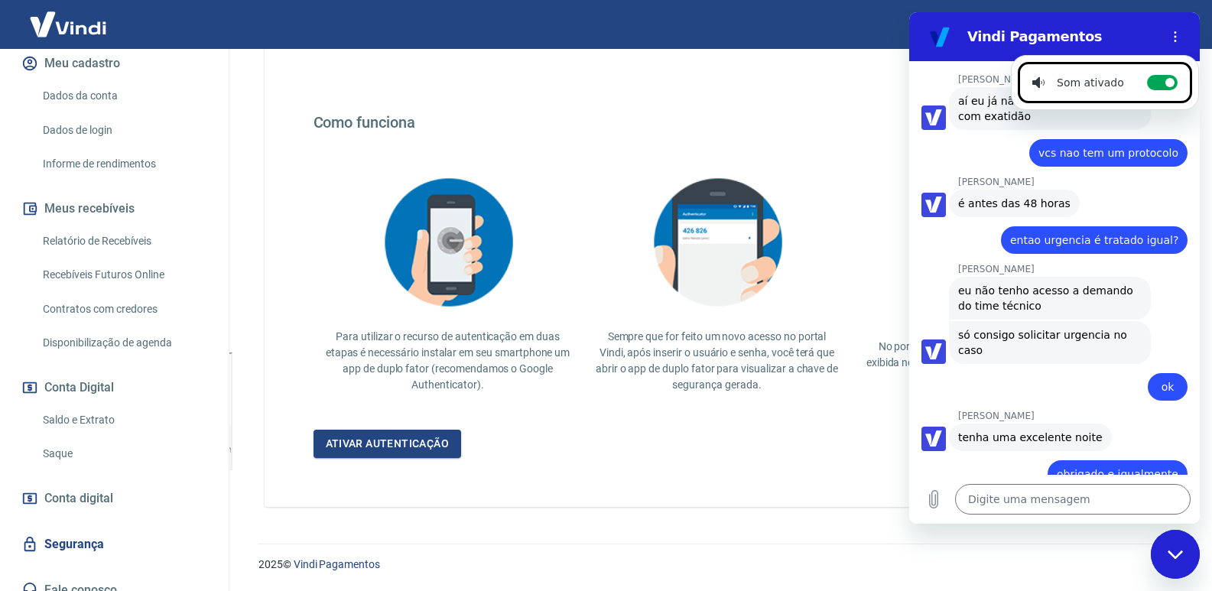
click at [1173, 557] on icon "Fechar janela de mensagens" at bounding box center [1174, 554] width 15 height 8
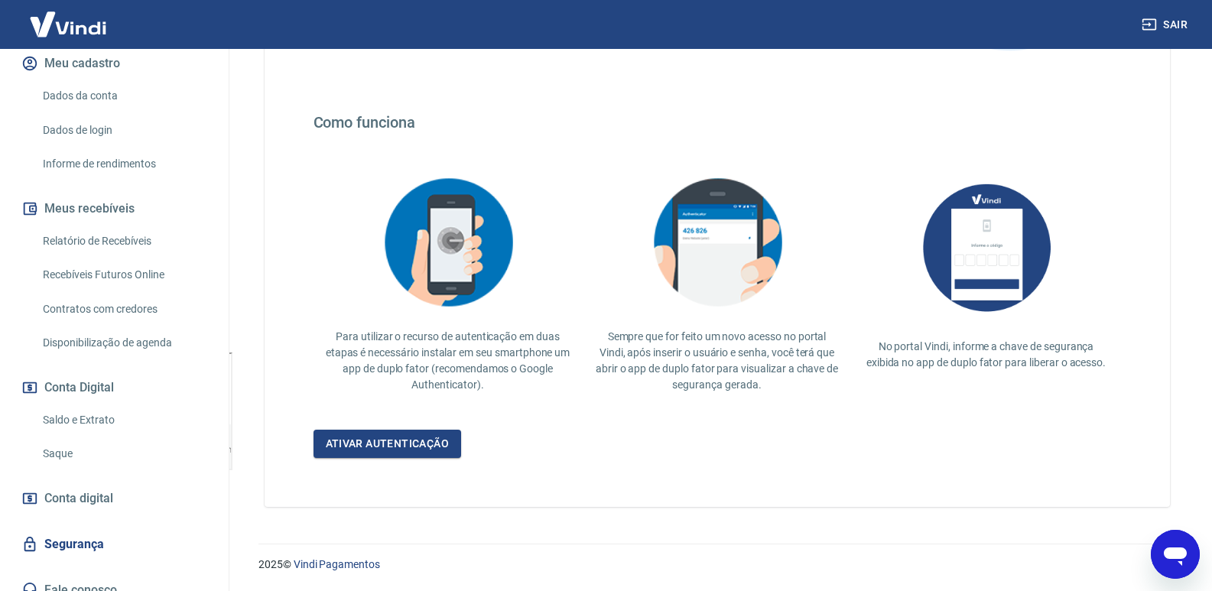
click at [86, 528] on link "Segurança" at bounding box center [114, 545] width 192 height 34
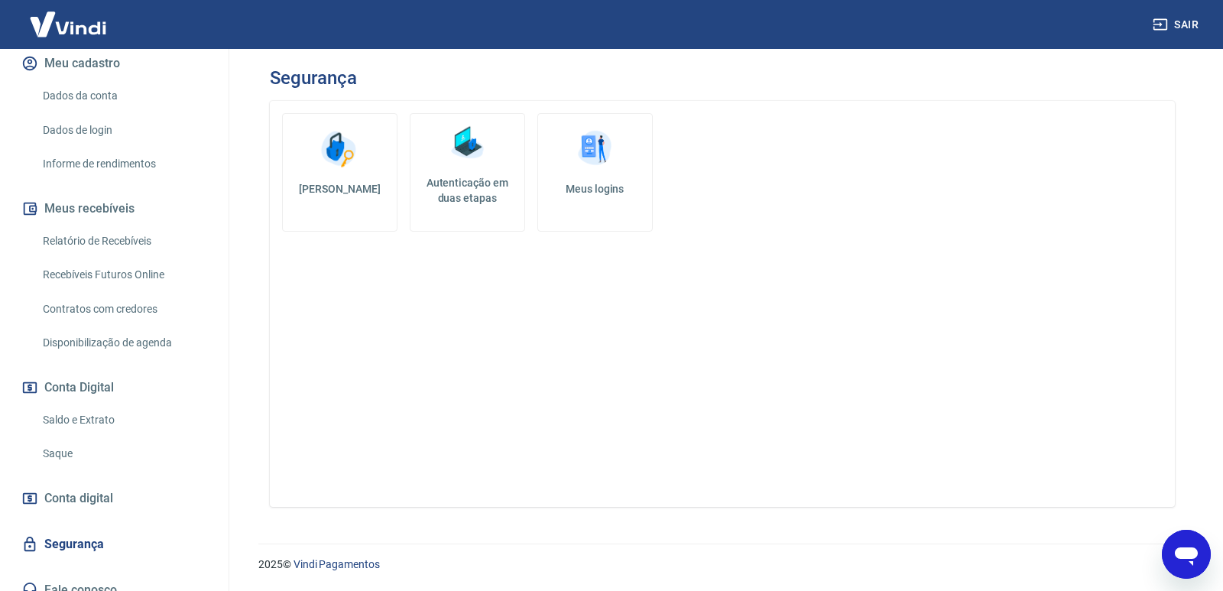
click at [617, 160] on img at bounding box center [595, 149] width 46 height 46
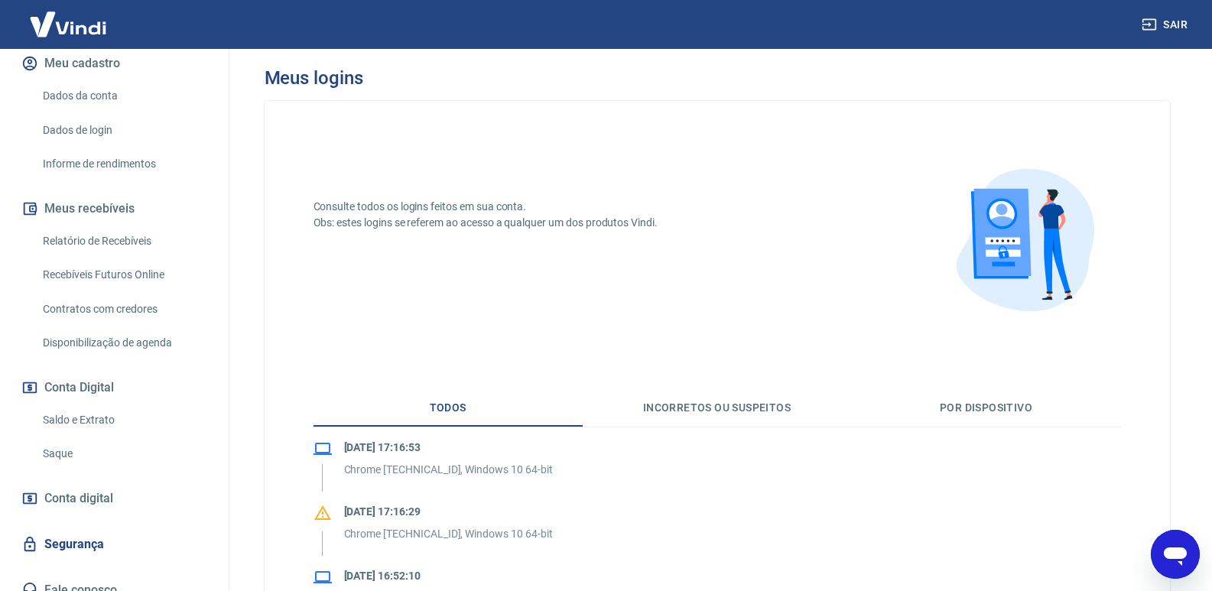
scroll to position [229, 0]
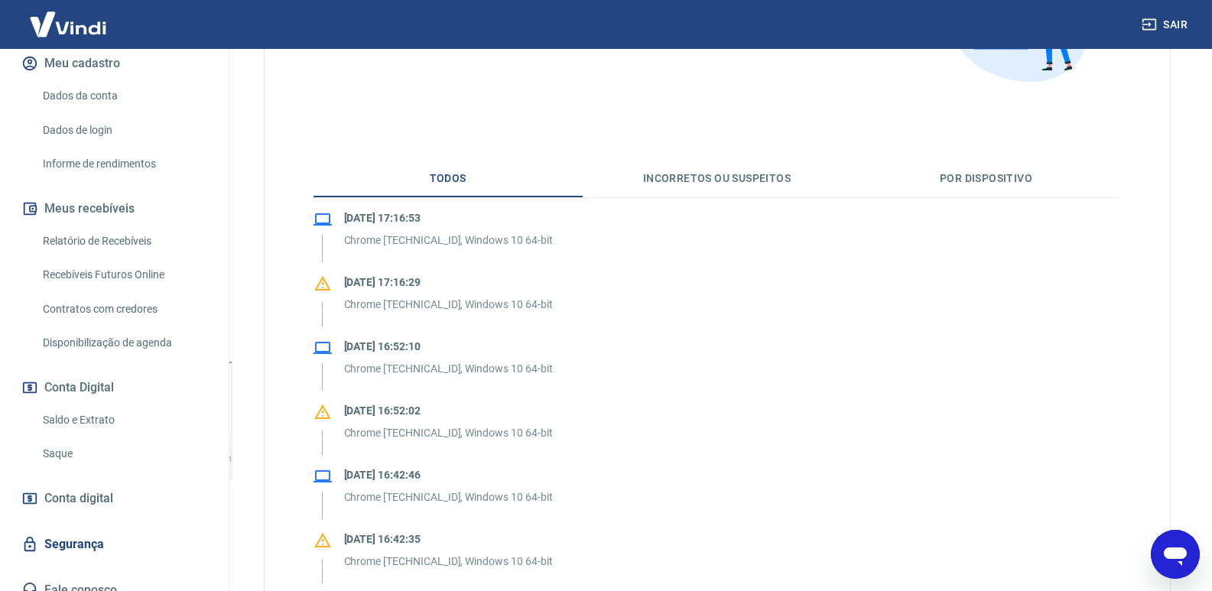
click at [742, 174] on button "Incorretos ou suspeitos" at bounding box center [717, 179] width 269 height 37
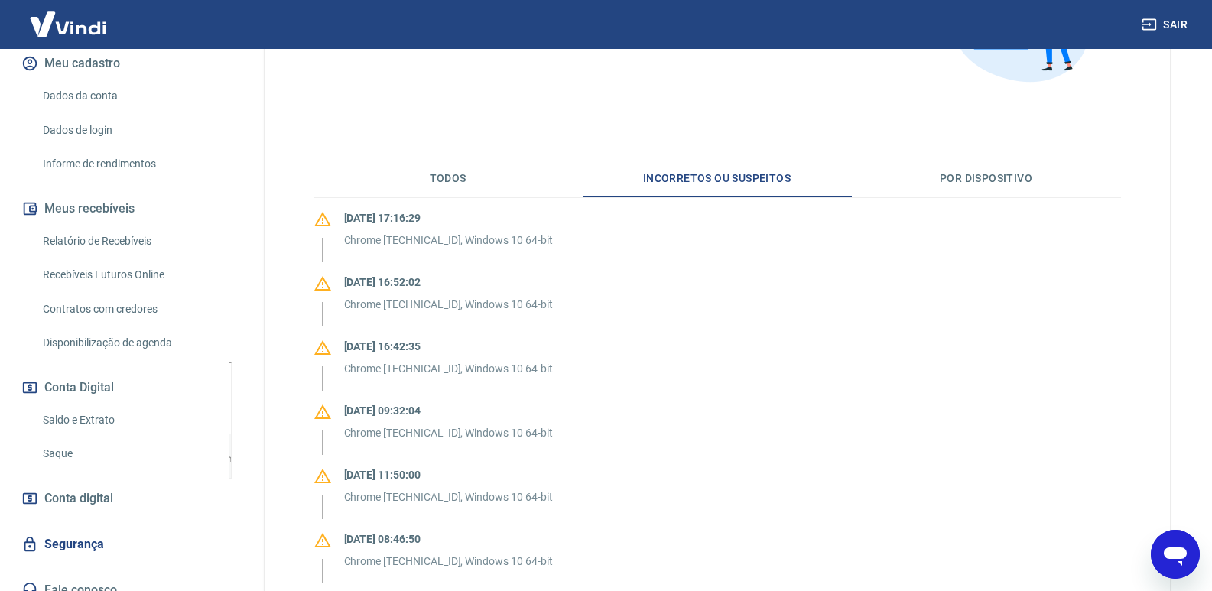
scroll to position [0, 0]
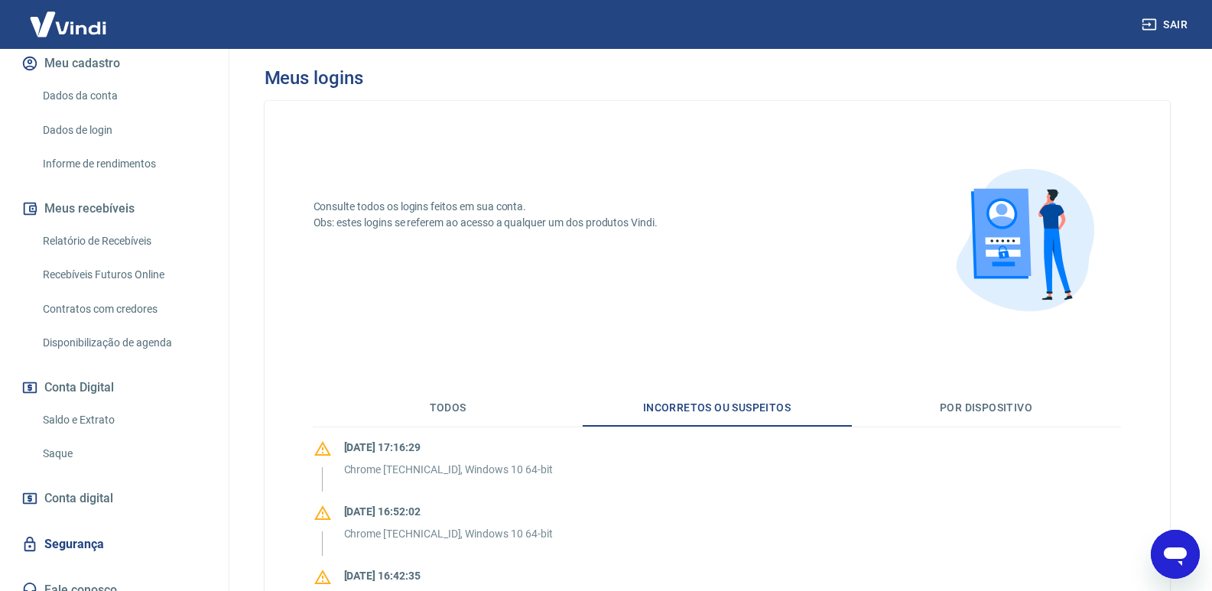
click at [982, 399] on button "Por dispositivo" at bounding box center [986, 408] width 269 height 37
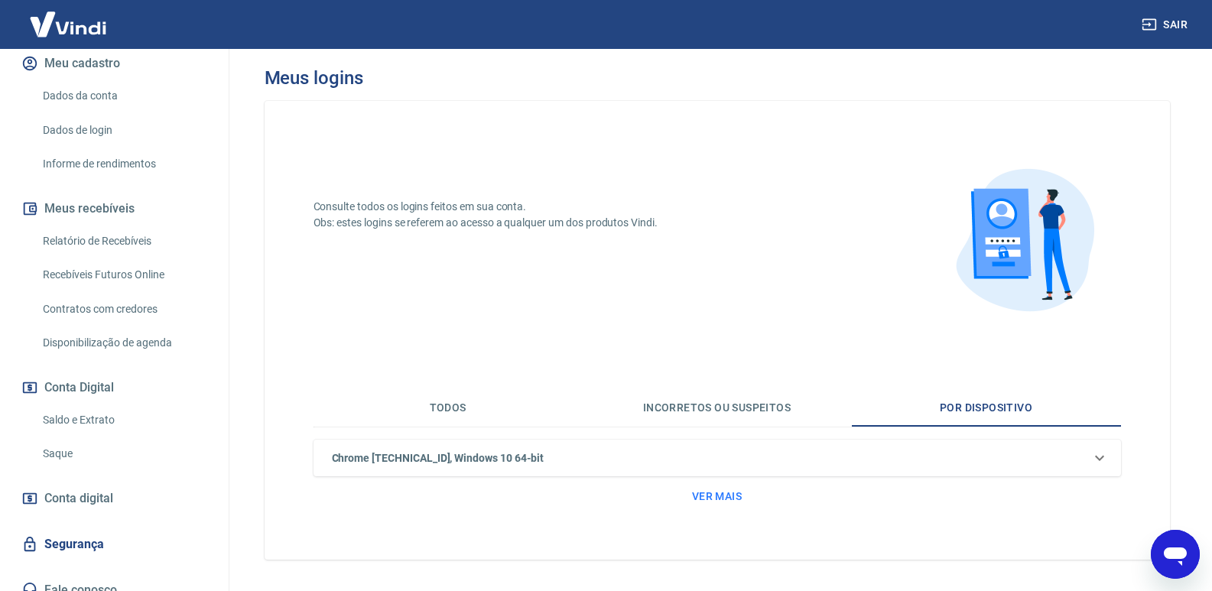
click at [722, 411] on button "Incorretos ou suspeitos" at bounding box center [717, 408] width 269 height 37
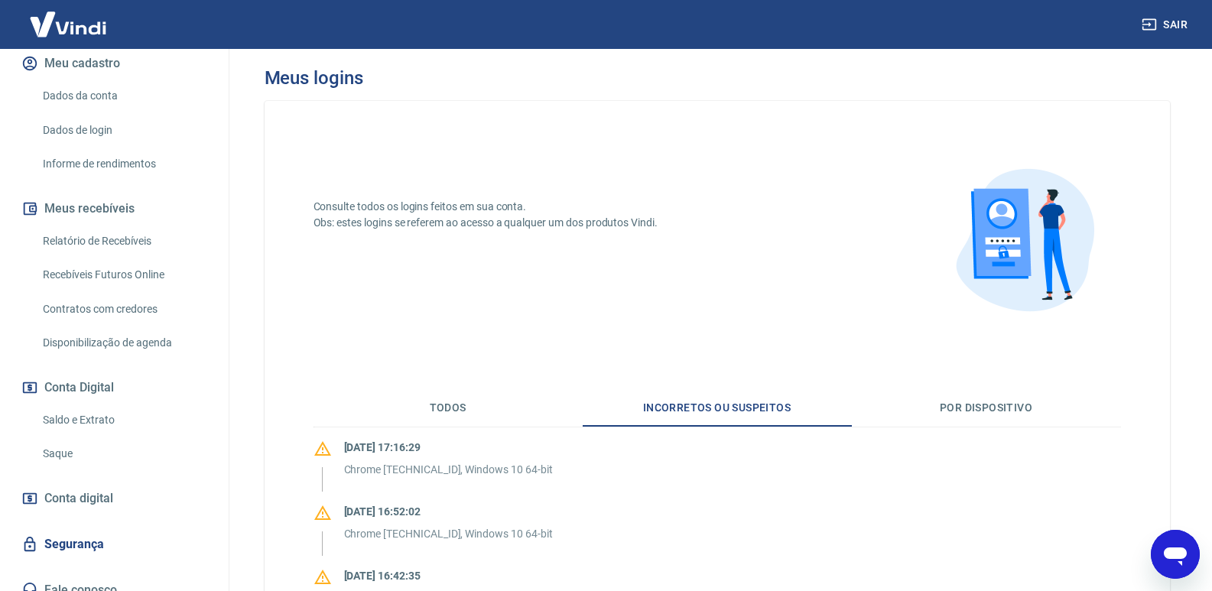
scroll to position [229, 0]
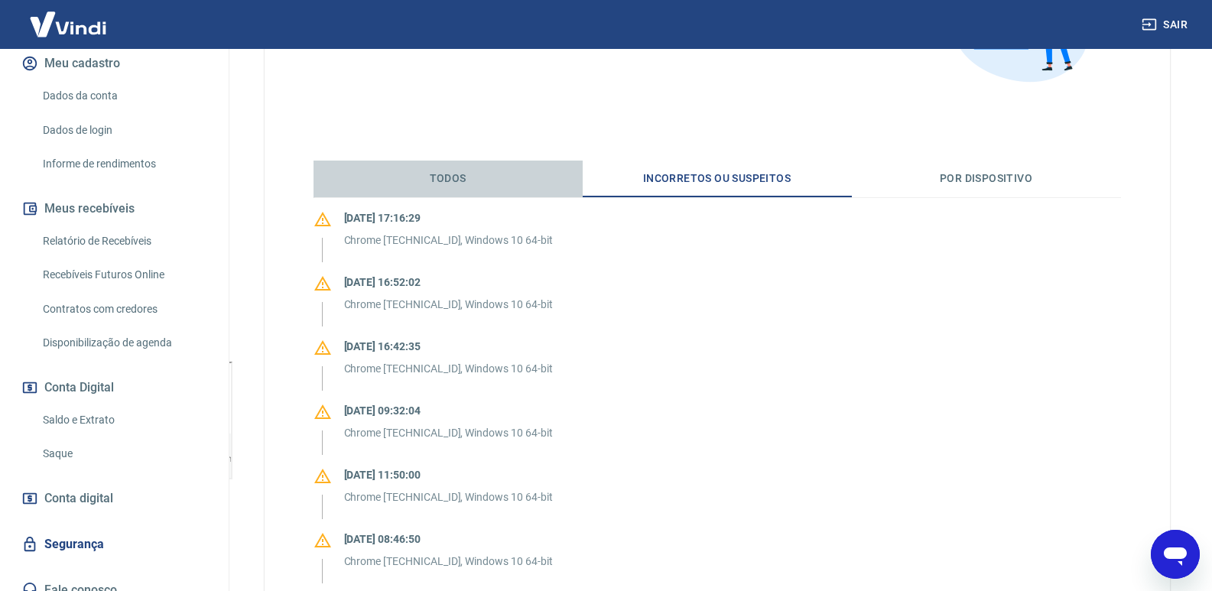
click at [445, 174] on button "Todos" at bounding box center [447, 179] width 269 height 37
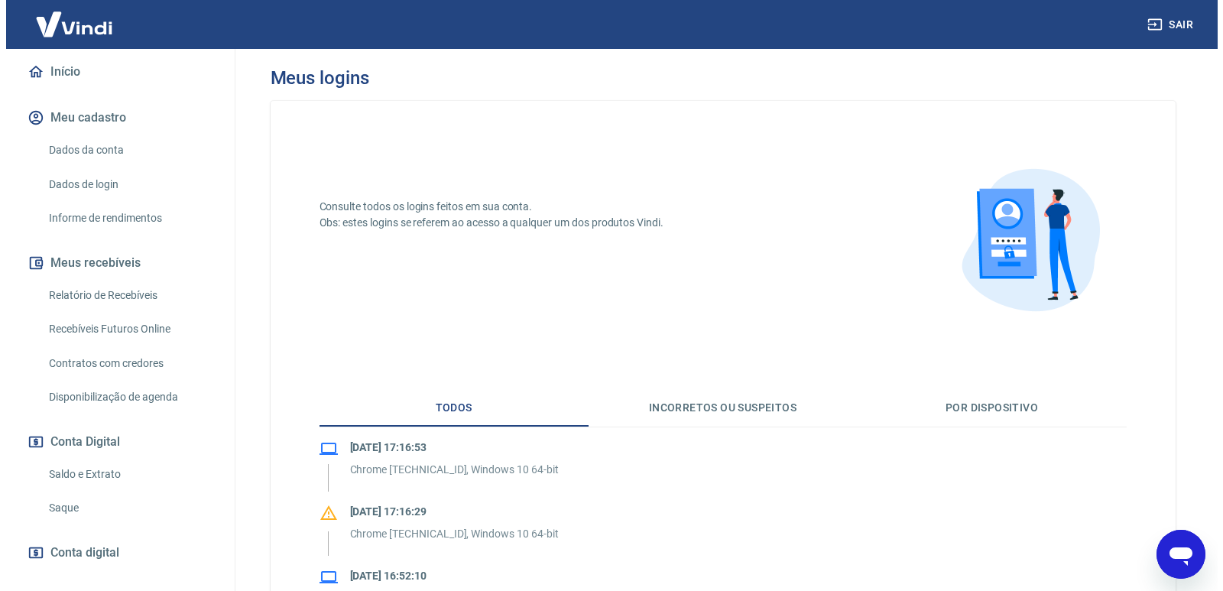
scroll to position [207, 0]
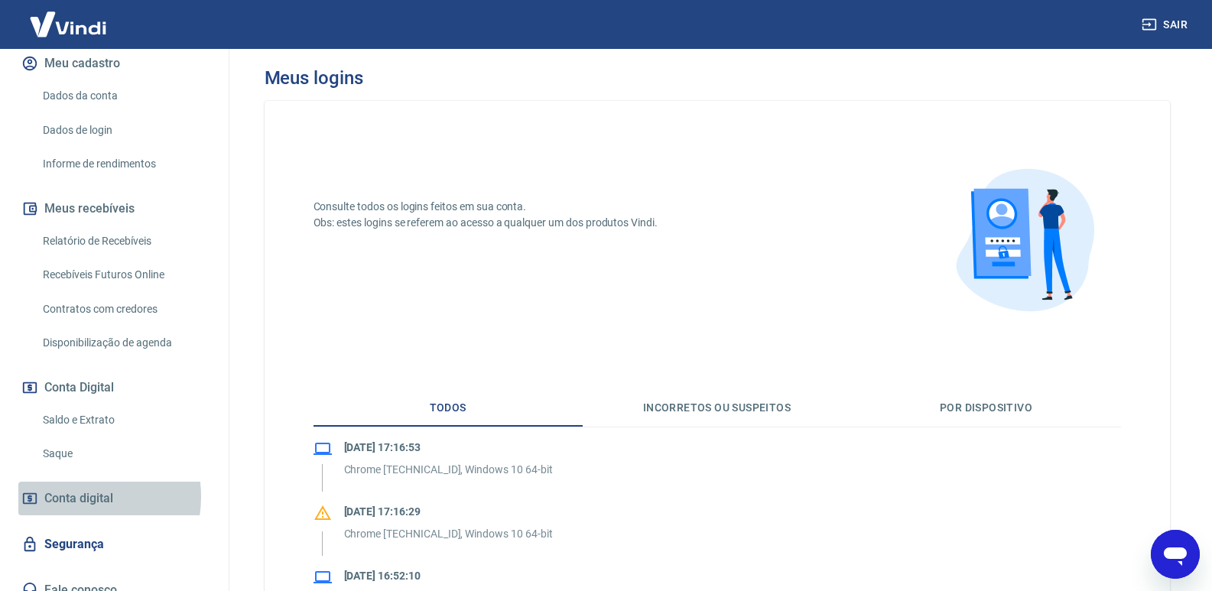
click at [72, 488] on span "Conta digital" at bounding box center [78, 498] width 69 height 21
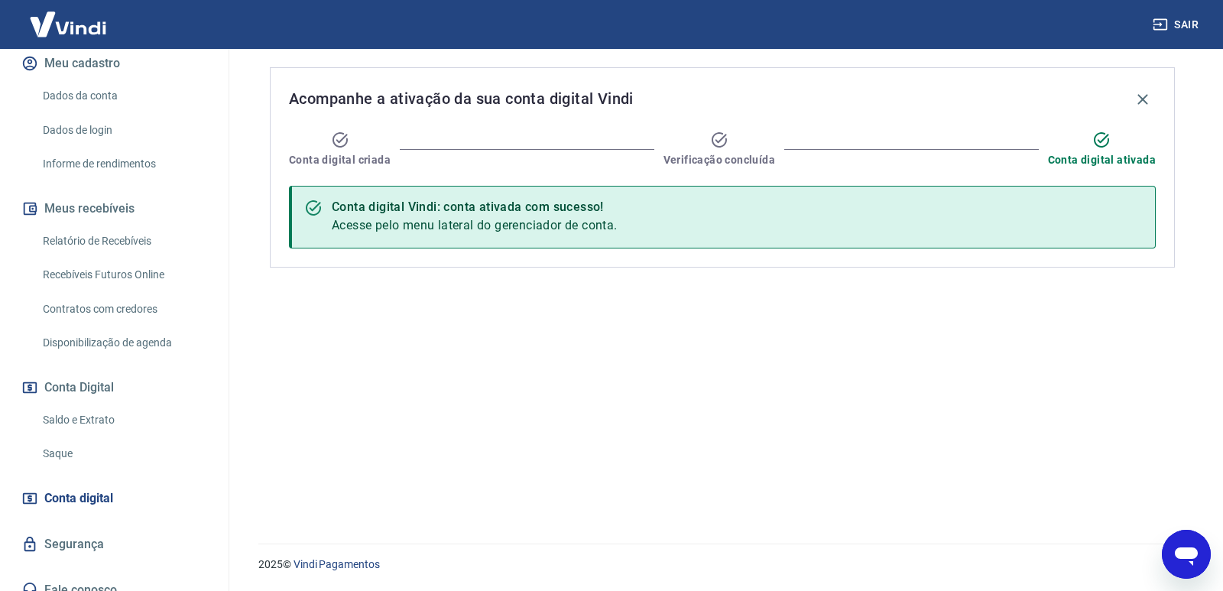
click at [71, 528] on link "Segurança" at bounding box center [114, 545] width 192 height 34
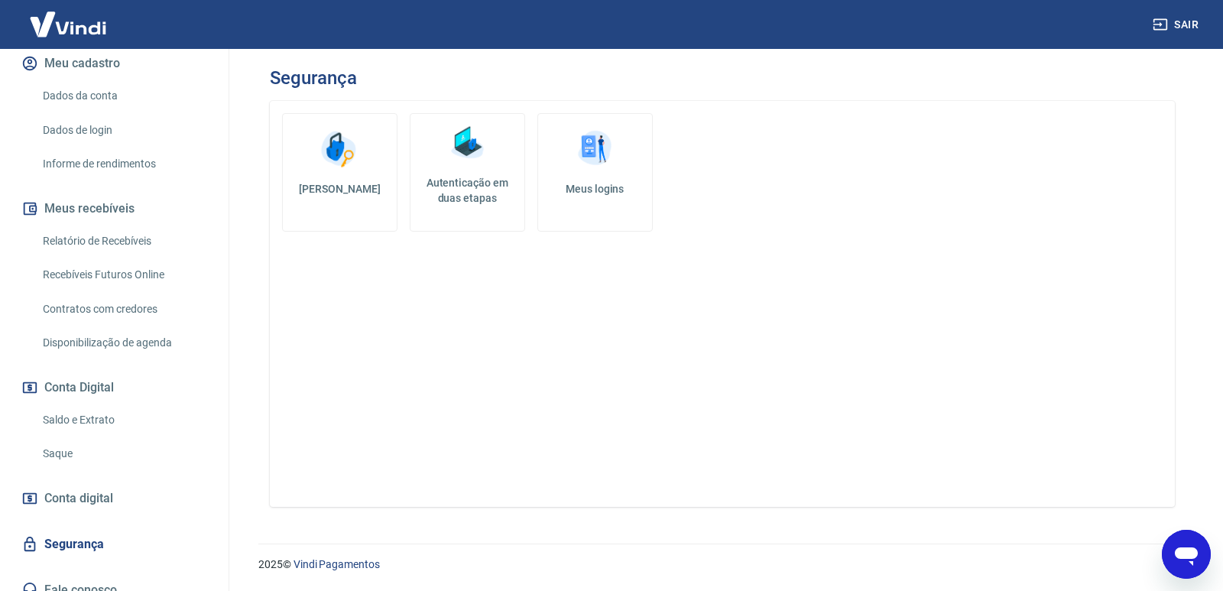
click at [584, 161] on img at bounding box center [595, 149] width 46 height 46
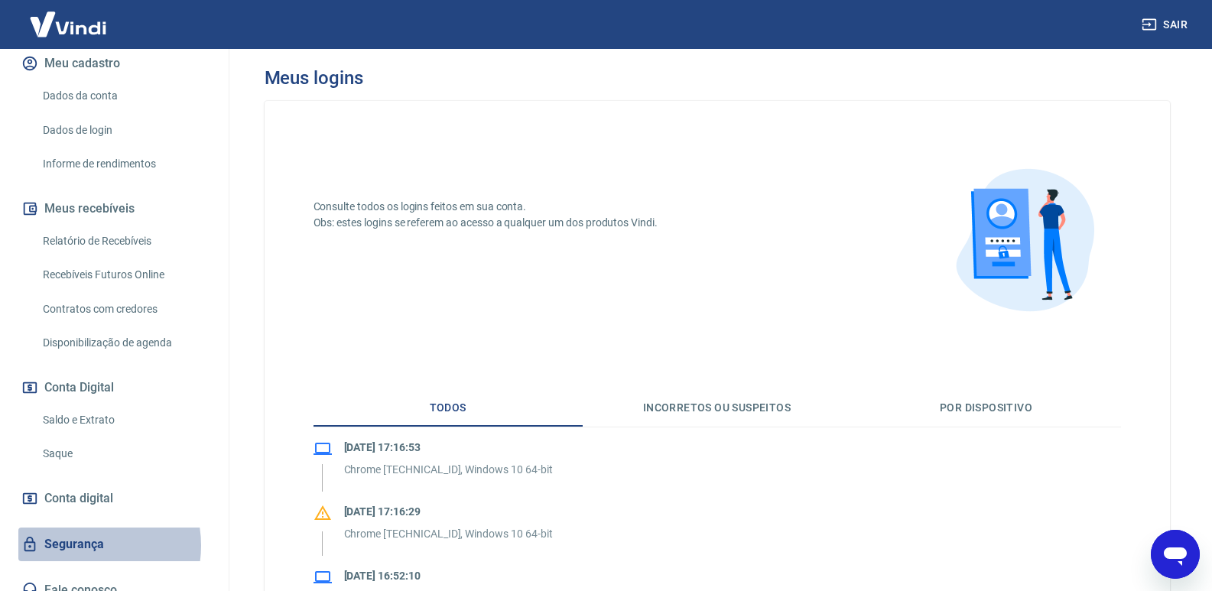
click at [80, 529] on link "Segurança" at bounding box center [114, 545] width 192 height 34
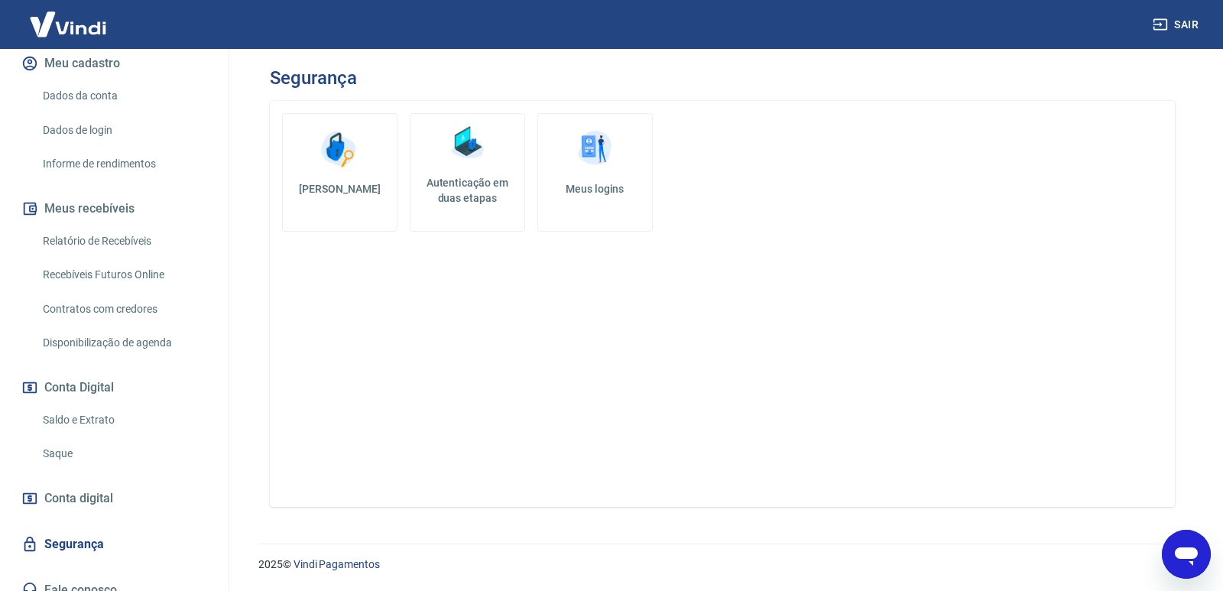
click at [1184, 21] on button "Sair" at bounding box center [1177, 25] width 55 height 28
